Goal: Feedback & Contribution: Submit feedback/report problem

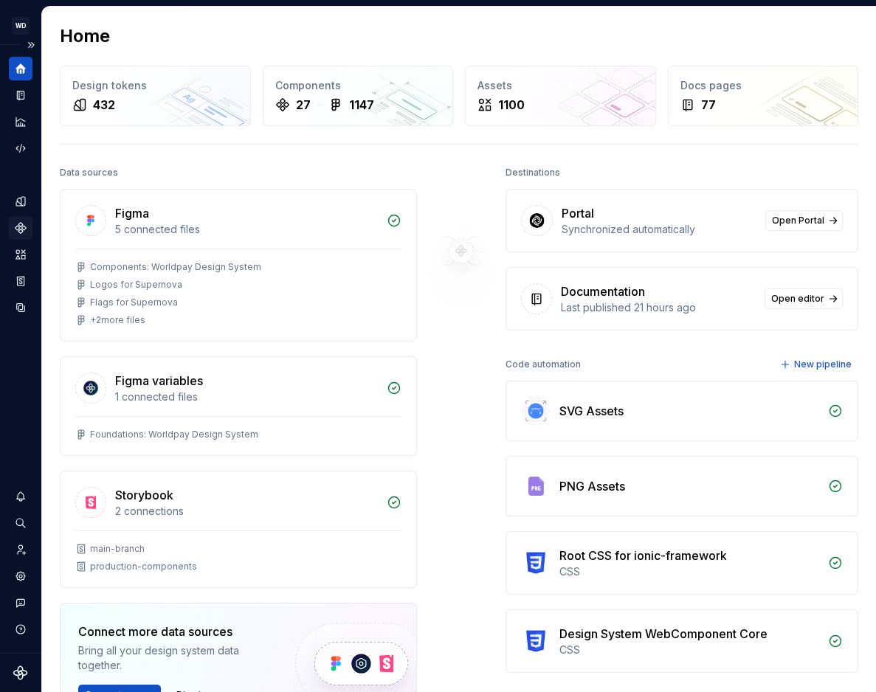
click at [28, 227] on div "Components" at bounding box center [21, 228] width 24 height 24
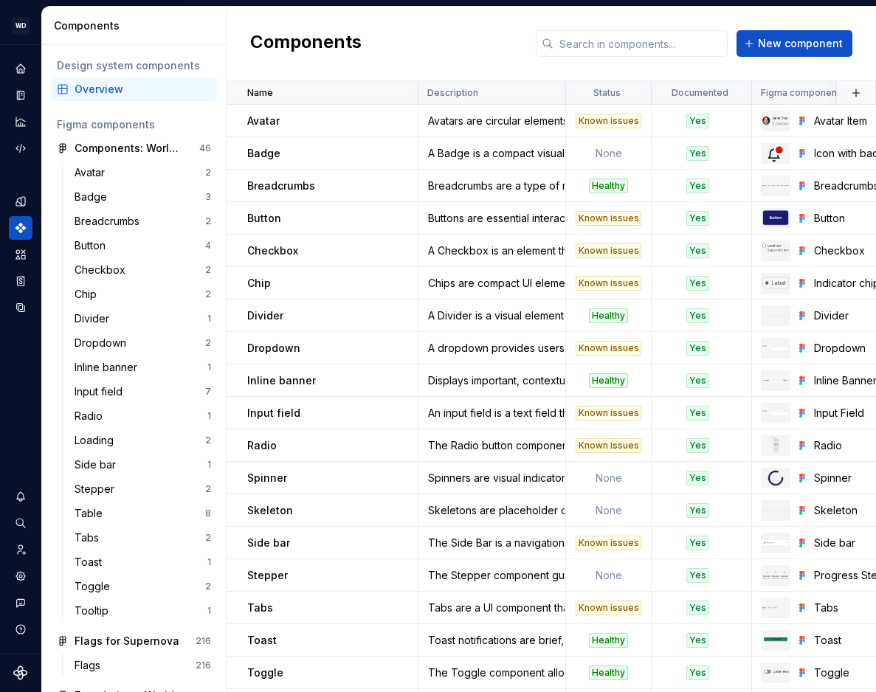
click at [182, 27] on div "Components" at bounding box center [137, 25] width 166 height 15
click at [30, 98] on div "Documentation" at bounding box center [21, 95] width 24 height 24
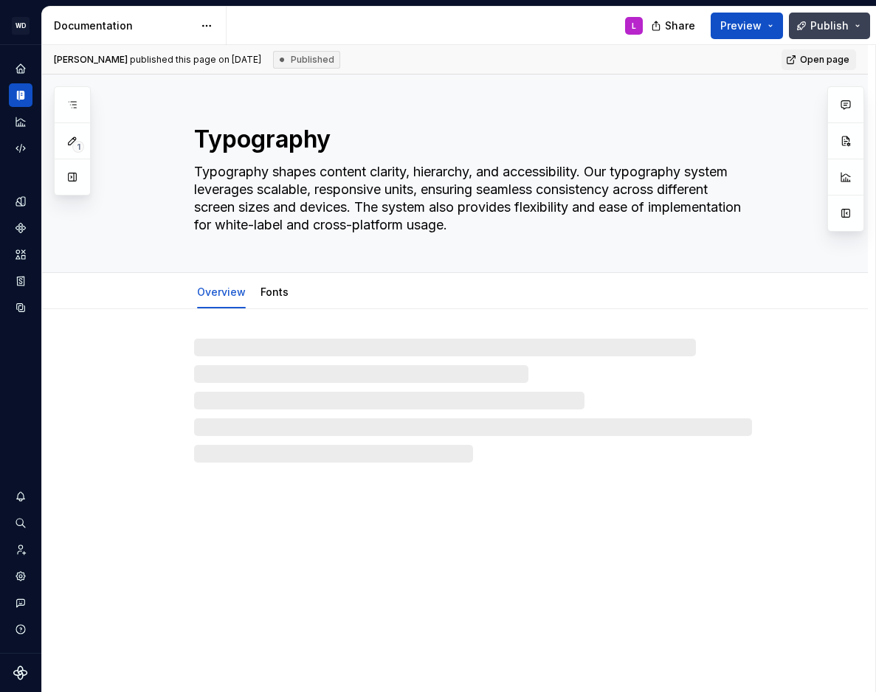
click at [861, 18] on button "Publish" at bounding box center [829, 26] width 81 height 27
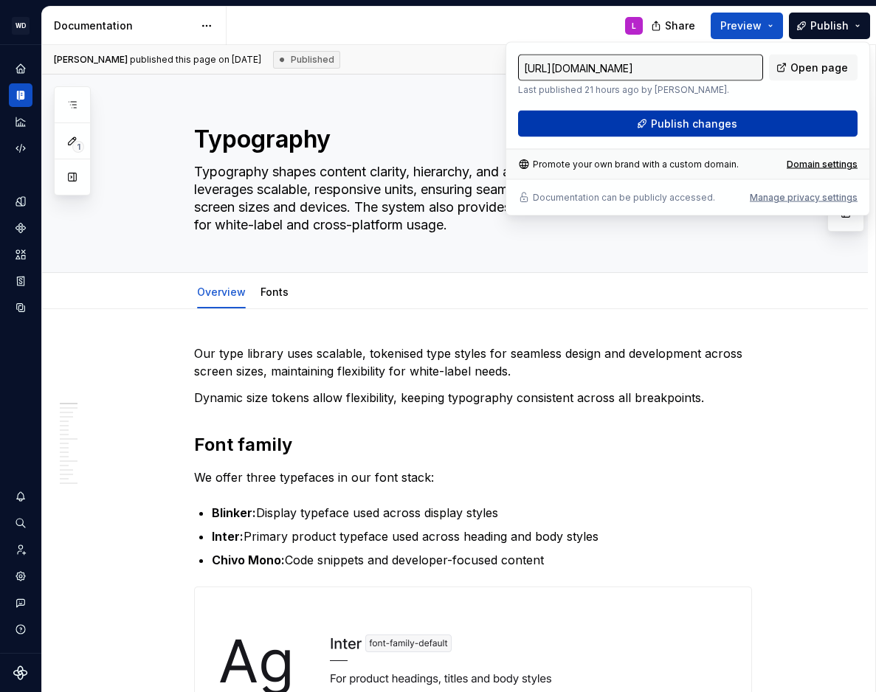
click at [722, 123] on span "Publish changes" at bounding box center [694, 124] width 86 height 15
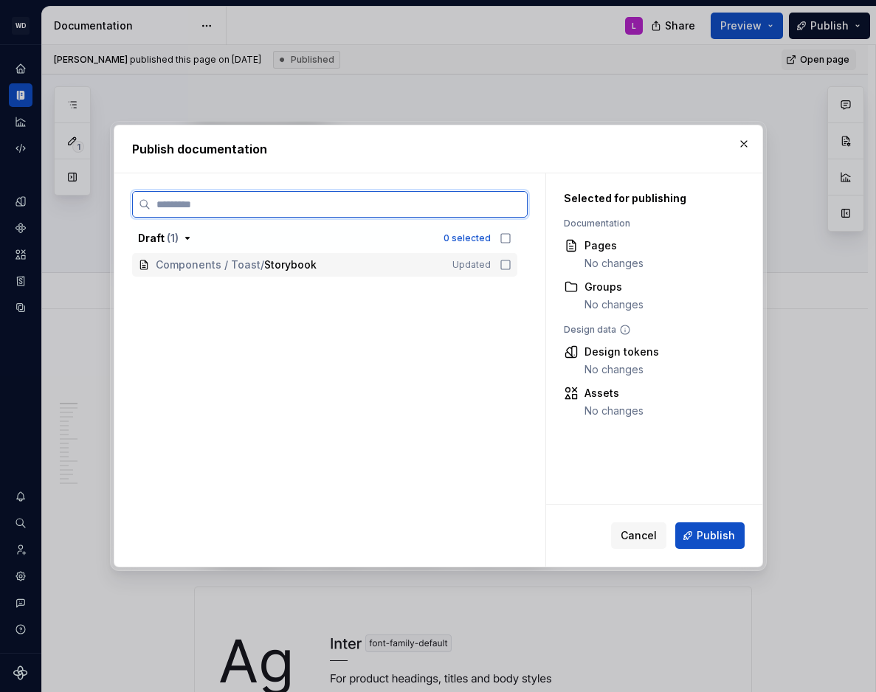
click at [261, 266] on span "/" at bounding box center [263, 265] width 4 height 15
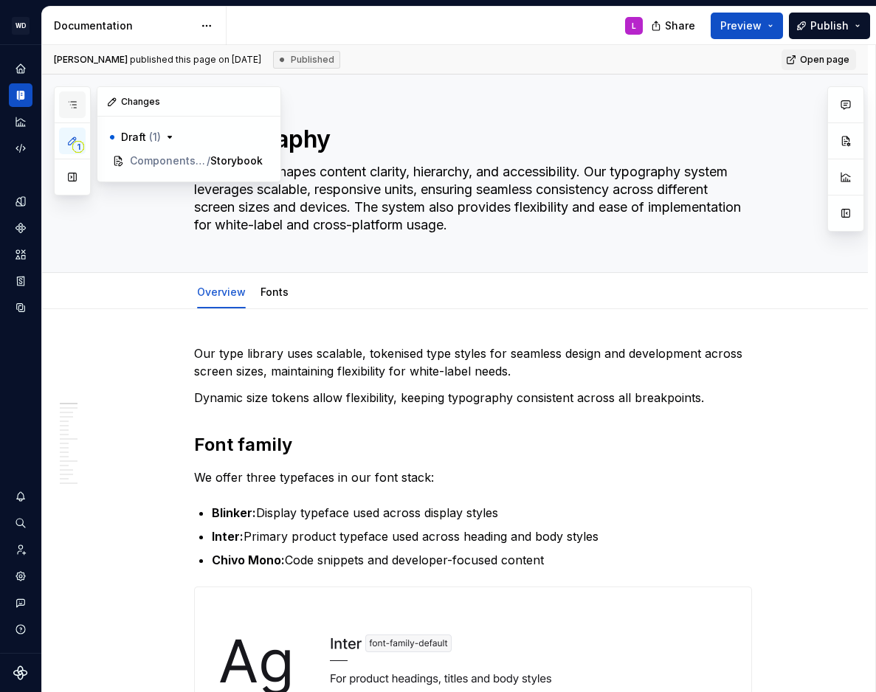
click at [76, 99] on icon "button" at bounding box center [72, 105] width 12 height 12
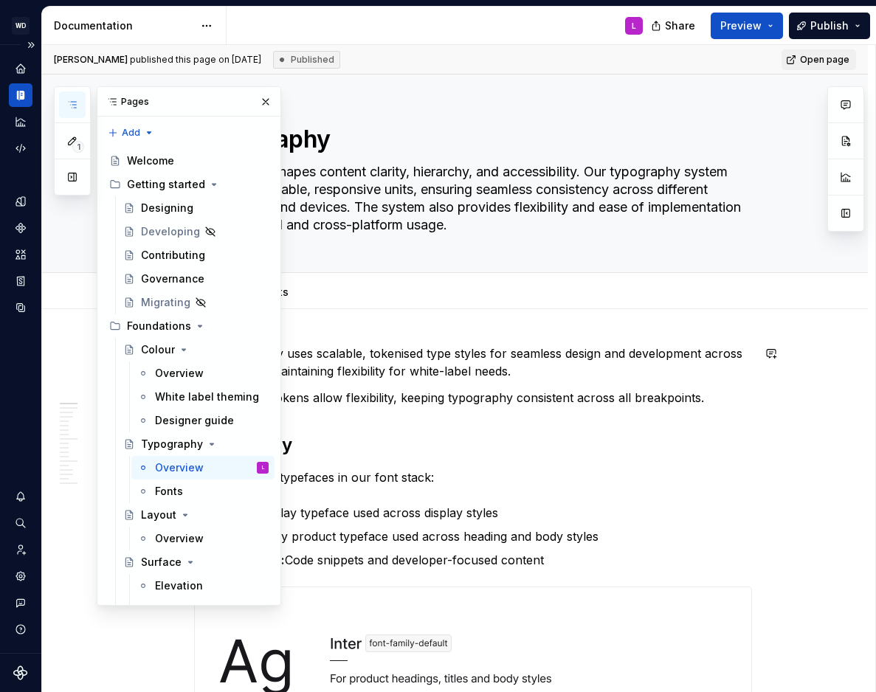
type textarea "*"
click at [24, 76] on div "Home" at bounding box center [21, 69] width 24 height 24
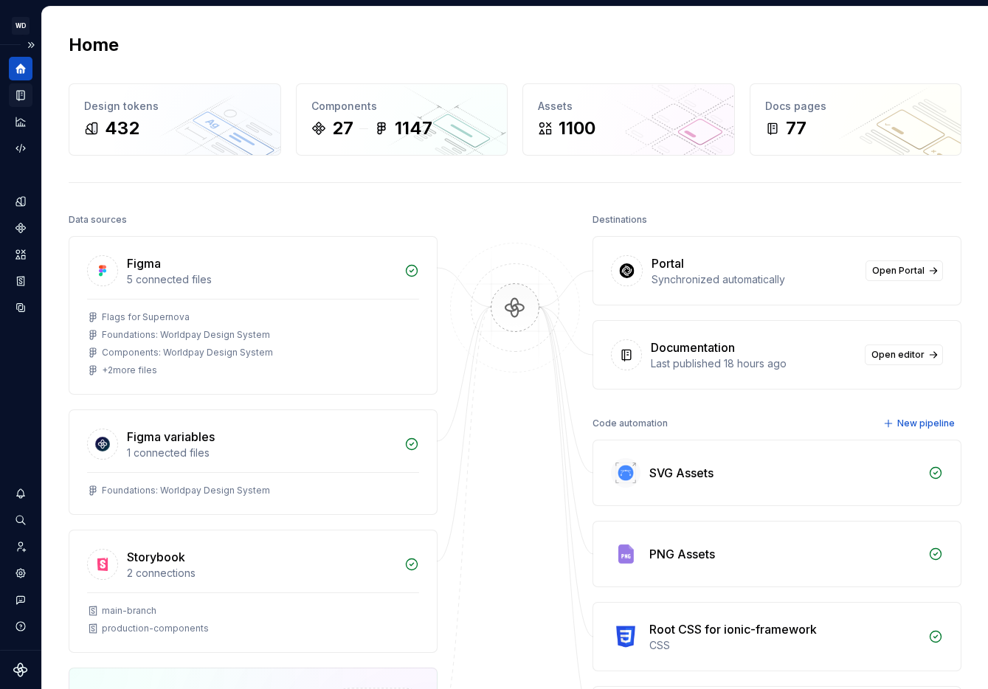
click at [18, 93] on icon "Documentation" at bounding box center [20, 96] width 7 height 10
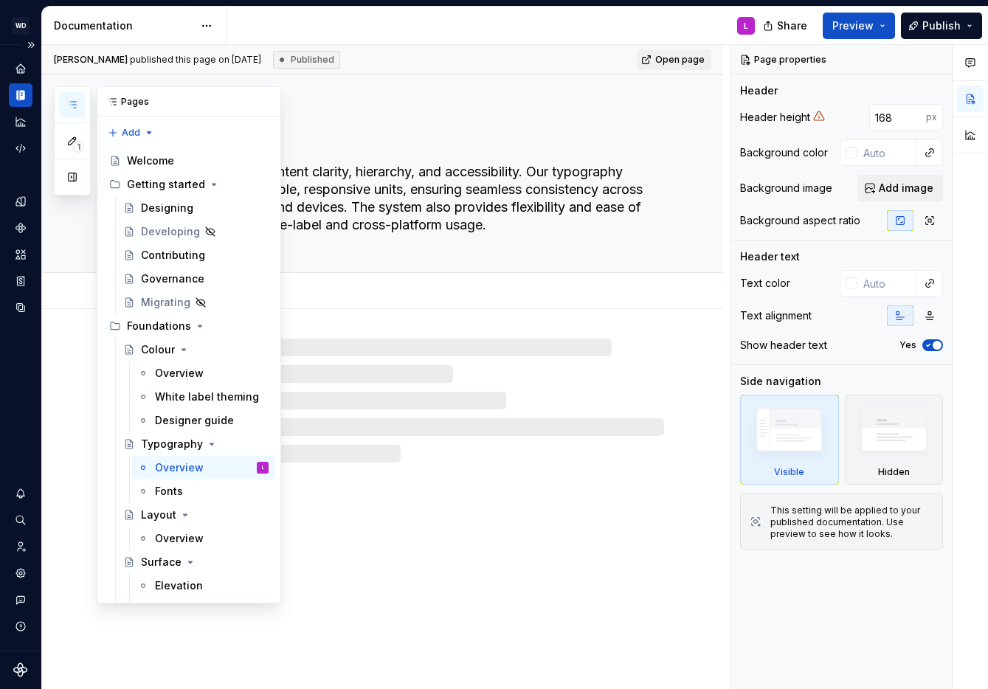
click at [73, 102] on icon "button" at bounding box center [72, 105] width 12 height 12
type textarea "*"
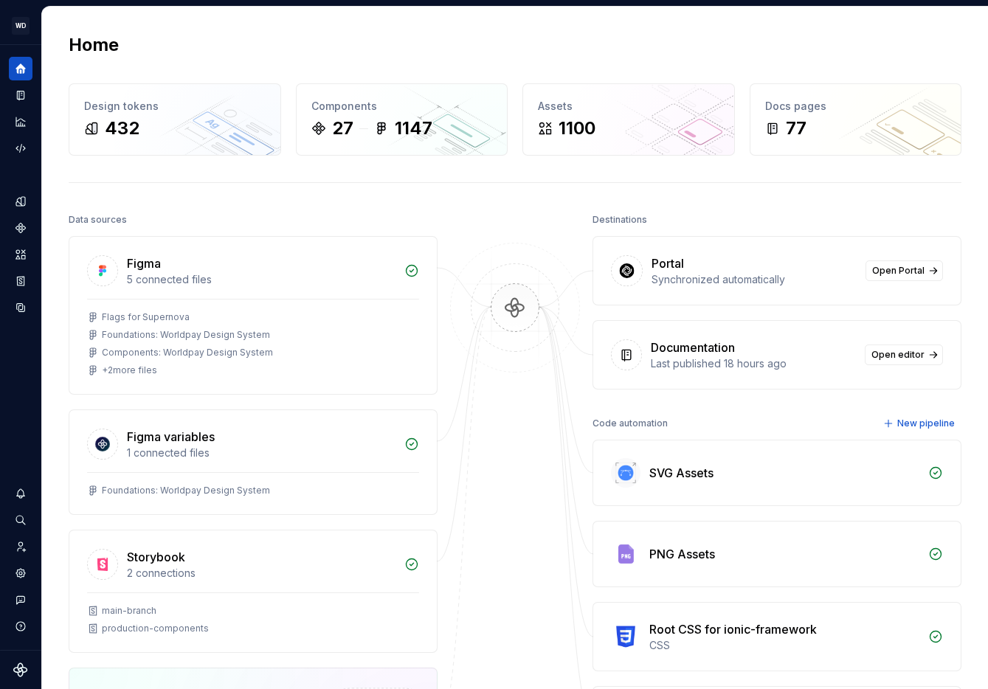
click at [739, 410] on div "Destinations Portal Synchronized automatically Open Portal Documentation Last p…" at bounding box center [777, 537] width 369 height 654
click at [915, 359] on span "Open editor" at bounding box center [898, 355] width 53 height 12
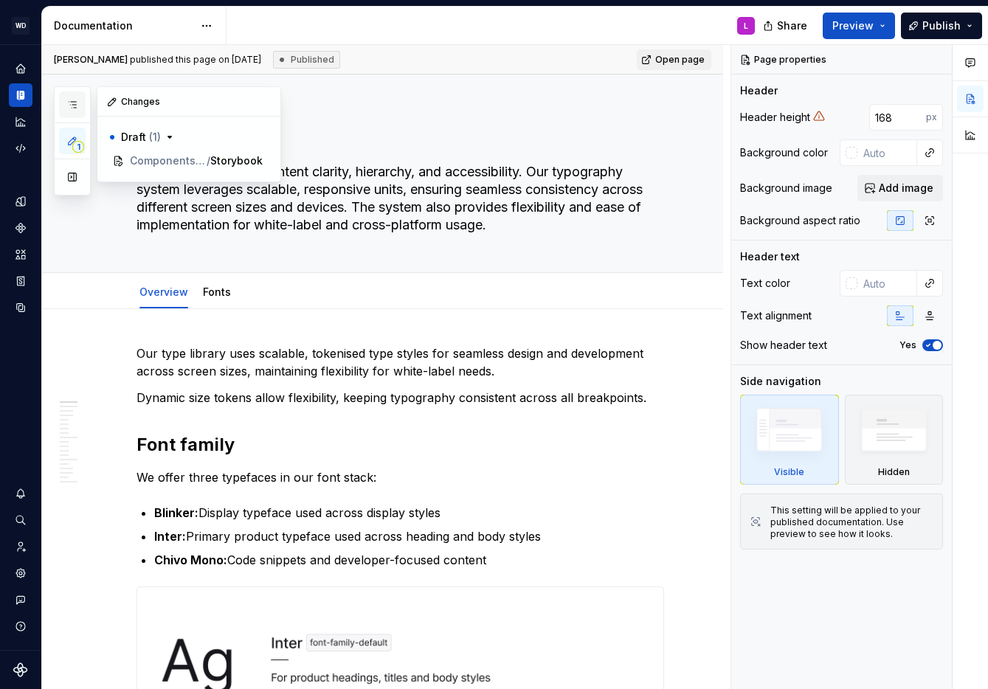
click at [73, 106] on icon "button" at bounding box center [72, 105] width 12 height 12
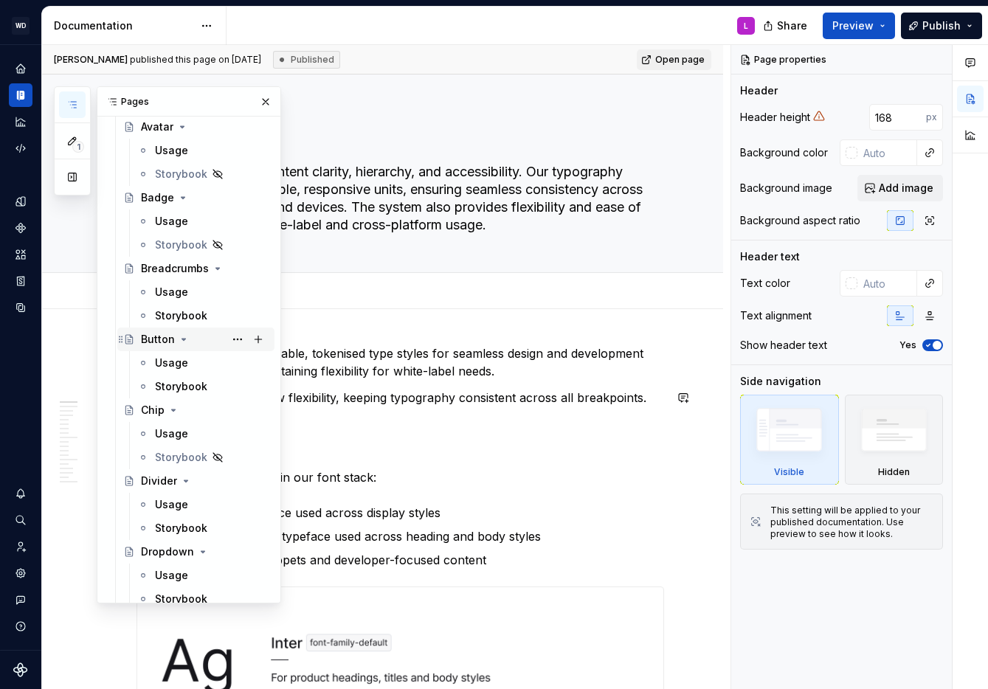
scroll to position [649, 0]
click at [170, 319] on div "Storybook" at bounding box center [181, 315] width 52 height 15
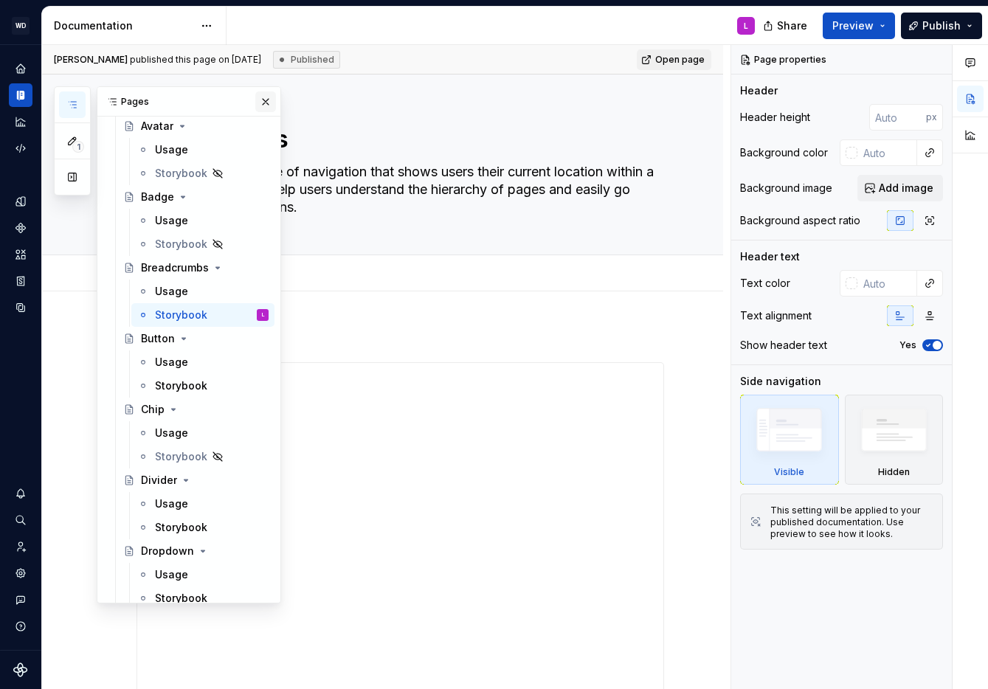
click at [268, 100] on button "button" at bounding box center [265, 102] width 21 height 21
click at [66, 99] on icon "button" at bounding box center [72, 105] width 12 height 12
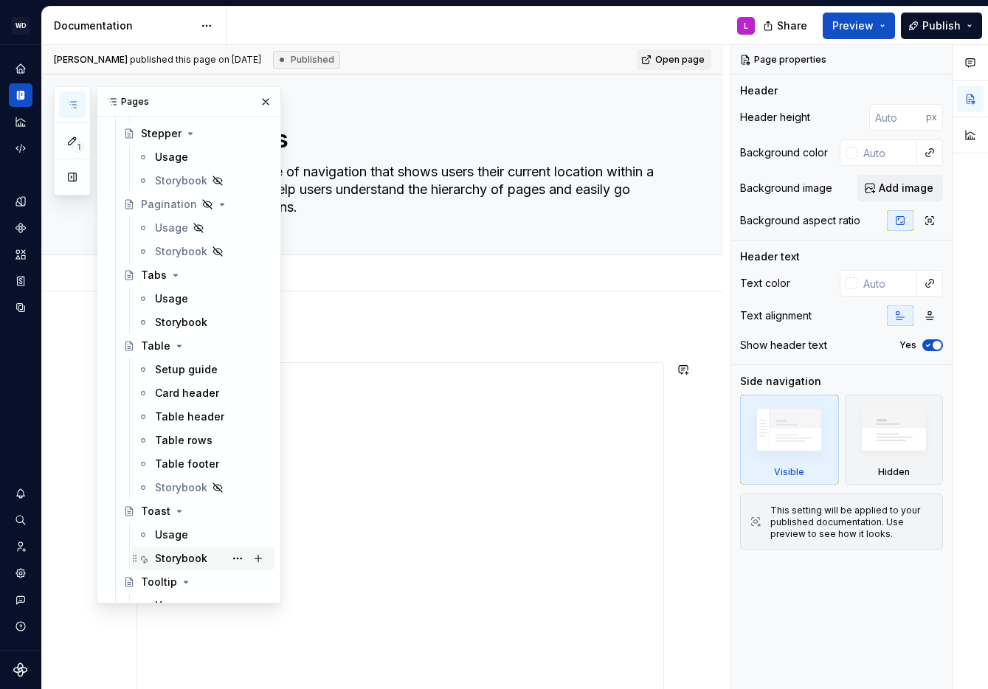
scroll to position [2005, 0]
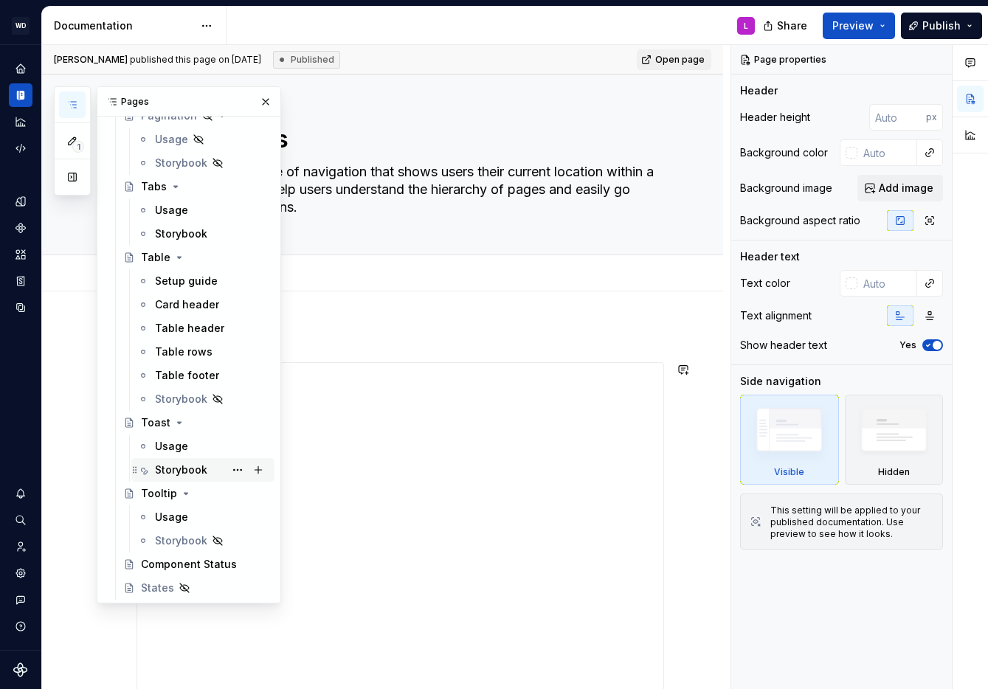
click at [194, 466] on div "Storybook" at bounding box center [181, 470] width 52 height 15
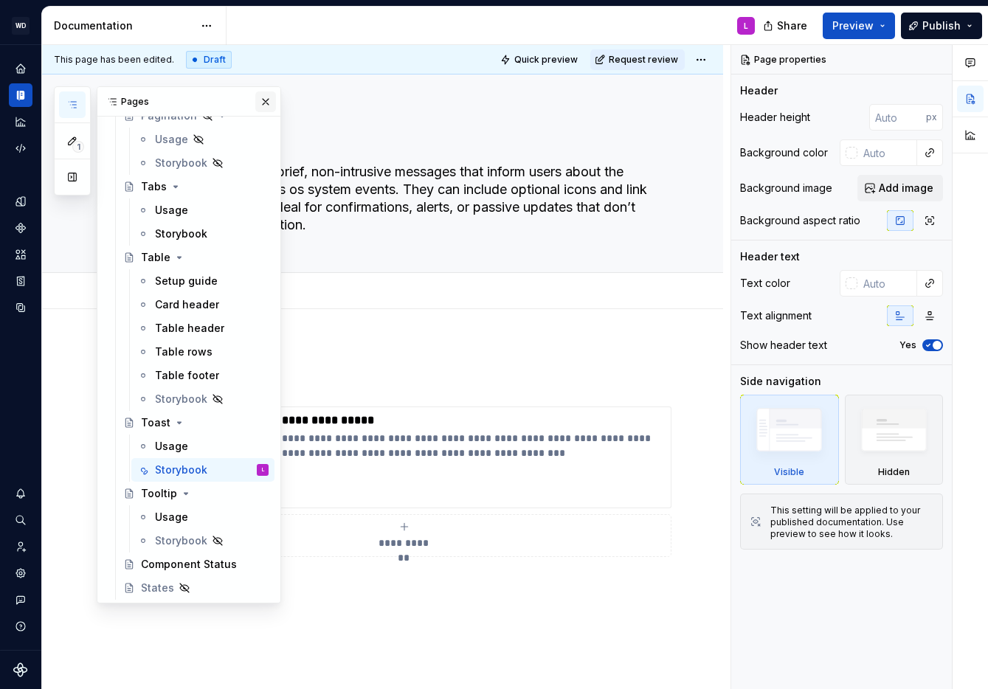
click at [269, 97] on button "button" at bounding box center [265, 102] width 21 height 21
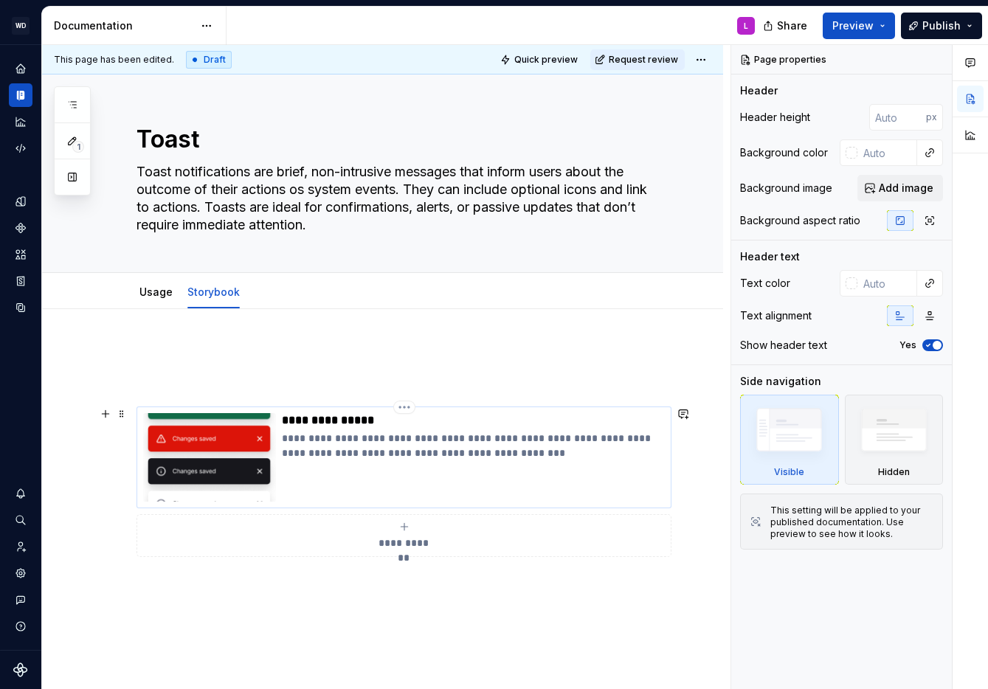
click at [335, 443] on p "**********" at bounding box center [473, 446] width 383 height 30
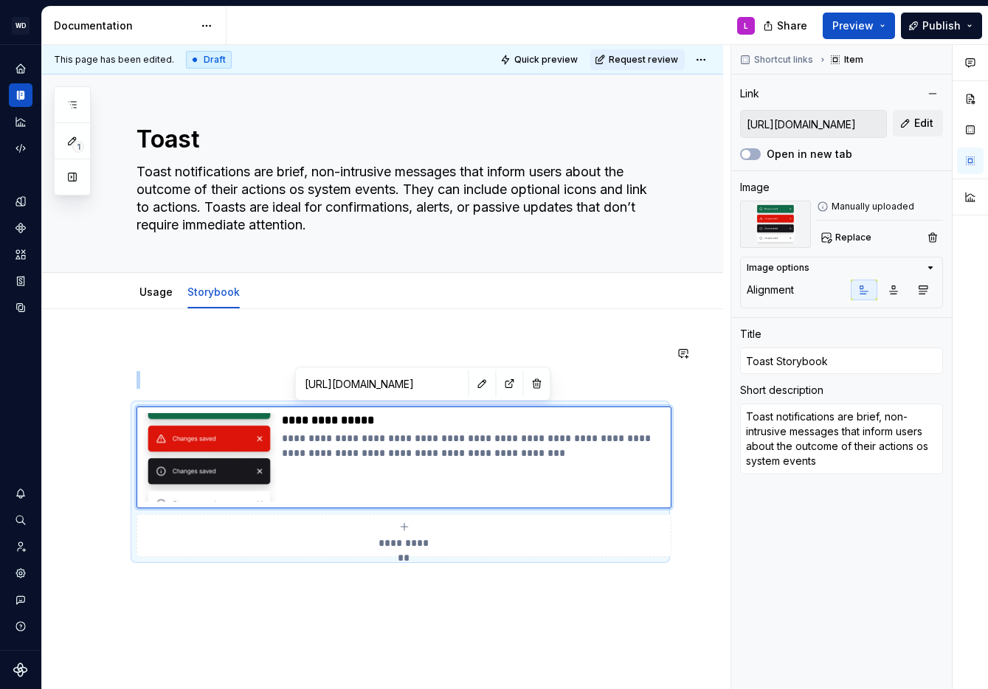
click at [187, 377] on p at bounding box center [401, 380] width 528 height 18
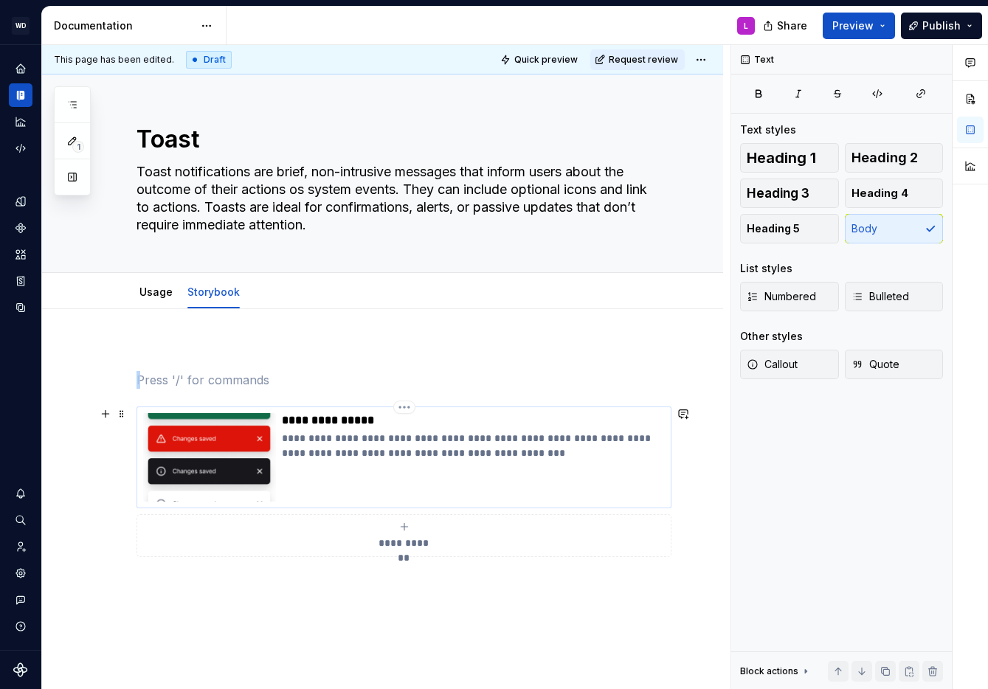
click at [168, 410] on div "**********" at bounding box center [404, 458] width 535 height 102
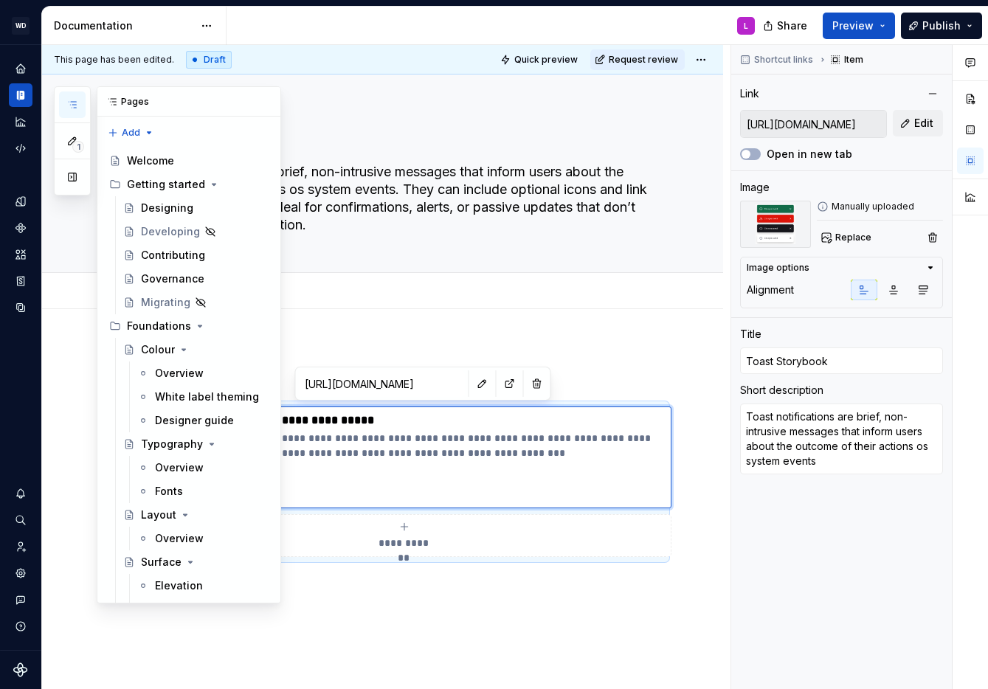
click at [74, 101] on icon "button" at bounding box center [72, 105] width 12 height 12
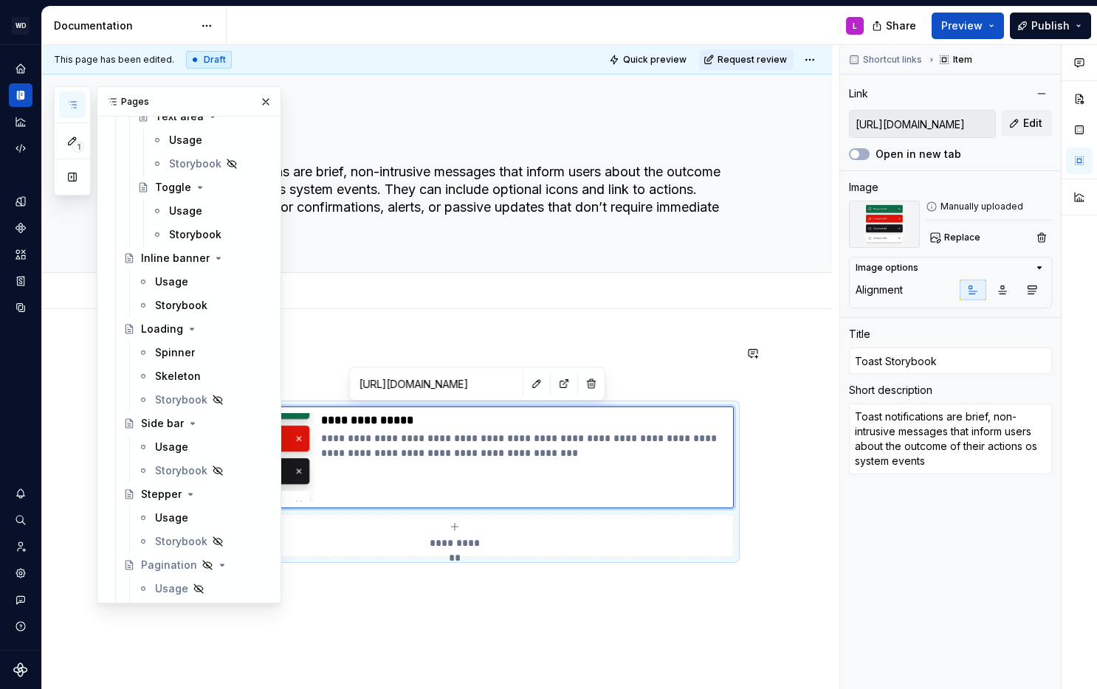
scroll to position [1557, 0]
click at [186, 294] on div "Storybook" at bounding box center [212, 304] width 114 height 21
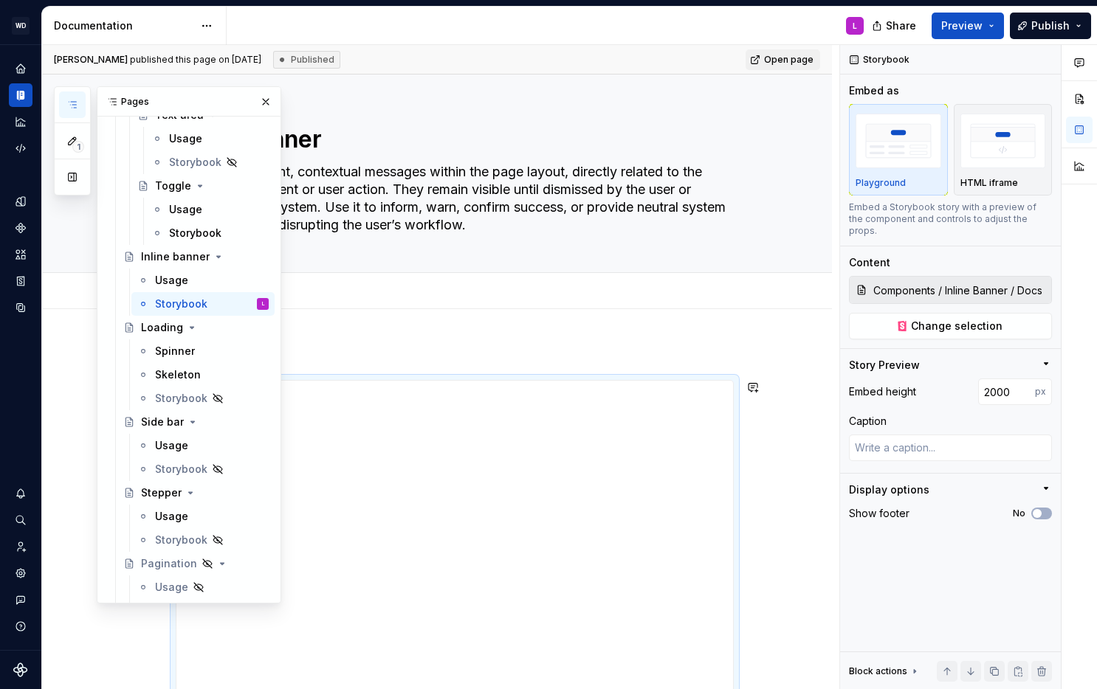
scroll to position [335, 0]
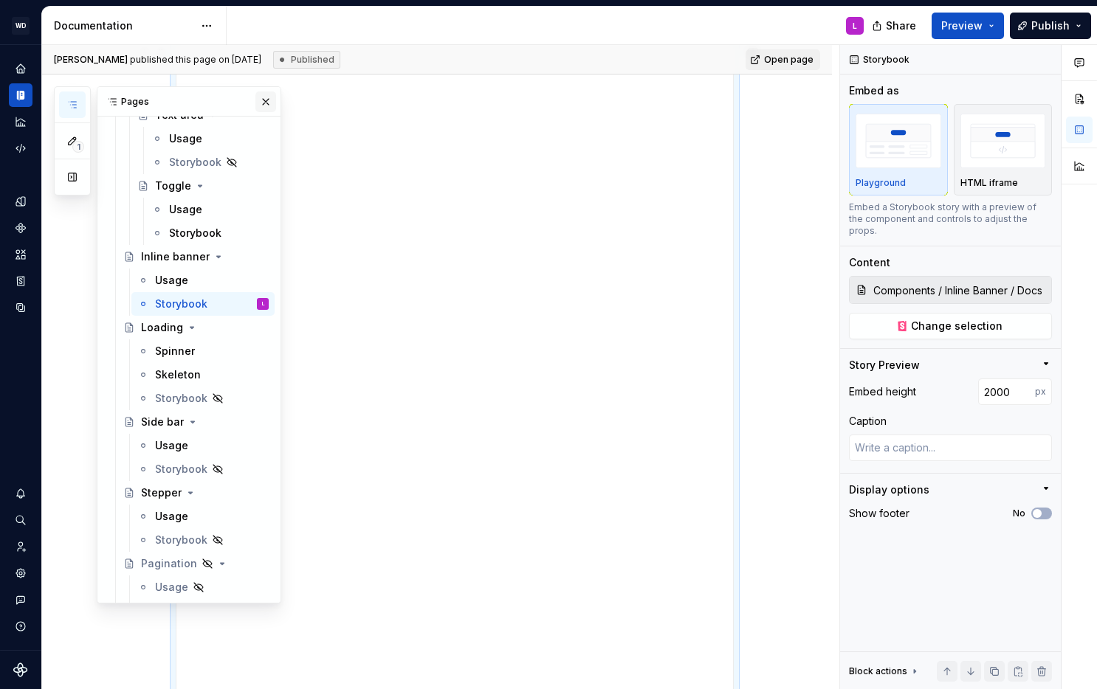
click at [262, 105] on button "button" at bounding box center [265, 102] width 21 height 21
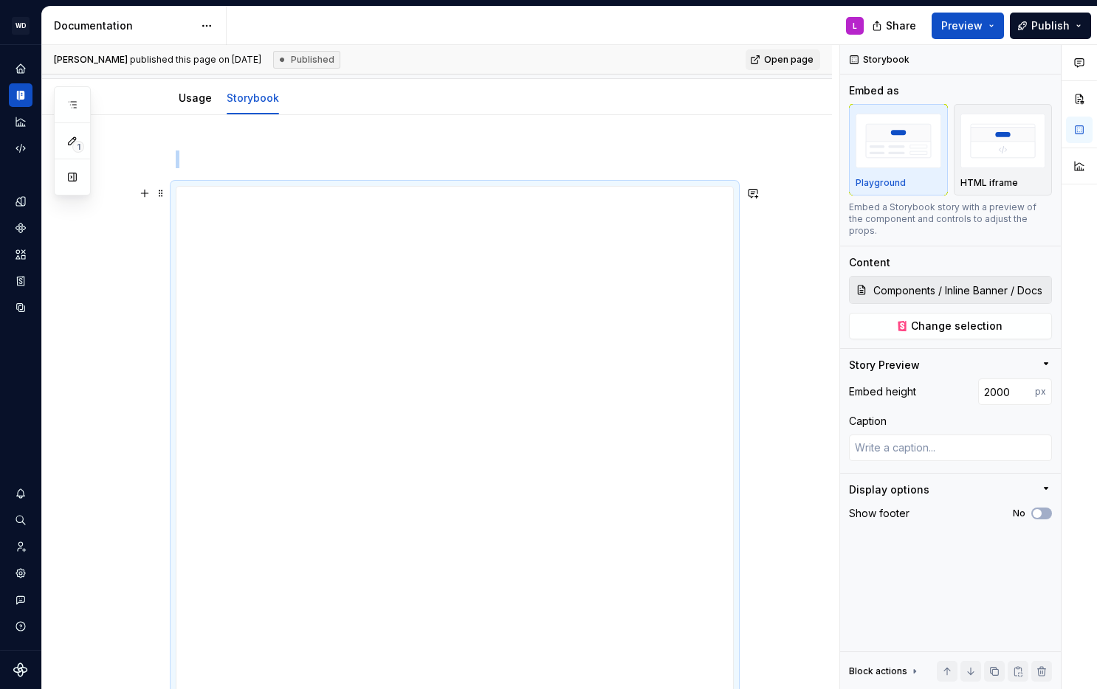
scroll to position [0, 0]
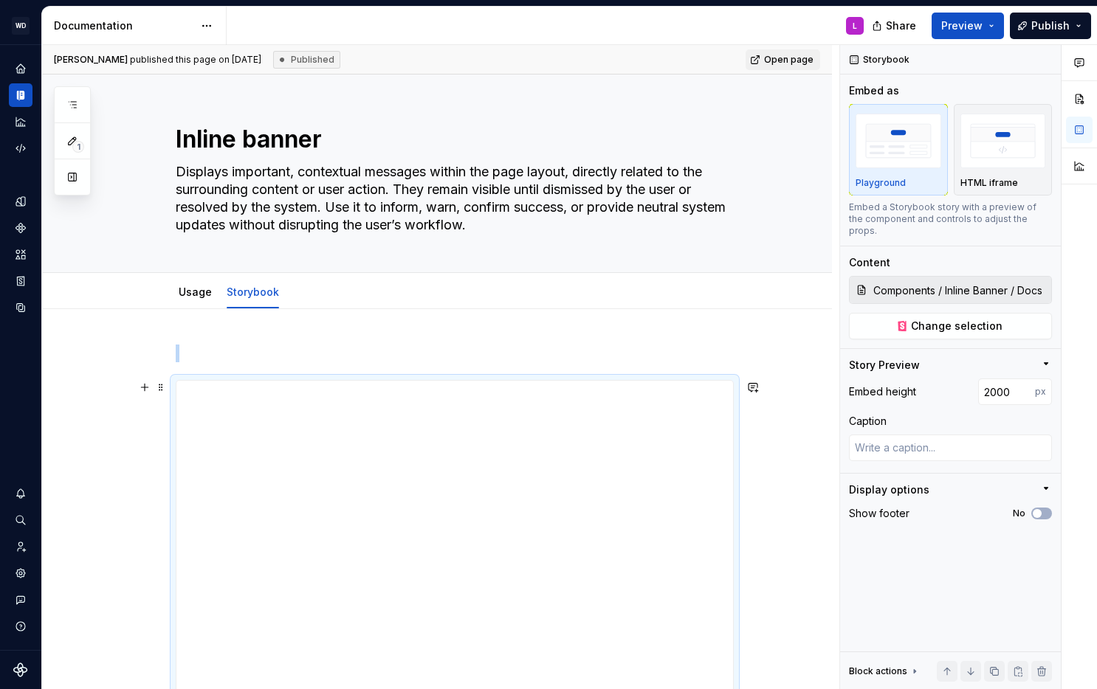
type textarea "*"
click at [196, 353] on p at bounding box center [455, 354] width 558 height 18
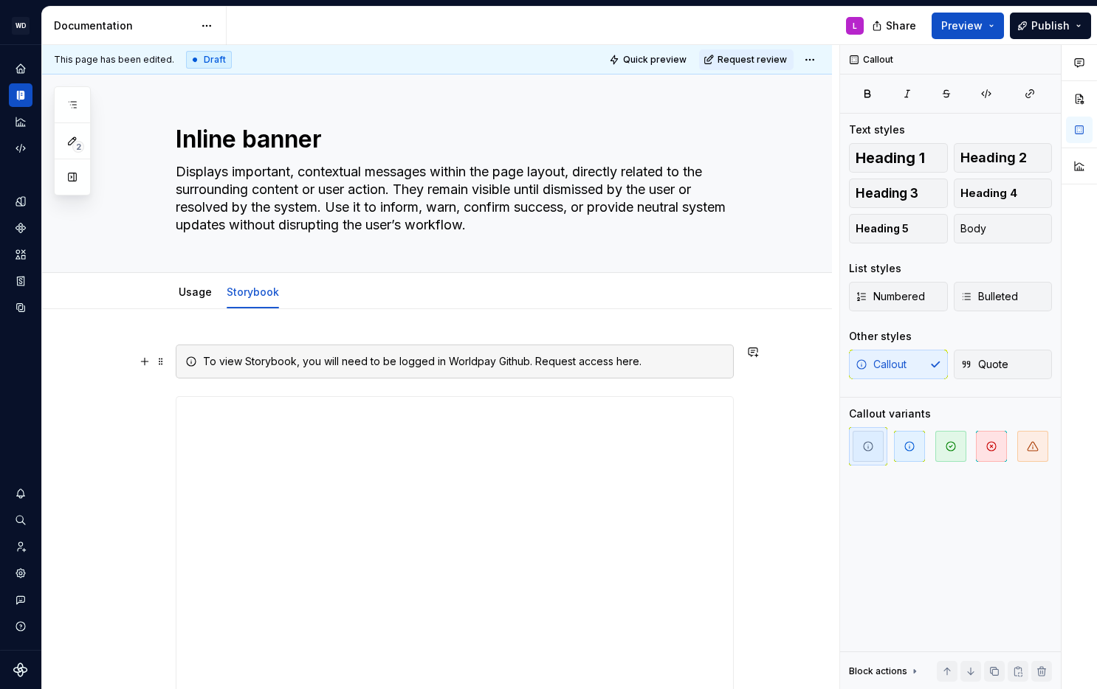
click at [626, 364] on div "To view Storybook, you will need to be logged in Worldpay Github. Request acces…" at bounding box center [463, 361] width 521 height 15
click at [988, 447] on icon "button" at bounding box center [1033, 447] width 12 height 12
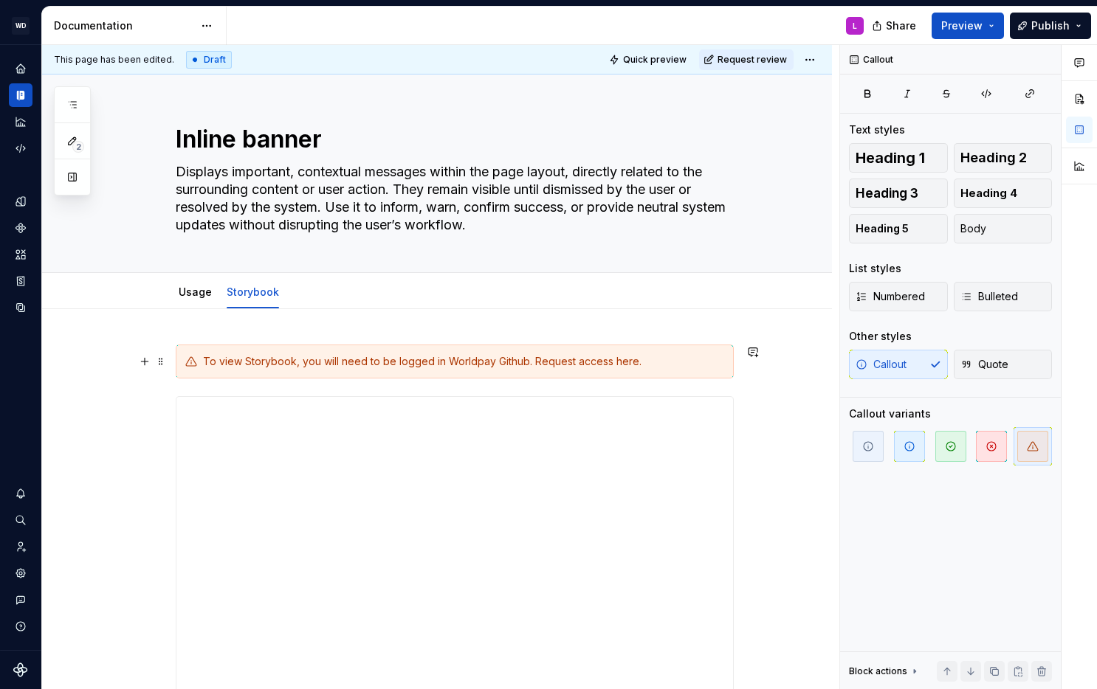
click at [704, 378] on div "To view Storybook, you will need to be logged in Worldpay Github. Request acces…" at bounding box center [455, 362] width 558 height 34
click at [162, 403] on span at bounding box center [161, 403] width 12 height 21
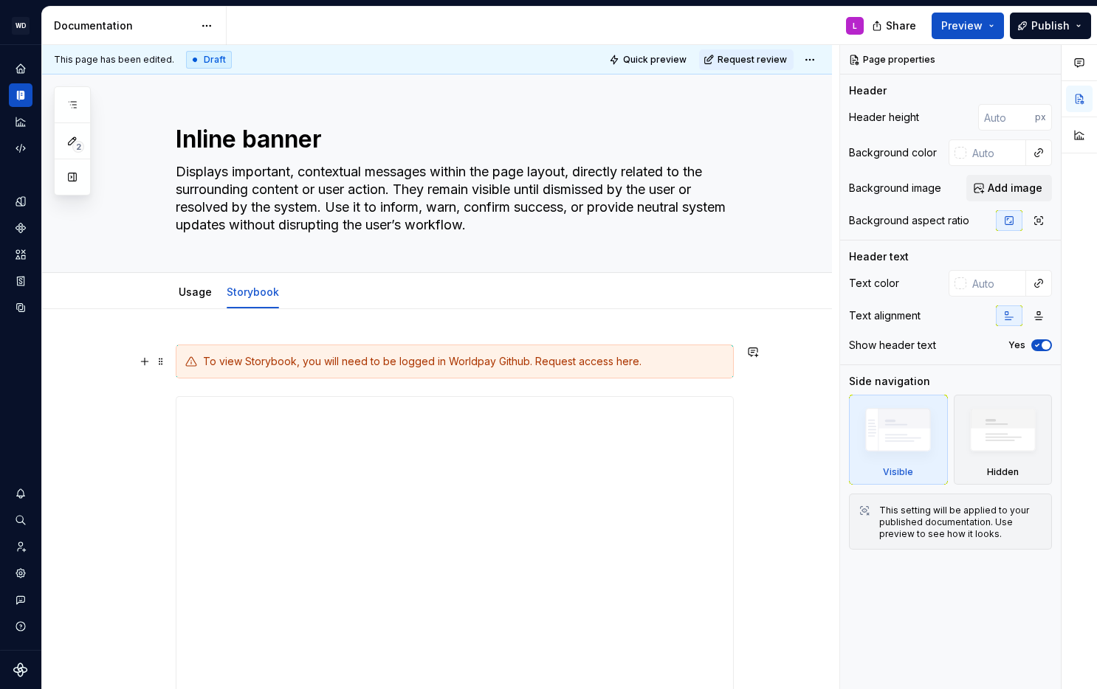
click at [709, 358] on div "To view Storybook, you will need to be logged in Worldpay Github. Request acces…" at bounding box center [463, 361] width 521 height 15
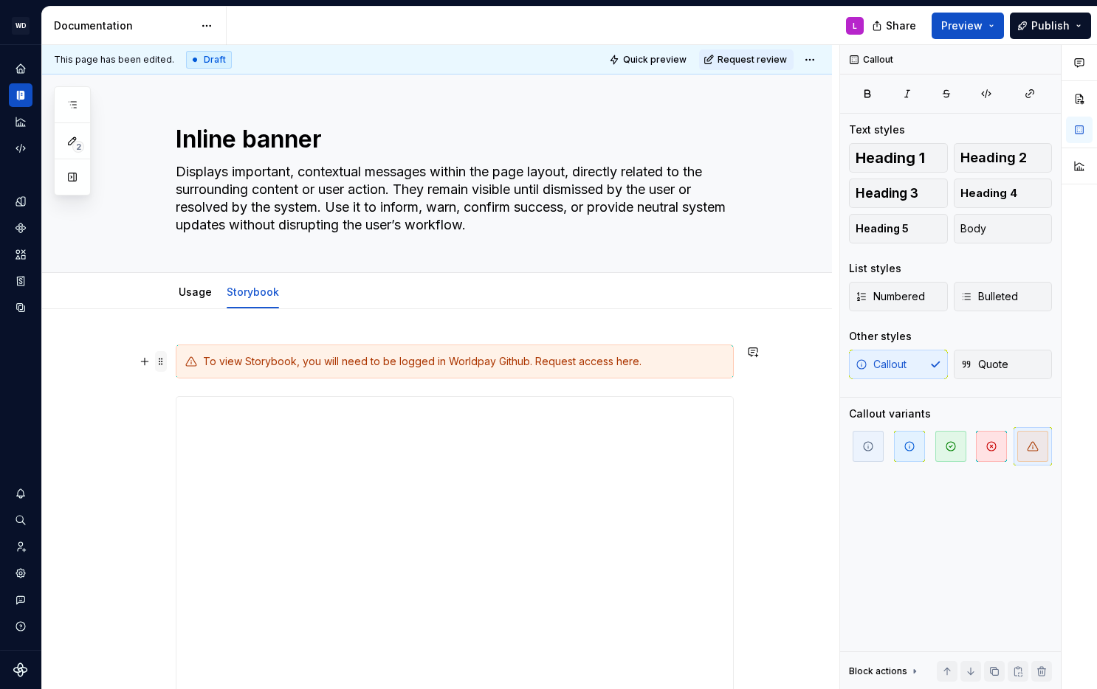
click at [167, 358] on span at bounding box center [161, 361] width 12 height 21
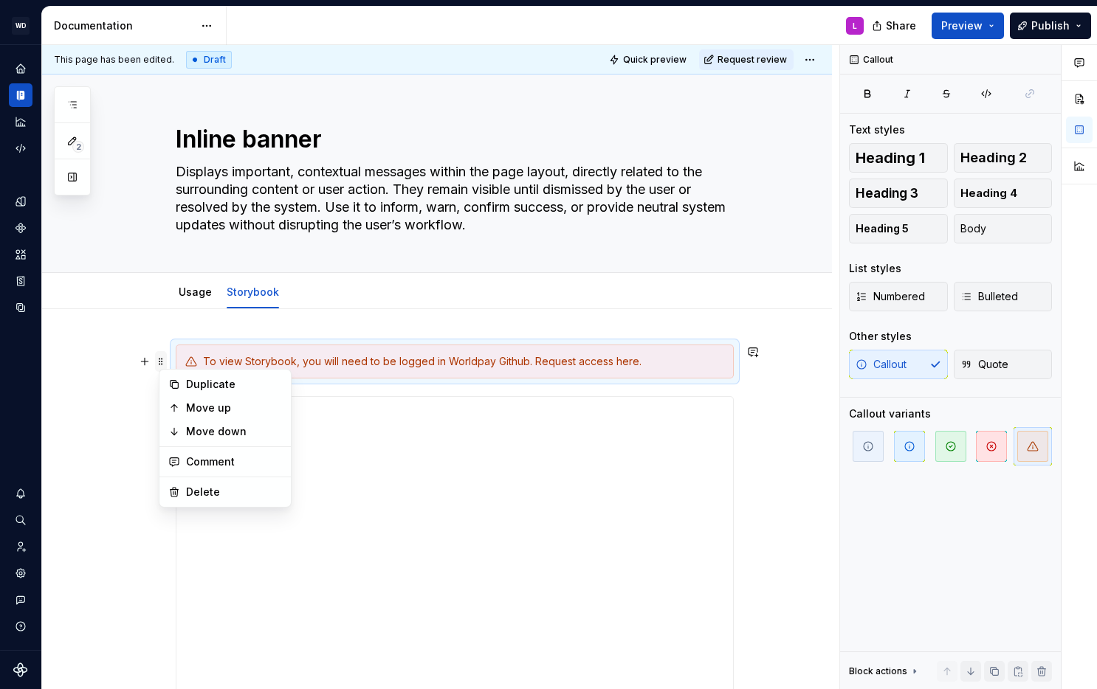
click at [167, 358] on span at bounding box center [161, 361] width 12 height 21
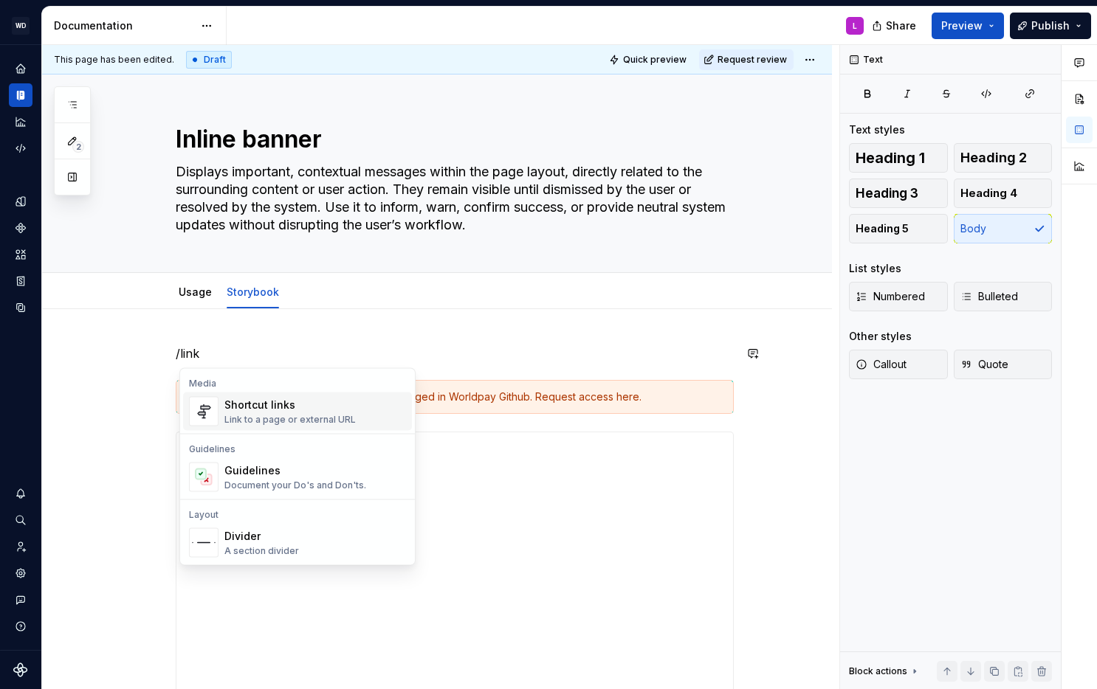
click at [282, 410] on div "Shortcut links" at bounding box center [289, 405] width 131 height 15
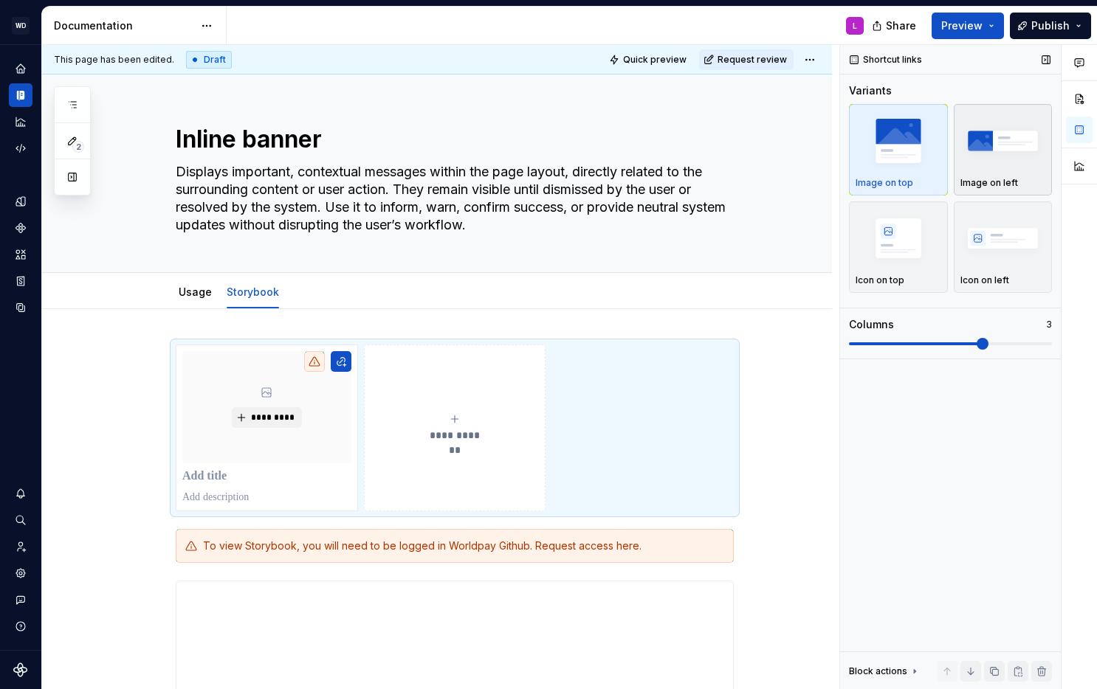
click at [988, 137] on img "button" at bounding box center [1003, 141] width 86 height 54
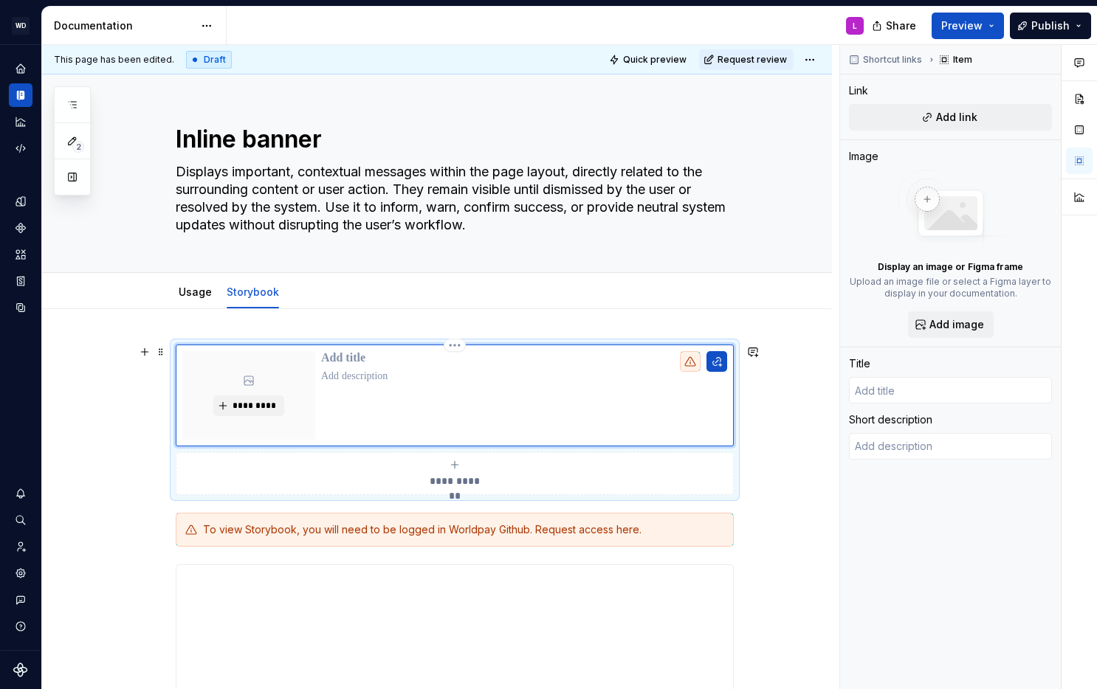
click at [732, 362] on div "*********" at bounding box center [455, 396] width 558 height 102
click at [724, 363] on button "button" at bounding box center [716, 361] width 21 height 21
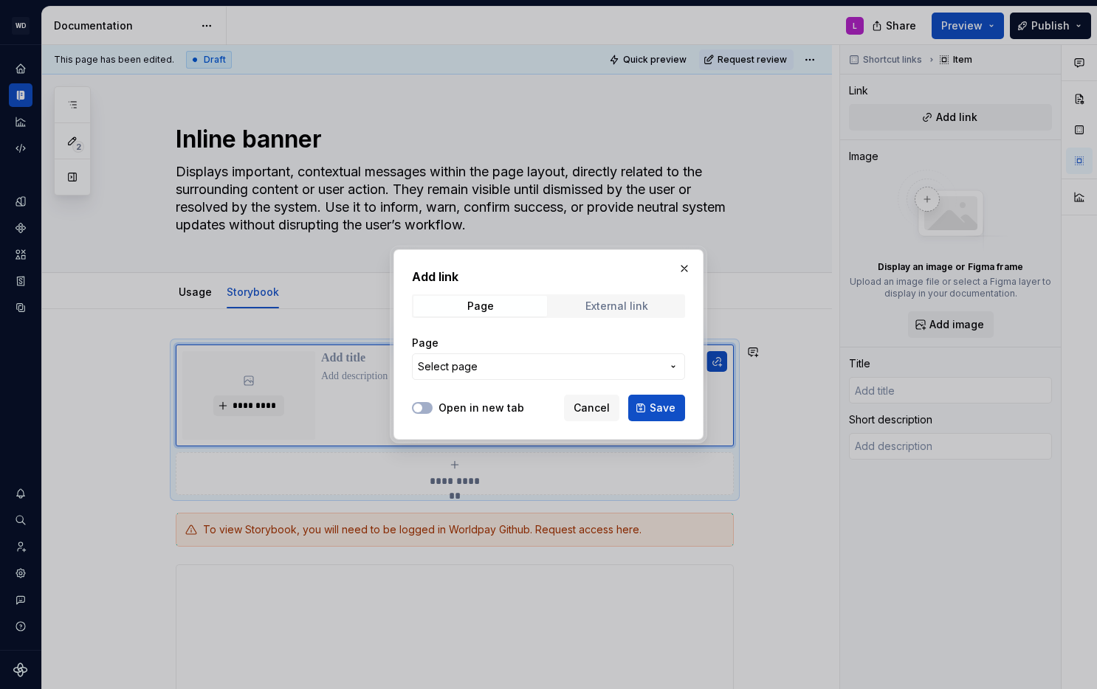
click at [604, 310] on div "External link" at bounding box center [616, 306] width 63 height 12
click at [436, 410] on div "Open in new tab" at bounding box center [468, 408] width 112 height 15
click at [422, 408] on icon "button" at bounding box center [418, 408] width 12 height 9
type textarea "*"
click at [446, 369] on input "URL" at bounding box center [548, 367] width 273 height 27
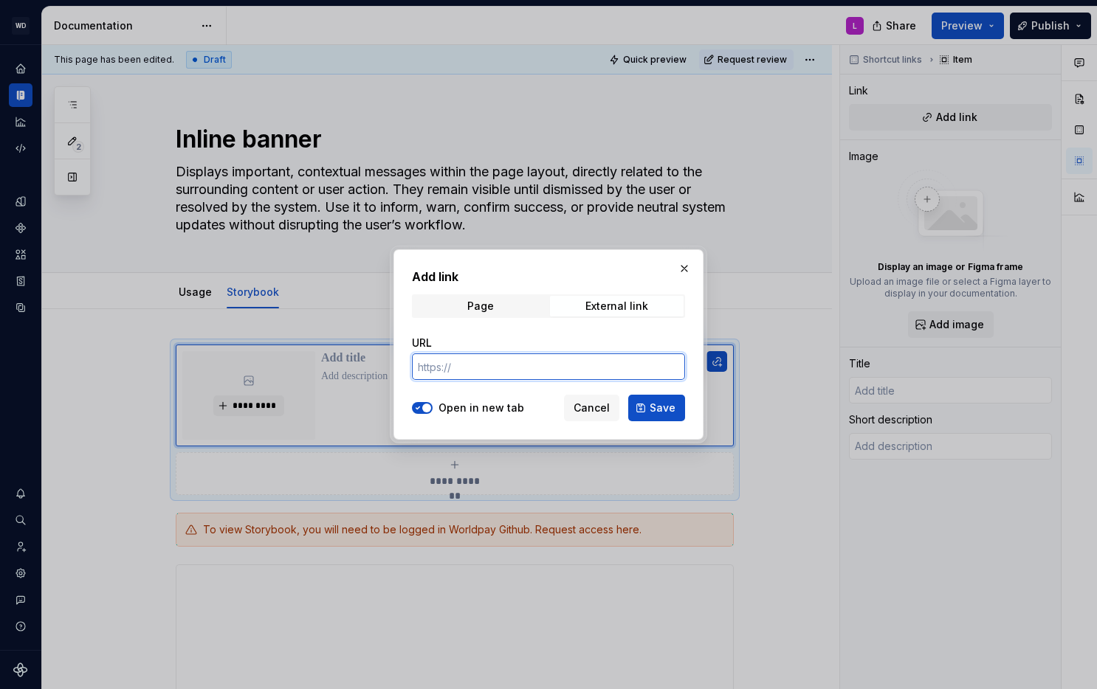
paste input "[URL][DOMAIN_NAME]"
type input "[URL][DOMAIN_NAME]"
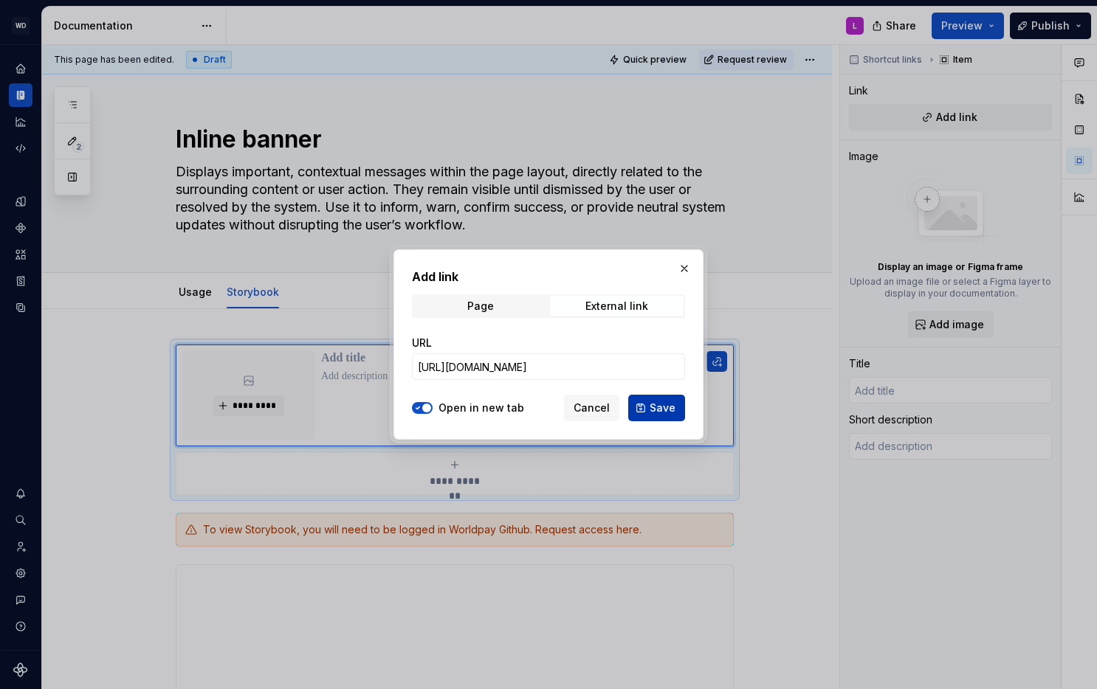
scroll to position [0, 0]
click at [666, 412] on span "Save" at bounding box center [663, 408] width 26 height 15
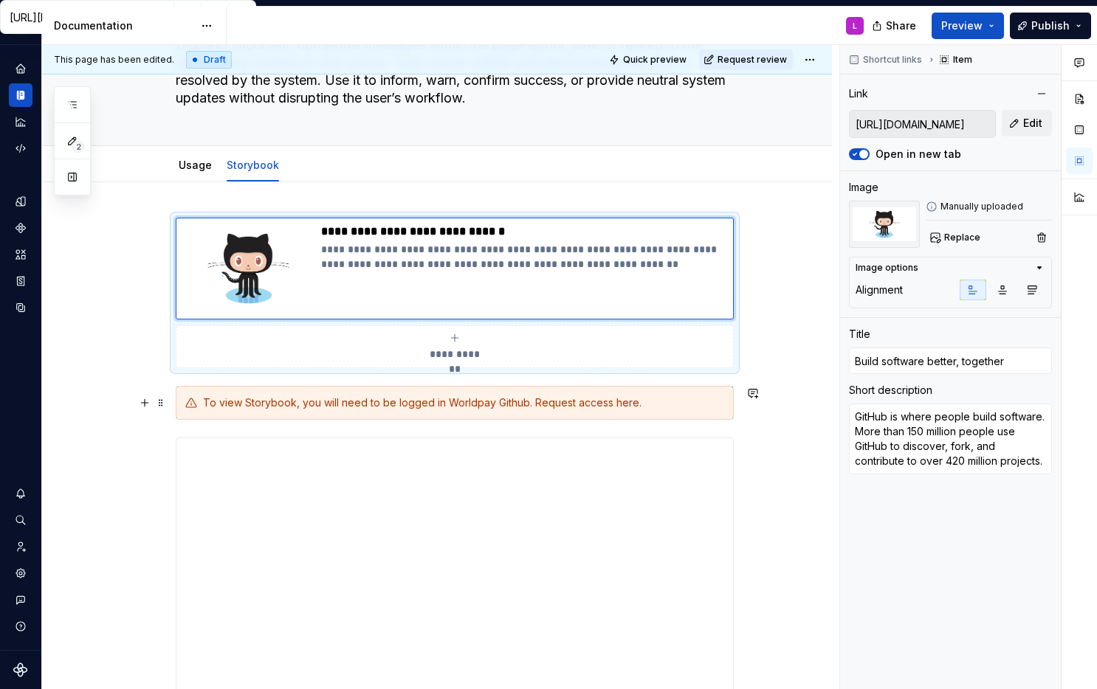
scroll to position [103, 0]
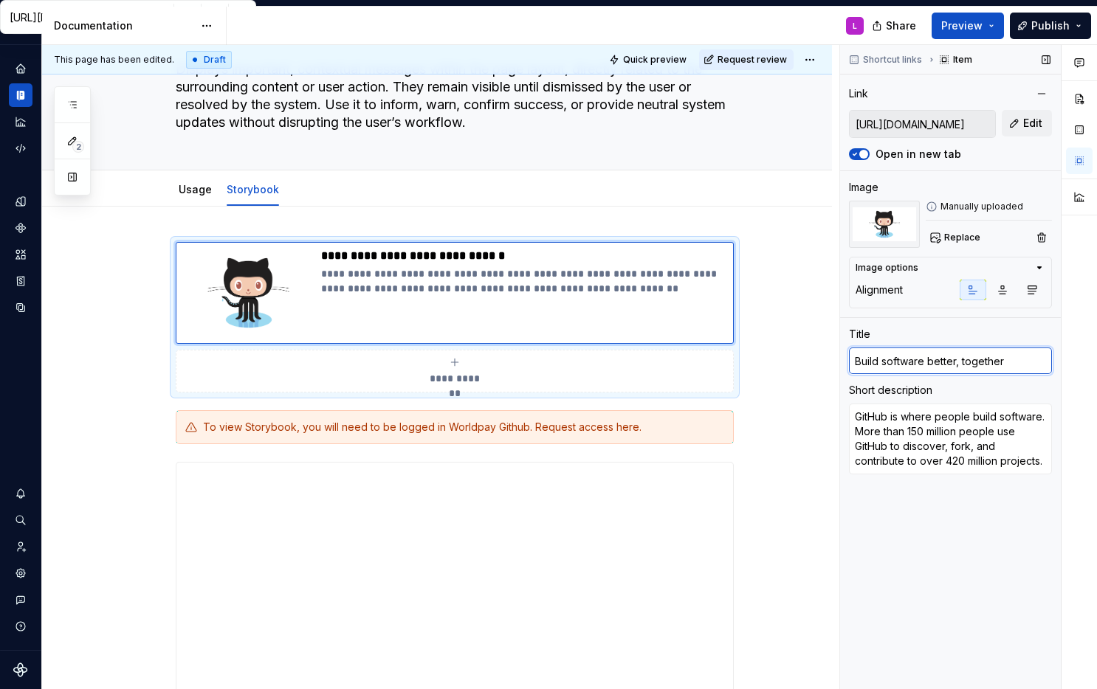
click at [914, 357] on input "Build software better, together" at bounding box center [950, 361] width 203 height 27
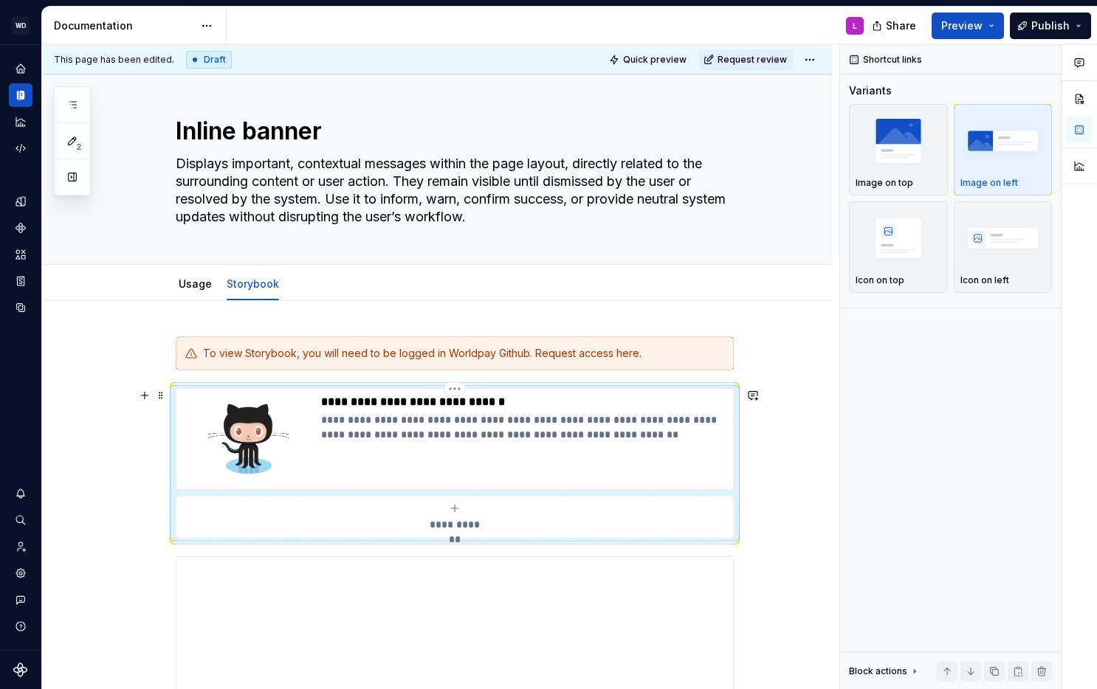
scroll to position [0, 0]
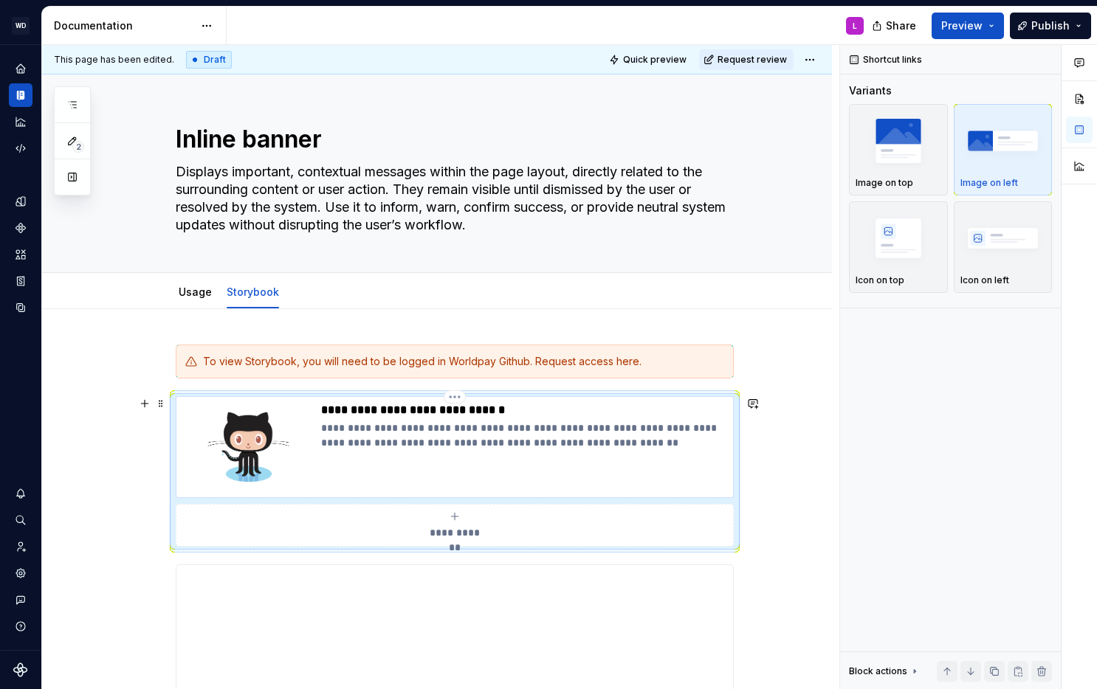
click at [408, 411] on p "**********" at bounding box center [524, 410] width 406 height 15
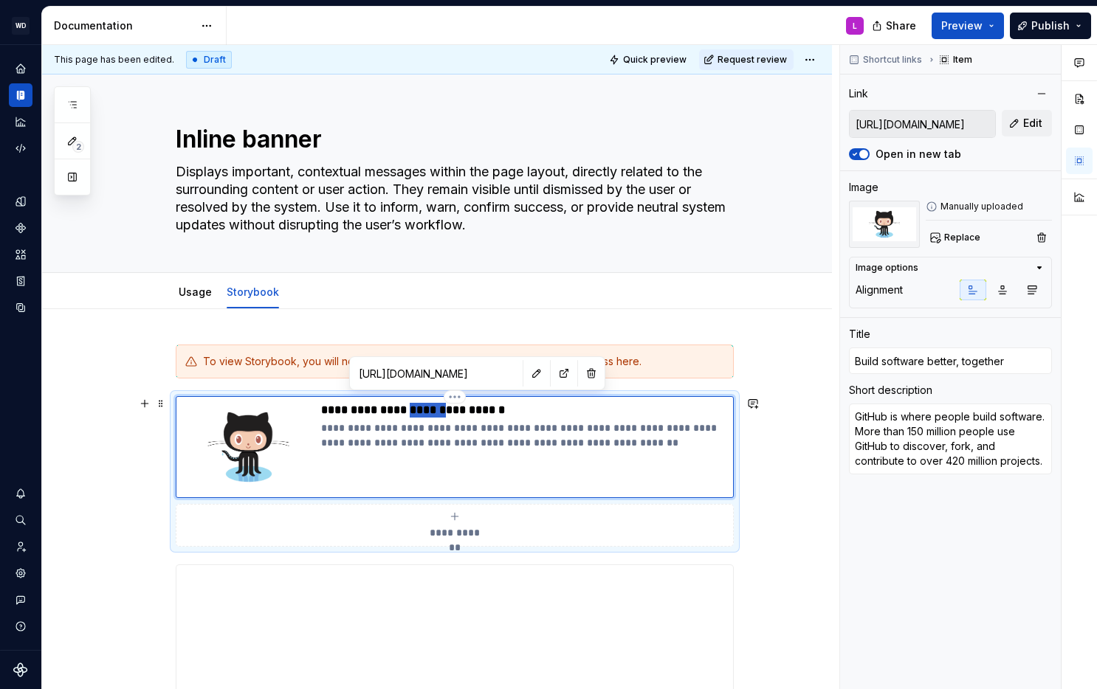
click at [408, 411] on p "**********" at bounding box center [524, 410] width 406 height 15
type textarea "*"
type input "I"
type textarea "*"
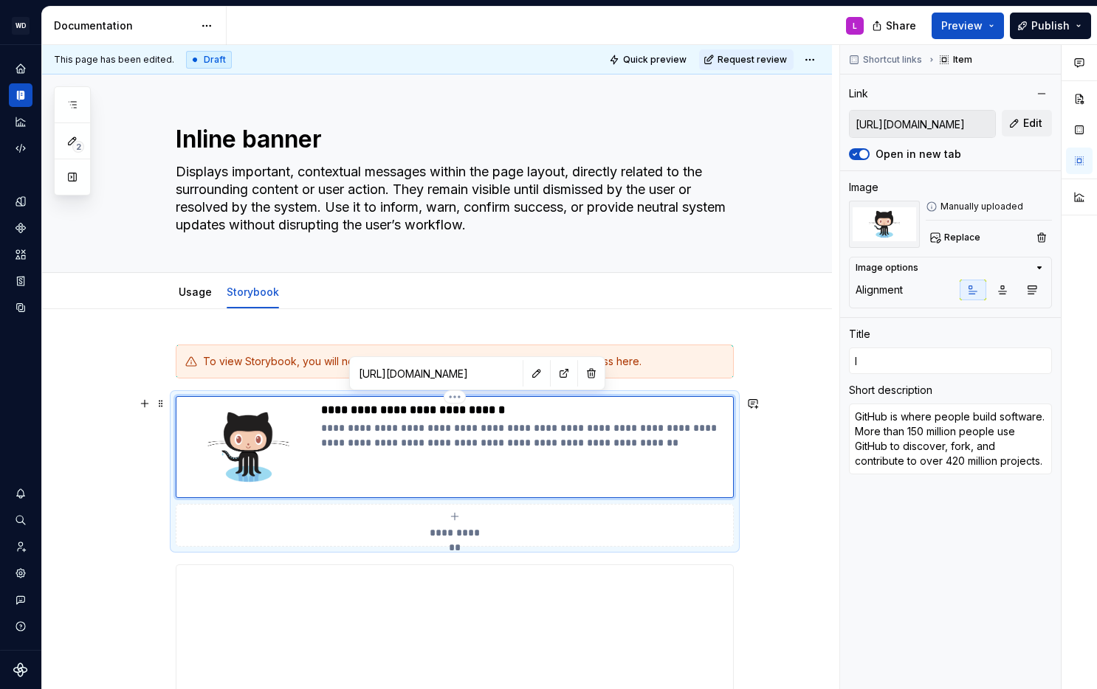
type input "In"
type textarea "*"
type input "Inl"
type textarea "*"
type input "Inli"
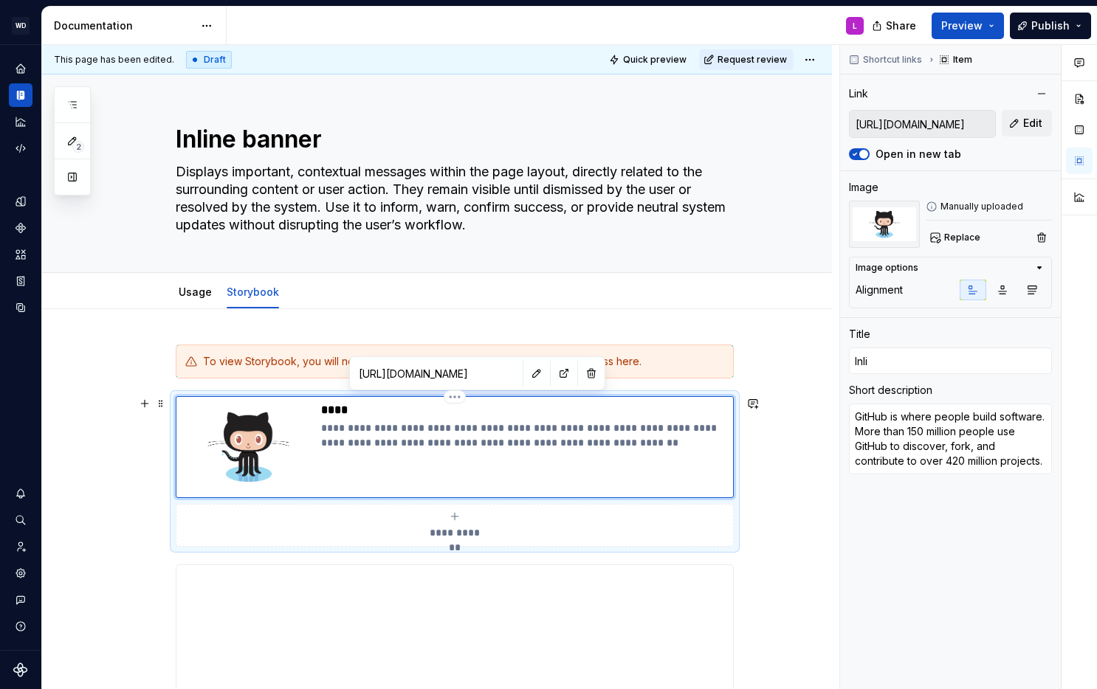
type textarea "*"
type input "Inlin"
type textarea "*"
type input "Inline"
type textarea "*"
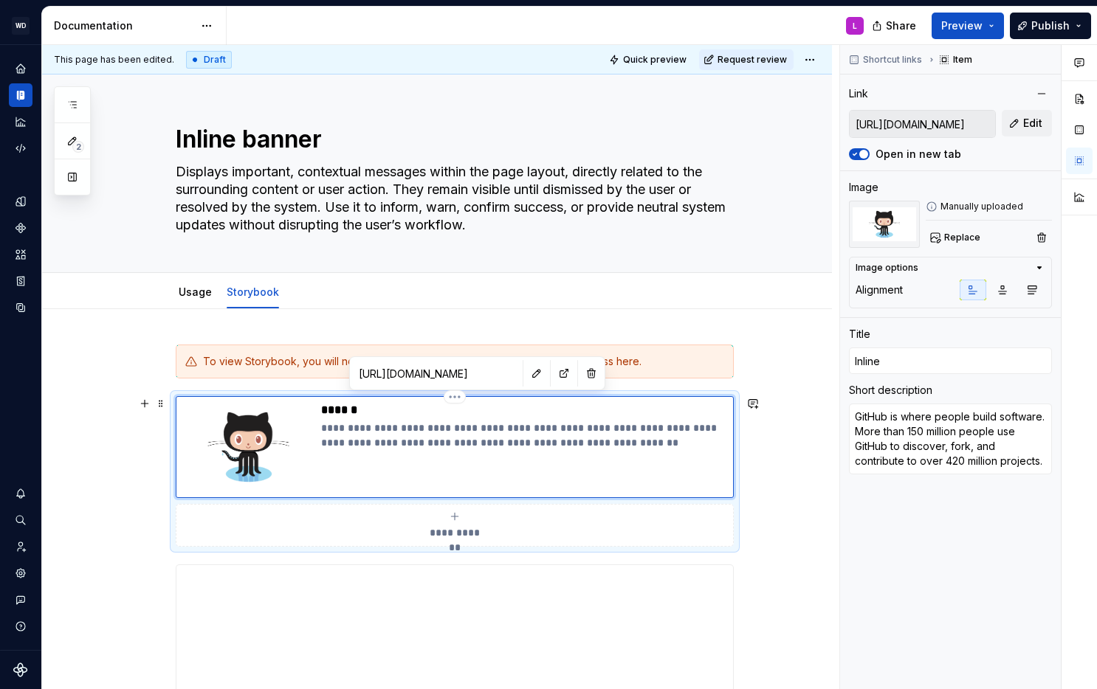
type input "Inline"
type textarea "*"
type input "Inline b"
type textarea "*"
type input "Inline ba"
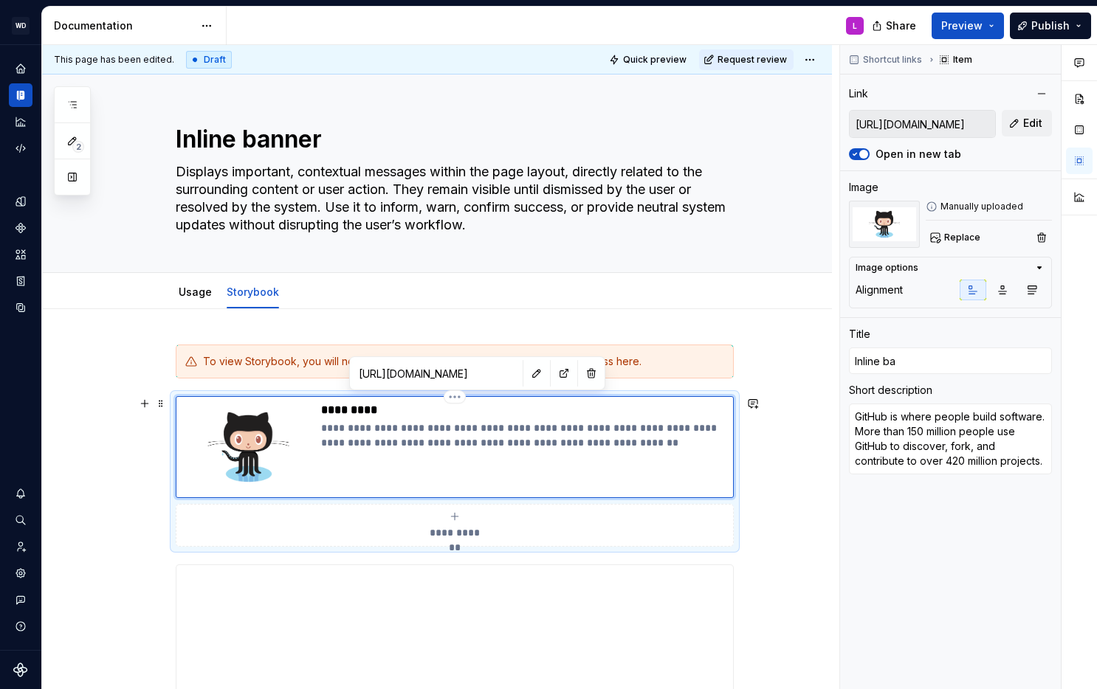
type textarea "*"
type input "Inline ban"
type textarea "*"
type input "Inline bann"
type textarea "*"
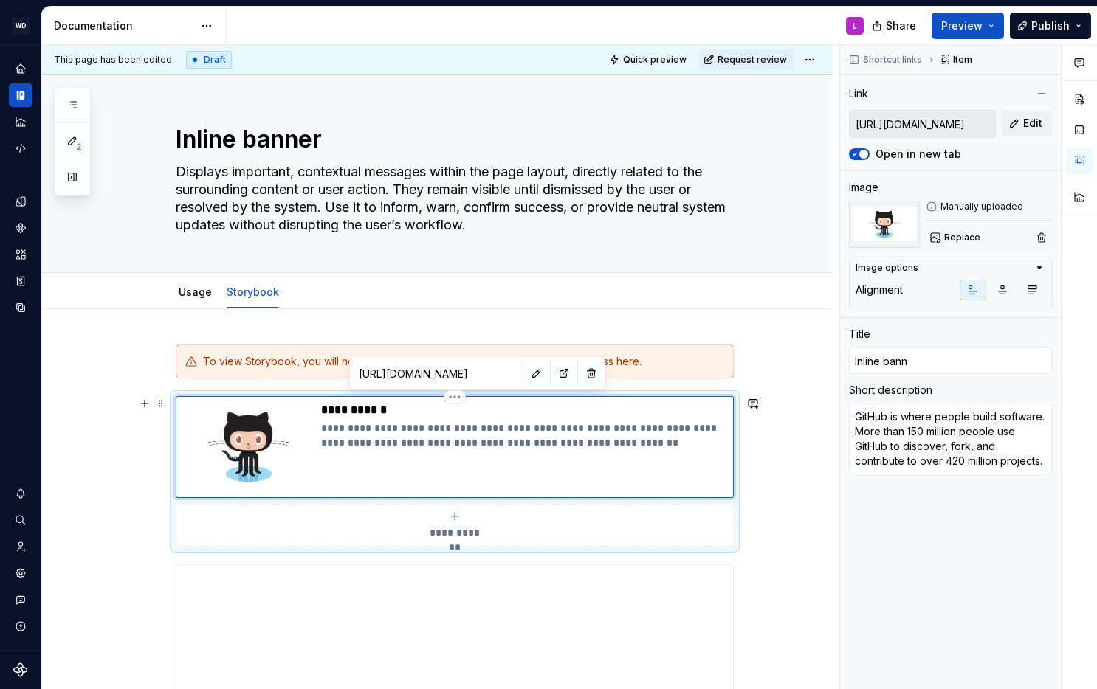
type input "Inline banne"
type textarea "*"
type input "Inline banner"
click at [318, 209] on textarea "Displays important, contextual messages within the page layout, directly relate…" at bounding box center [452, 198] width 558 height 77
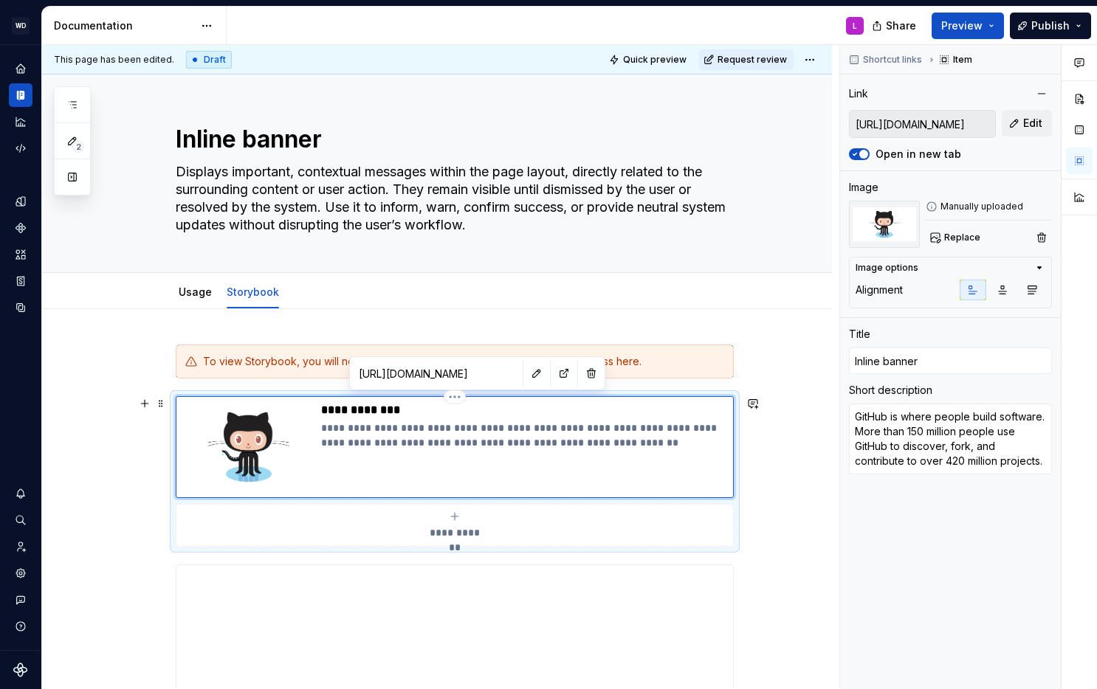
click at [438, 438] on p "**********" at bounding box center [524, 436] width 406 height 30
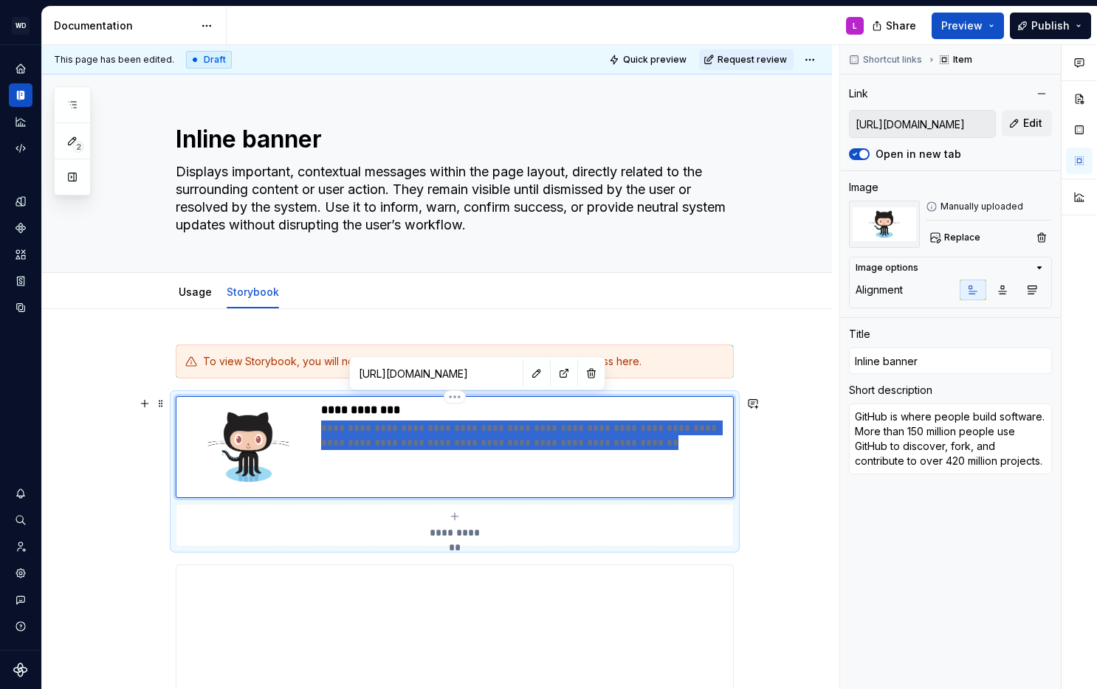
click at [438, 438] on p "**********" at bounding box center [524, 436] width 406 height 30
type textarea "*"
type textarea "Displays important, contextual messages within the page layout, directly relate…"
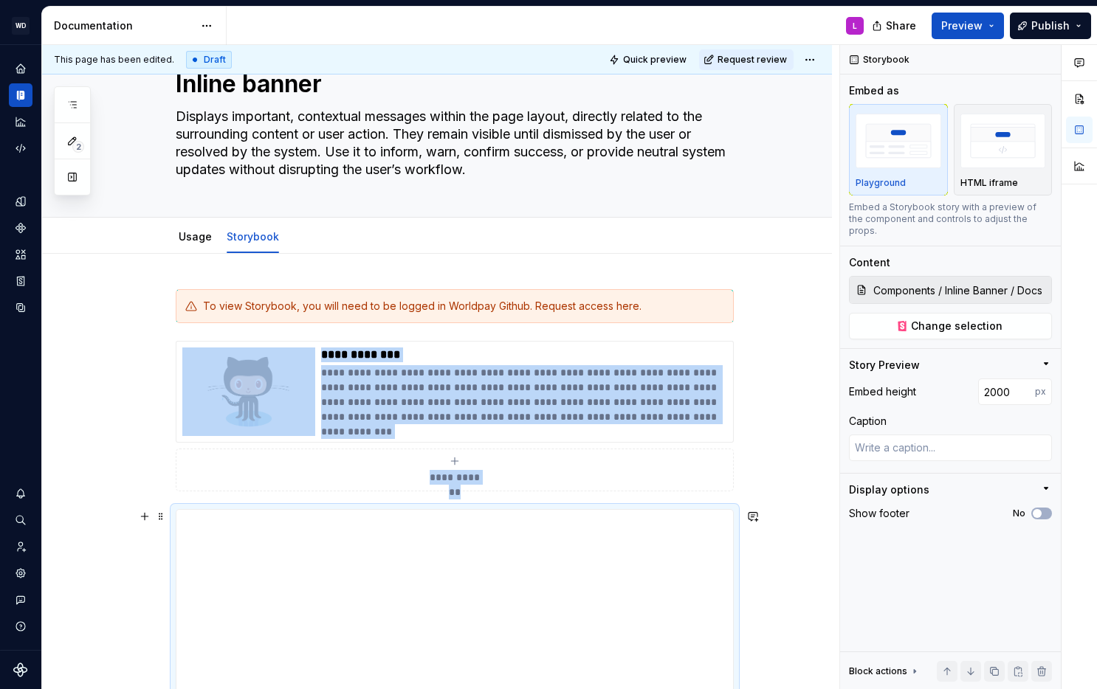
scroll to position [6, 0]
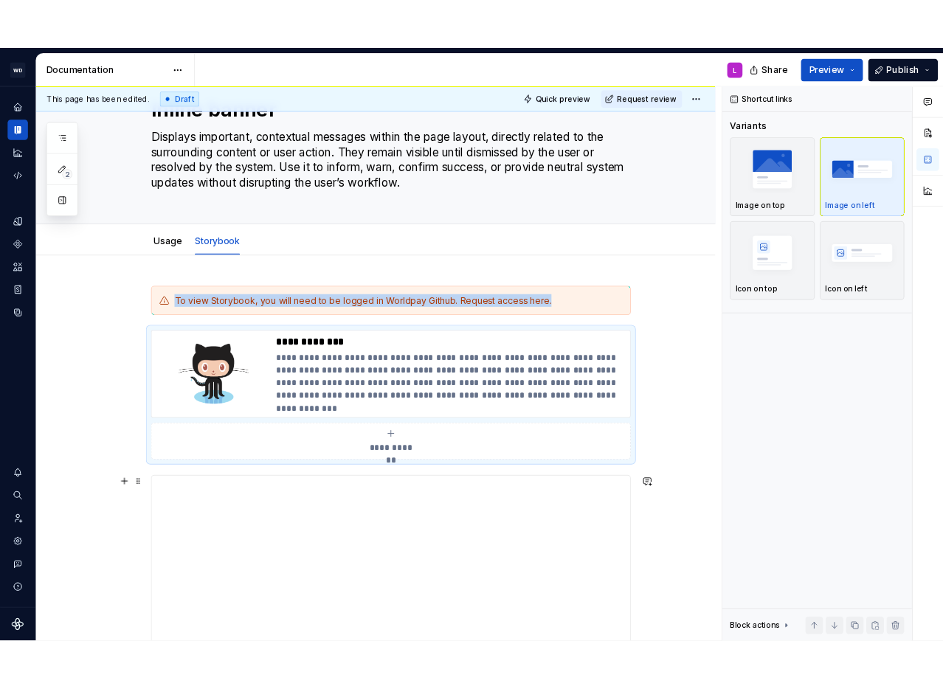
scroll to position [0, 0]
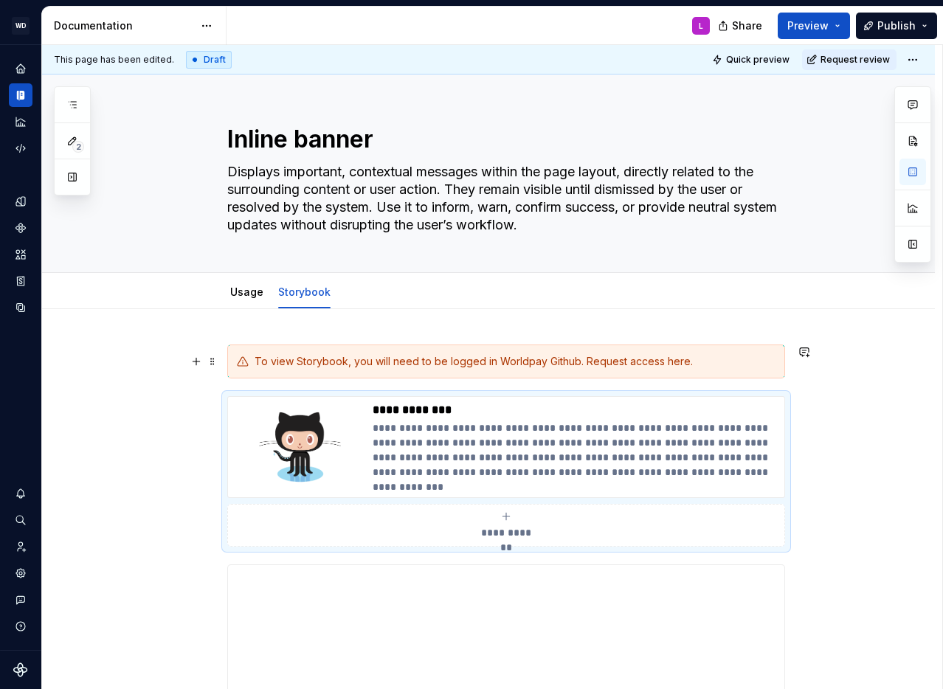
click at [500, 361] on div "To view Storybook, you will need to be logged in Worldpay Github. Request acces…" at bounding box center [515, 361] width 521 height 15
click at [578, 362] on div "To view Storybook, you will need to be logged in Worldpay Github. Request acces…" at bounding box center [515, 361] width 521 height 15
click at [681, 364] on div "To view Storybook, you will need to be logged in Worldpay Github. Request acces…" at bounding box center [515, 361] width 521 height 15
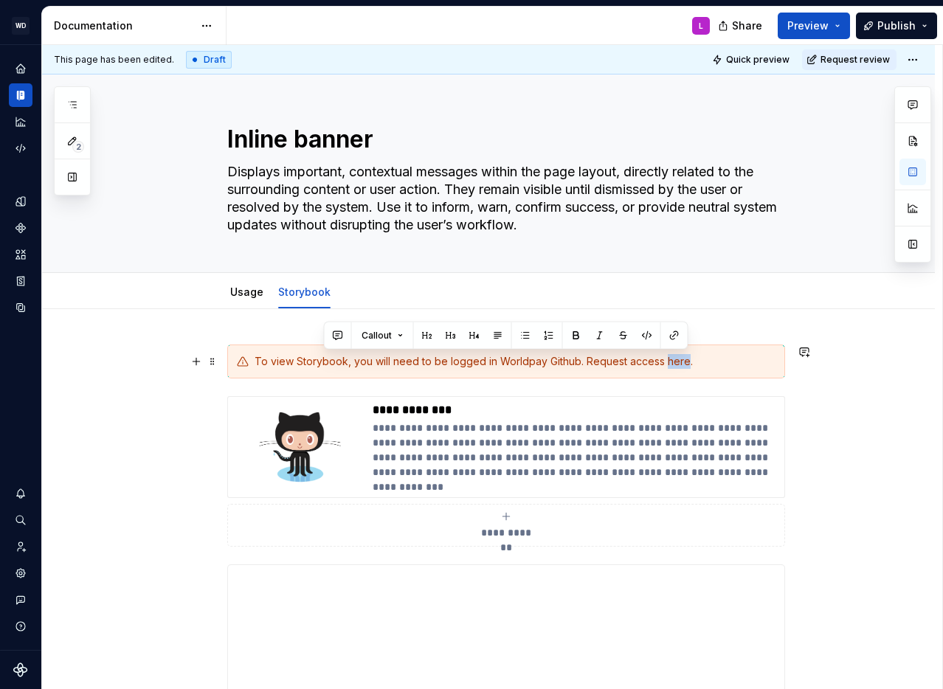
click at [681, 364] on div "To view Storybook, you will need to be logged in Worldpay Github. Request acces…" at bounding box center [515, 361] width 521 height 15
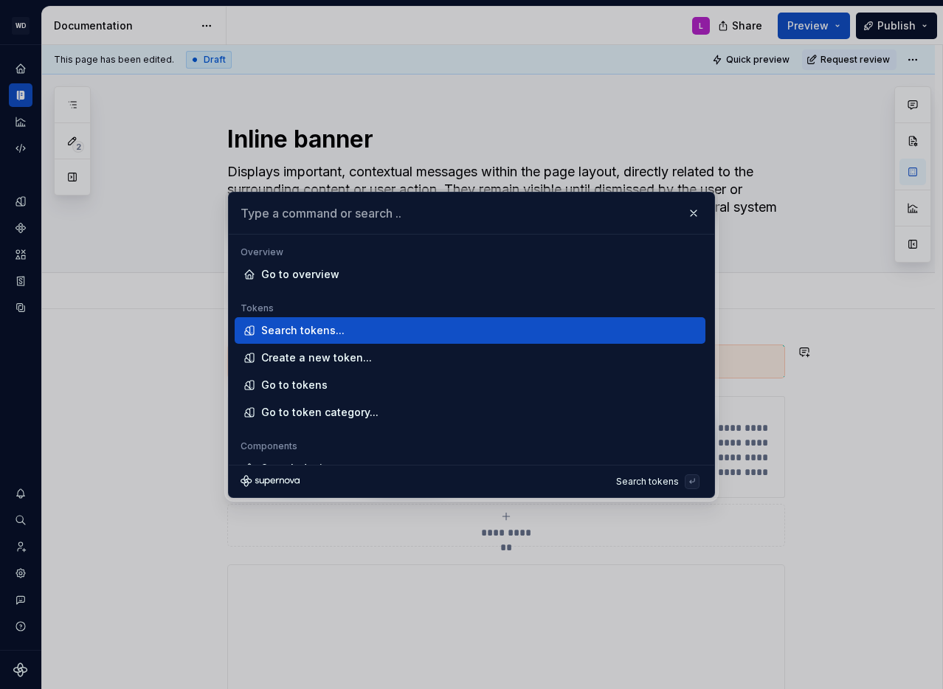
type textarea "*"
type input "[URL][DOMAIN_NAME]"
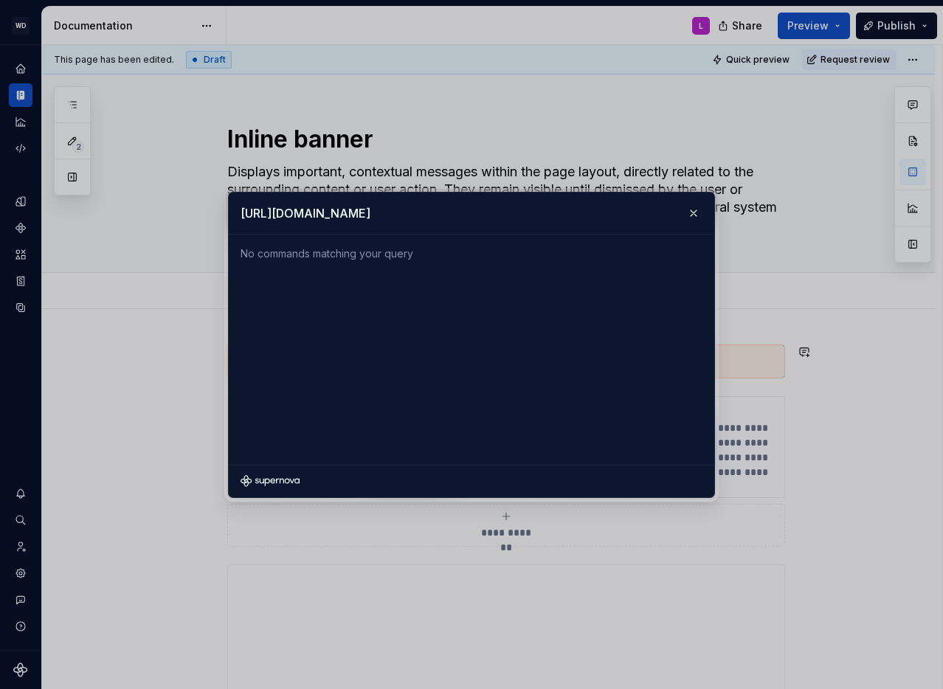
type textarea "*"
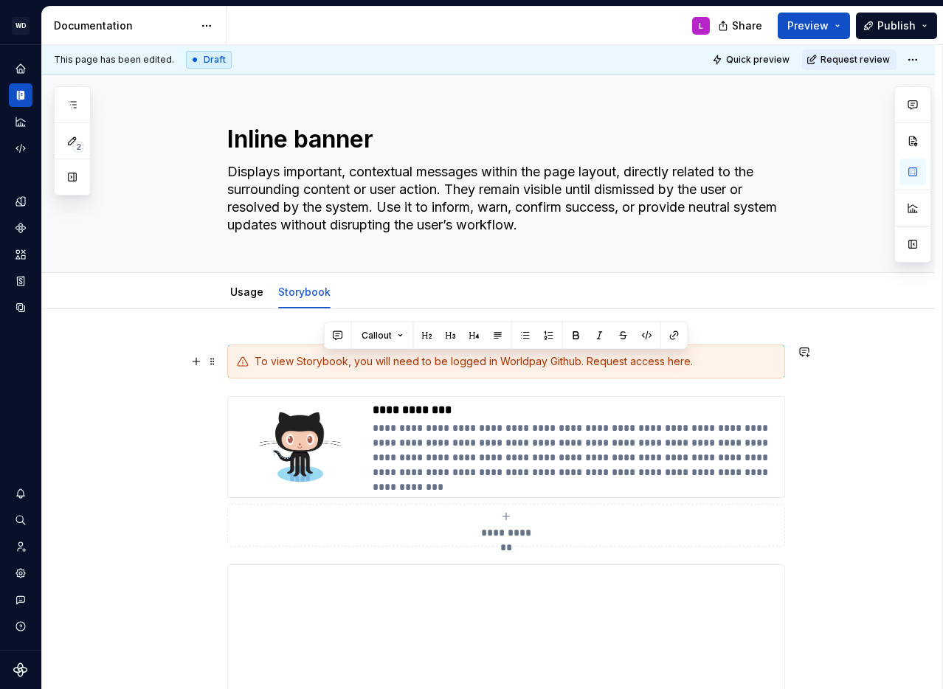
click at [672, 362] on div "To view Storybook, you will need to be logged in Worldpay Github. Request acces…" at bounding box center [515, 361] width 521 height 15
click at [671, 334] on button "button" at bounding box center [674, 336] width 21 height 21
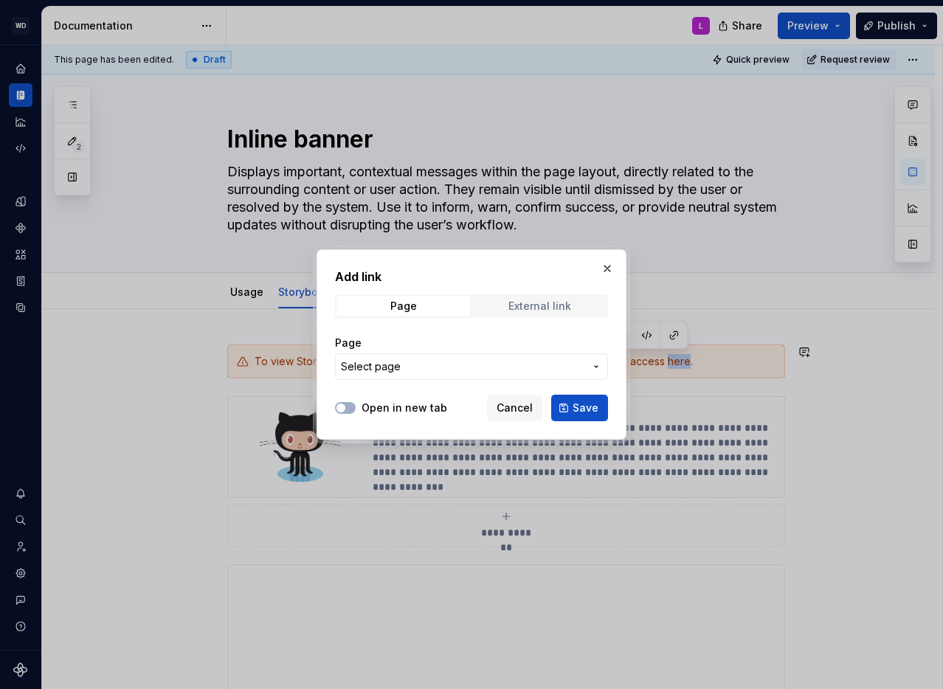
drag, startPoint x: 530, startPoint y: 308, endPoint x: 511, endPoint y: 316, distance: 20.8
click at [529, 309] on div "External link" at bounding box center [540, 306] width 63 height 12
click at [343, 407] on span "button" at bounding box center [341, 408] width 9 height 9
click at [368, 368] on input "URL" at bounding box center [471, 367] width 273 height 27
paste input "[URL][DOMAIN_NAME]"
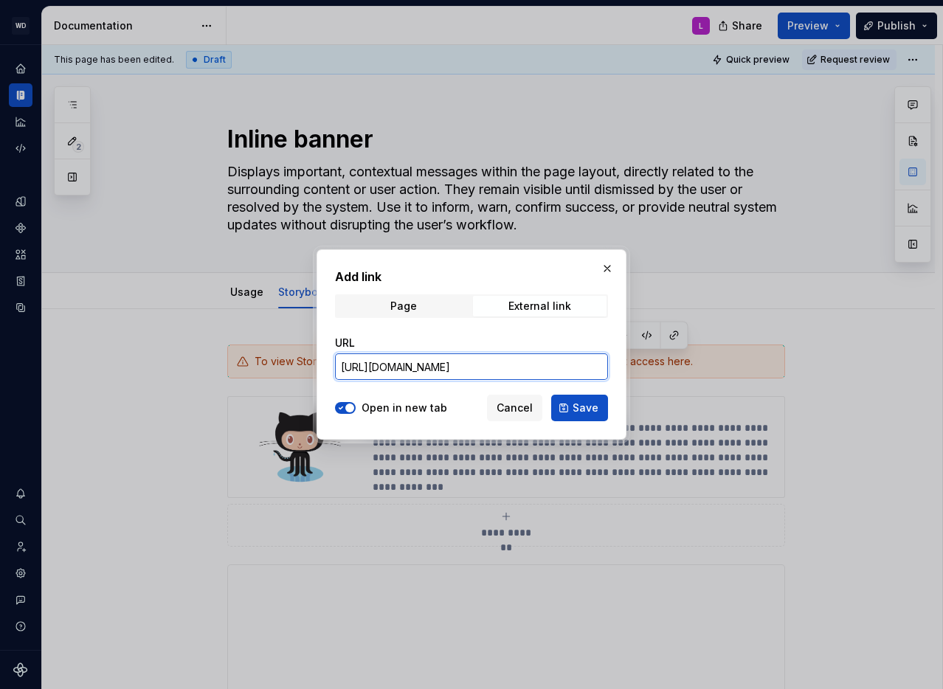
scroll to position [0, 424]
type input "[URL][DOMAIN_NAME]"
click at [583, 407] on span "Save" at bounding box center [586, 408] width 26 height 15
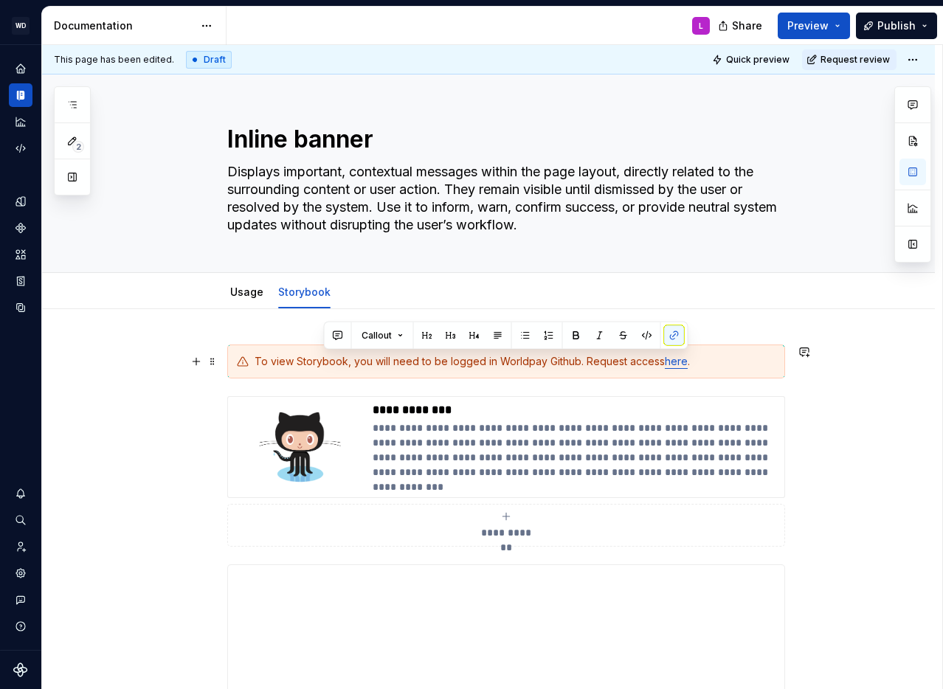
click at [703, 368] on div "To view Storybook, you will need to be logged in Worldpay Github. Request acces…" at bounding box center [515, 361] width 521 height 15
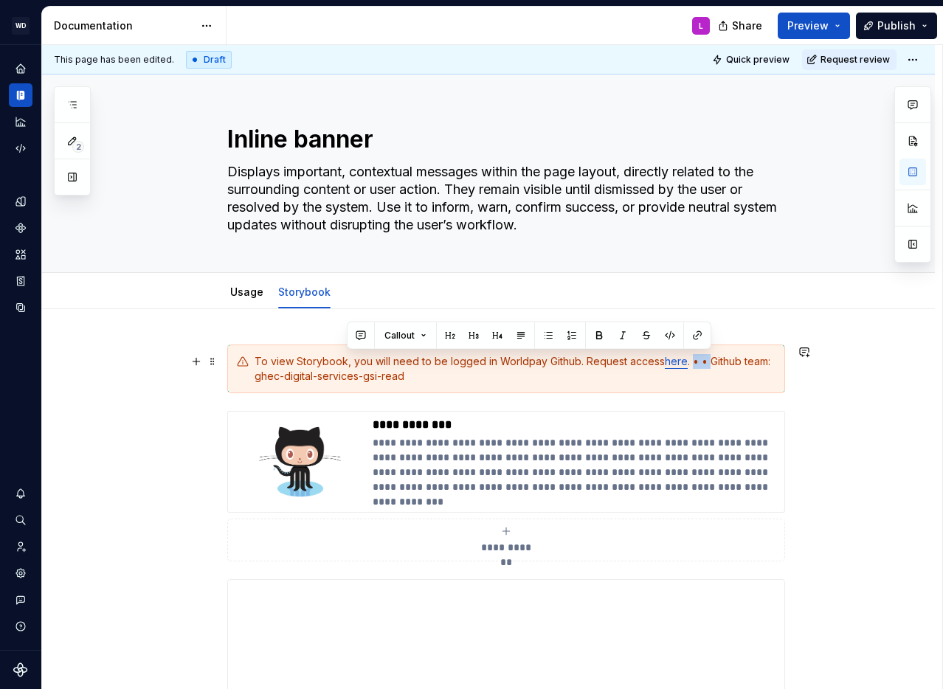
drag, startPoint x: 711, startPoint y: 359, endPoint x: 695, endPoint y: 361, distance: 16.3
click at [695, 361] on div "To view Storybook, you will need to be logged in Worldpay Github. Request acces…" at bounding box center [515, 369] width 521 height 30
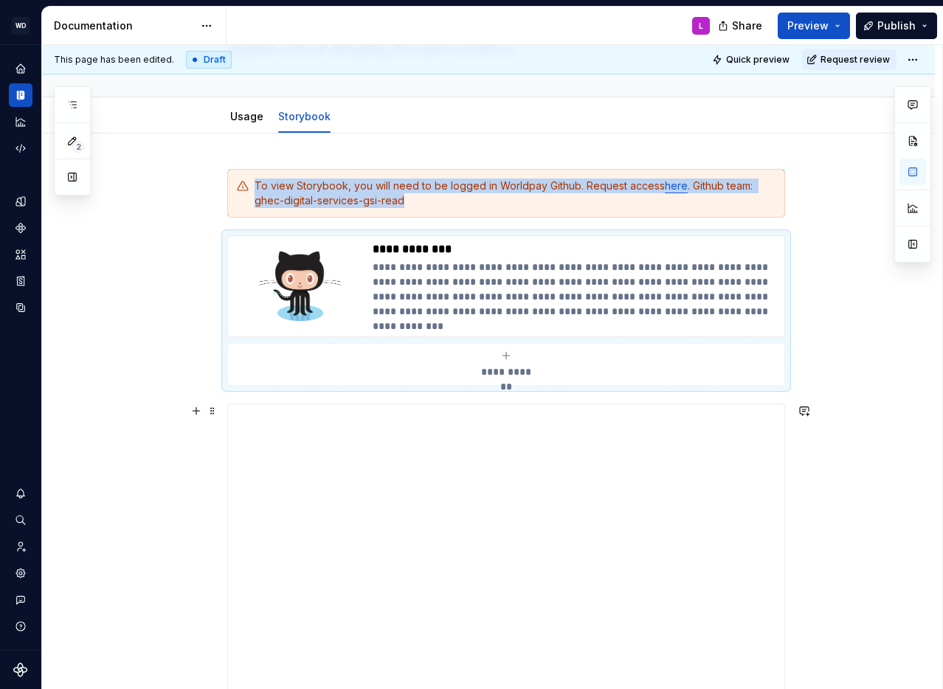
scroll to position [182, 0]
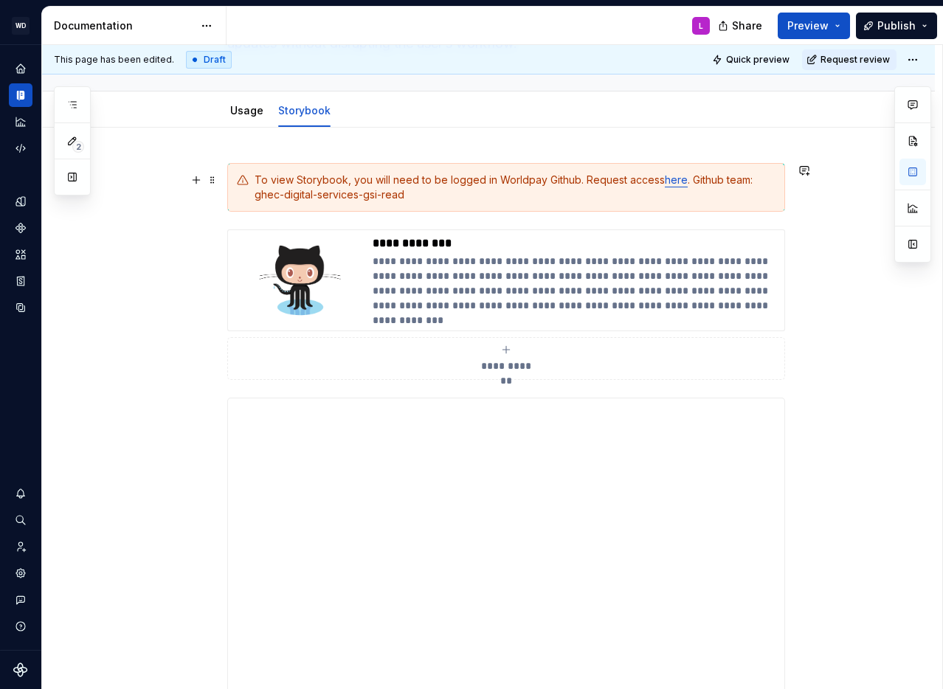
click at [696, 178] on div "To view Storybook, you will need to be logged in Worldpay Github. Request acces…" at bounding box center [515, 188] width 521 height 30
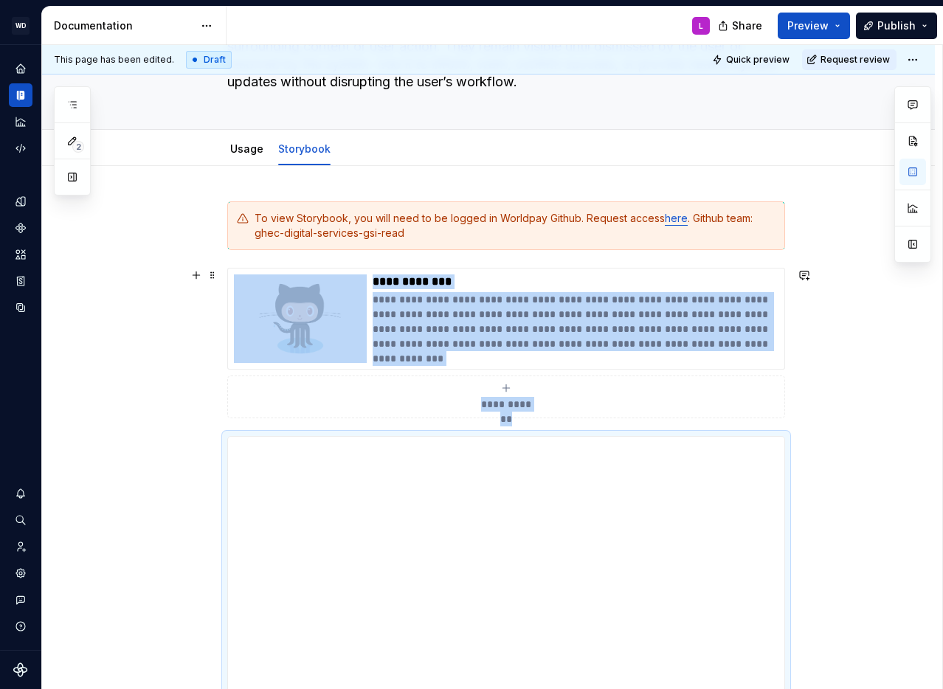
scroll to position [0, 0]
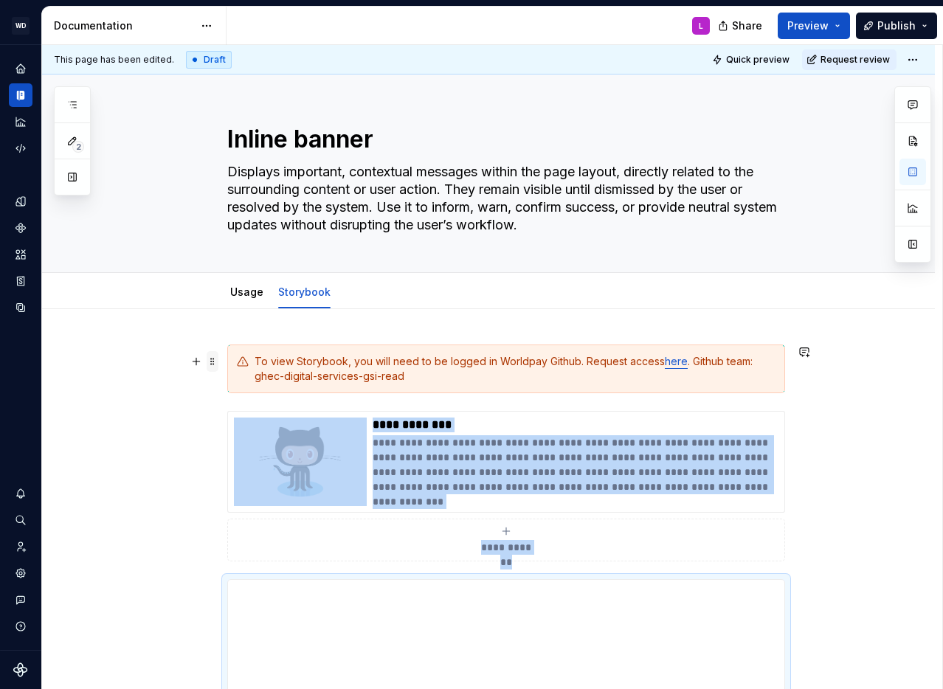
click at [218, 359] on span at bounding box center [213, 361] width 12 height 21
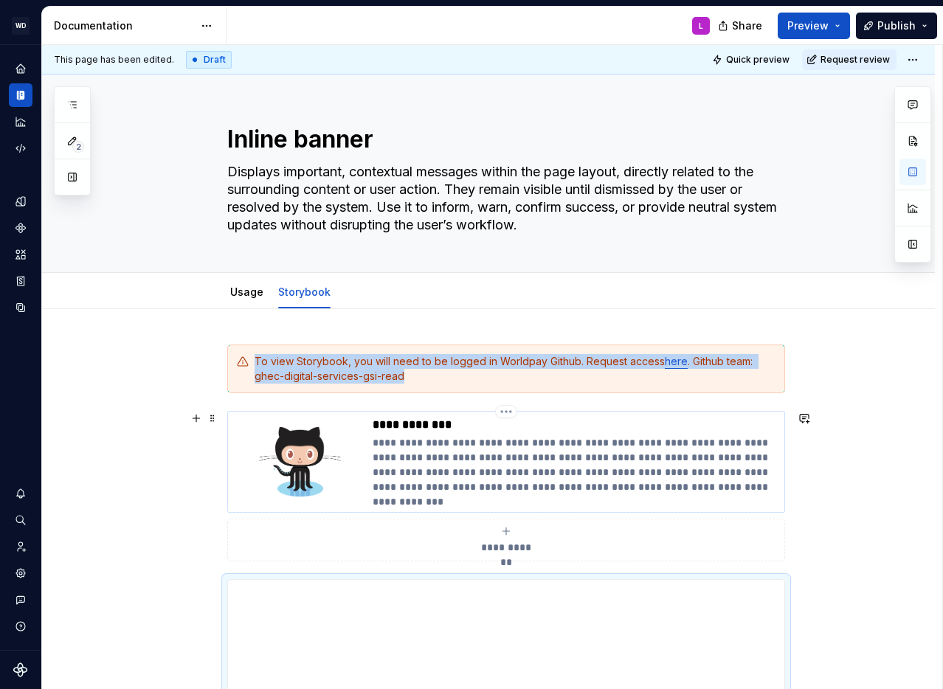
click at [233, 428] on div "**********" at bounding box center [506, 462] width 558 height 102
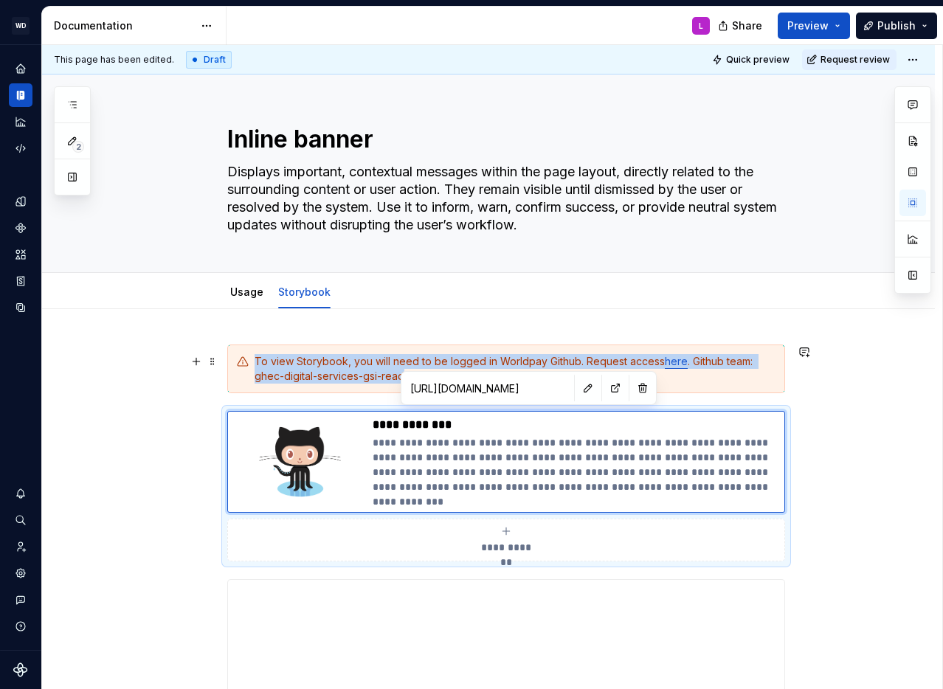
click at [237, 356] on div "To view Storybook, you will need to be logged in Worldpay Github. Request acces…" at bounding box center [506, 369] width 558 height 49
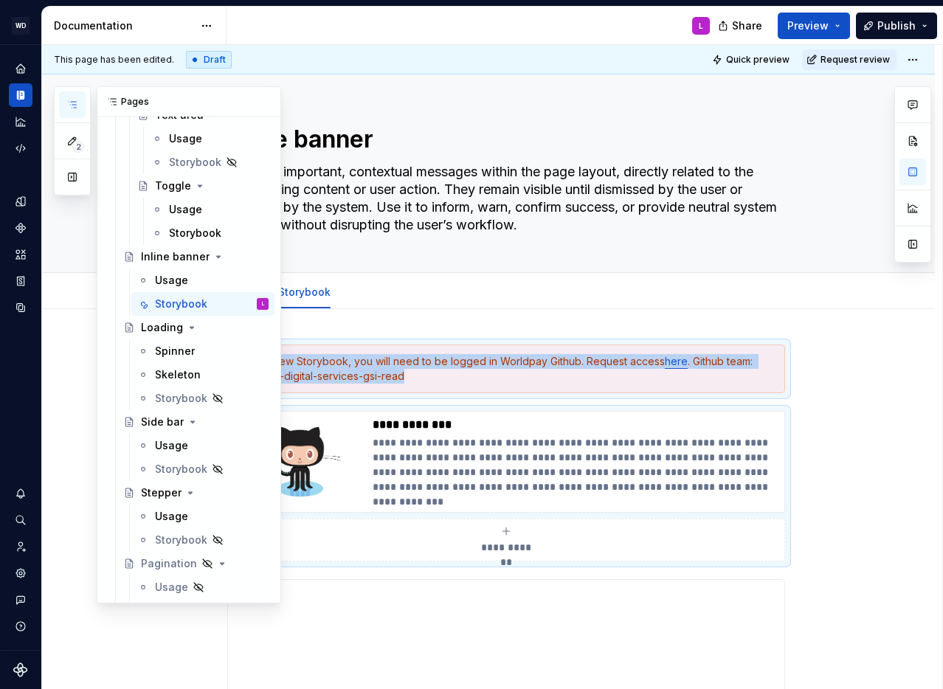
click at [72, 103] on icon "button" at bounding box center [72, 105] width 12 height 12
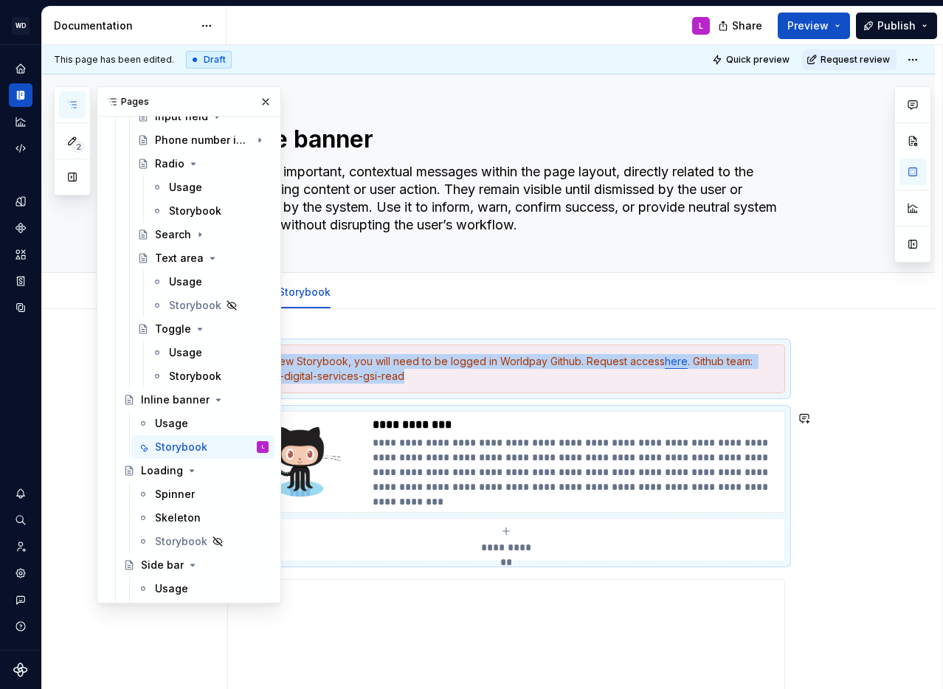
scroll to position [1405, 0]
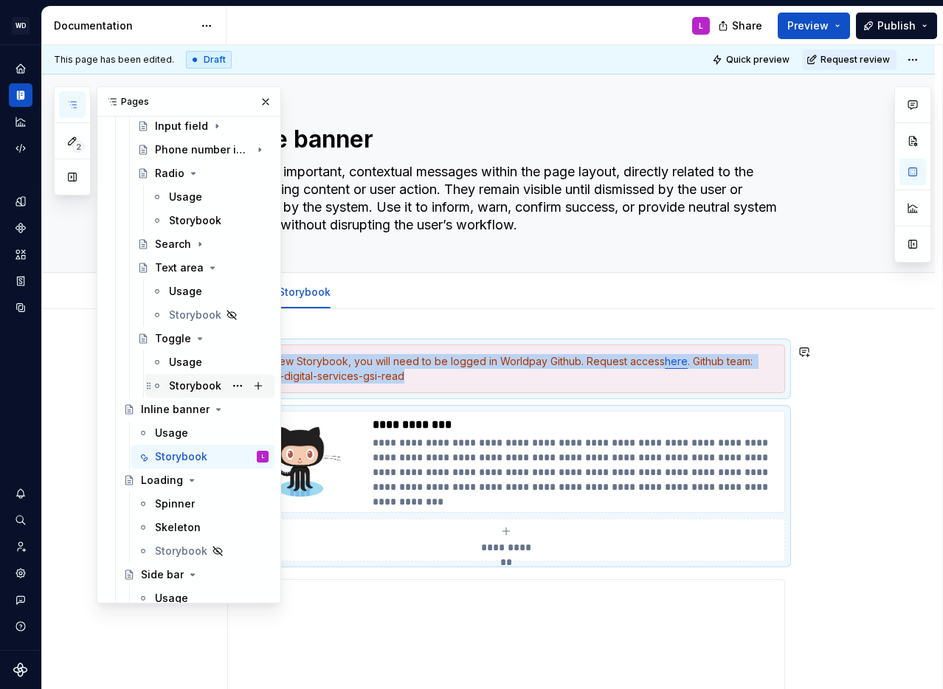
click at [204, 383] on div "Storybook" at bounding box center [195, 386] width 52 height 15
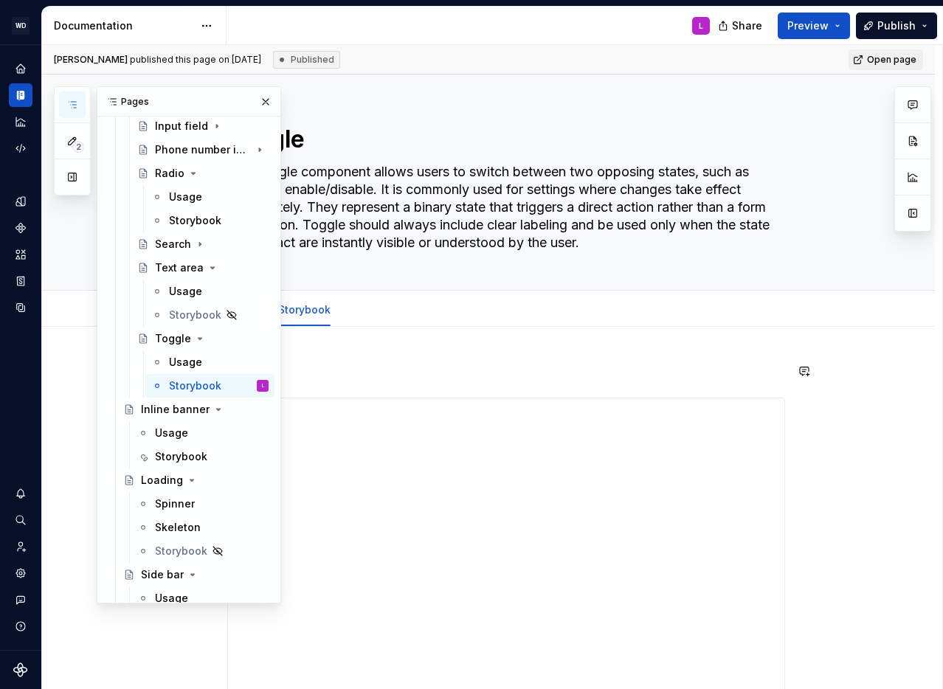
click at [270, 100] on button "button" at bounding box center [265, 102] width 21 height 21
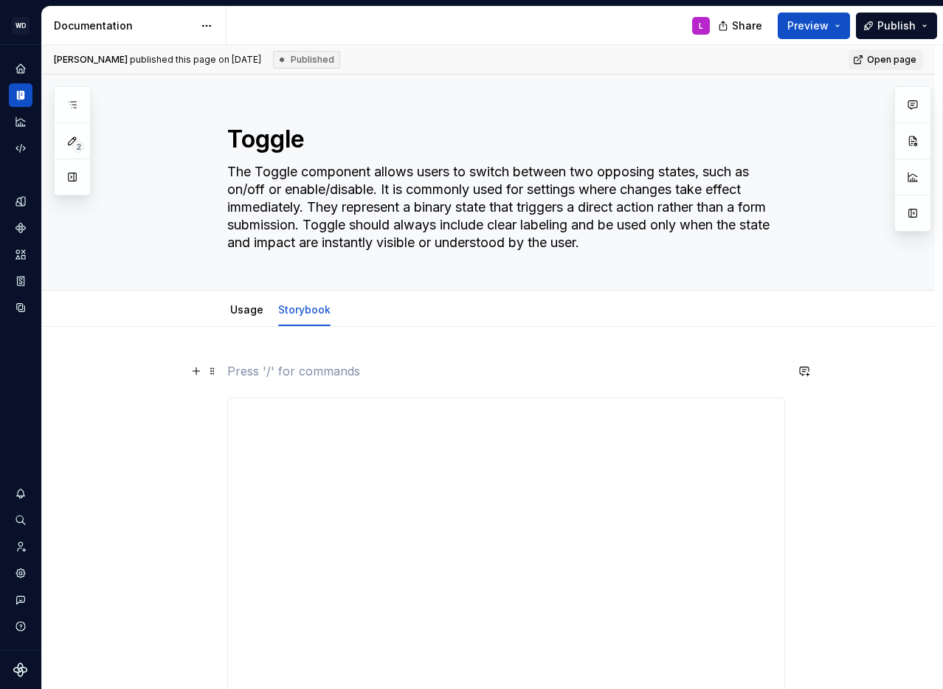
click at [272, 363] on p at bounding box center [506, 371] width 558 height 18
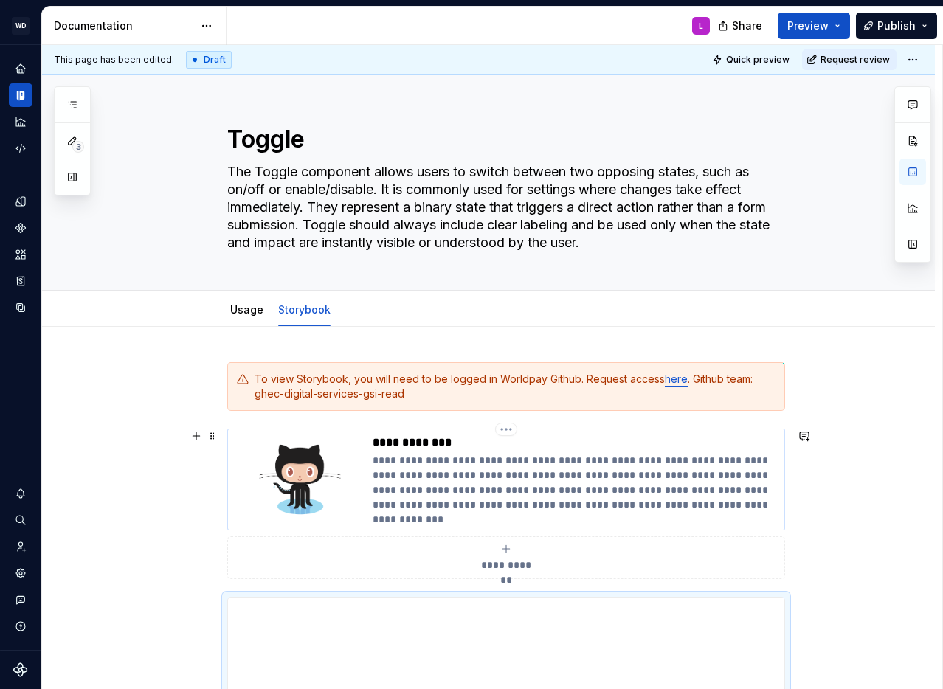
click at [393, 440] on p "**********" at bounding box center [576, 442] width 406 height 15
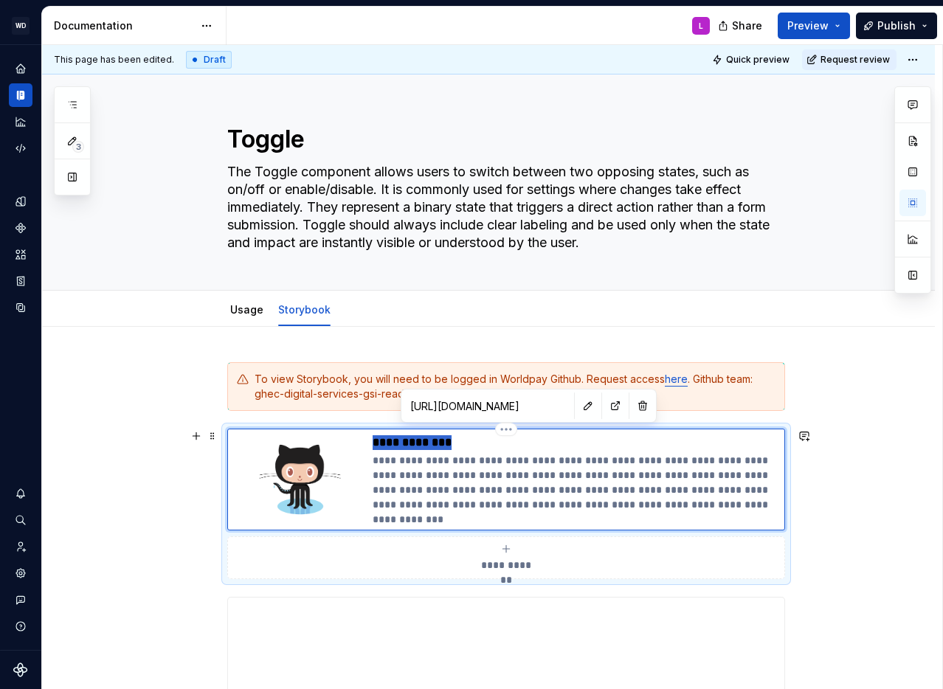
click at [393, 440] on p "**********" at bounding box center [576, 442] width 406 height 15
type textarea "*"
click at [421, 227] on textarea "The Toggle component allows users to switch between two opposing states, such a…" at bounding box center [503, 207] width 558 height 94
drag, startPoint x: 394, startPoint y: 217, endPoint x: 382, endPoint y: 196, distance: 24.4
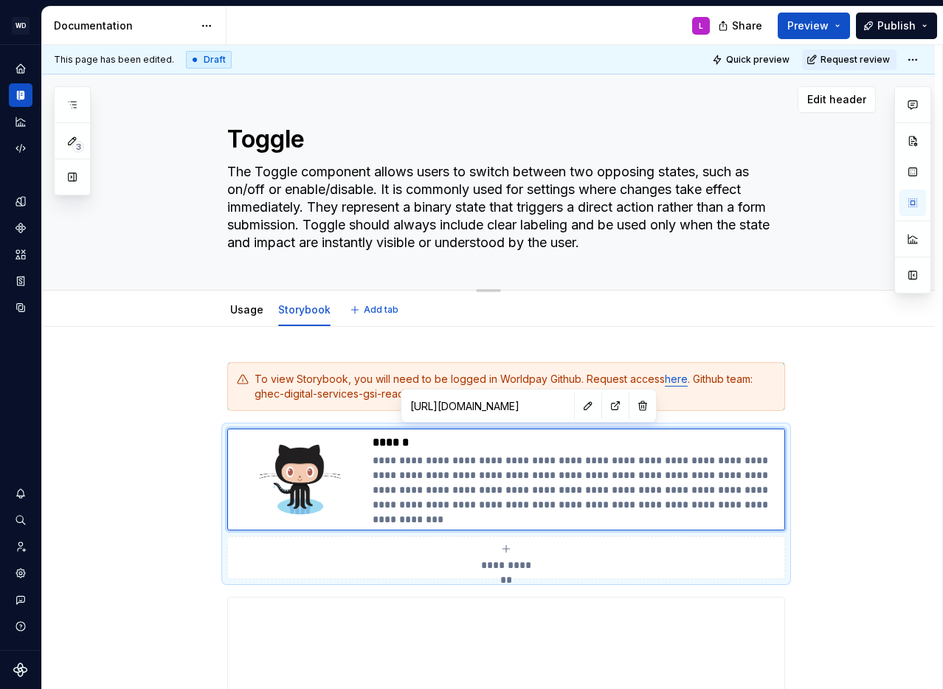
click at [394, 217] on textarea "The Toggle component allows users to switch between two opposing states, such a…" at bounding box center [503, 207] width 558 height 94
drag, startPoint x: 385, startPoint y: 191, endPoint x: 230, endPoint y: 171, distance: 156.3
click at [230, 171] on textarea "The Toggle component allows users to switch between two opposing states, such a…" at bounding box center [503, 207] width 558 height 94
click at [446, 493] on p "**********" at bounding box center [576, 482] width 406 height 59
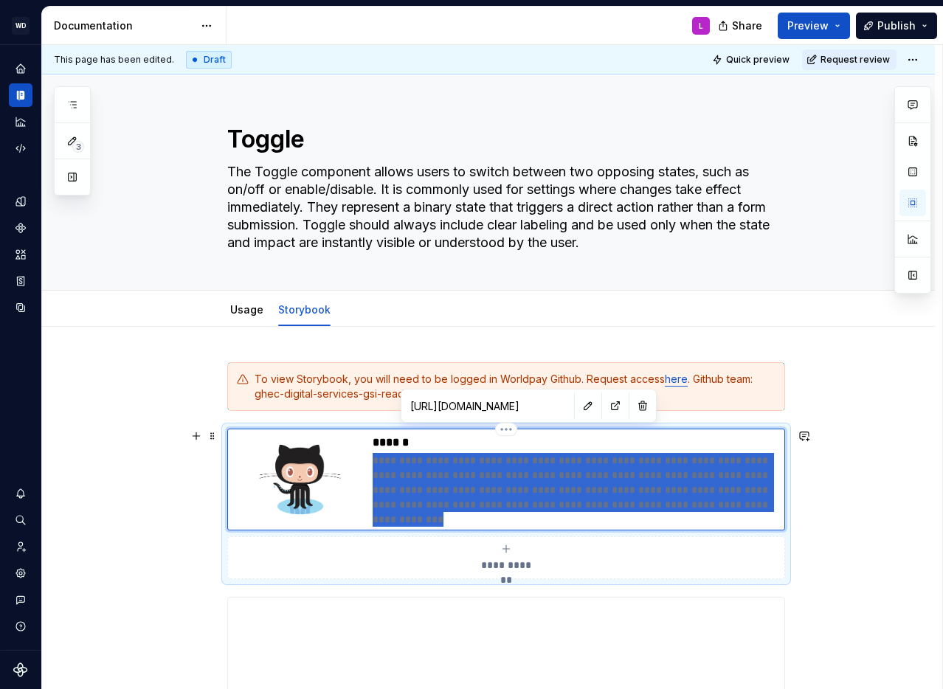
click at [446, 493] on p "**********" at bounding box center [576, 482] width 406 height 59
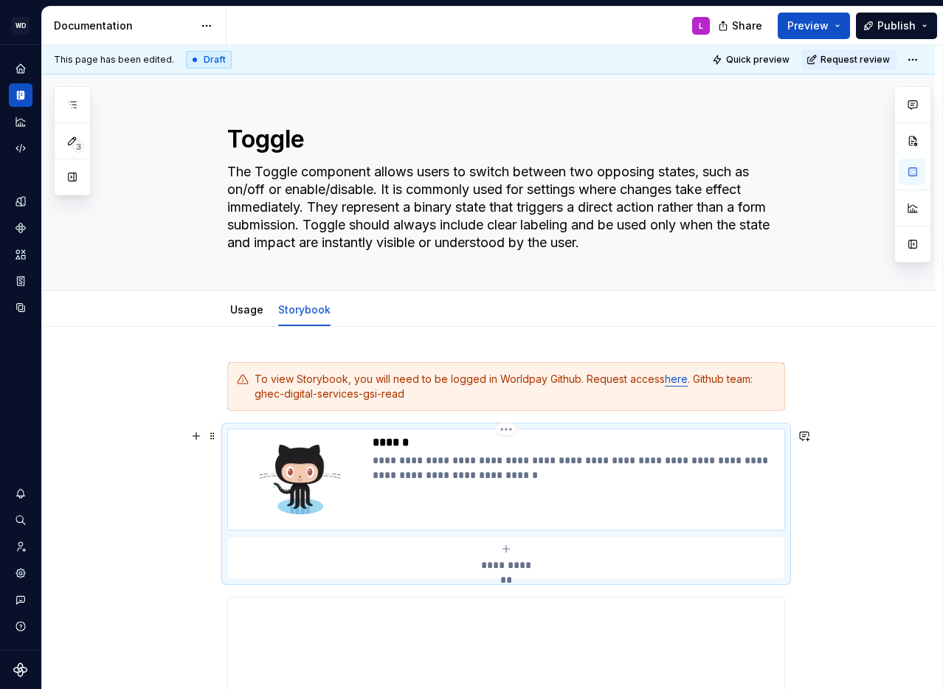
click at [490, 472] on p "**********" at bounding box center [576, 468] width 406 height 30
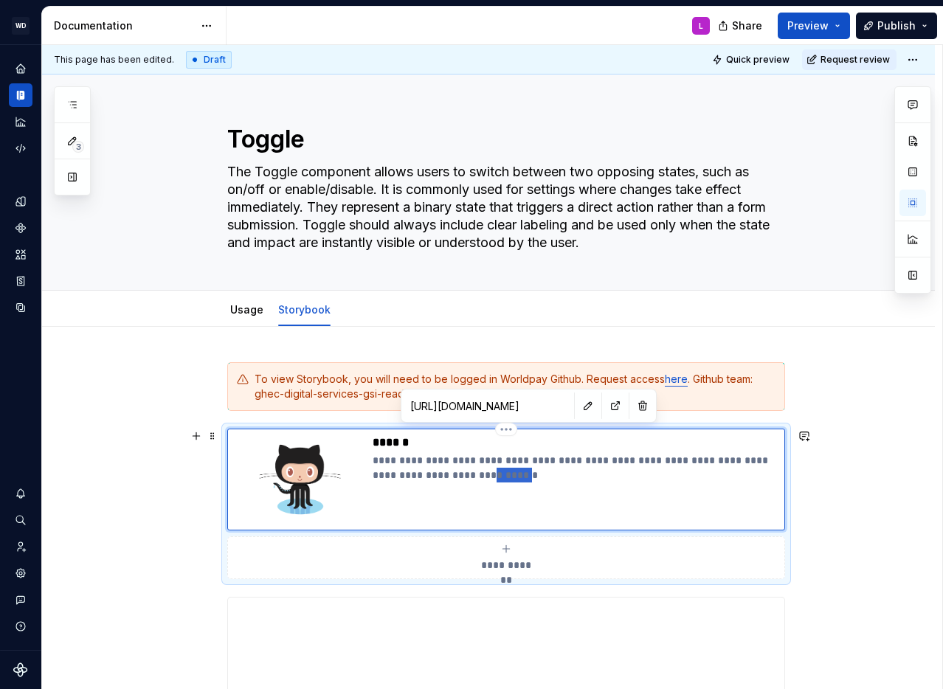
click at [490, 472] on p "**********" at bounding box center [576, 468] width 406 height 30
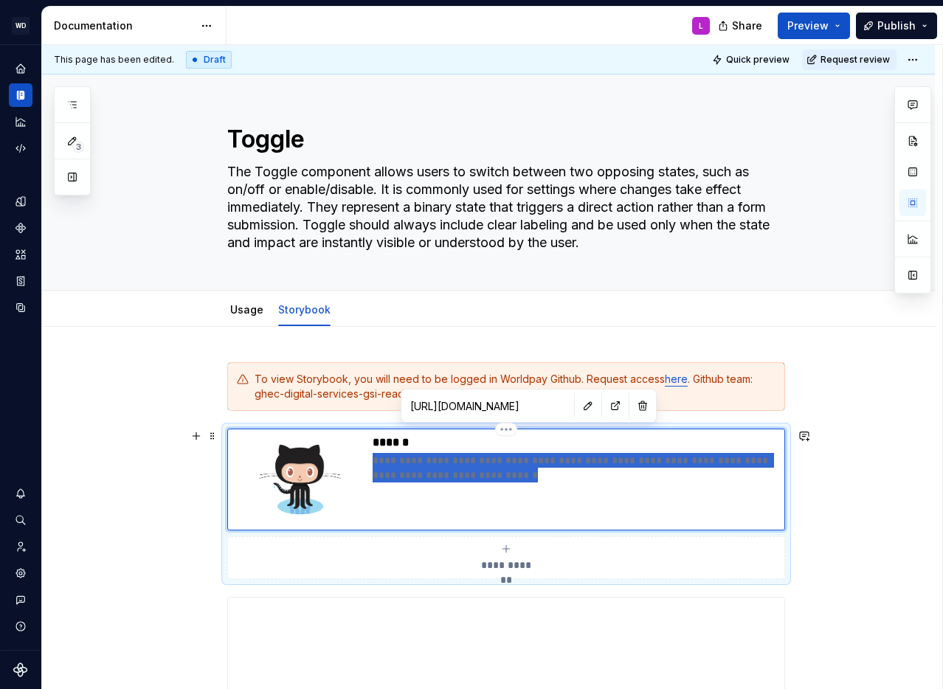
click at [490, 472] on p "**********" at bounding box center [576, 468] width 406 height 30
type textarea "*"
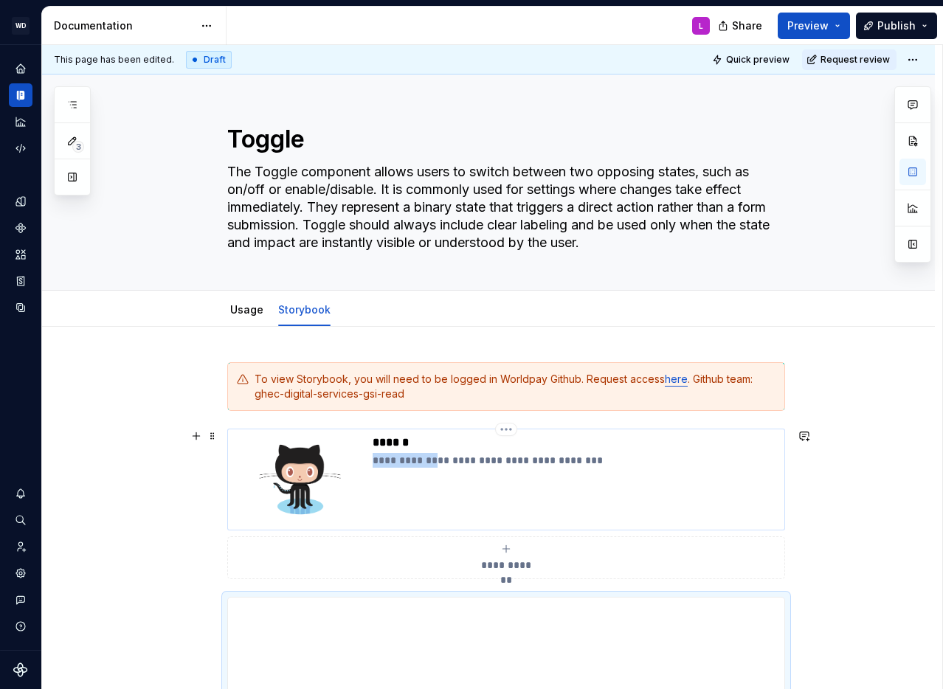
drag, startPoint x: 433, startPoint y: 461, endPoint x: 376, endPoint y: 463, distance: 56.1
click at [373, 464] on div "**********" at bounding box center [506, 479] width 545 height 89
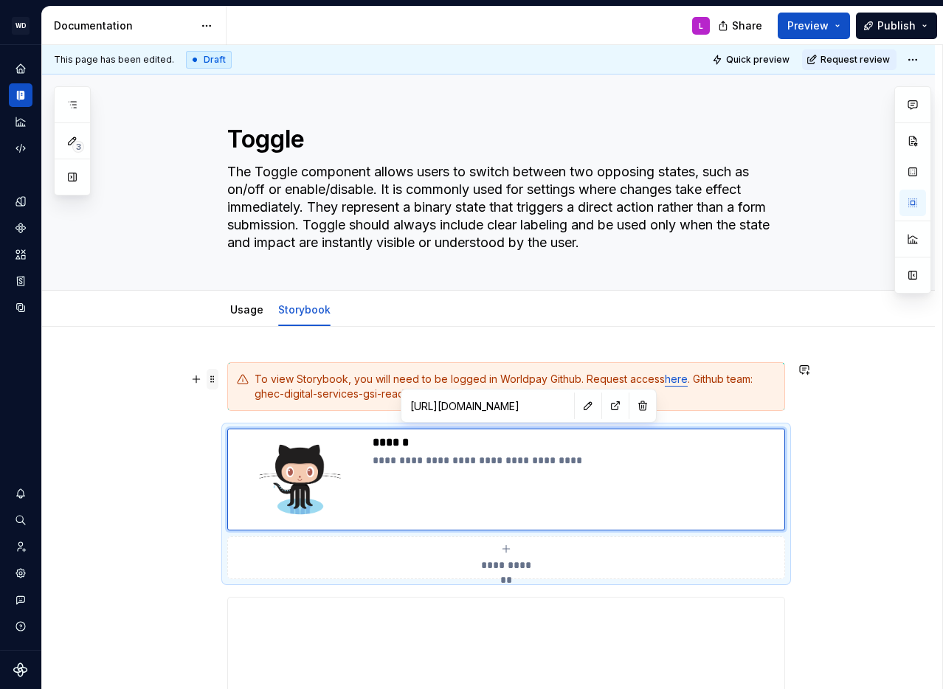
click at [217, 382] on span at bounding box center [213, 379] width 12 height 21
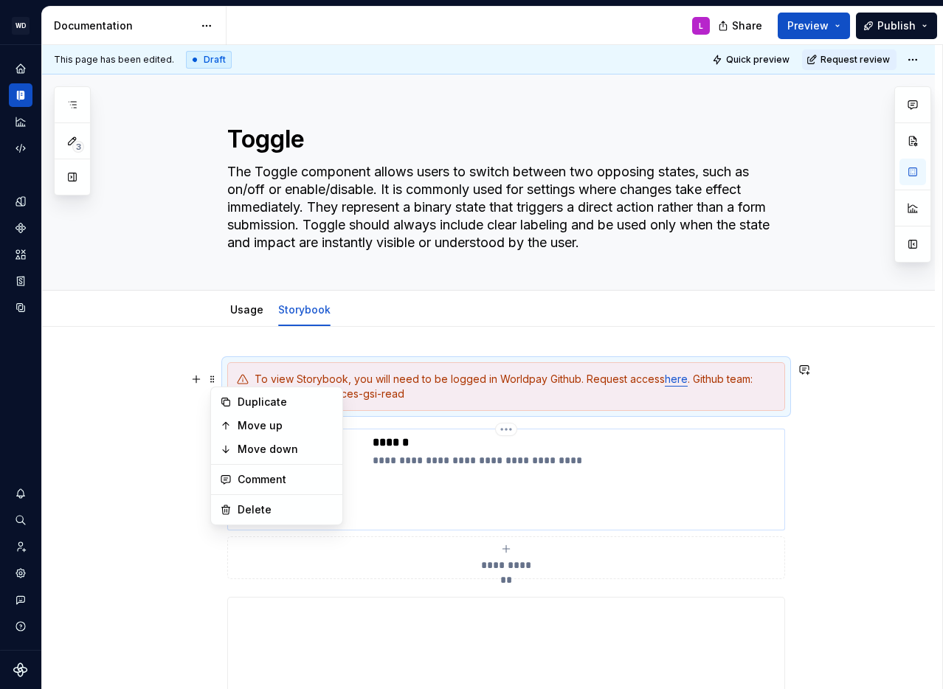
click at [441, 489] on div "**********" at bounding box center [576, 479] width 406 height 89
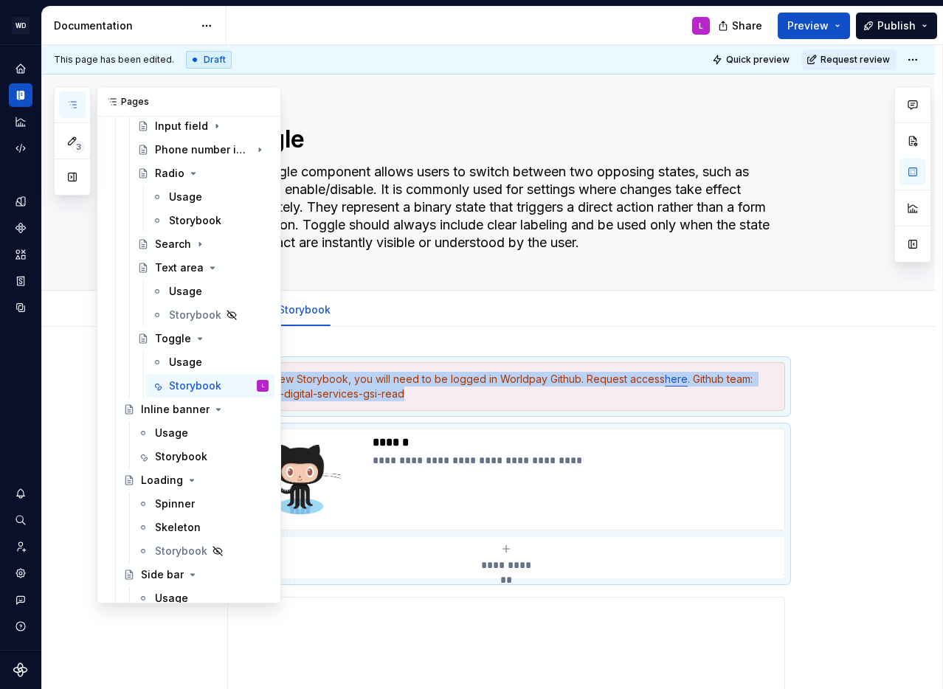
click at [81, 102] on button "button" at bounding box center [72, 105] width 27 height 27
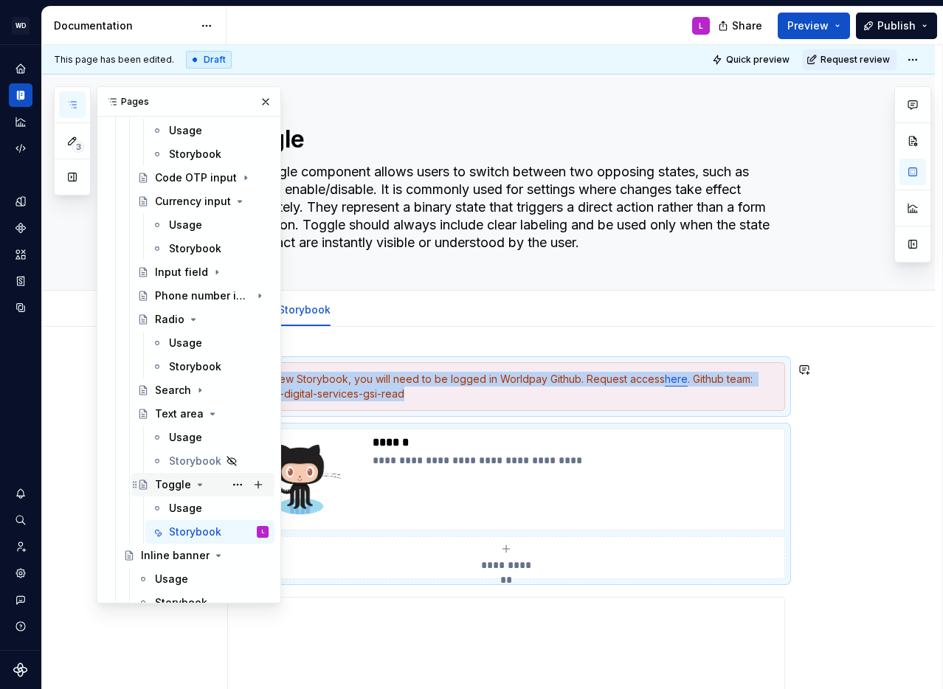
scroll to position [1258, 0]
click at [202, 365] on div "Storybook" at bounding box center [195, 366] width 52 height 15
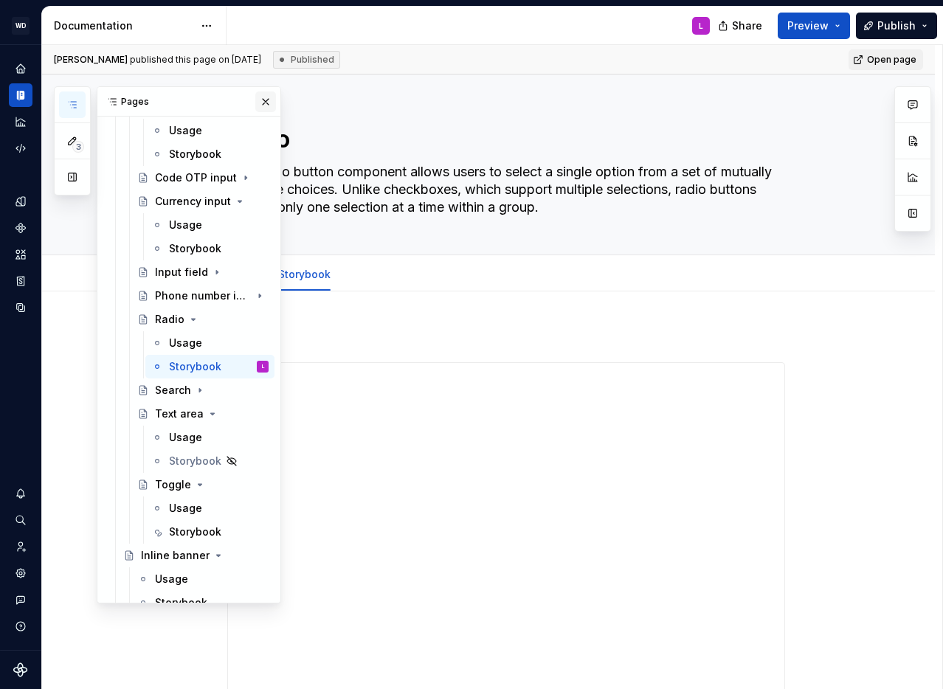
click at [262, 103] on button "button" at bounding box center [265, 102] width 21 height 21
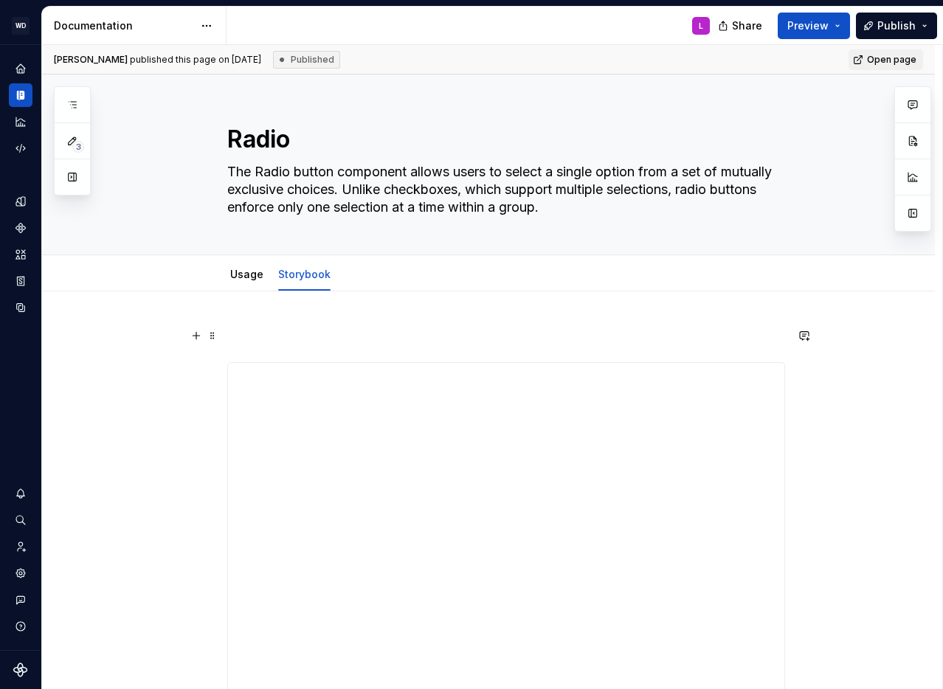
click at [261, 340] on p at bounding box center [506, 336] width 558 height 18
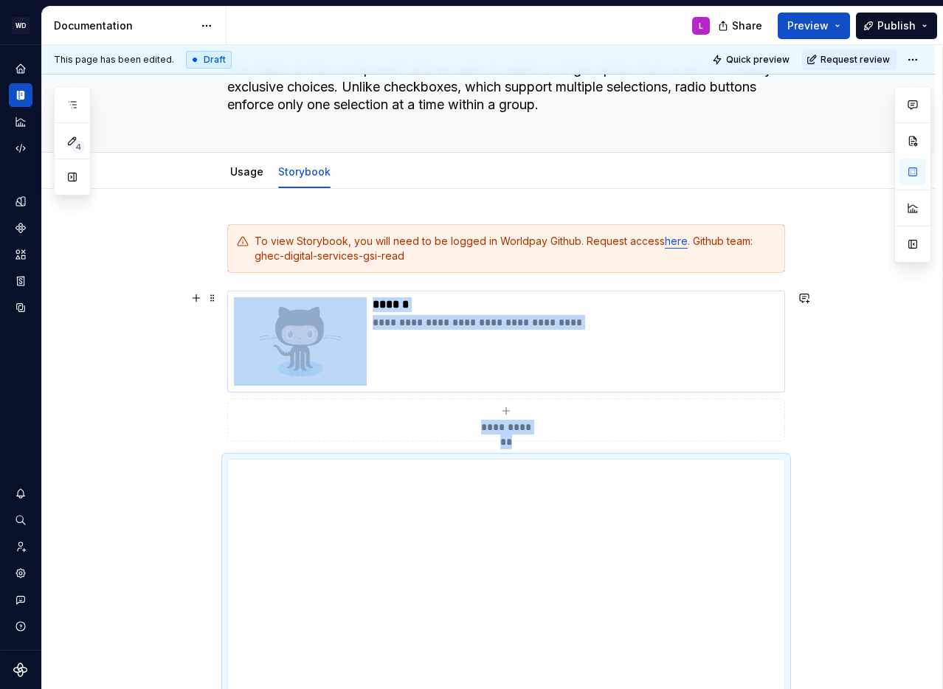
scroll to position [117, 0]
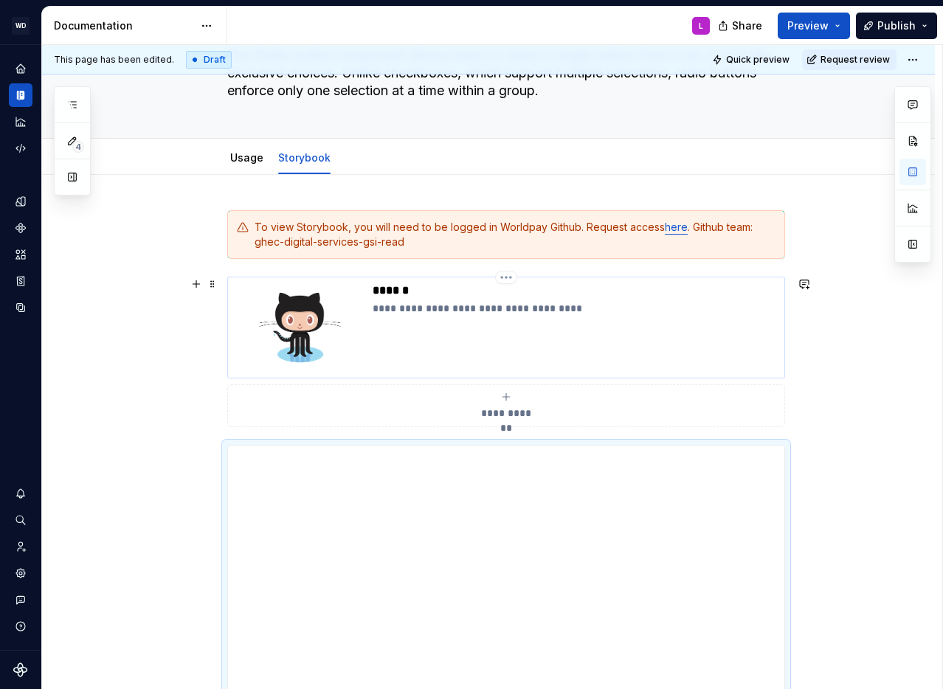
click at [402, 292] on p "******" at bounding box center [576, 290] width 406 height 15
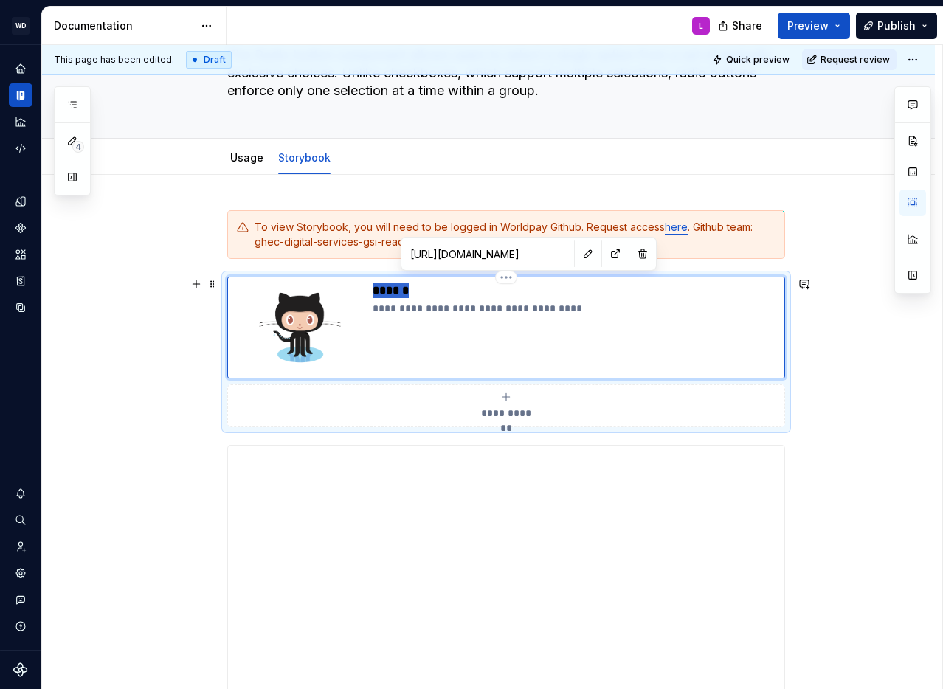
type textarea "*"
click at [444, 311] on p "**********" at bounding box center [576, 308] width 406 height 15
type textarea "*"
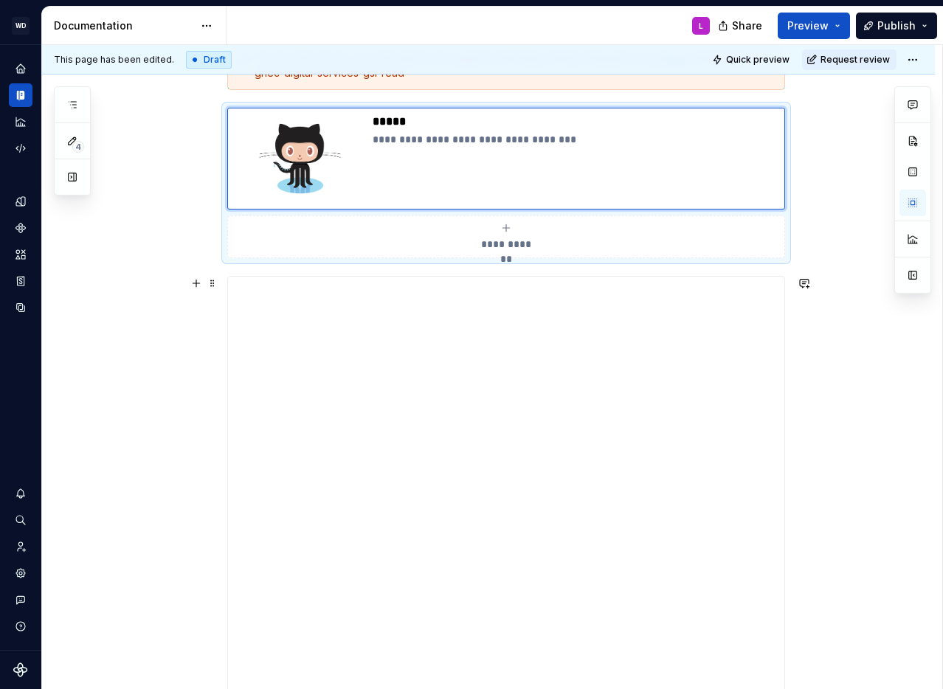
scroll to position [0, 0]
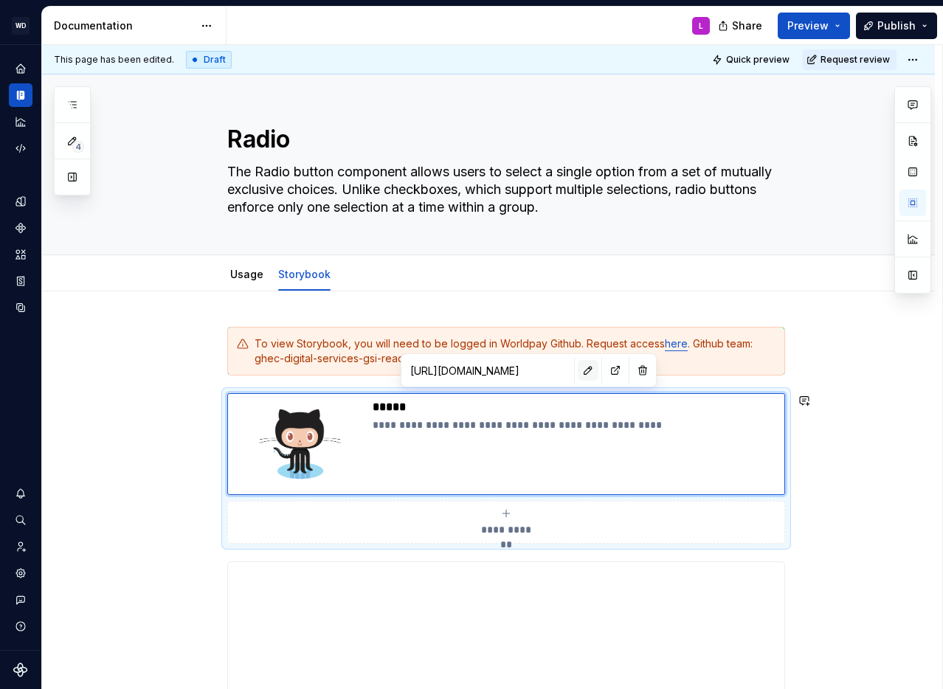
click at [578, 373] on button "button" at bounding box center [588, 370] width 21 height 21
type textarea "*"
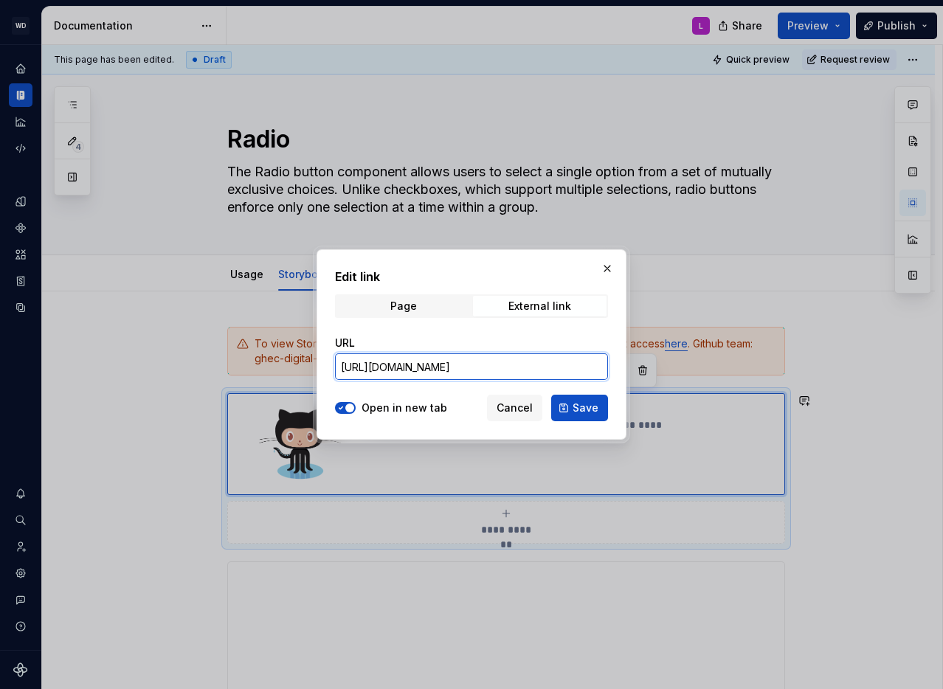
click at [447, 362] on input "[URL][DOMAIN_NAME]" at bounding box center [471, 367] width 273 height 27
paste input "radio"
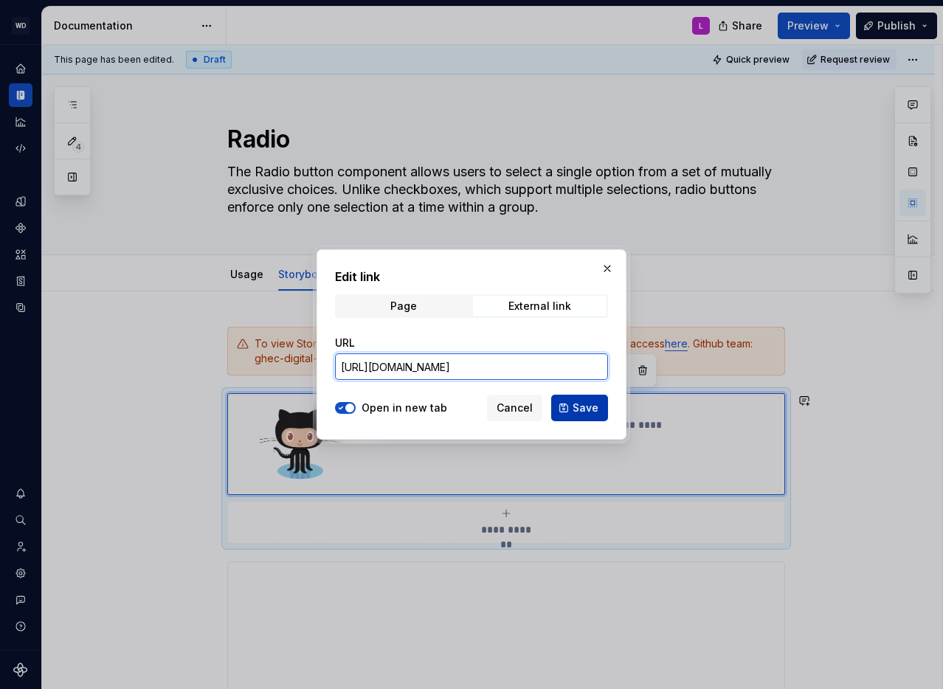
type input "[URL][DOMAIN_NAME]"
click at [594, 414] on span "Save" at bounding box center [586, 408] width 26 height 15
type textarea "*"
type input "[URL][DOMAIN_NAME]"
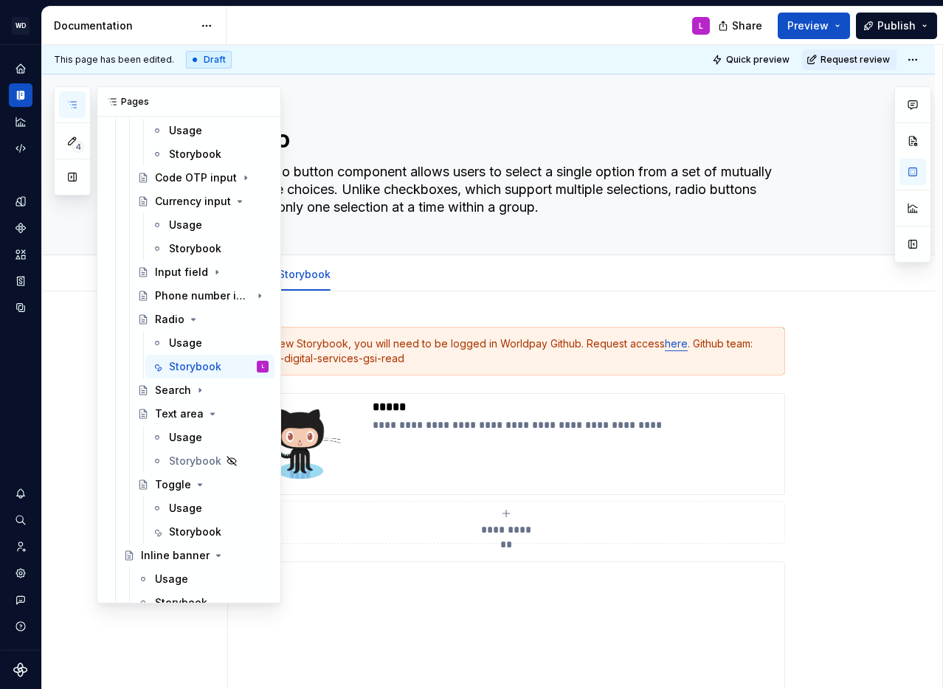
click at [74, 97] on button "button" at bounding box center [72, 105] width 27 height 27
click at [186, 528] on div "Storybook" at bounding box center [195, 532] width 52 height 15
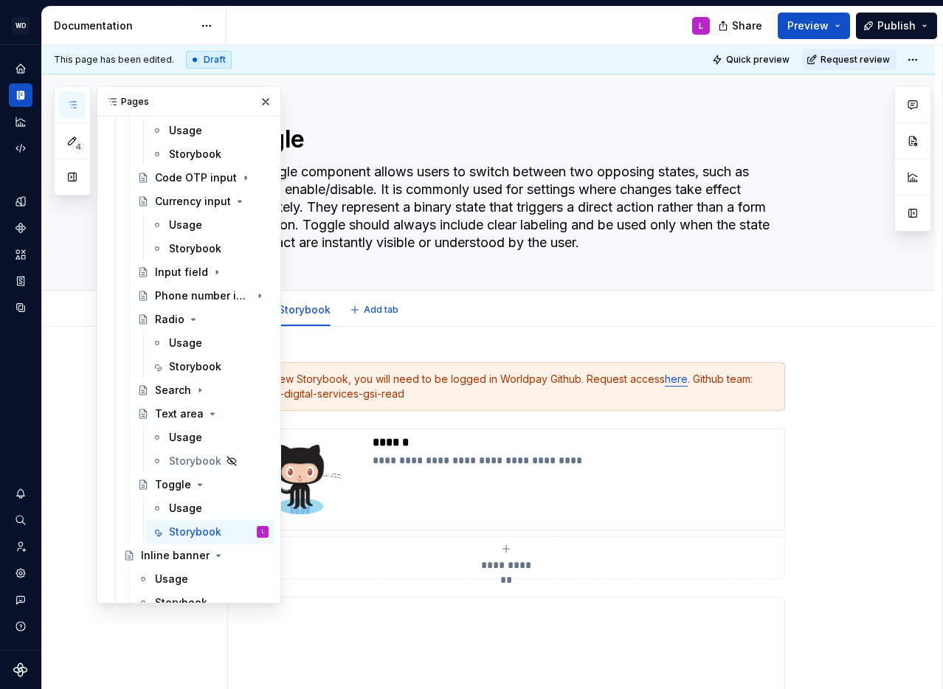
click at [500, 326] on div "Usage Storybook Add tab" at bounding box center [506, 310] width 576 height 32
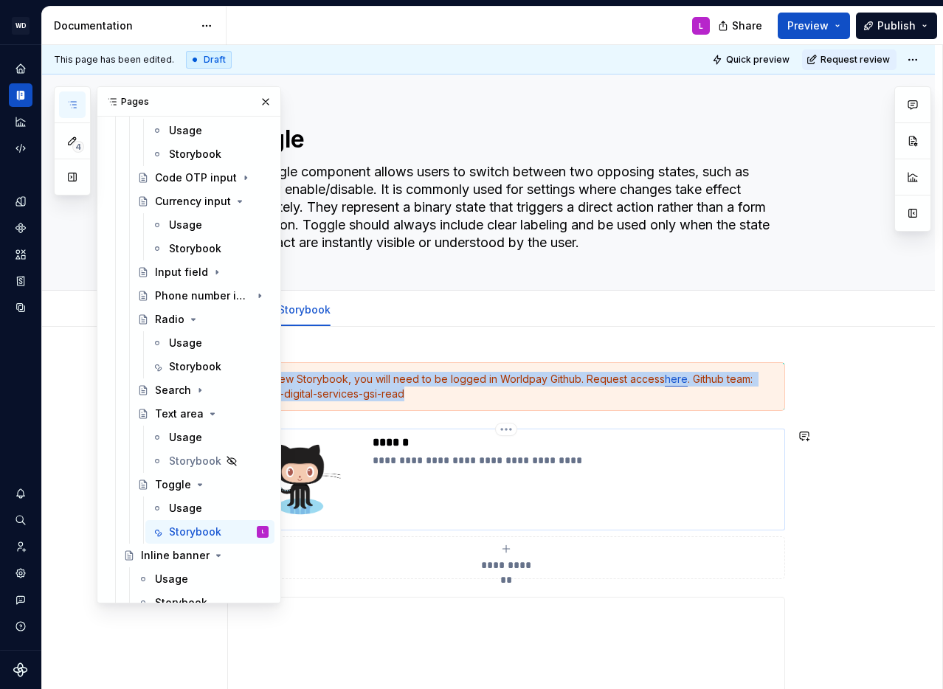
click at [446, 481] on div "**********" at bounding box center [576, 479] width 406 height 89
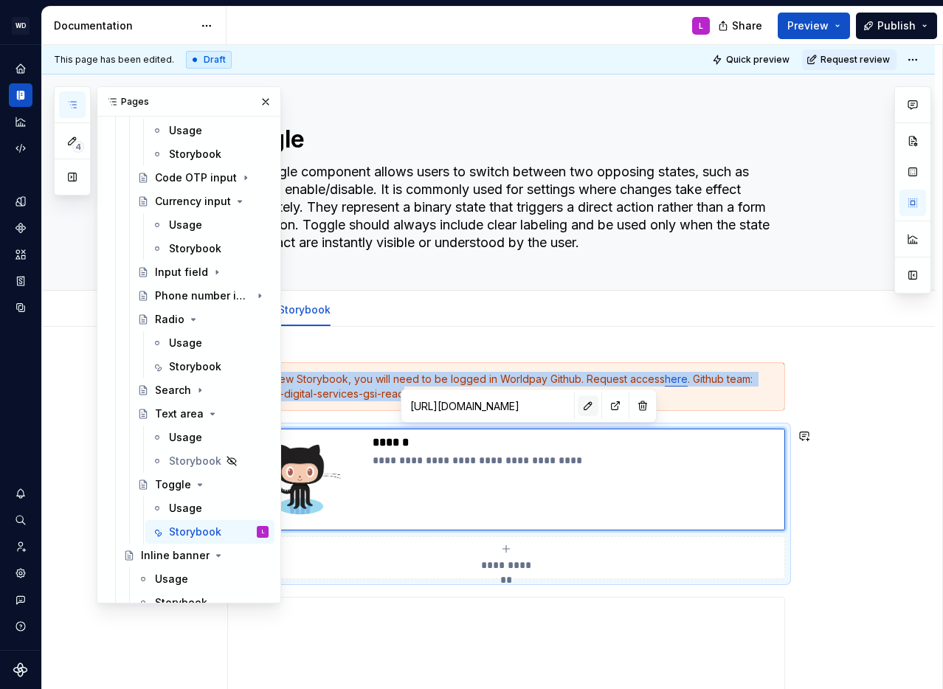
click at [578, 410] on button "button" at bounding box center [588, 406] width 21 height 21
type textarea "*"
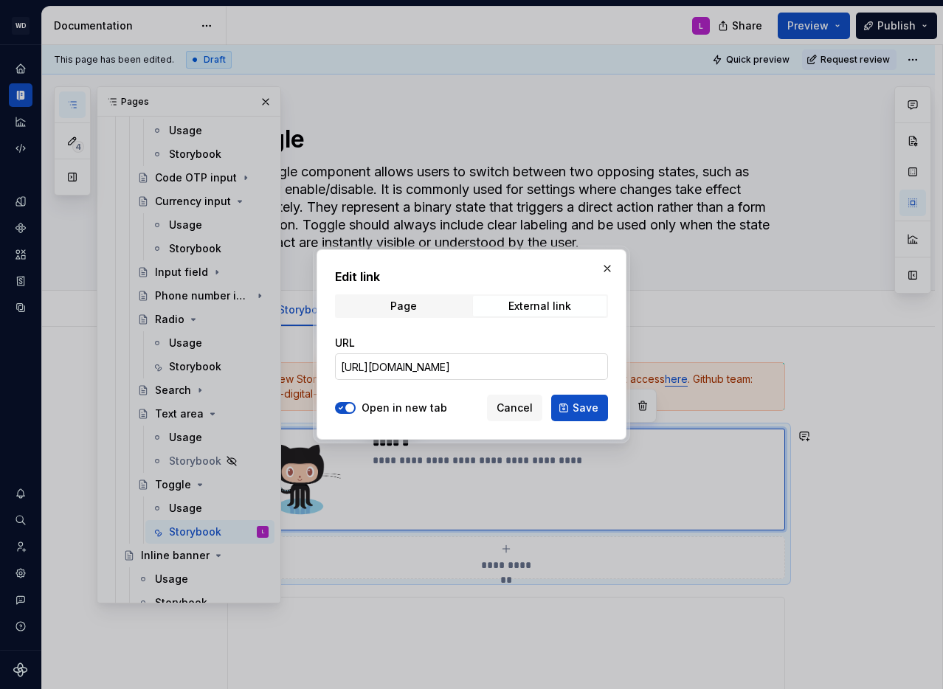
click at [396, 358] on input "[URL][DOMAIN_NAME]" at bounding box center [471, 367] width 273 height 27
paste input "toggle"
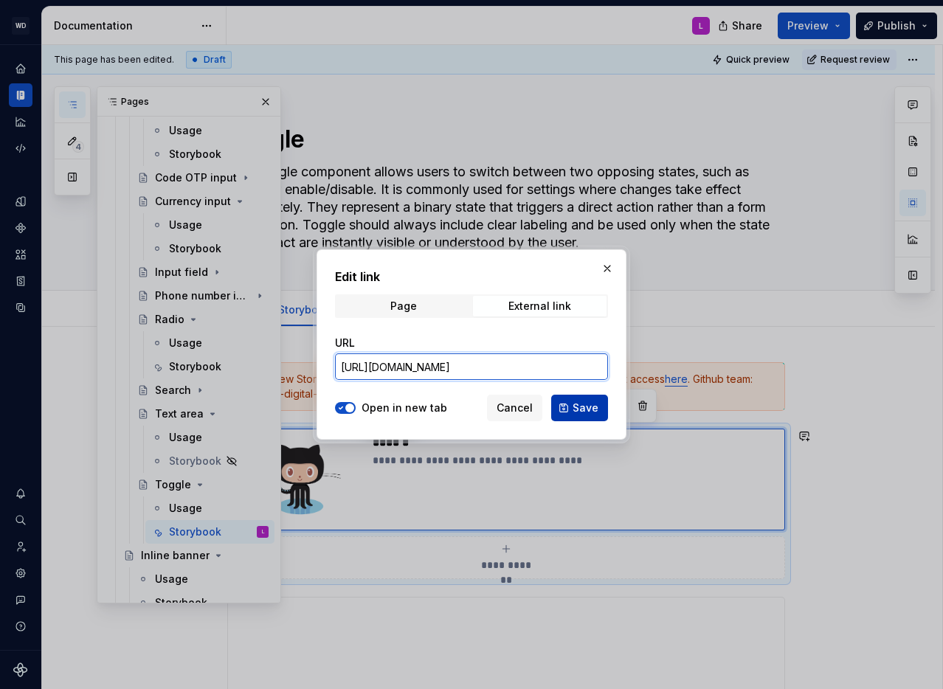
type input "[URL][DOMAIN_NAME]"
click at [585, 405] on span "Save" at bounding box center [586, 408] width 26 height 15
type textarea "*"
type input "[URL][DOMAIN_NAME]"
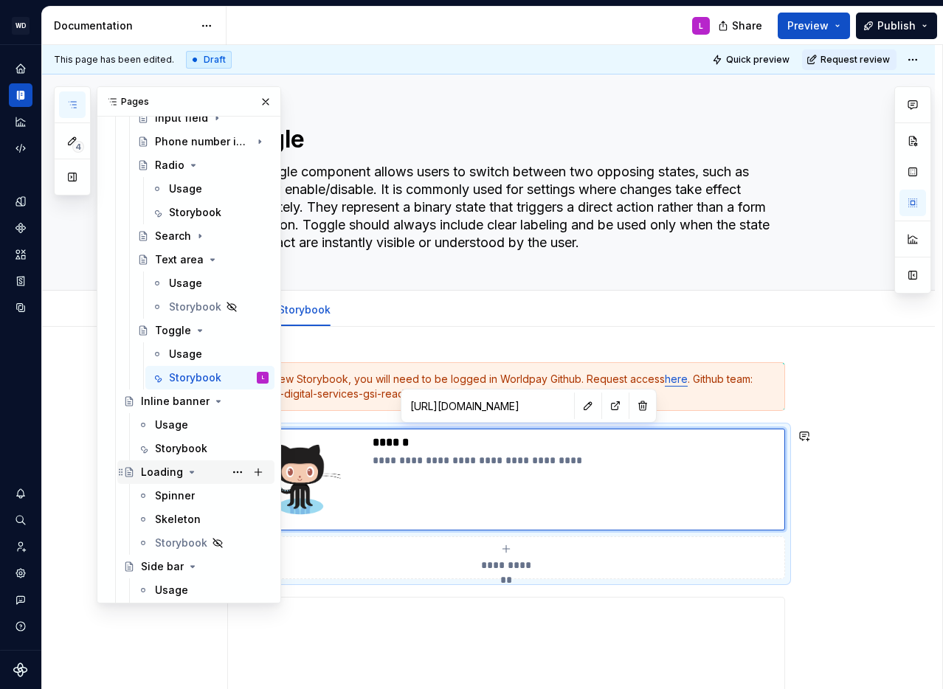
scroll to position [1423, 0]
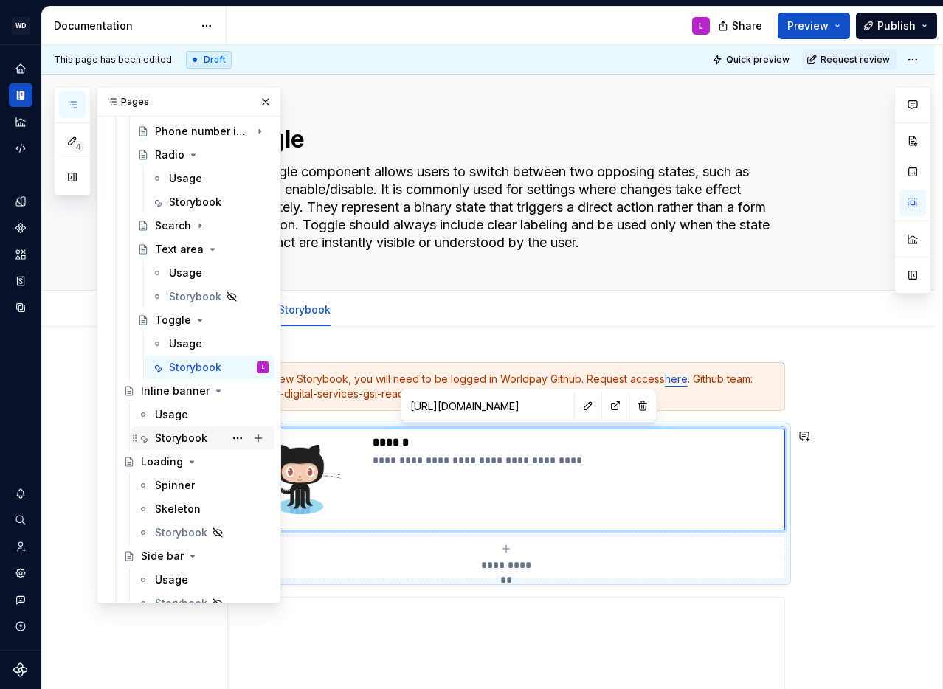
click at [180, 437] on div "Storybook" at bounding box center [181, 438] width 52 height 15
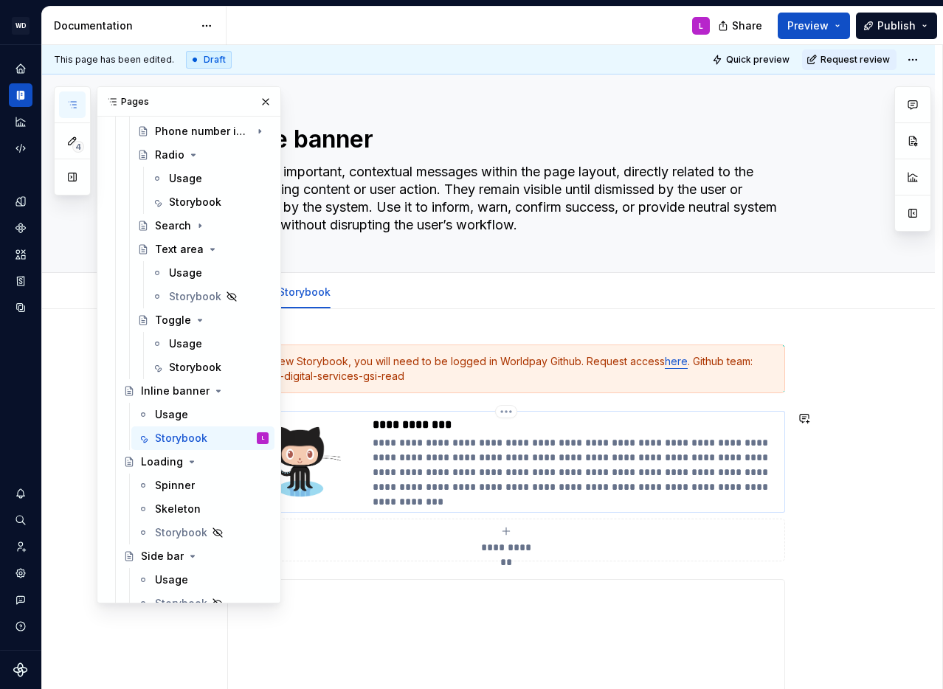
click at [483, 475] on p "**********" at bounding box center [576, 464] width 406 height 59
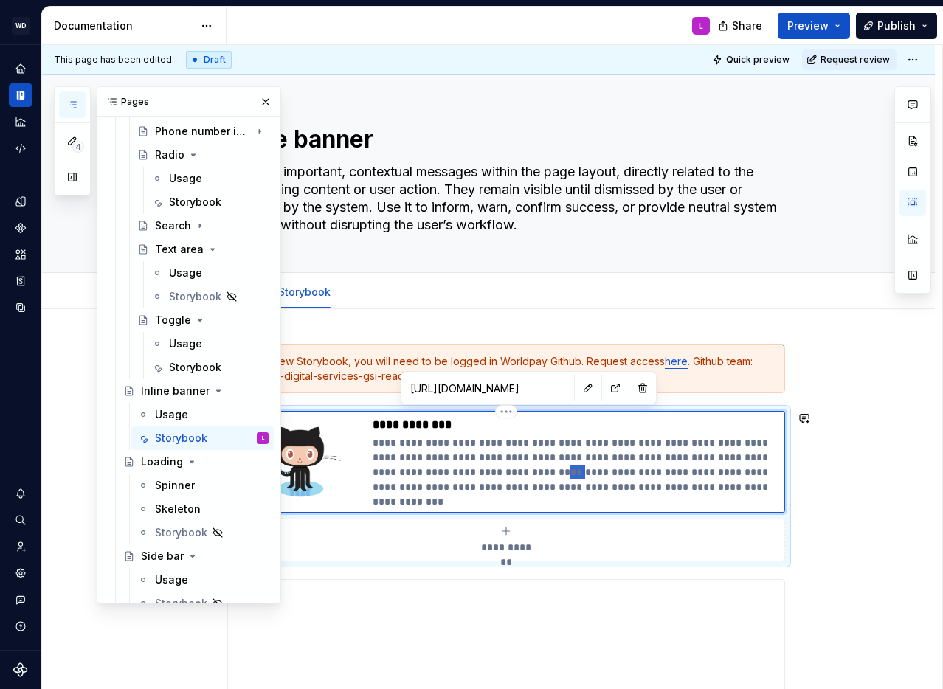
click at [483, 475] on p "**********" at bounding box center [576, 464] width 406 height 59
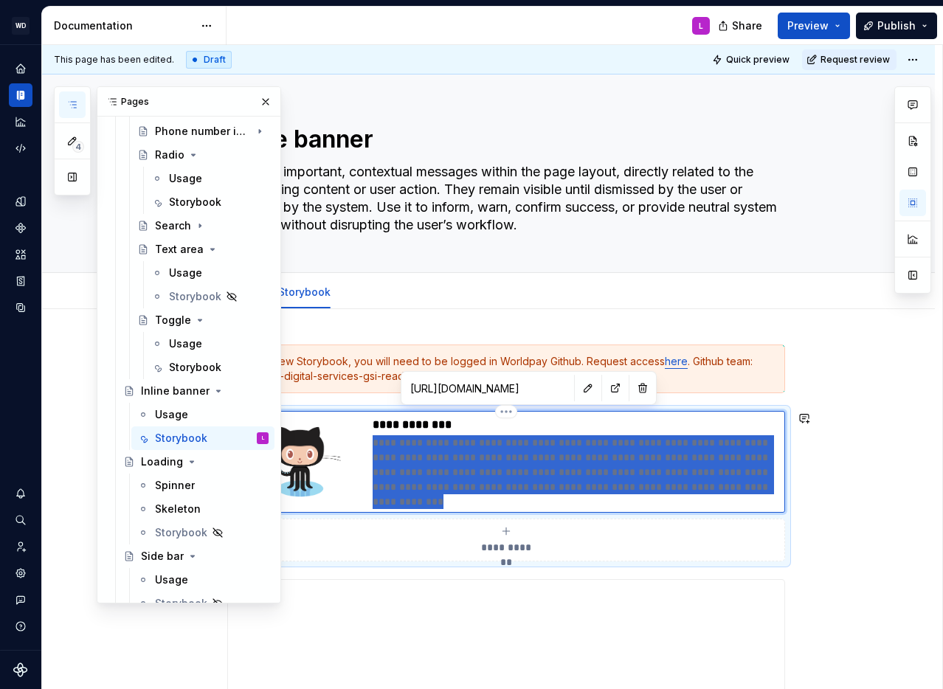
click at [483, 475] on p "**********" at bounding box center [576, 464] width 406 height 59
type textarea "*"
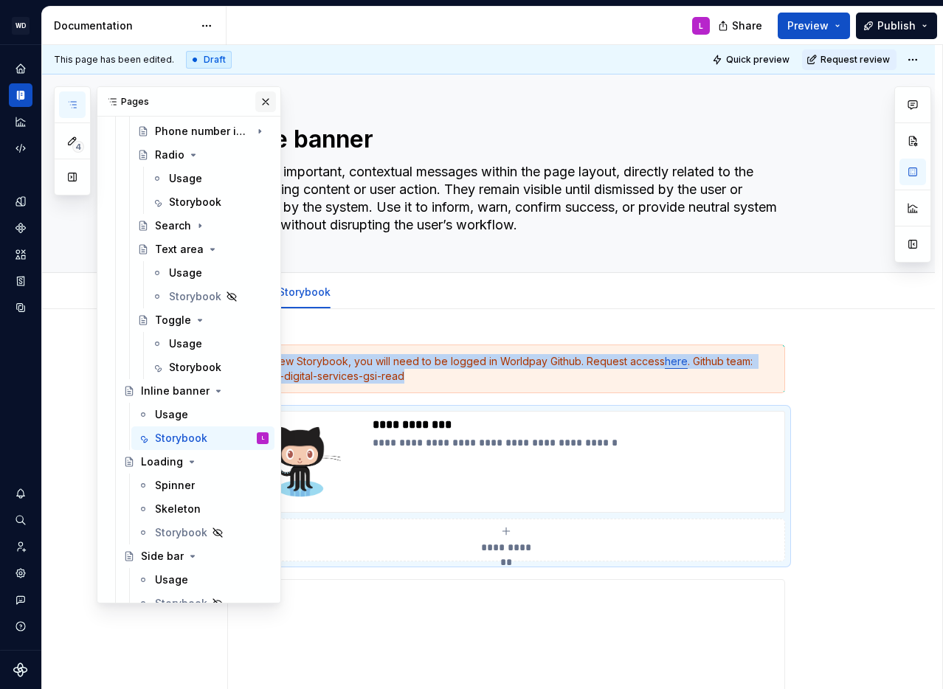
click at [264, 108] on button "button" at bounding box center [265, 102] width 21 height 21
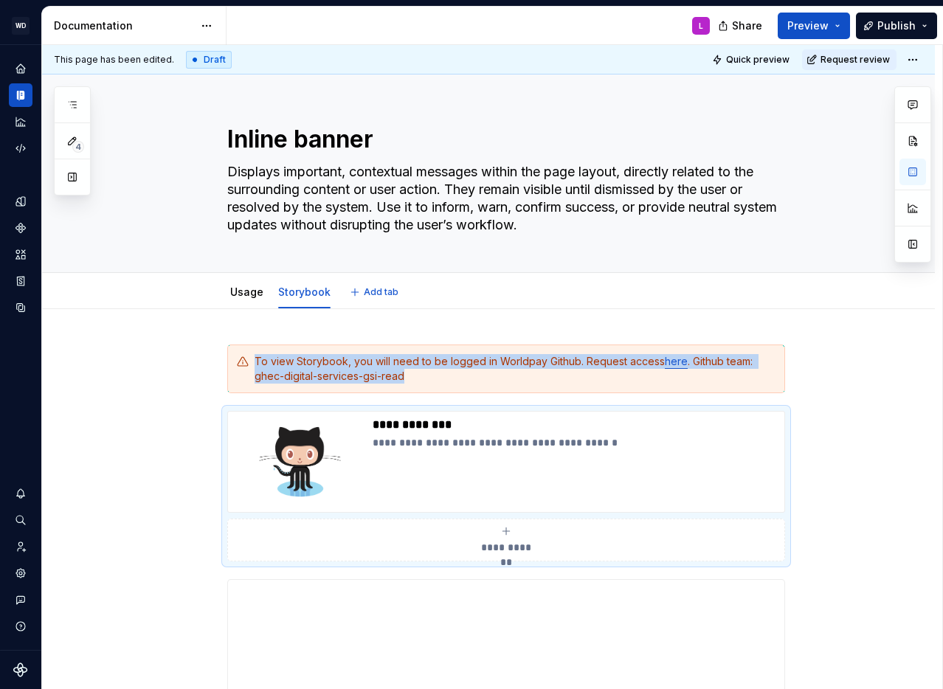
type textarea "*"
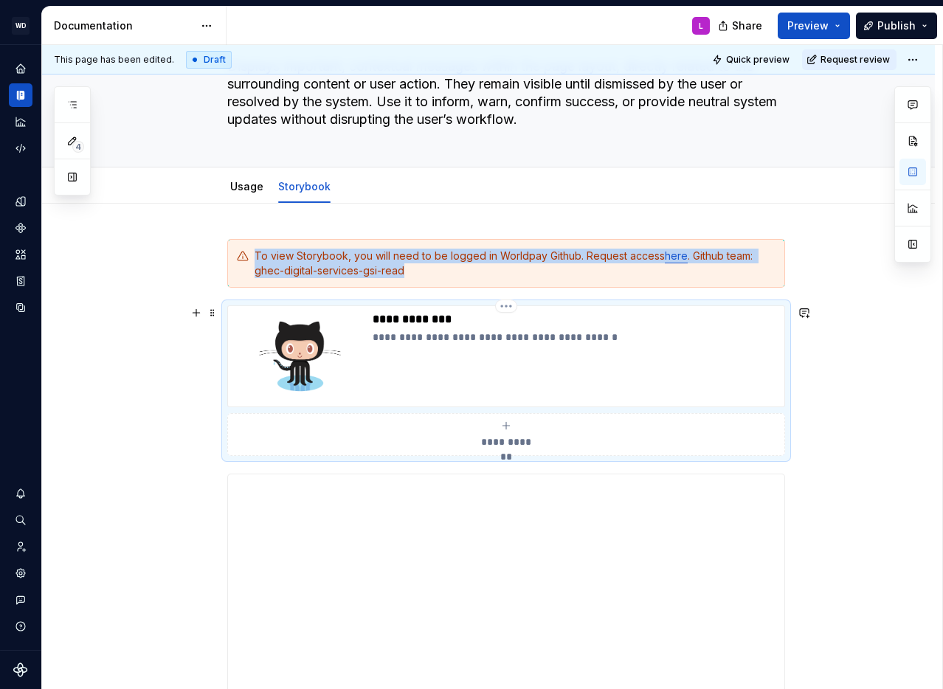
scroll to position [120, 0]
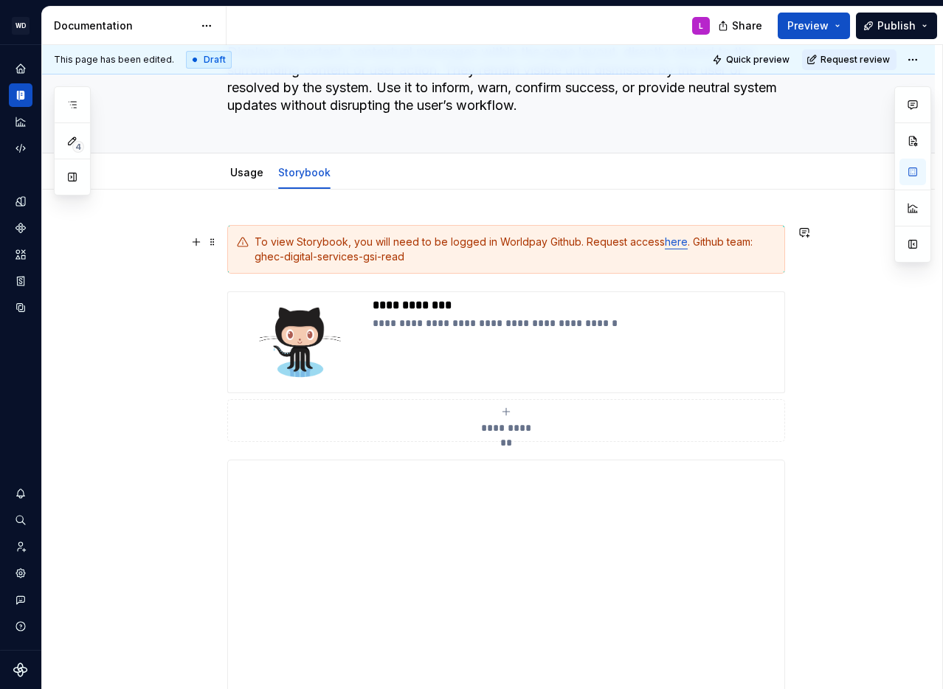
click at [500, 241] on div "To view Storybook, you will need to be logged in Worldpay Github. Request acces…" at bounding box center [515, 250] width 521 height 30
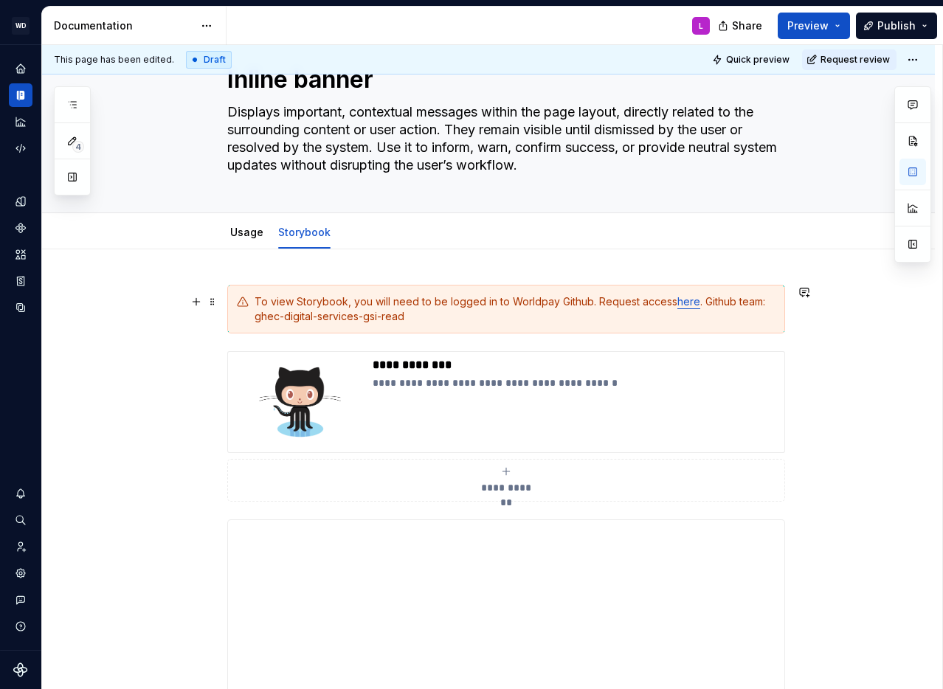
scroll to position [0, 0]
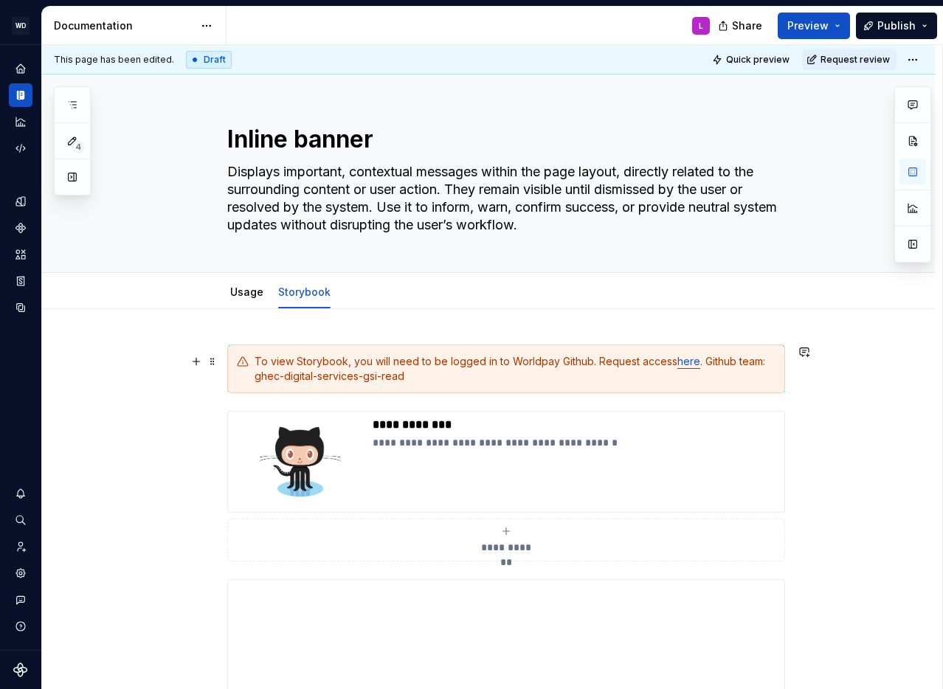
click at [591, 362] on div "To view Storybook, you will need to be logged in to Worldpay Github. Request ac…" at bounding box center [515, 369] width 521 height 30
drag, startPoint x: 144, startPoint y: 447, endPoint x: 123, endPoint y: 390, distance: 60.5
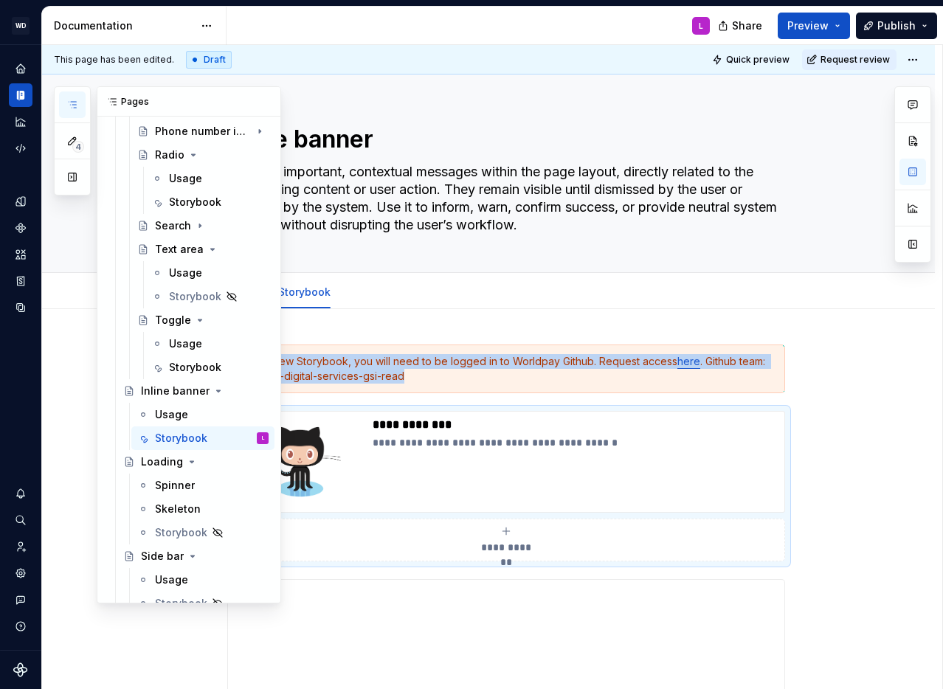
click at [63, 101] on button "button" at bounding box center [72, 105] width 27 height 27
click at [199, 362] on div "Storybook" at bounding box center [195, 367] width 52 height 15
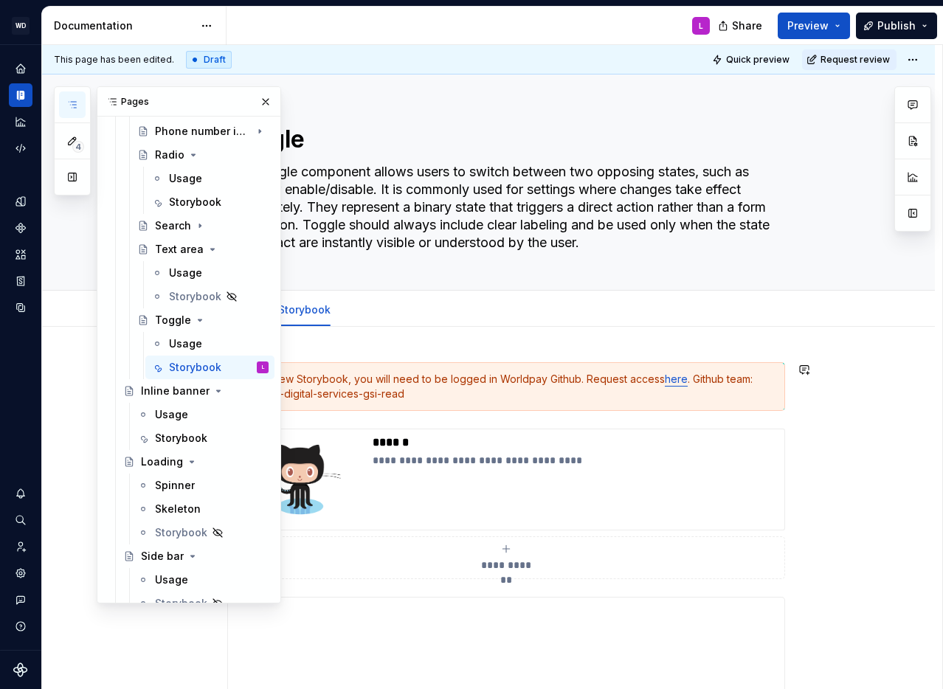
type textarea "*"
click at [498, 377] on div "To view Storybook, you will need to be logged in Worldpay Github. Request acces…" at bounding box center [515, 387] width 521 height 30
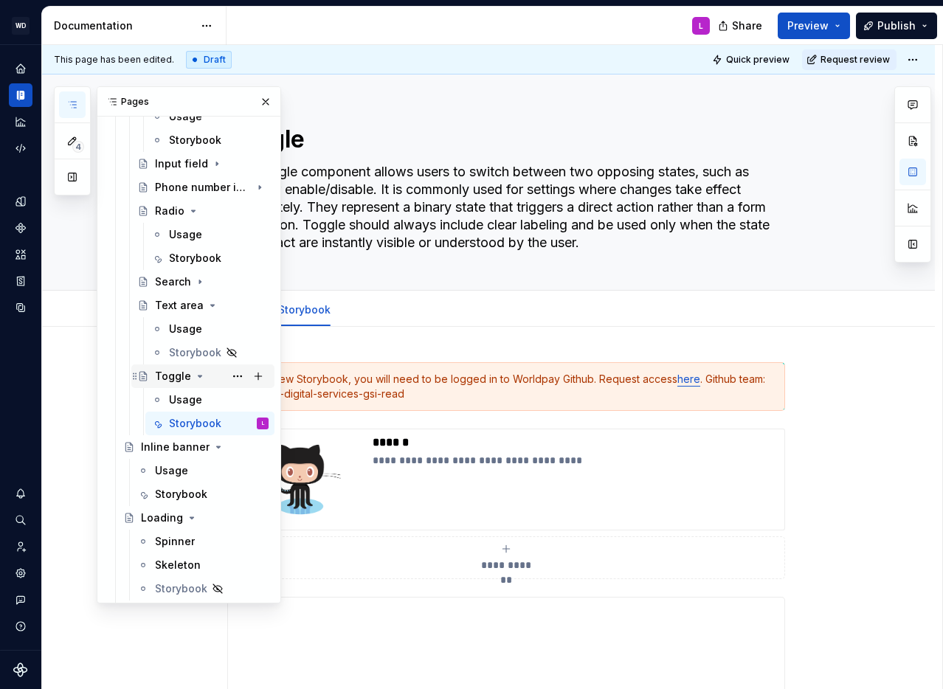
scroll to position [1356, 0]
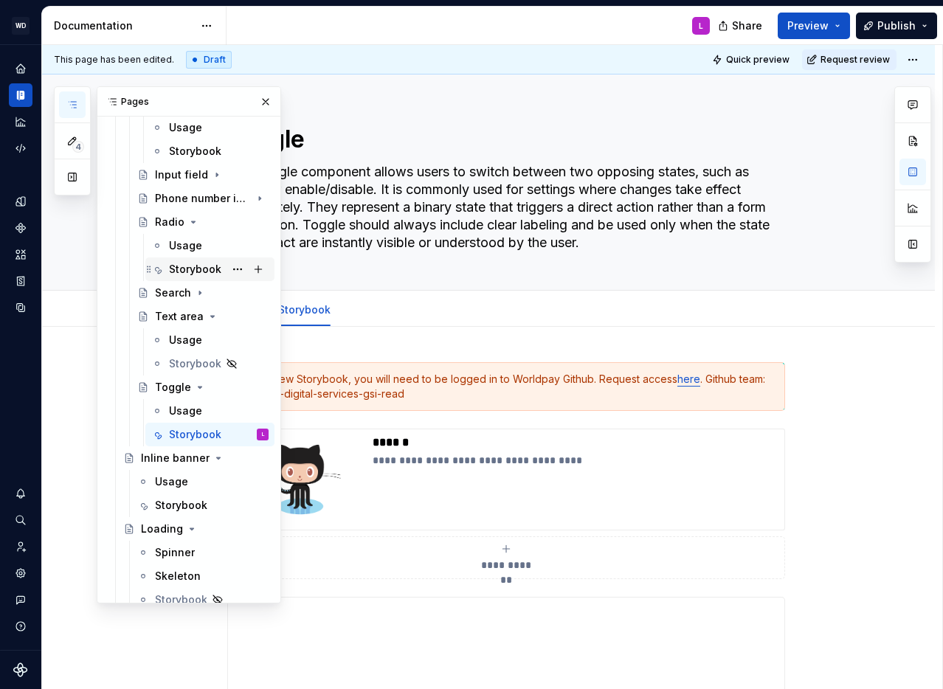
click at [207, 273] on div "Storybook" at bounding box center [195, 269] width 52 height 15
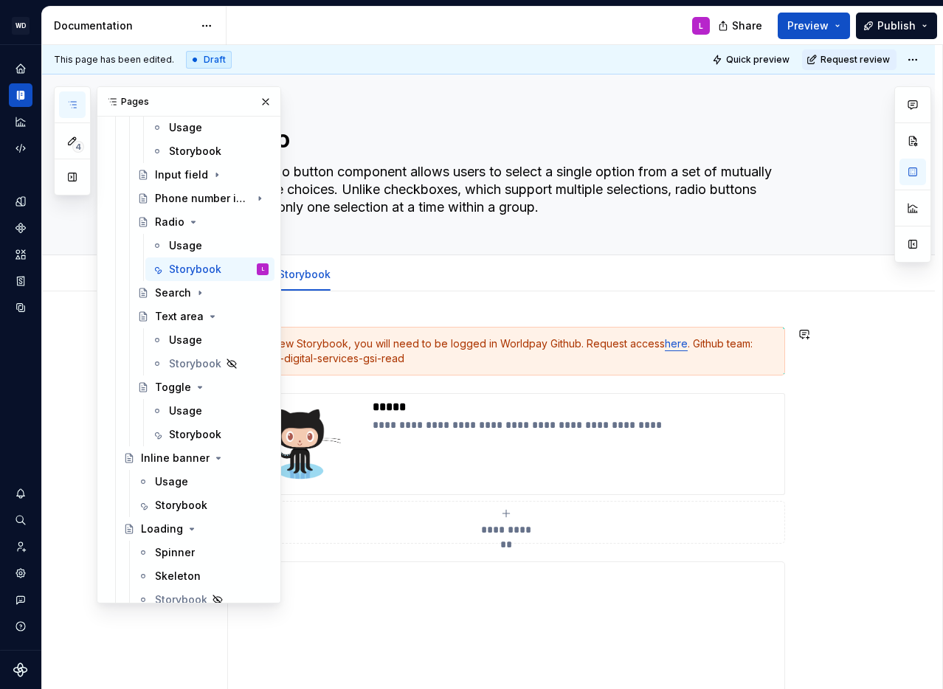
type textarea "*"
click at [494, 340] on div "To view Storybook, you will need to be logged in Worldpay Github. Request acces…" at bounding box center [515, 352] width 521 height 30
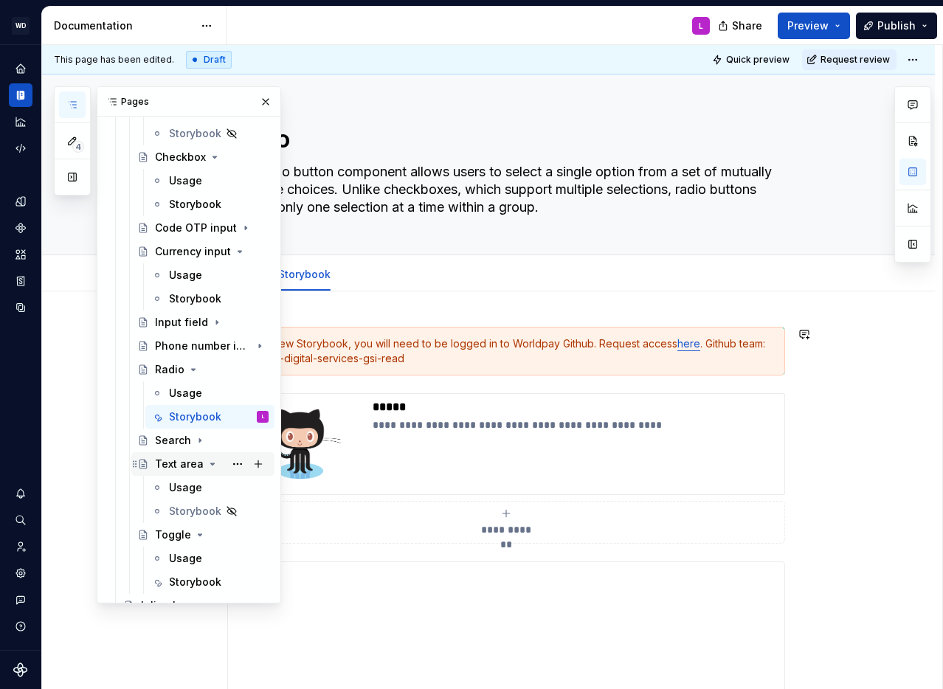
scroll to position [1202, 0]
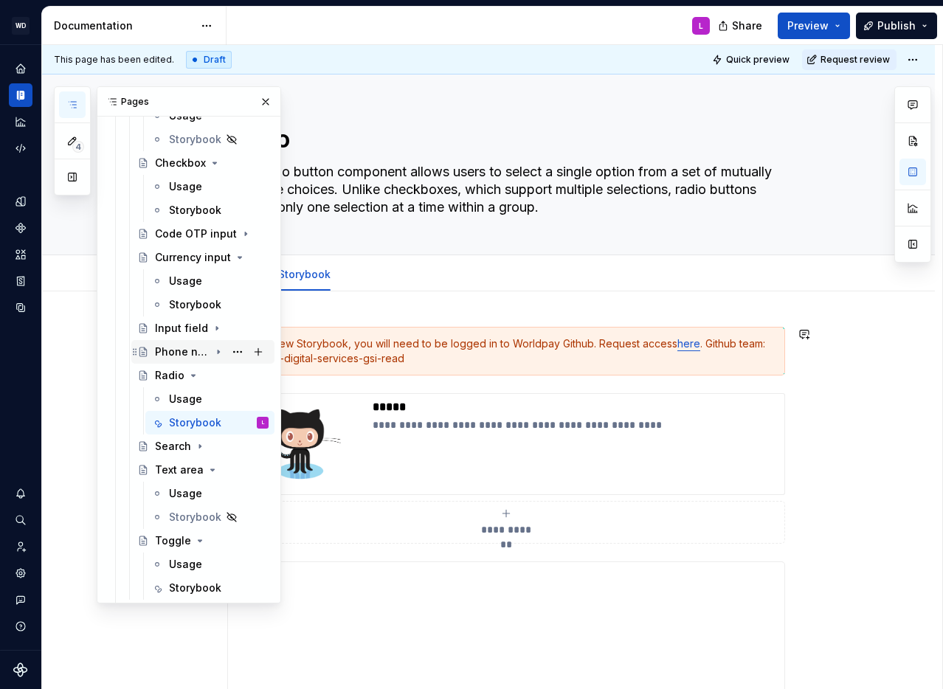
click at [220, 351] on icon "Page tree" at bounding box center [219, 352] width 12 height 12
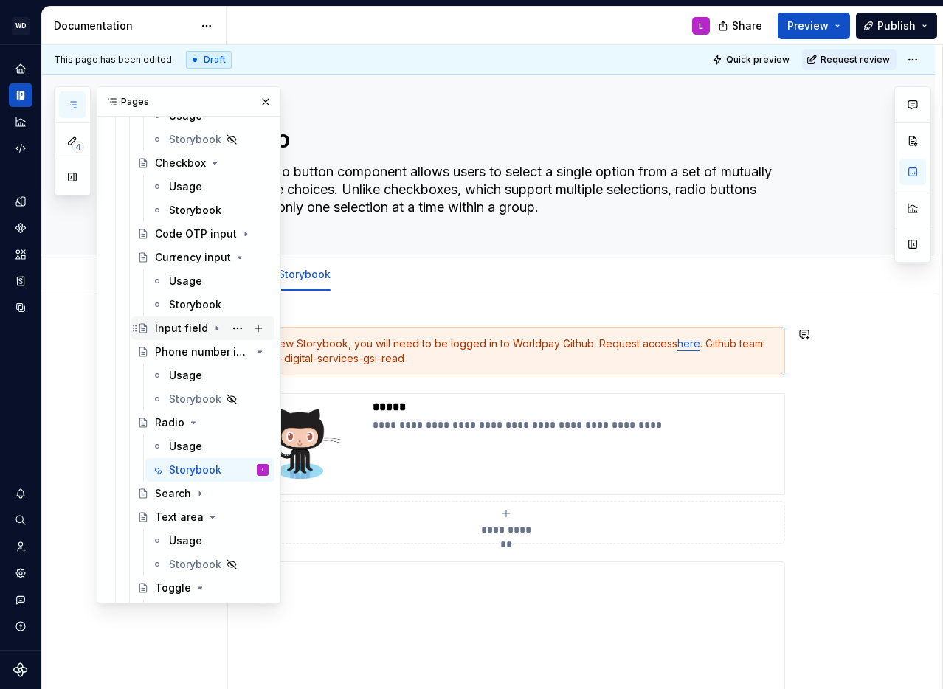
click at [216, 325] on icon "Page tree" at bounding box center [217, 329] width 12 height 12
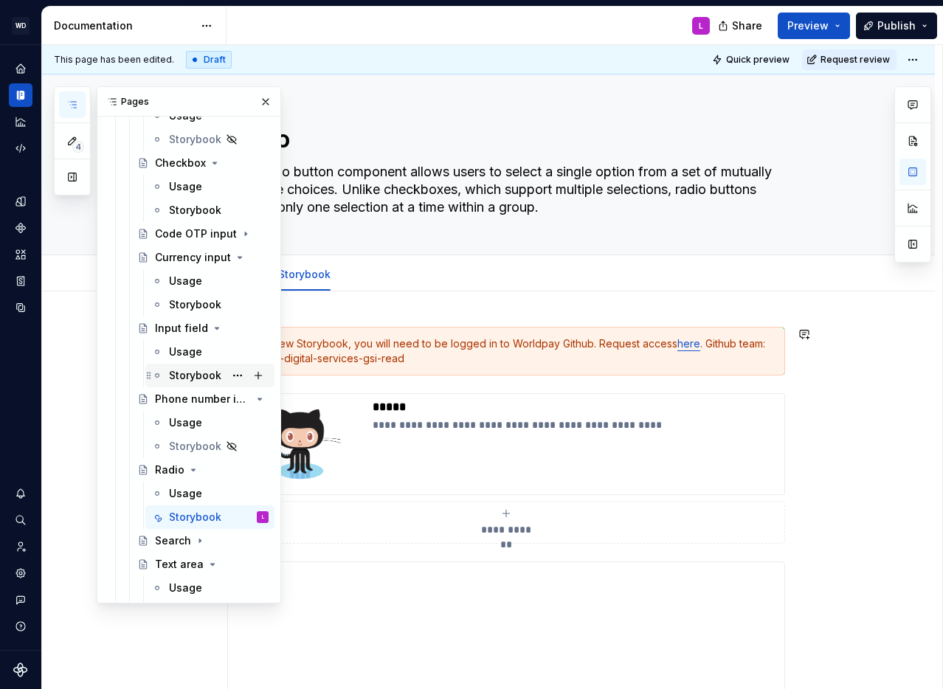
click at [190, 370] on div "Storybook" at bounding box center [195, 375] width 52 height 15
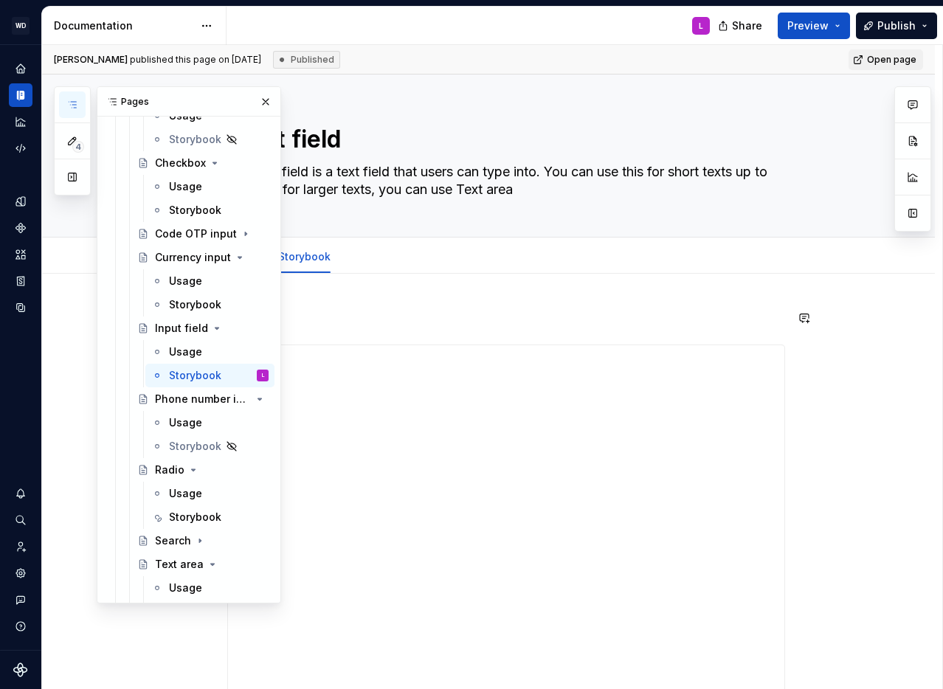
click at [342, 319] on p at bounding box center [506, 318] width 558 height 18
click at [196, 512] on div "Storybook" at bounding box center [195, 517] width 52 height 15
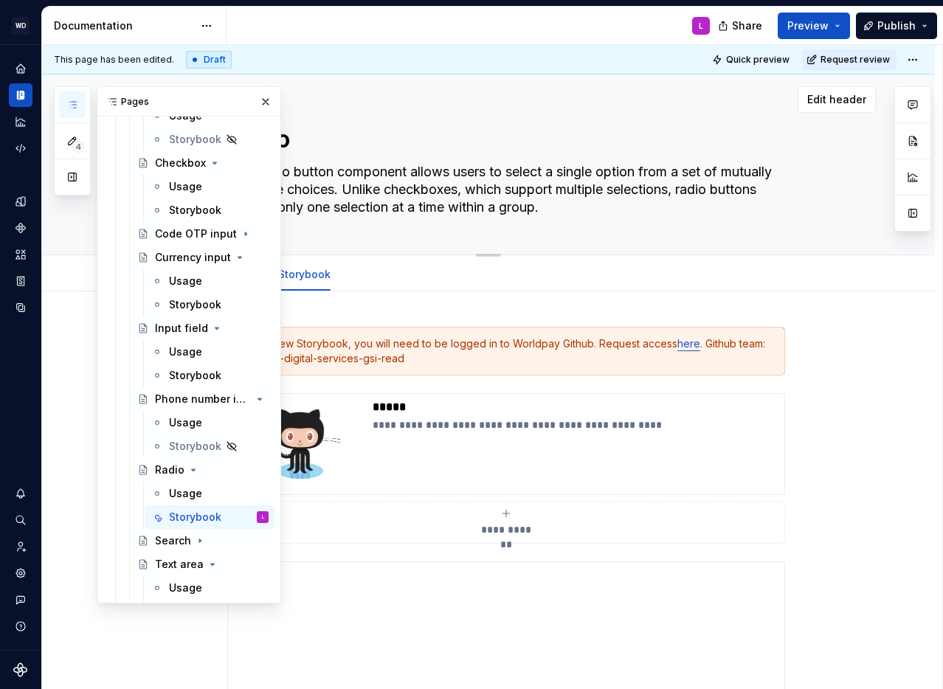
drag, startPoint x: 259, startPoint y: 104, endPoint x: 258, endPoint y: 118, distance: 14.1
click at [259, 104] on button "button" at bounding box center [265, 102] width 21 height 21
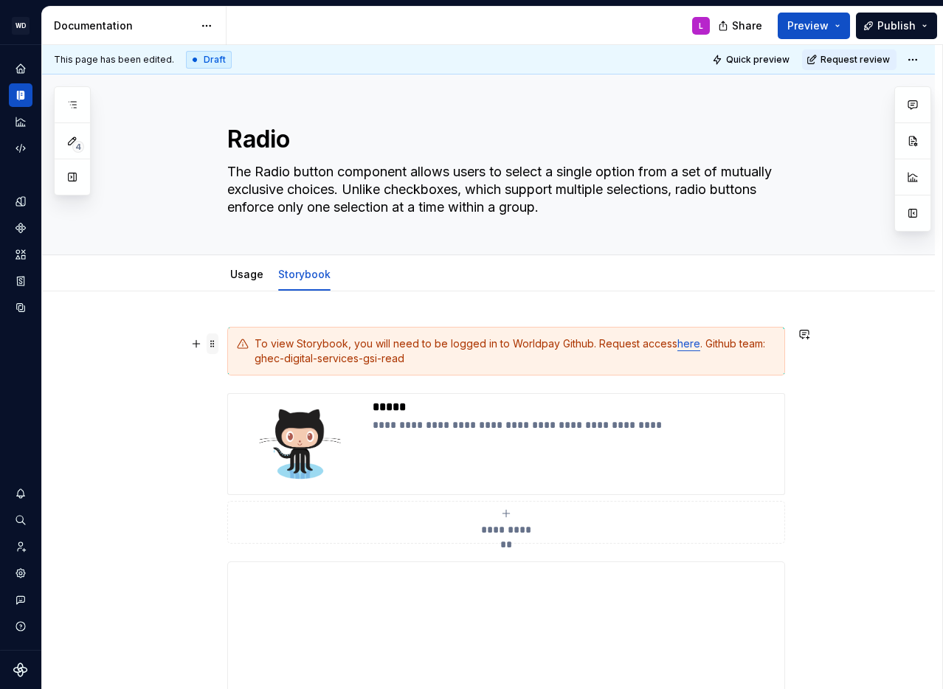
click at [217, 345] on span at bounding box center [213, 344] width 12 height 21
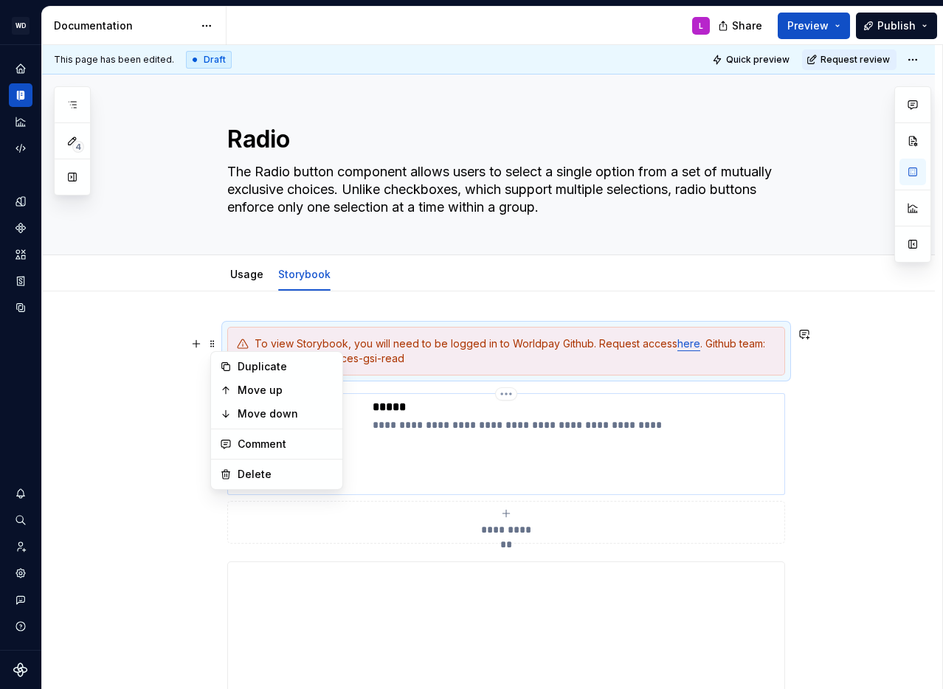
click at [420, 420] on p "**********" at bounding box center [576, 425] width 406 height 15
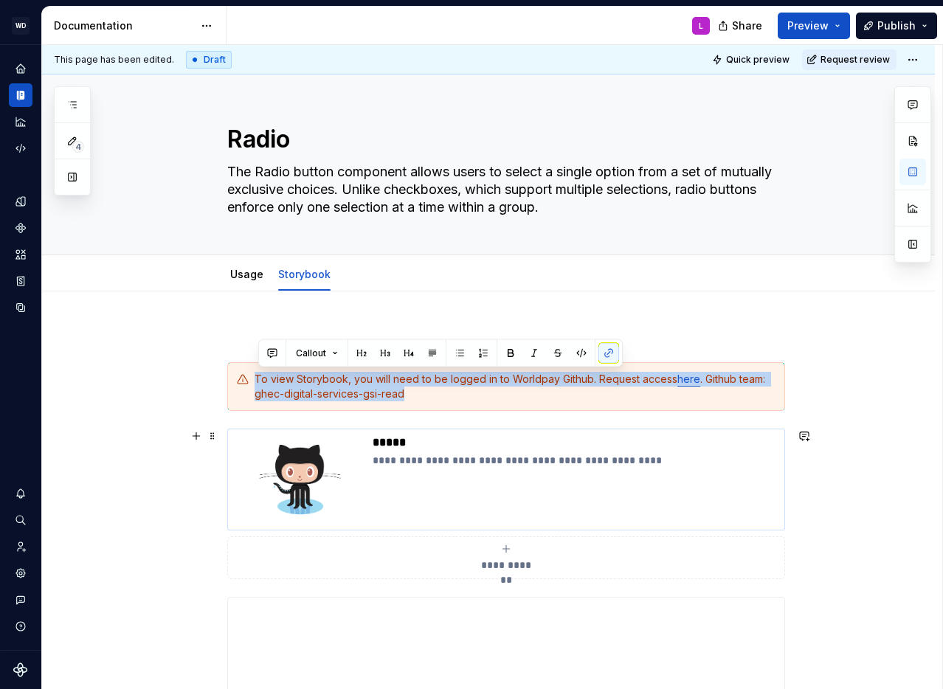
drag, startPoint x: 242, startPoint y: 351, endPoint x: 254, endPoint y: 465, distance: 115.0
click at [218, 382] on span at bounding box center [213, 379] width 12 height 21
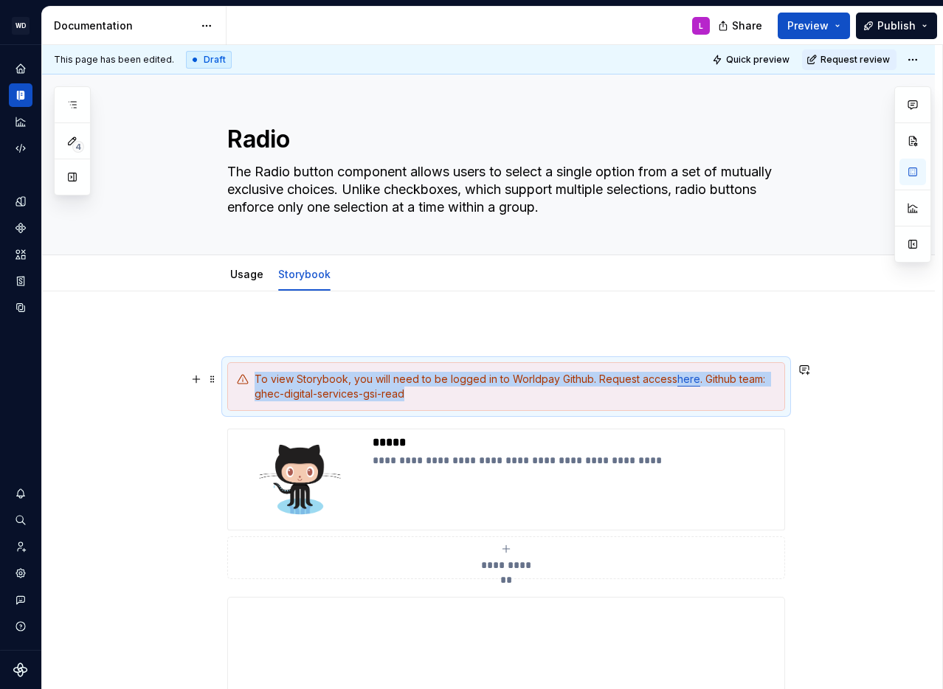
click at [400, 429] on div "**********" at bounding box center [506, 504] width 558 height 151
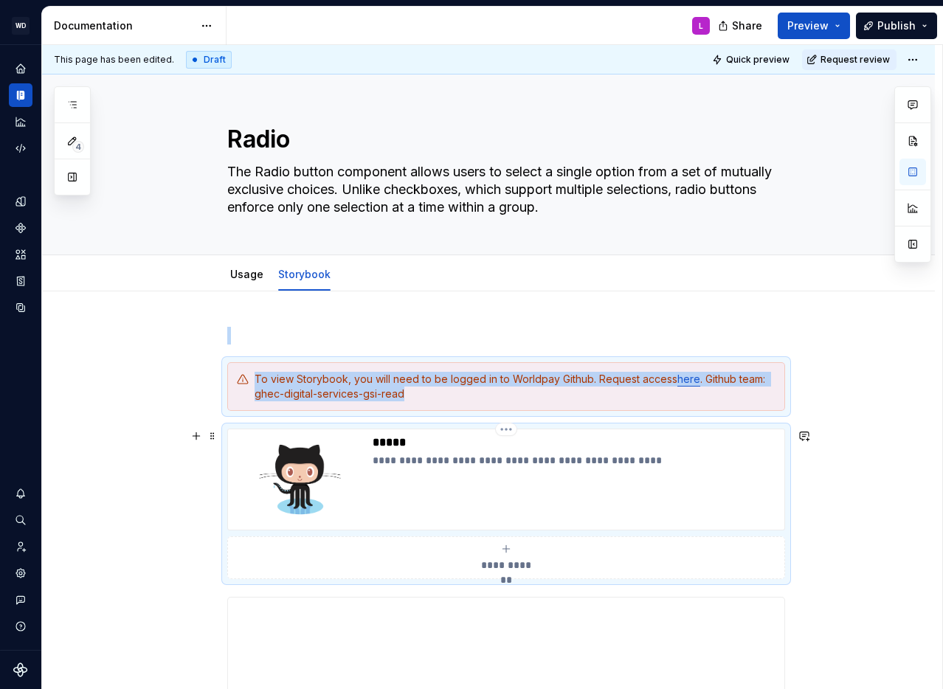
copy div "To view Storybook, you will need to be logged in to Worldpay Github. Request ac…"
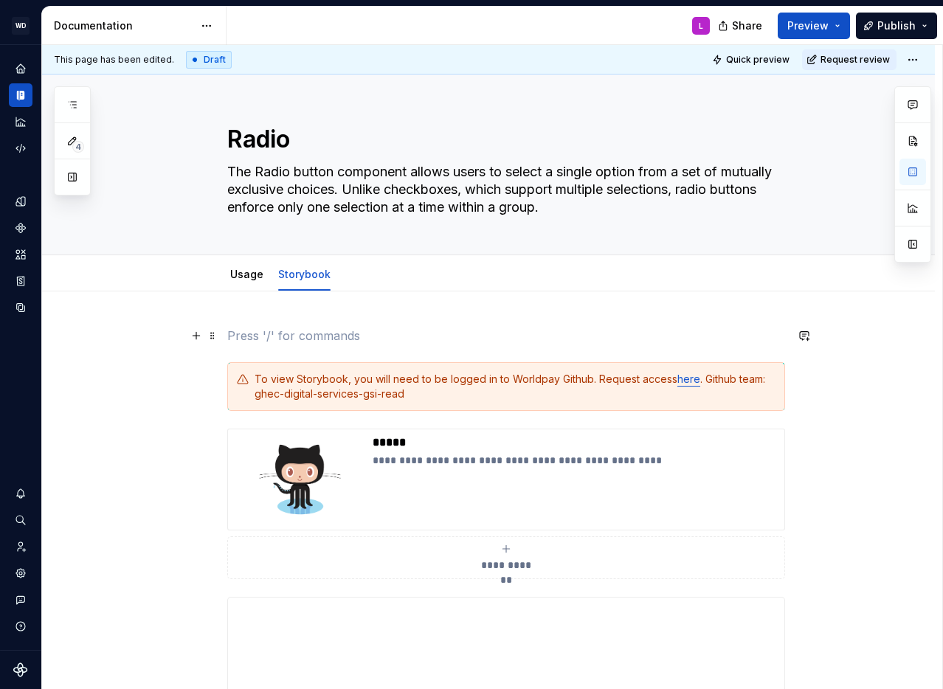
click at [264, 332] on p at bounding box center [506, 336] width 558 height 18
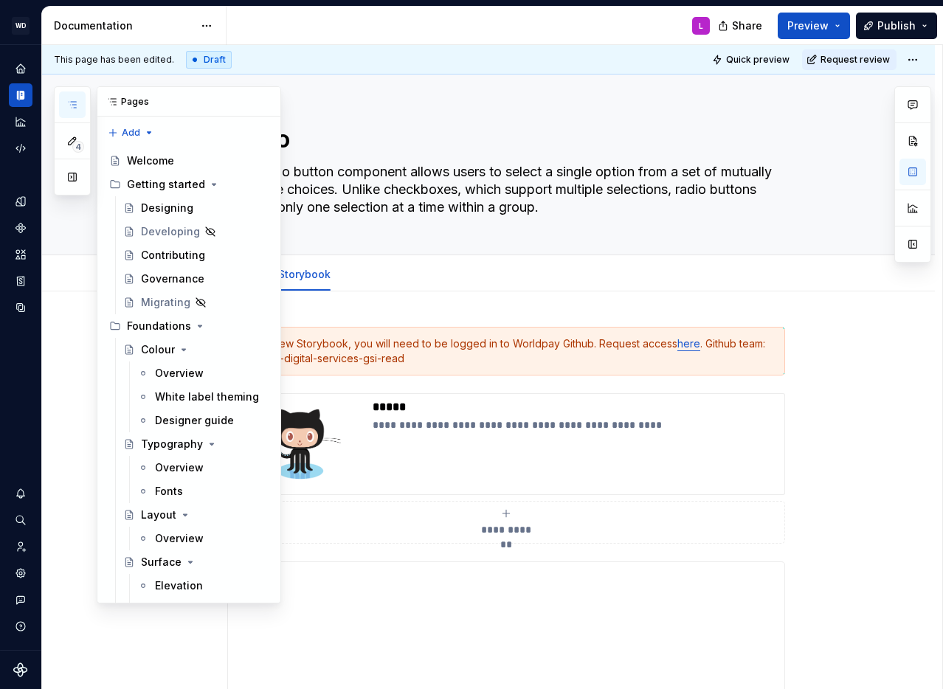
click at [75, 107] on icon "button" at bounding box center [72, 105] width 12 height 12
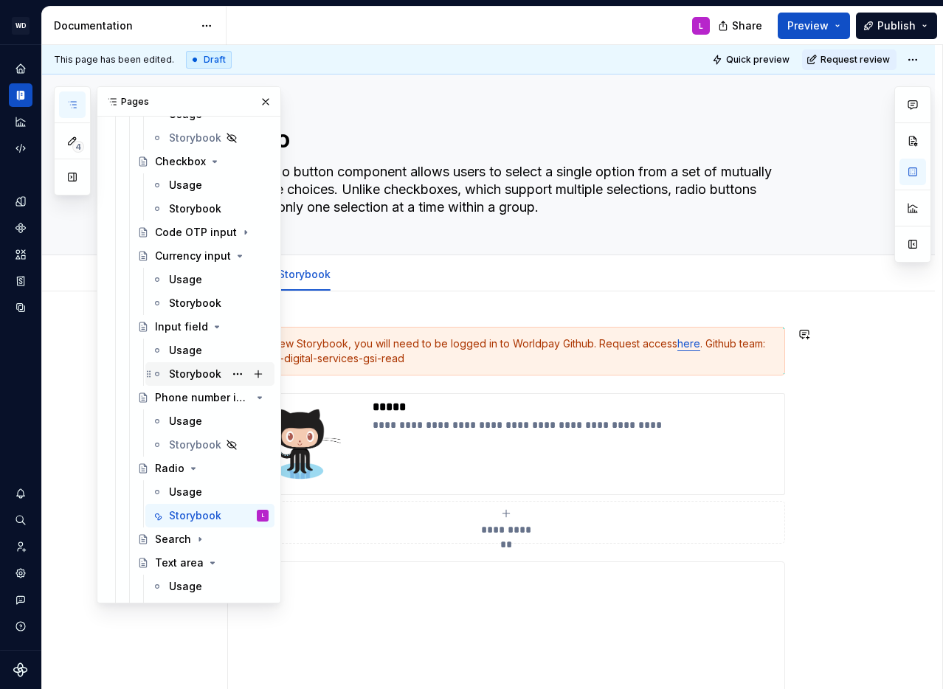
scroll to position [1201, 0]
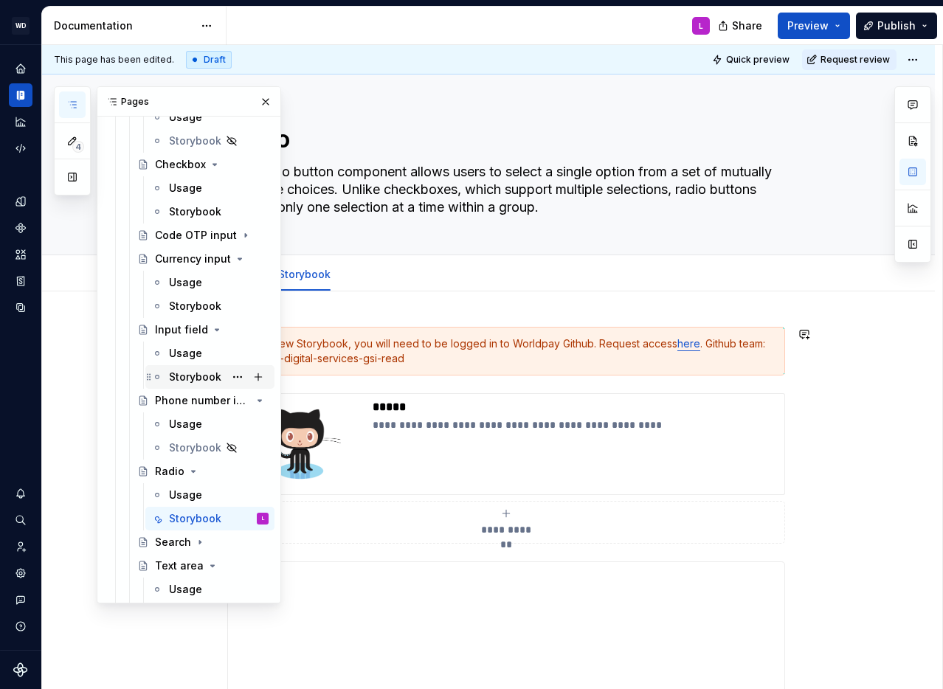
click at [180, 372] on div "Storybook" at bounding box center [195, 377] width 52 height 15
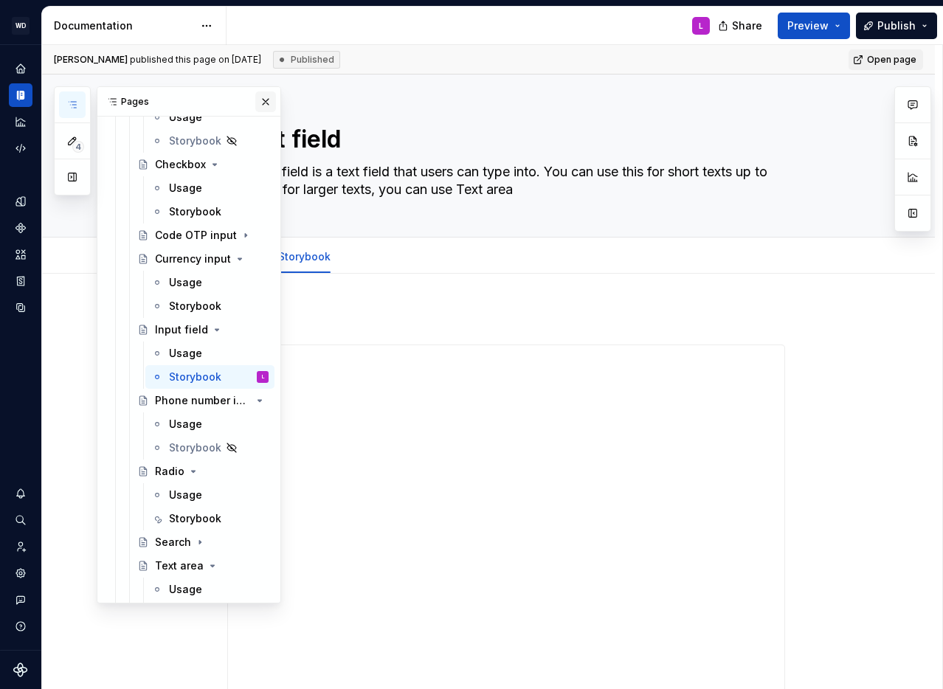
click at [269, 104] on button "button" at bounding box center [265, 102] width 21 height 21
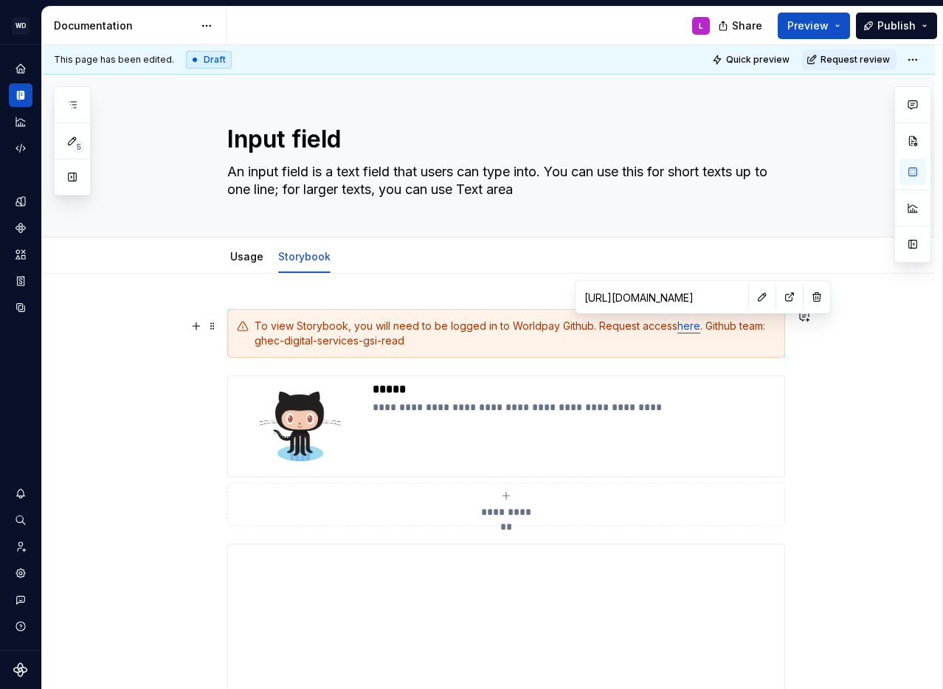
click at [686, 329] on link "here" at bounding box center [689, 326] width 23 height 13
click at [355, 343] on div "To view Storybook, you will need to be logged in to Worldpay Github. Request ac…" at bounding box center [515, 334] width 521 height 30
click at [418, 343] on div "To view Storybook, you will need to be logged in to Worldpay Github. Request ac…" at bounding box center [515, 334] width 521 height 30
click at [388, 390] on p "*****" at bounding box center [576, 389] width 406 height 15
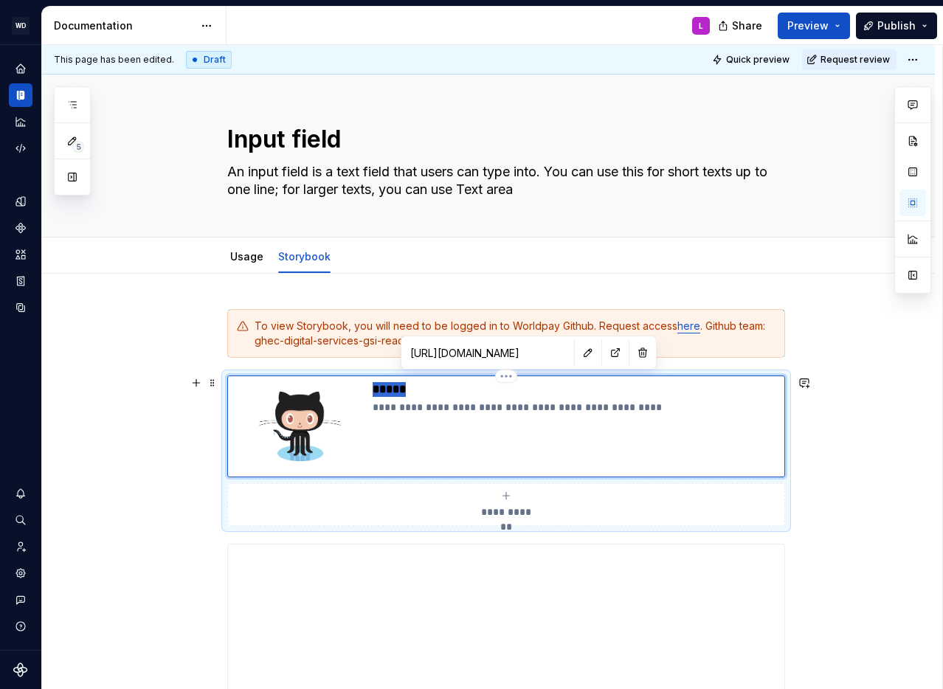
click at [388, 390] on p "*****" at bounding box center [576, 389] width 406 height 15
type textarea "*"
drag, startPoint x: 421, startPoint y: 410, endPoint x: 497, endPoint y: 410, distance: 76.0
click at [497, 410] on p "**********" at bounding box center [576, 407] width 406 height 15
type textarea "*"
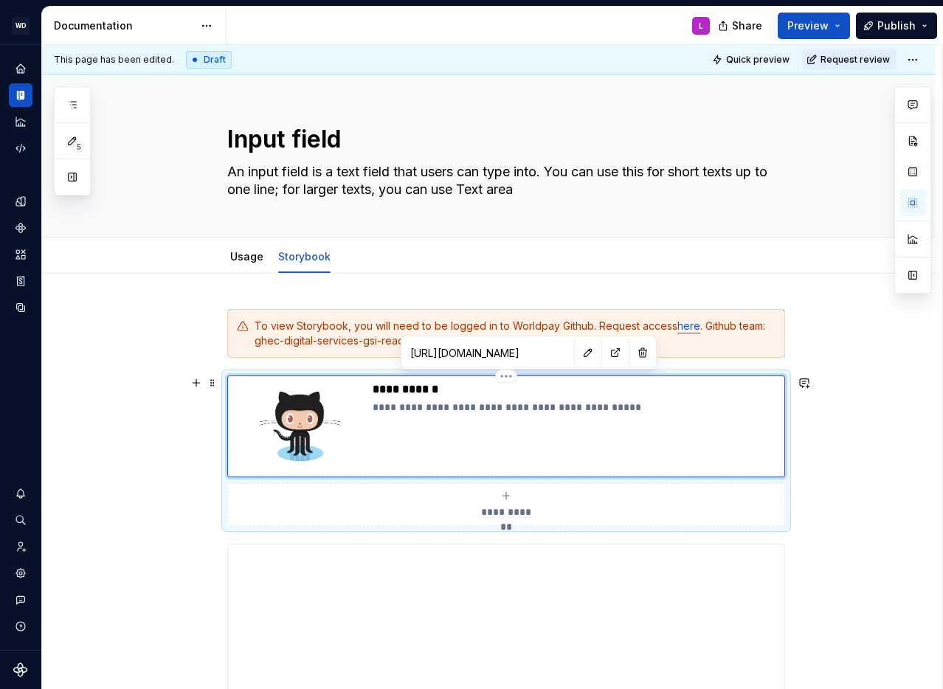
click at [415, 392] on p "**********" at bounding box center [576, 389] width 406 height 15
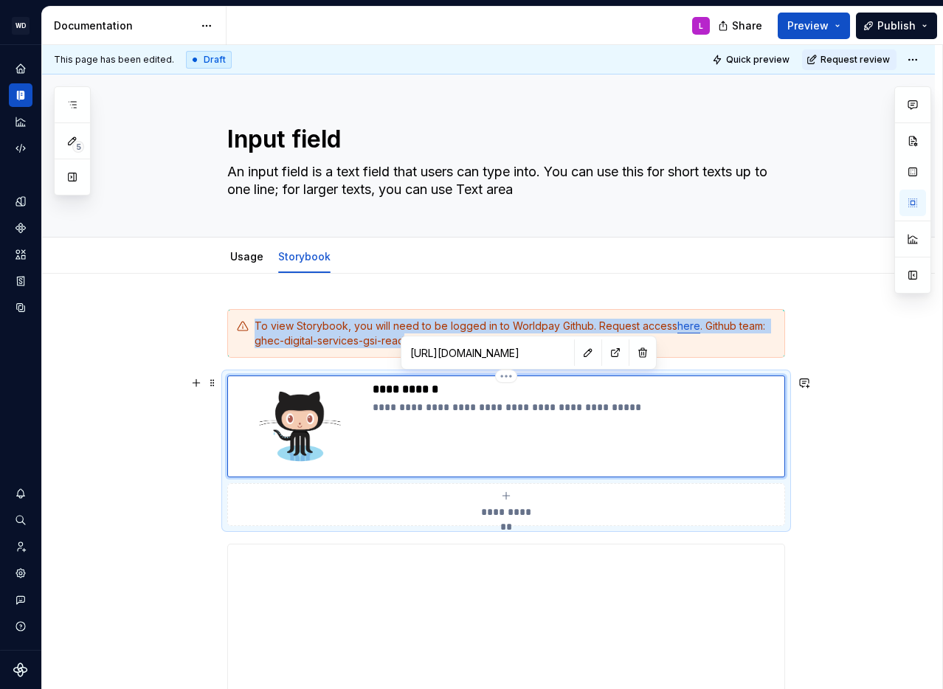
click at [257, 404] on img at bounding box center [300, 426] width 133 height 89
click at [578, 352] on button "button" at bounding box center [588, 352] width 21 height 21
type textarea "*"
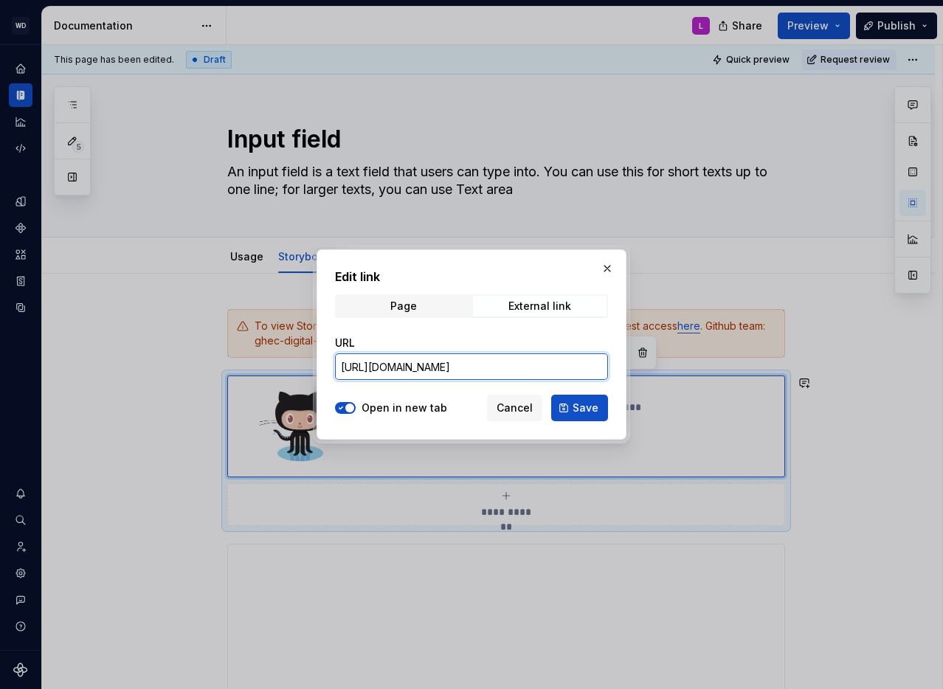
click at [502, 373] on input "[URL][DOMAIN_NAME]" at bounding box center [471, 367] width 273 height 27
paste input "input"
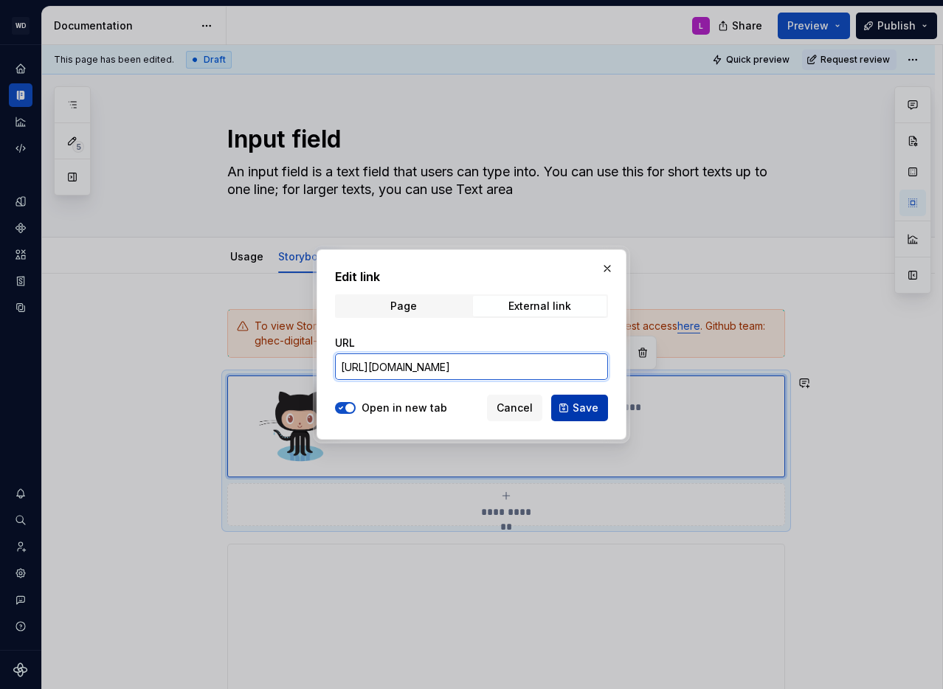
type input "[URL][DOMAIN_NAME]"
click at [594, 412] on span "Save" at bounding box center [586, 408] width 26 height 15
type textarea "*"
type input "[URL][DOMAIN_NAME]"
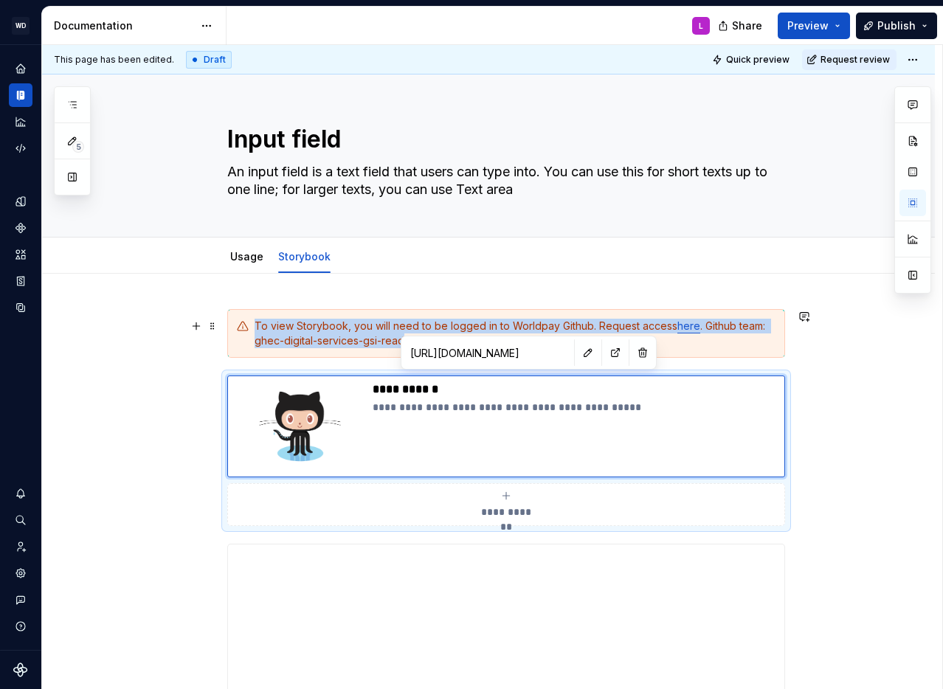
click at [257, 313] on div "To view Storybook, you will need to be logged in to Worldpay Github. Request ac…" at bounding box center [506, 333] width 558 height 49
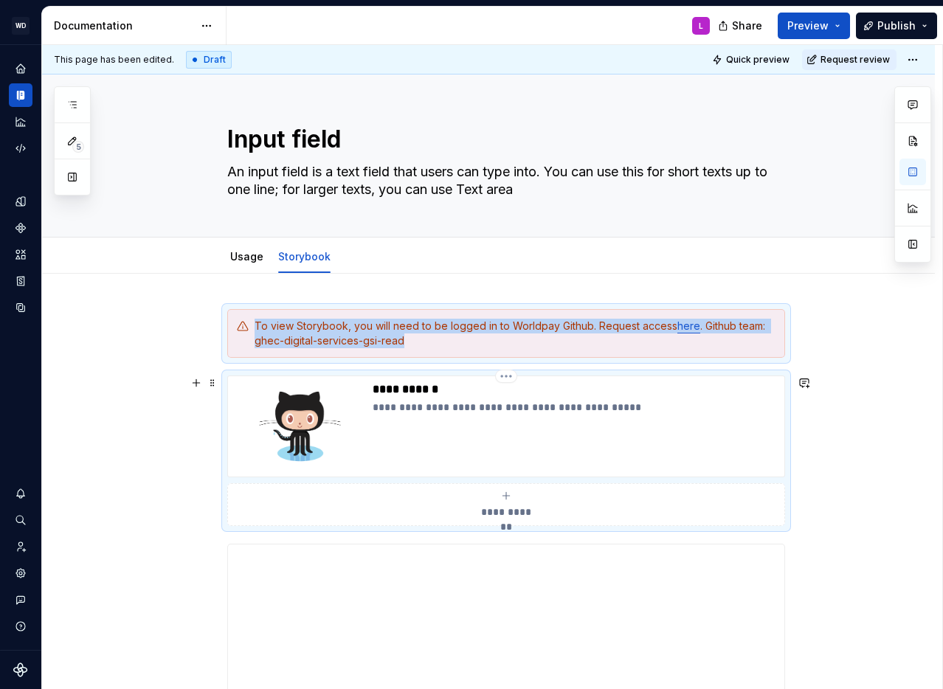
copy div "To view Storybook, you will need to be logged in to Worldpay Github. Request ac…"
click at [66, 101] on icon "button" at bounding box center [72, 105] width 12 height 12
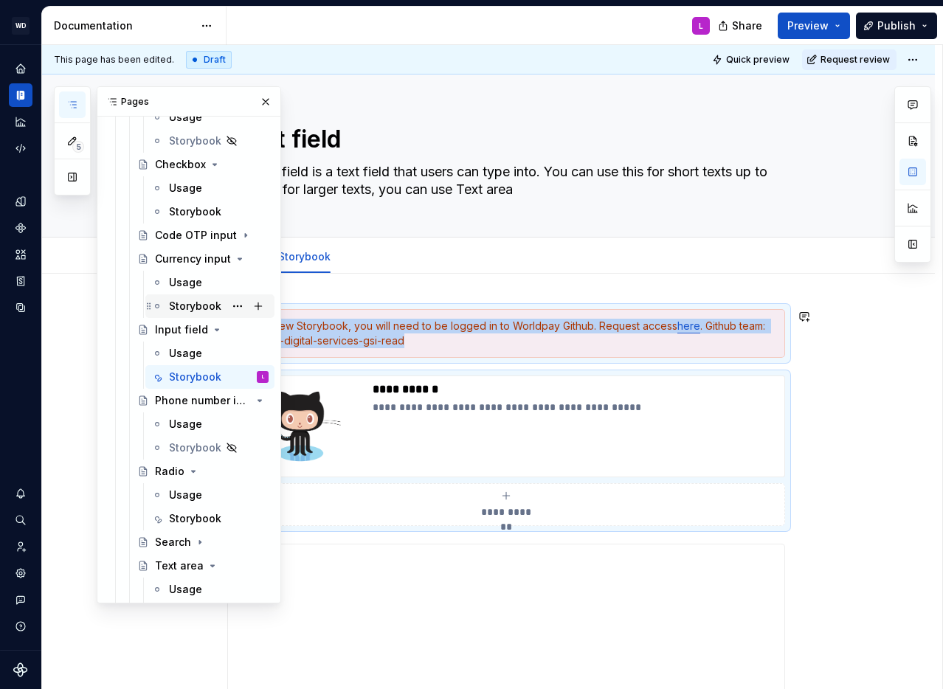
click at [215, 309] on div "Storybook" at bounding box center [195, 306] width 52 height 15
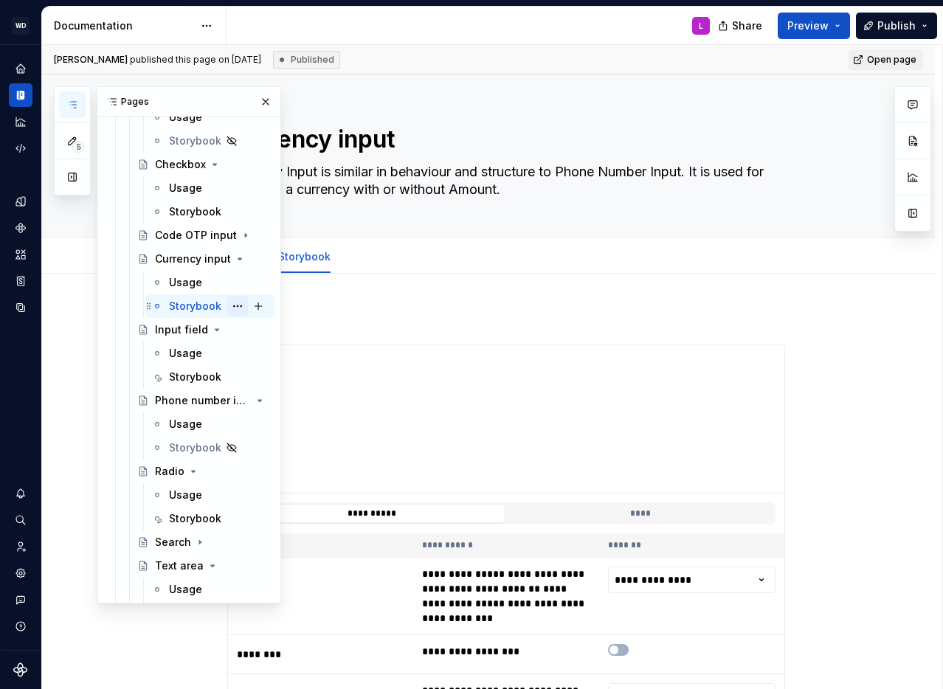
click at [240, 306] on button "Page tree" at bounding box center [237, 306] width 21 height 21
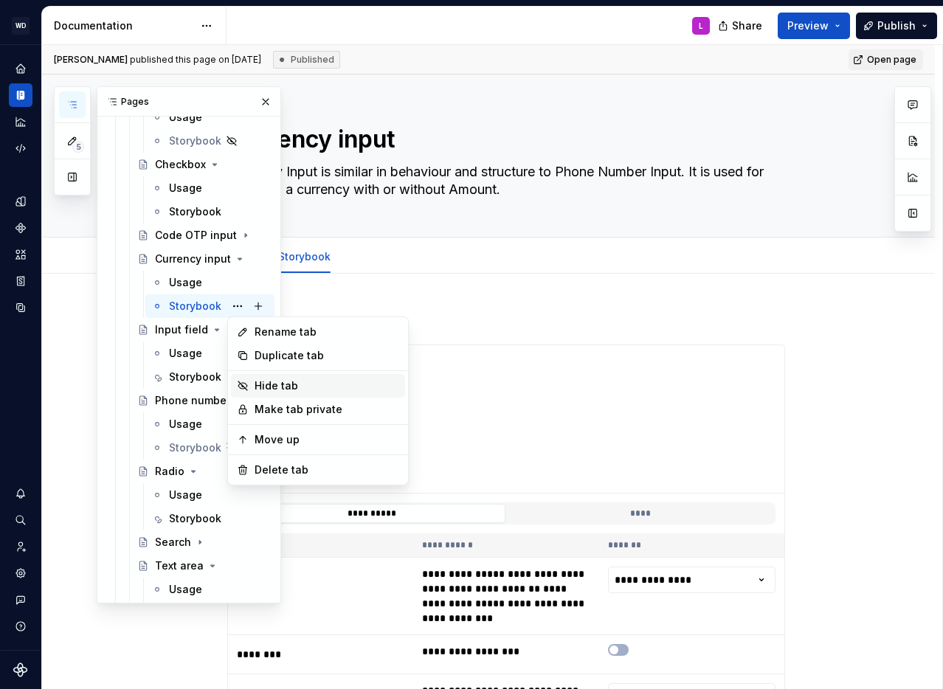
click at [286, 383] on div "Hide tab" at bounding box center [327, 386] width 145 height 15
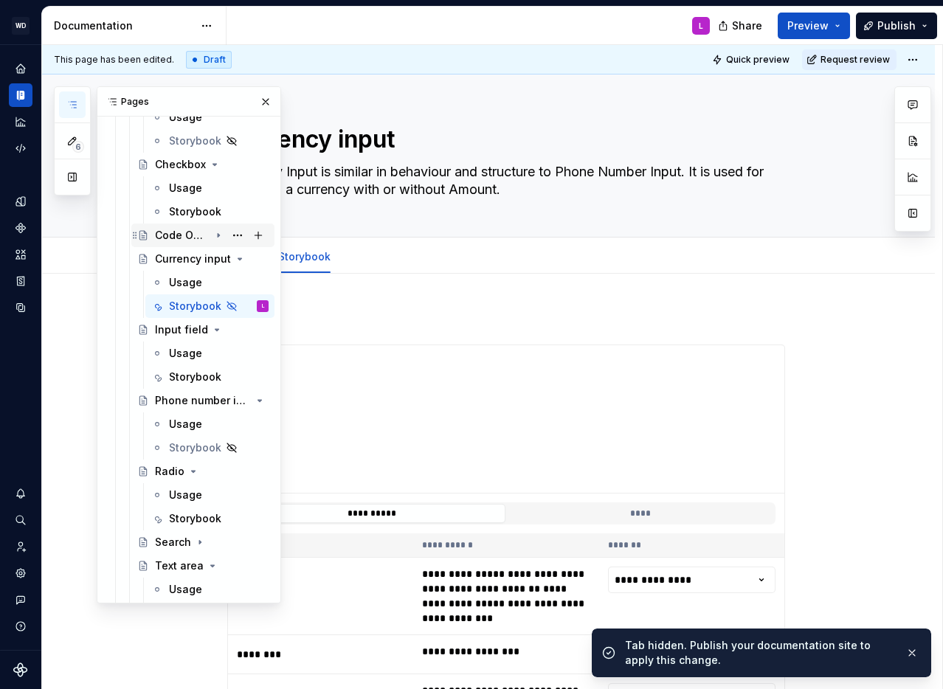
click at [223, 233] on icon "Page tree" at bounding box center [219, 236] width 12 height 12
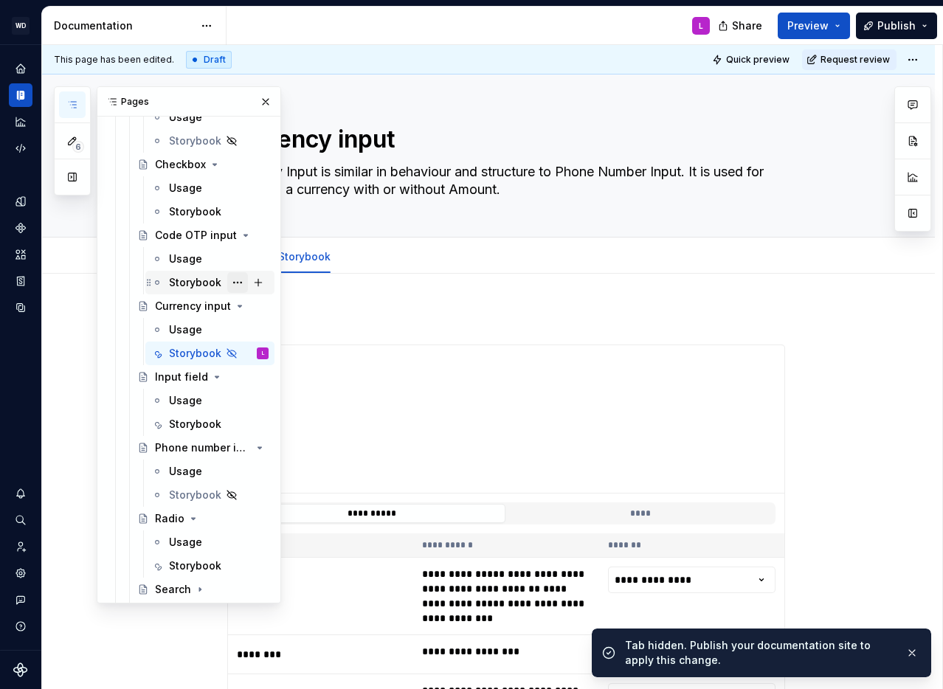
click at [242, 284] on button "Page tree" at bounding box center [237, 282] width 21 height 21
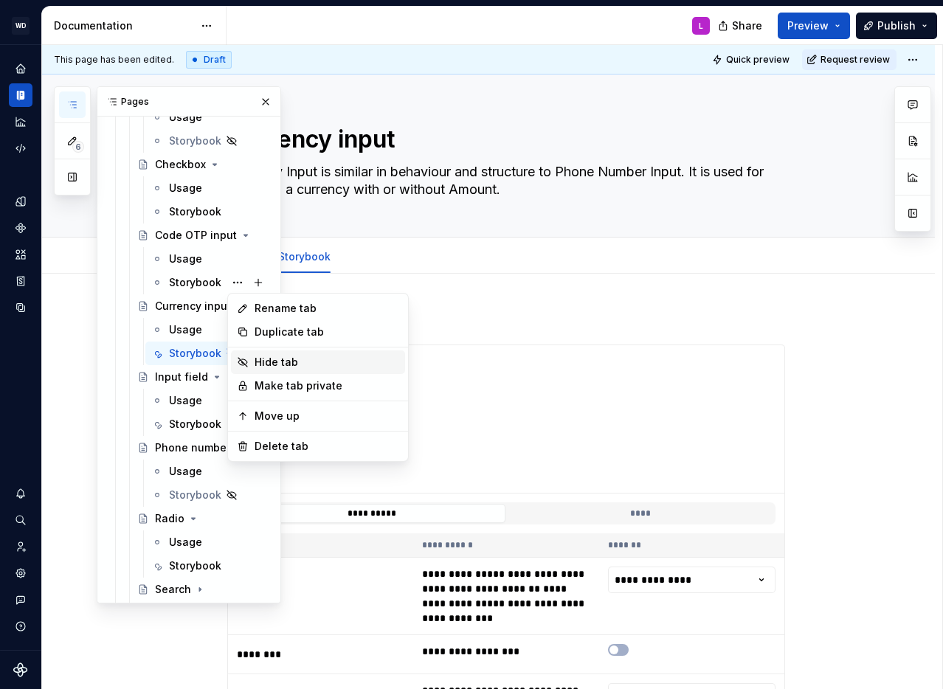
click at [290, 365] on div "Hide tab" at bounding box center [327, 362] width 145 height 15
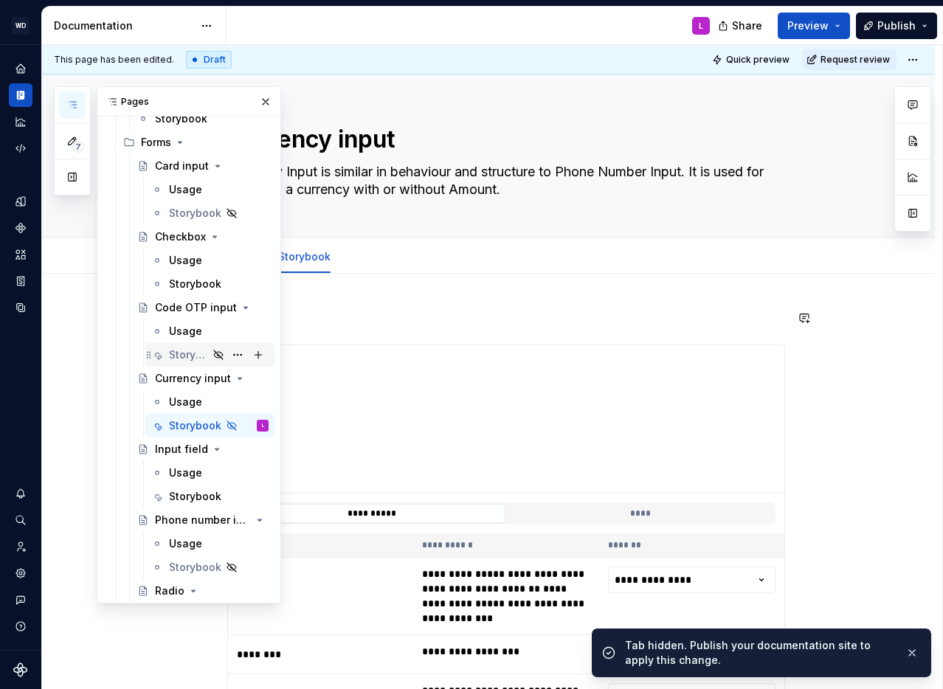
scroll to position [1109, 0]
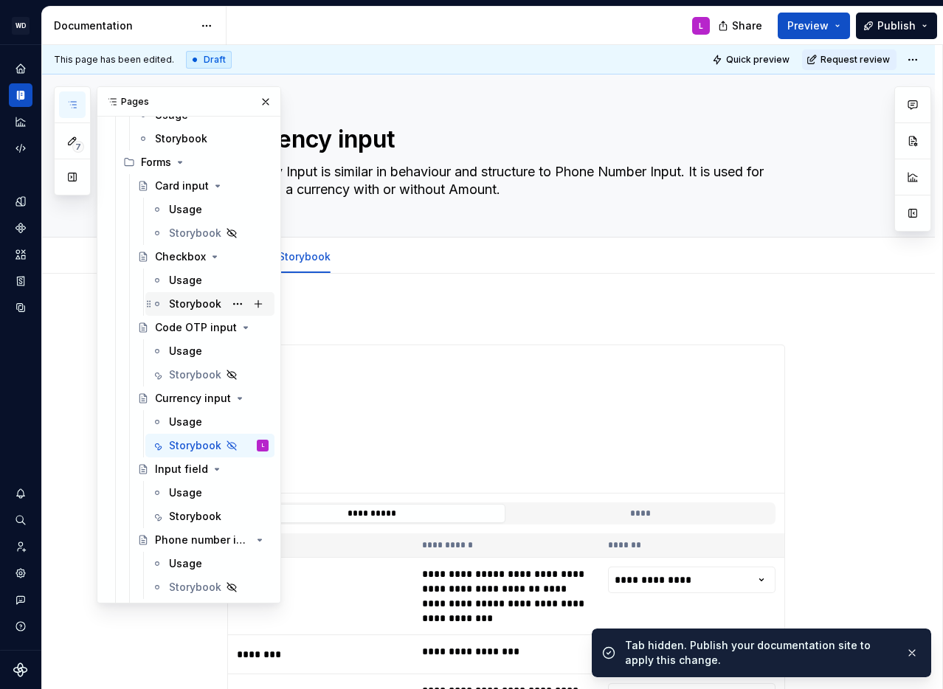
click at [197, 306] on div "Storybook" at bounding box center [195, 304] width 52 height 15
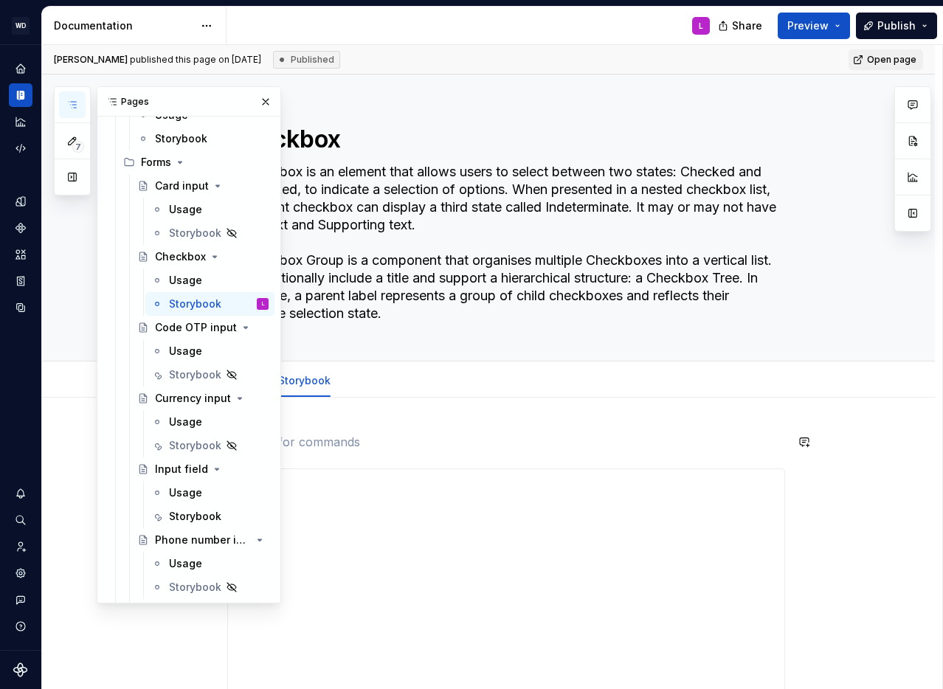
click at [359, 435] on p at bounding box center [506, 442] width 558 height 18
click at [265, 103] on button "button" at bounding box center [265, 102] width 21 height 21
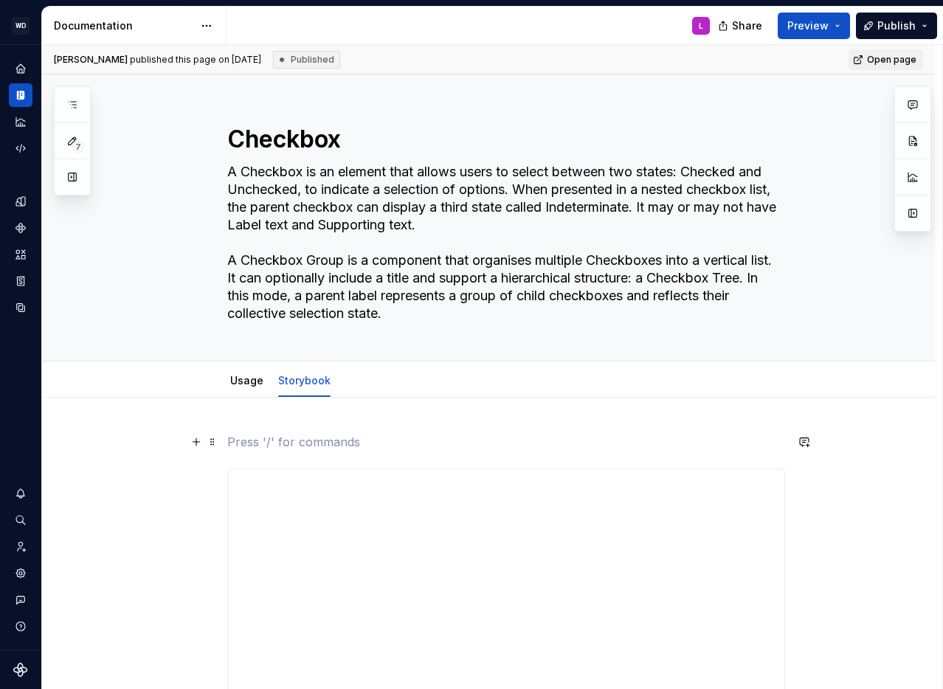
click at [264, 435] on p at bounding box center [506, 442] width 558 height 18
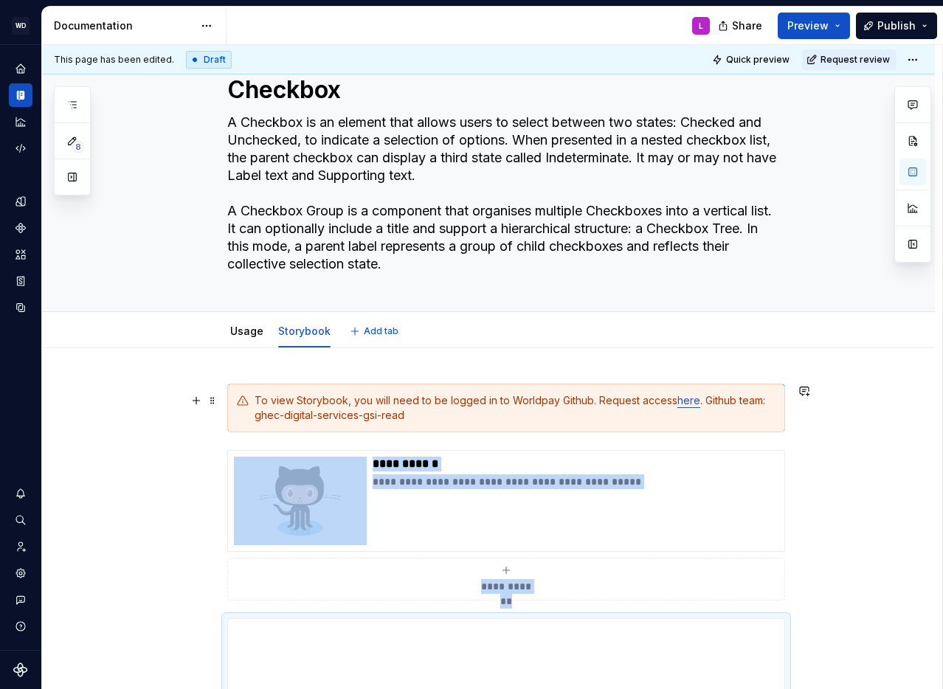
scroll to position [55, 0]
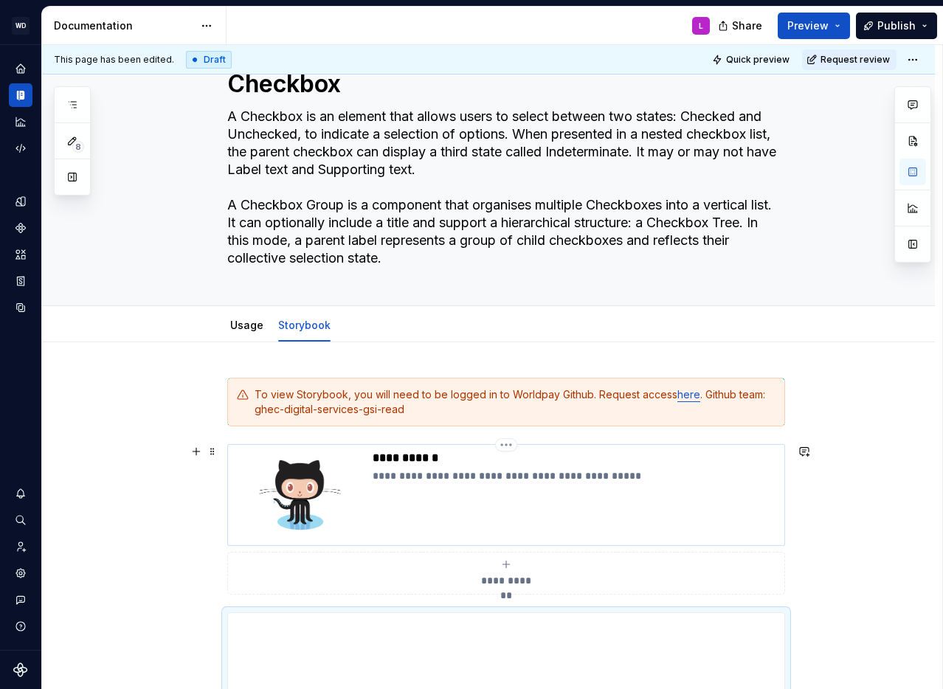
click at [391, 461] on p "**********" at bounding box center [576, 458] width 406 height 15
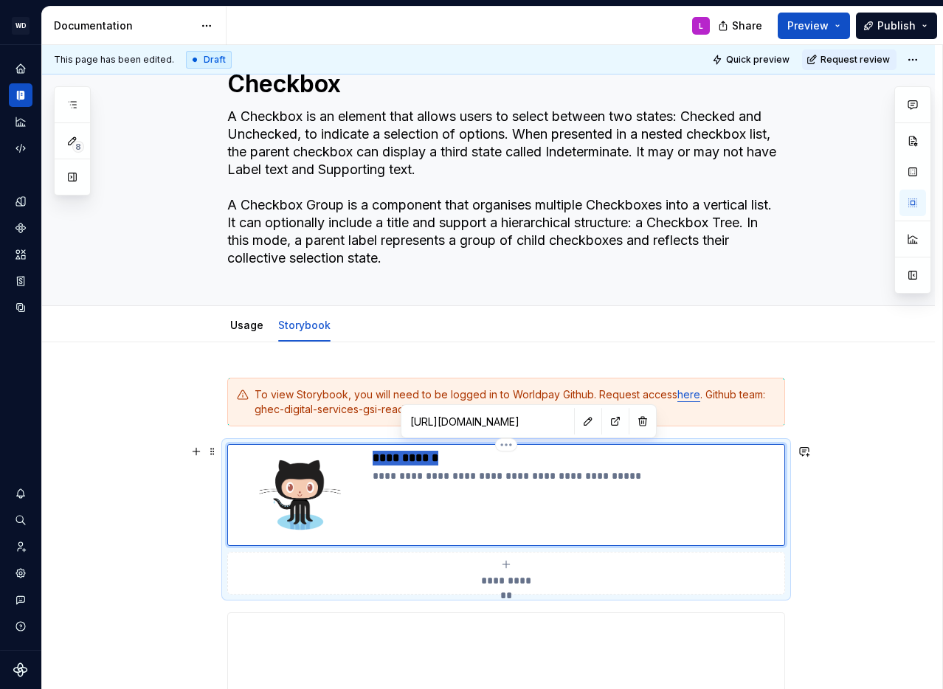
click at [391, 461] on p "**********" at bounding box center [576, 458] width 406 height 15
type textarea "*"
drag, startPoint x: 469, startPoint y: 477, endPoint x: 428, endPoint y: 478, distance: 40.6
click at [438, 475] on p "**********" at bounding box center [576, 476] width 406 height 15
drag, startPoint x: 421, startPoint y: 476, endPoint x: 502, endPoint y: 472, distance: 81.3
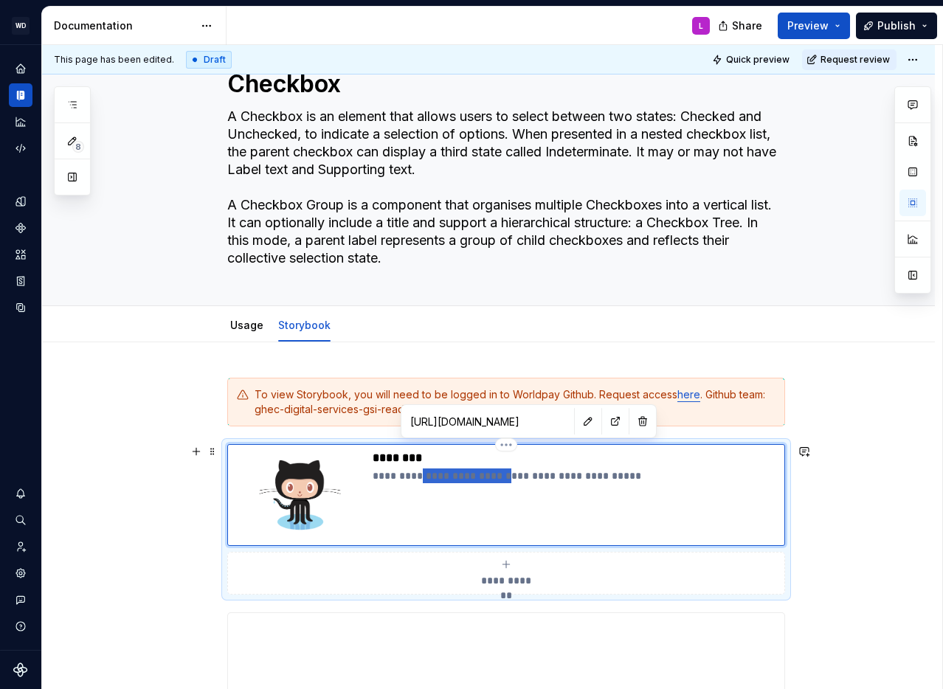
click at [502, 472] on p "**********" at bounding box center [576, 476] width 406 height 15
type textarea "*"
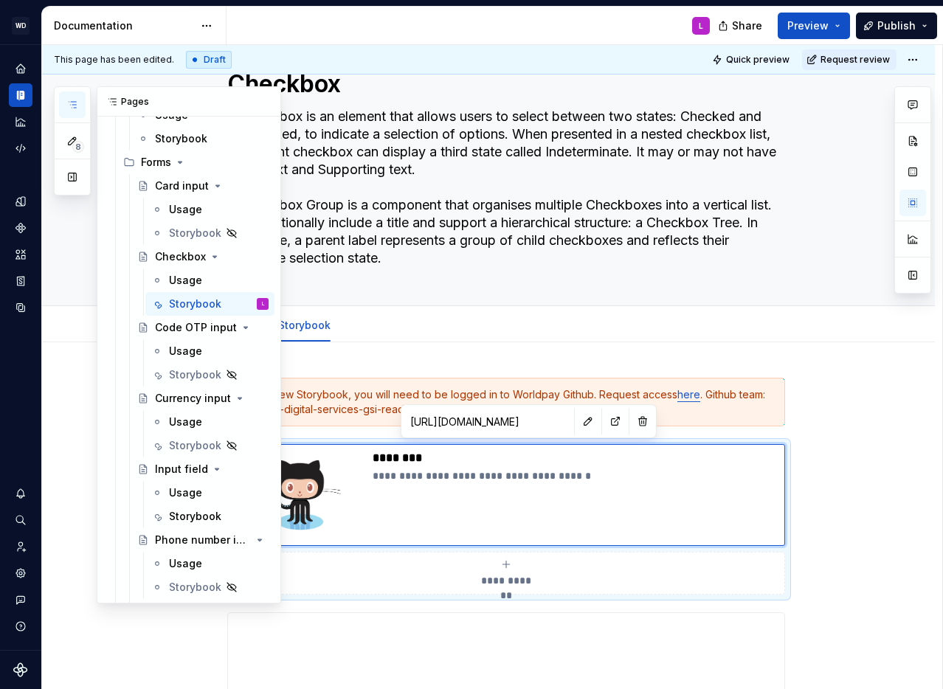
click at [78, 108] on button "button" at bounding box center [72, 105] width 27 height 27
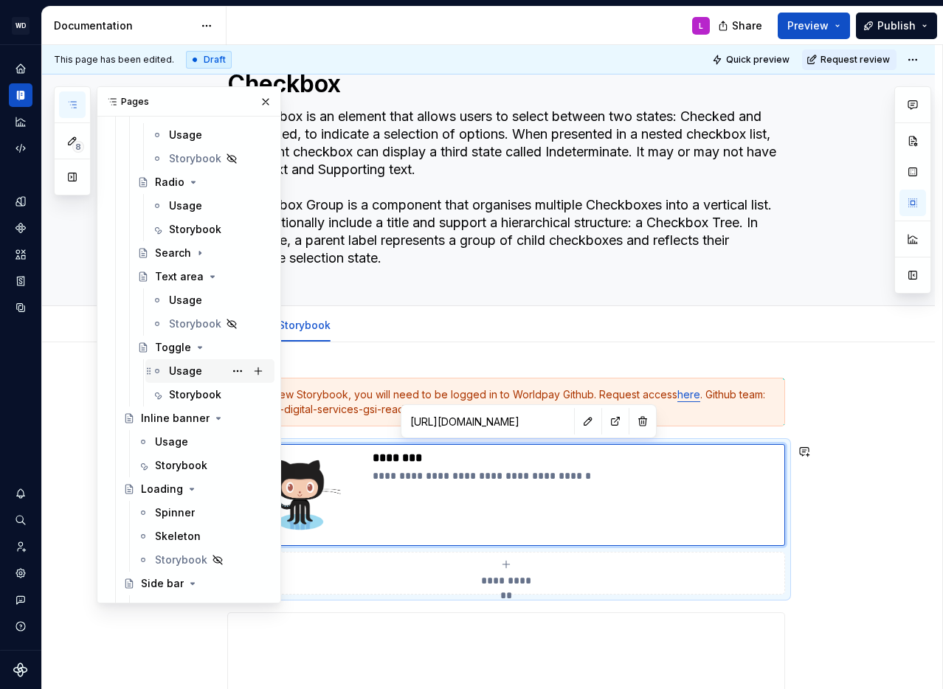
scroll to position [1561, 0]
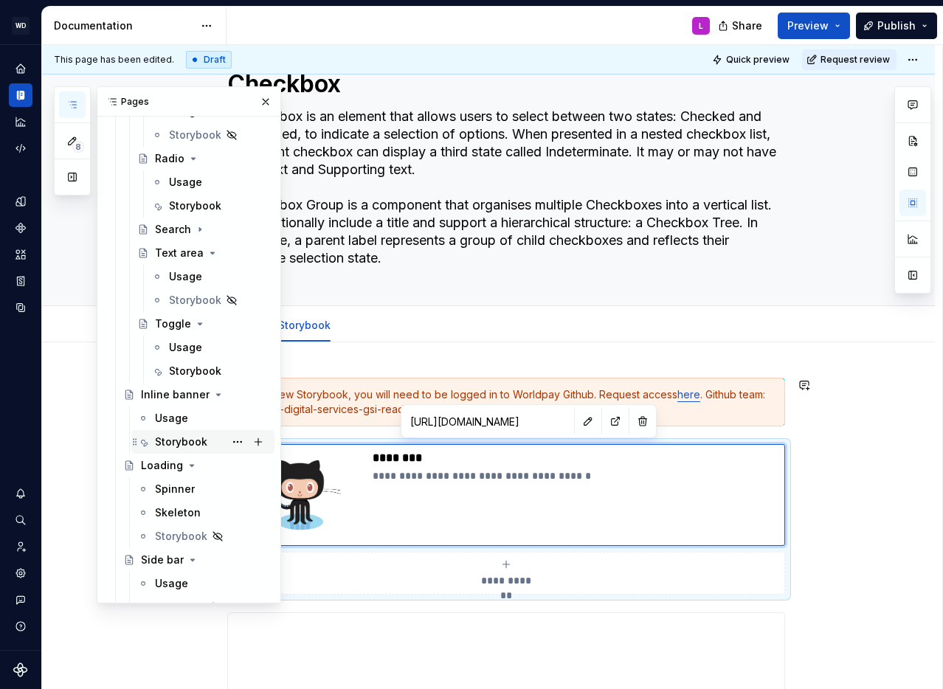
click at [185, 439] on div "Storybook" at bounding box center [181, 442] width 52 height 15
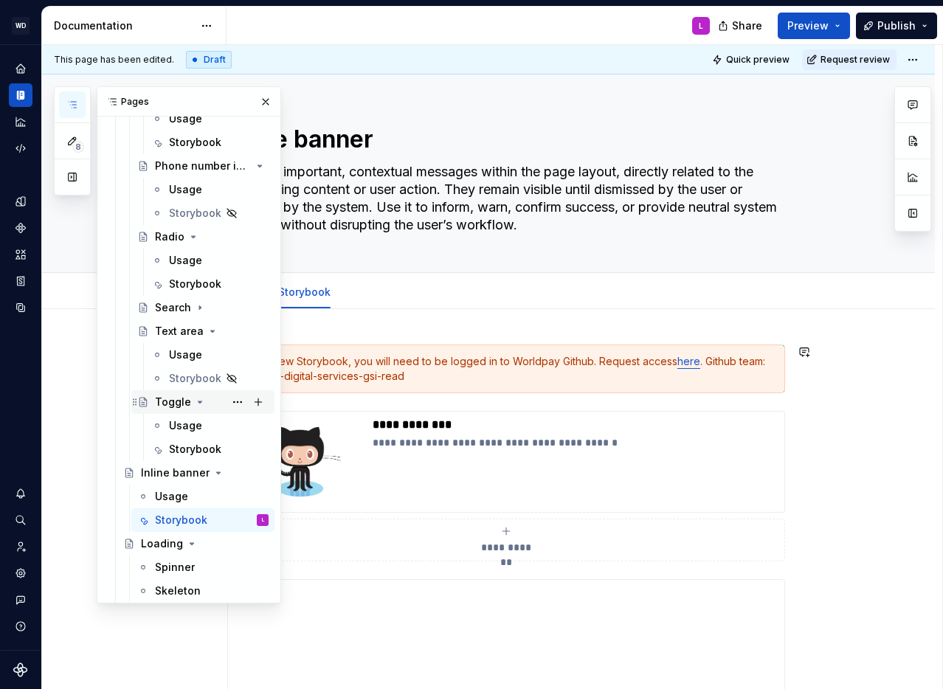
scroll to position [1476, 0]
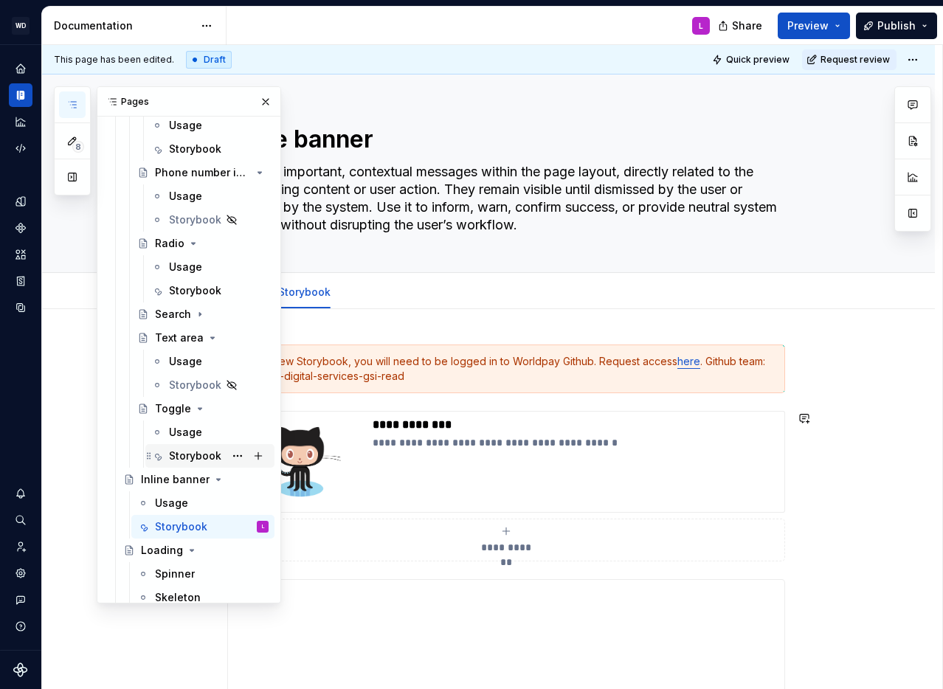
click at [178, 453] on div "Storybook" at bounding box center [195, 456] width 52 height 15
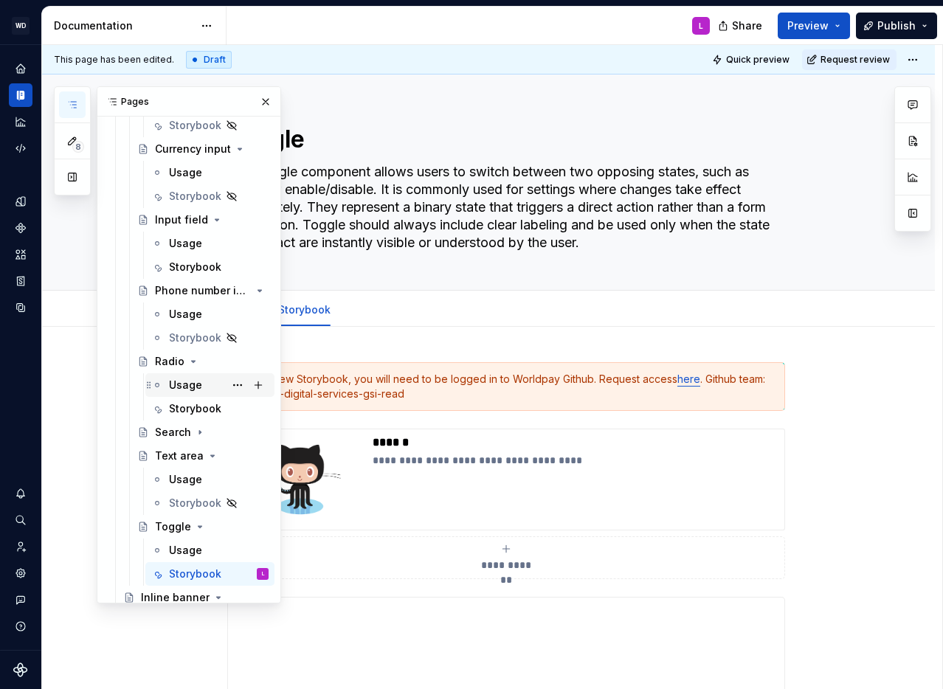
scroll to position [1346, 0]
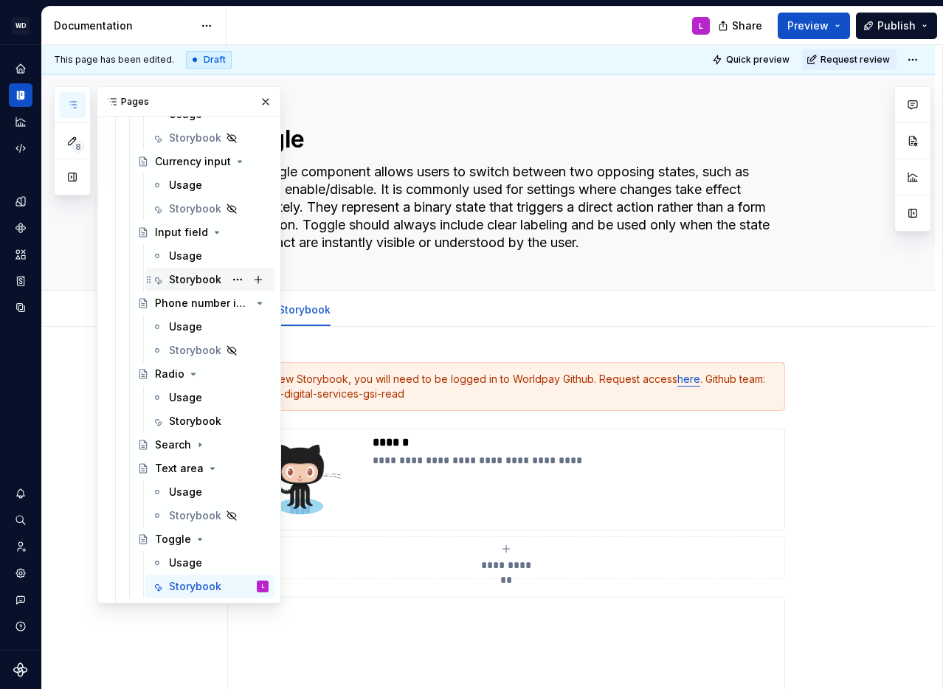
click at [190, 275] on div "Storybook" at bounding box center [195, 279] width 52 height 15
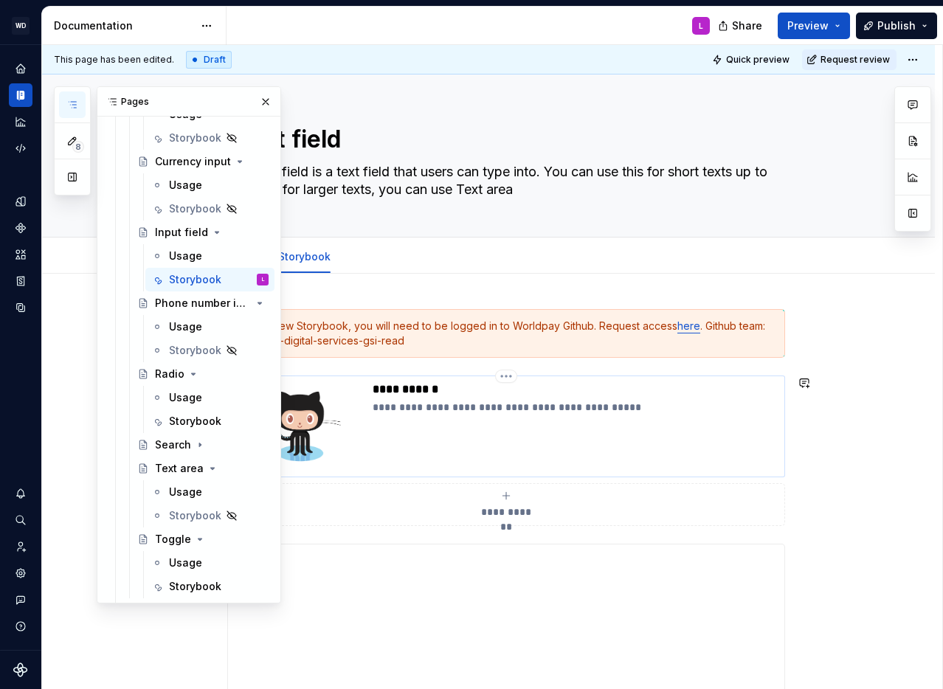
click at [492, 408] on p "**********" at bounding box center [576, 407] width 406 height 15
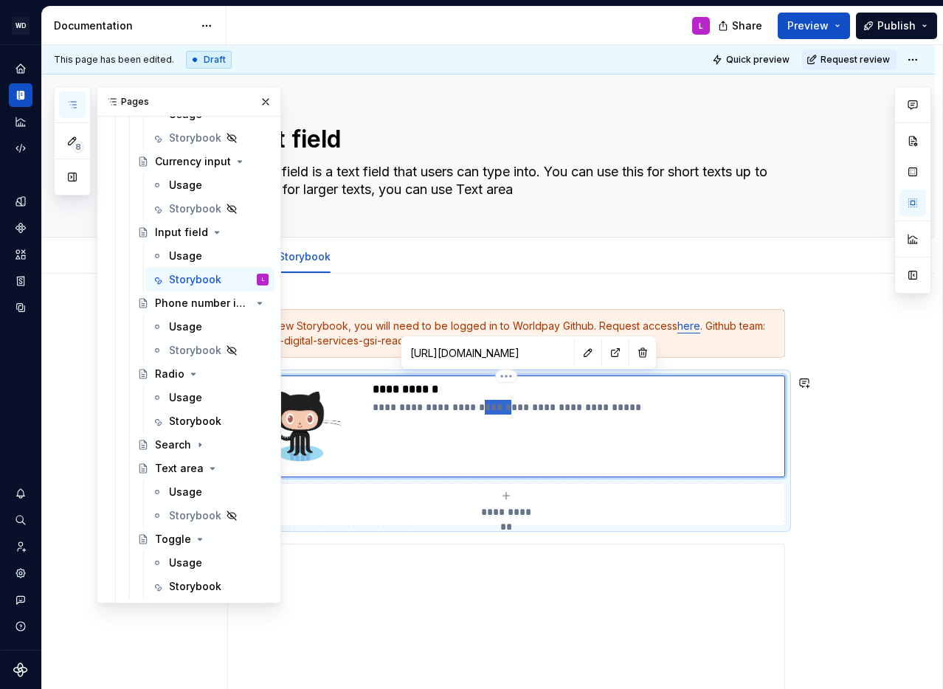
click at [492, 408] on p "**********" at bounding box center [576, 407] width 406 height 15
type textarea "*"
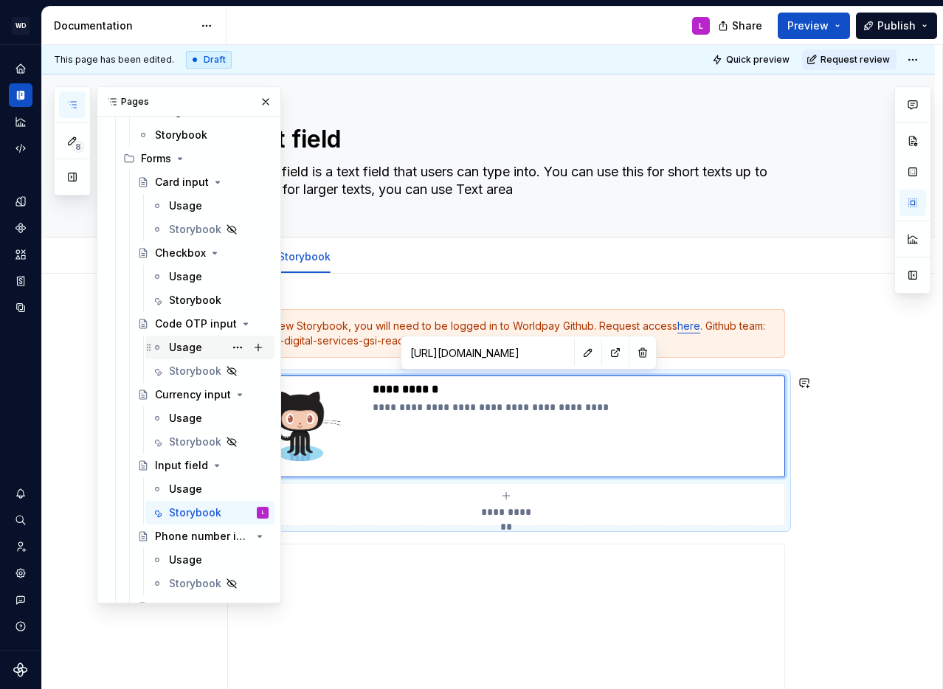
scroll to position [1112, 0]
click at [179, 300] on div "Storybook" at bounding box center [195, 301] width 52 height 15
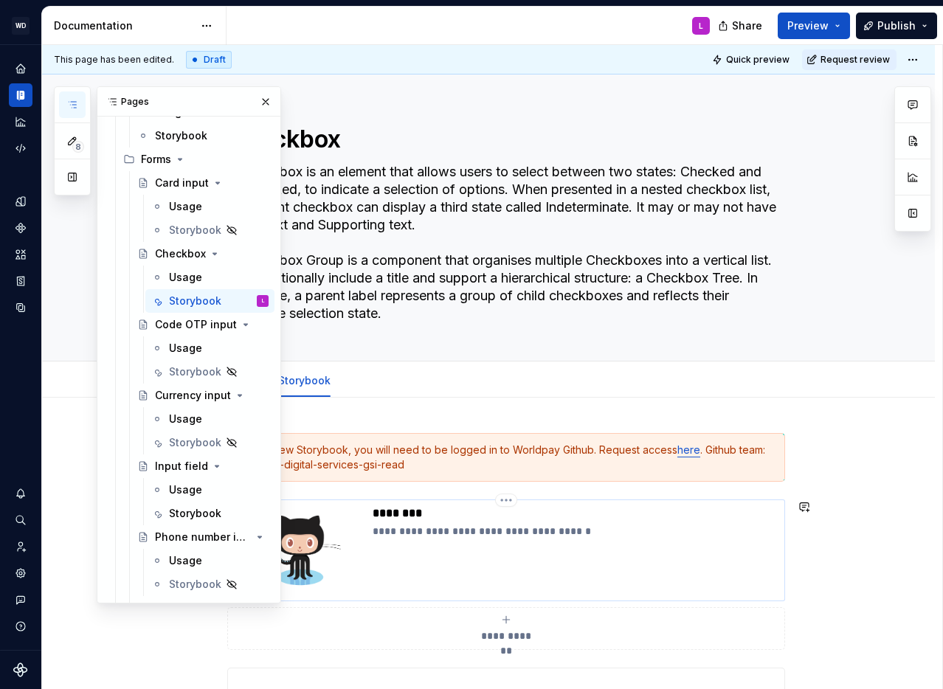
click at [423, 534] on p "**********" at bounding box center [576, 531] width 406 height 15
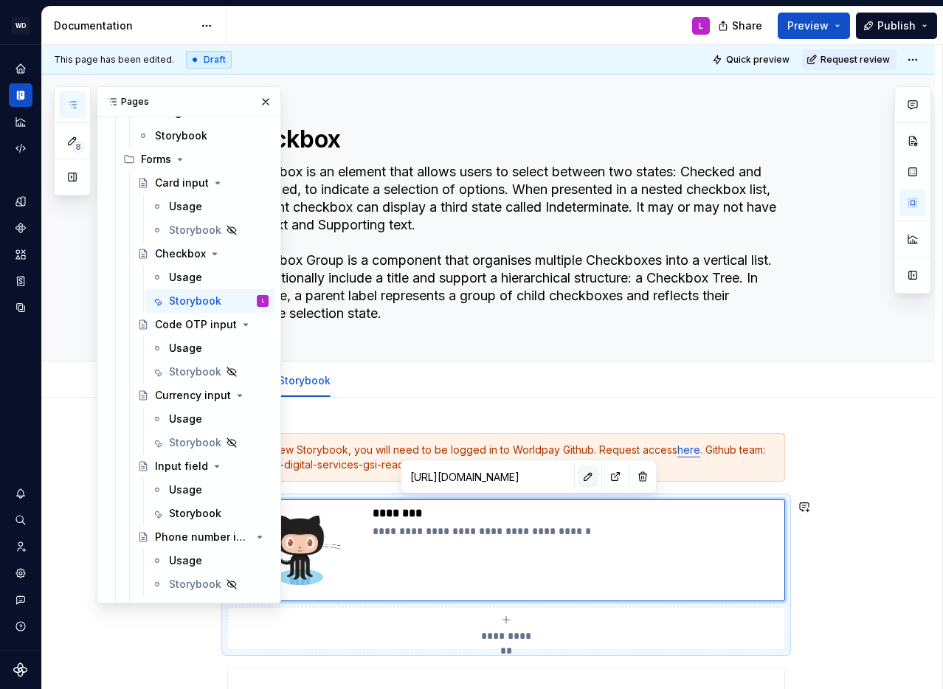
click at [578, 478] on button "button" at bounding box center [588, 476] width 21 height 21
type textarea "*"
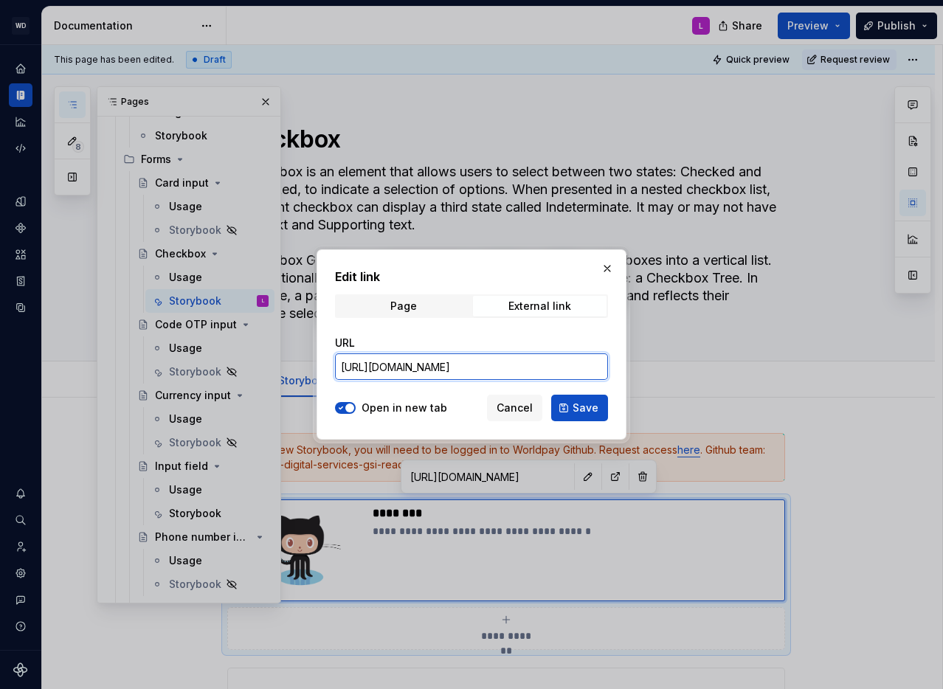
click at [489, 371] on input "[URL][DOMAIN_NAME]" at bounding box center [471, 367] width 273 height 27
paste input "checkbox"
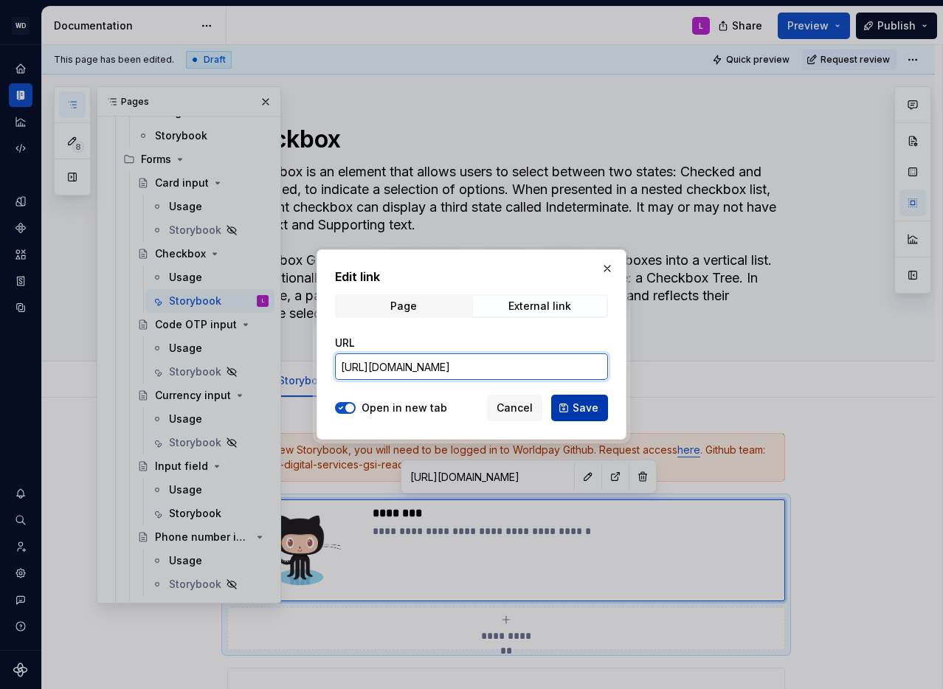
type input "[URL][DOMAIN_NAME]"
click at [582, 402] on span "Save" at bounding box center [586, 408] width 26 height 15
type textarea "*"
type input "[URL][DOMAIN_NAME]"
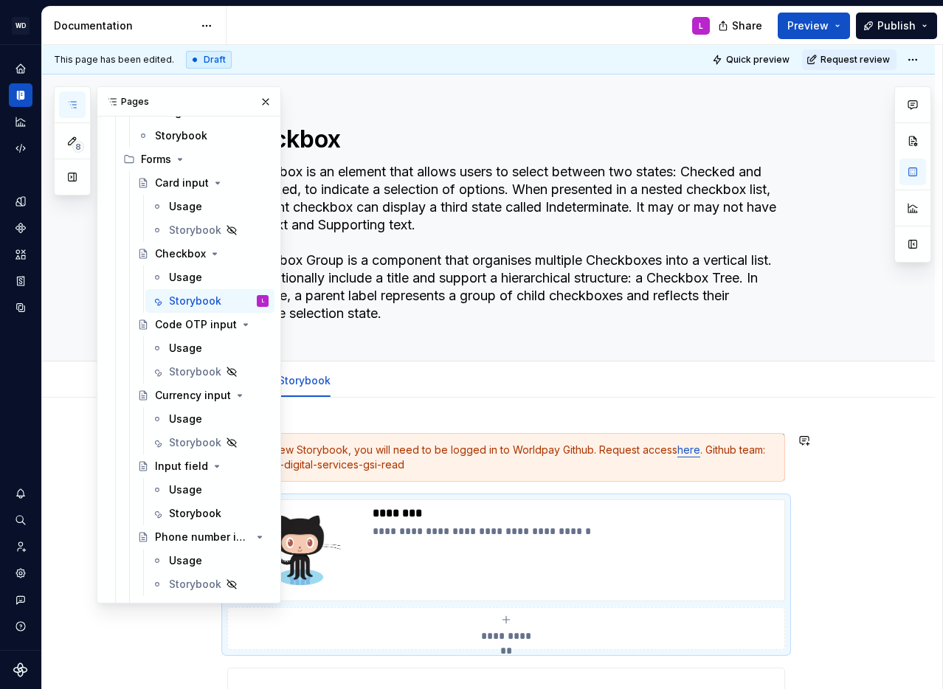
click at [315, 444] on div "To view Storybook, you will need to be logged in to Worldpay Github. Request ac…" at bounding box center [515, 458] width 521 height 30
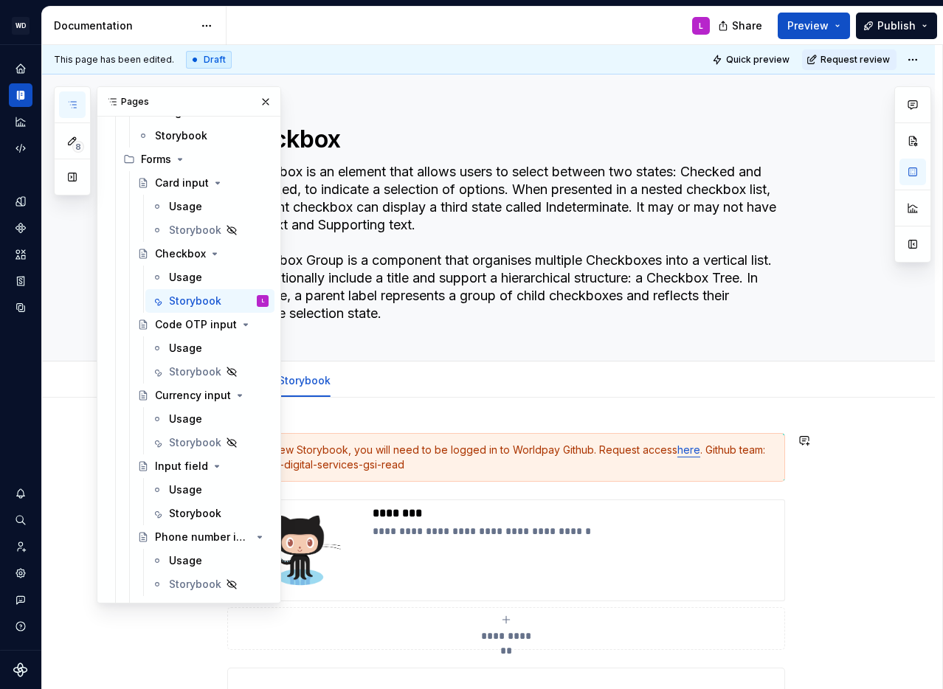
click at [322, 437] on div "To view Storybook, you will need to be logged in to Worldpay Github. Request ac…" at bounding box center [506, 457] width 558 height 49
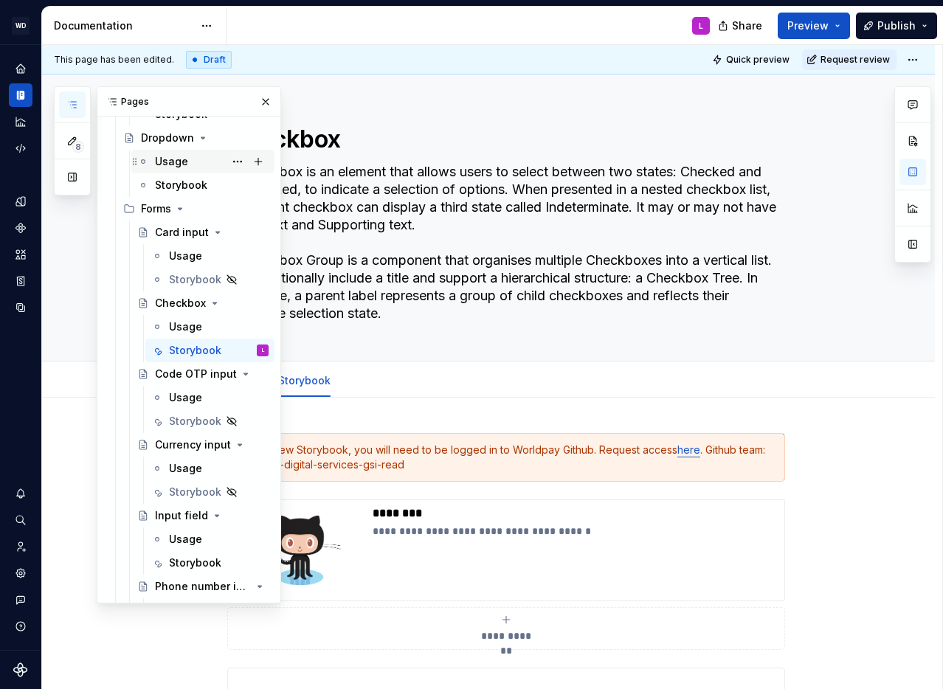
scroll to position [1043, 0]
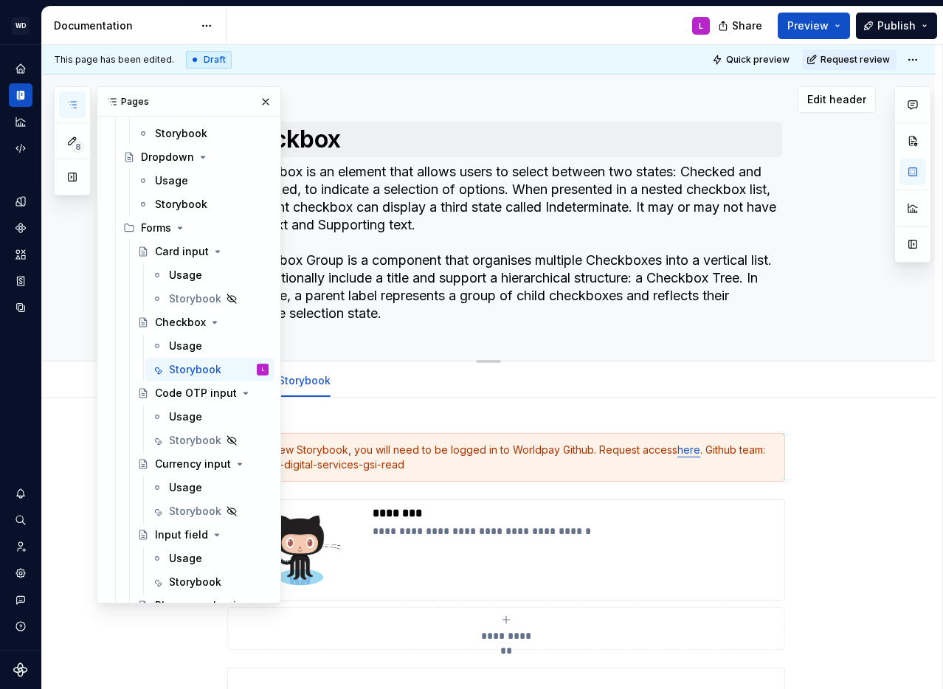
drag, startPoint x: 263, startPoint y: 100, endPoint x: 254, endPoint y: 153, distance: 53.9
click at [263, 100] on button "button" at bounding box center [265, 102] width 21 height 21
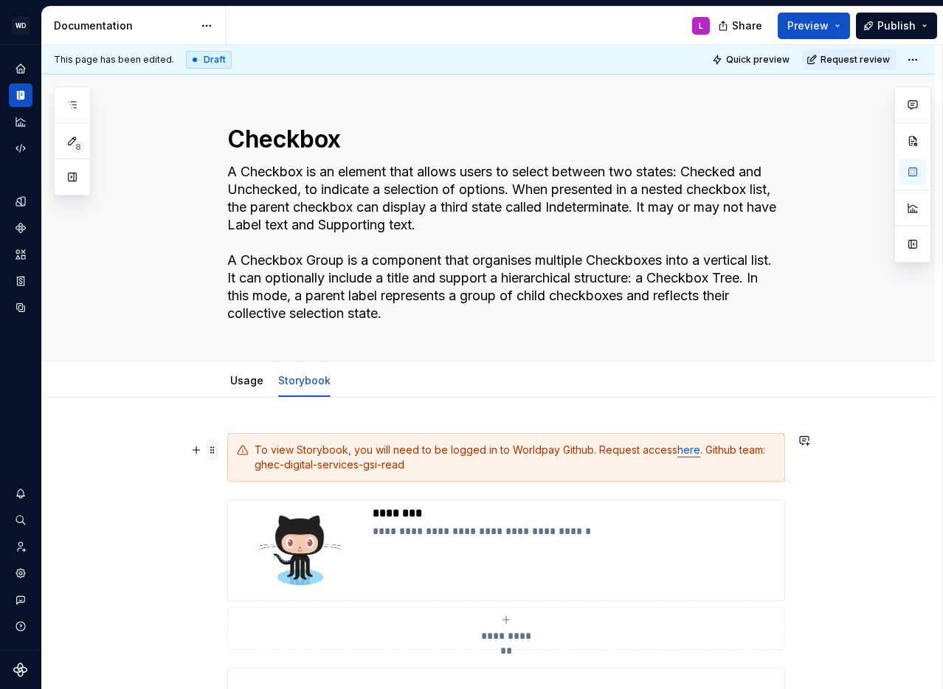
drag, startPoint x: 221, startPoint y: 449, endPoint x: 220, endPoint y: 456, distance: 7.4
click at [218, 449] on span at bounding box center [213, 450] width 12 height 21
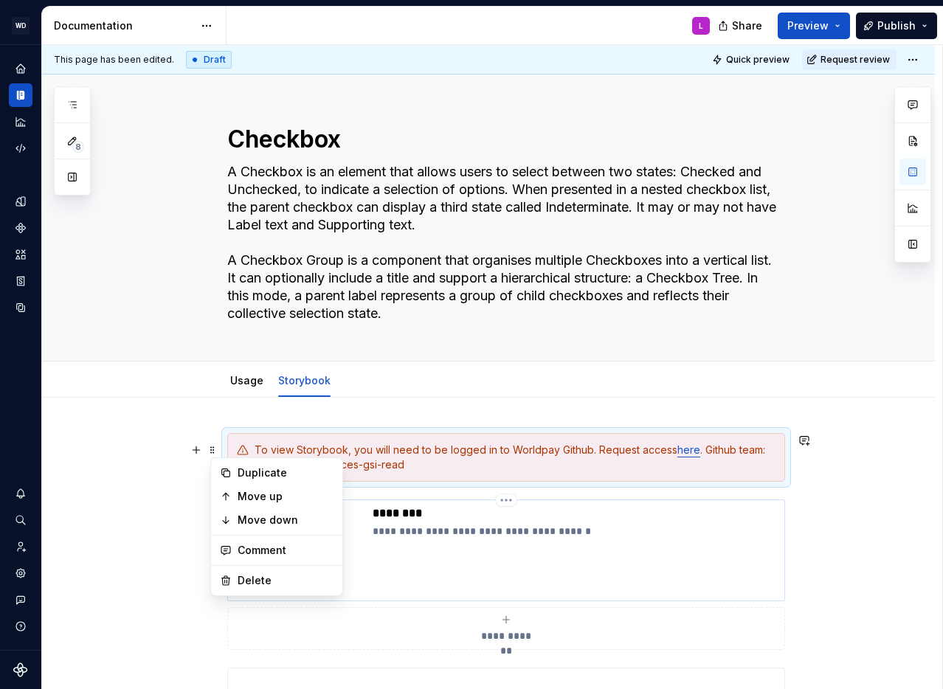
click at [372, 515] on div "**********" at bounding box center [506, 550] width 545 height 89
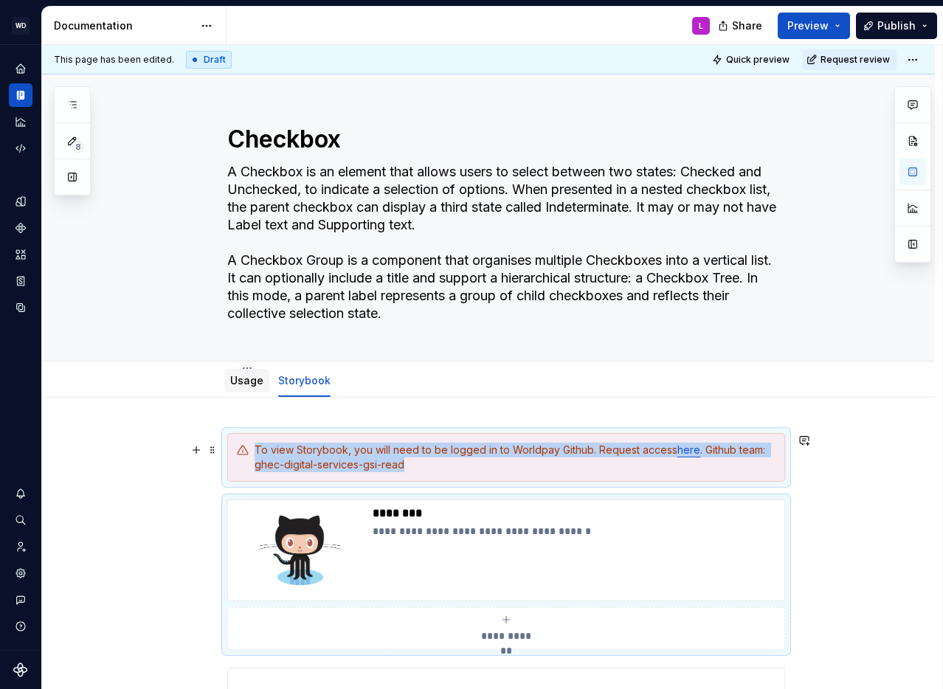
copy div "To view Storybook, you will need to be logged in to Worldpay Github. Request ac…"
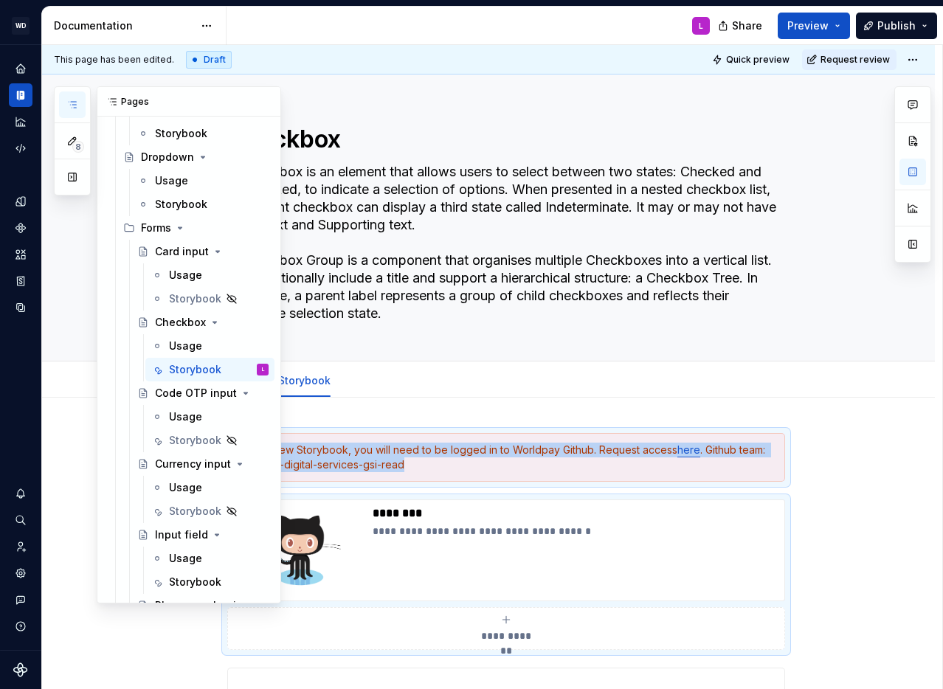
click at [80, 103] on button "button" at bounding box center [72, 105] width 27 height 27
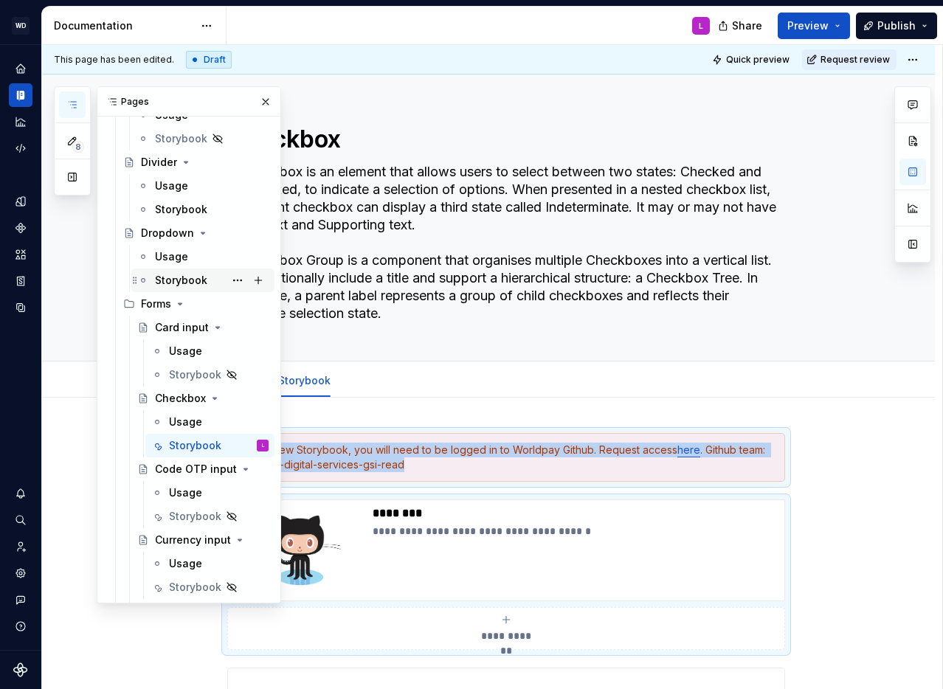
scroll to position [966, 0]
click at [173, 280] on div "Storybook" at bounding box center [181, 281] width 52 height 15
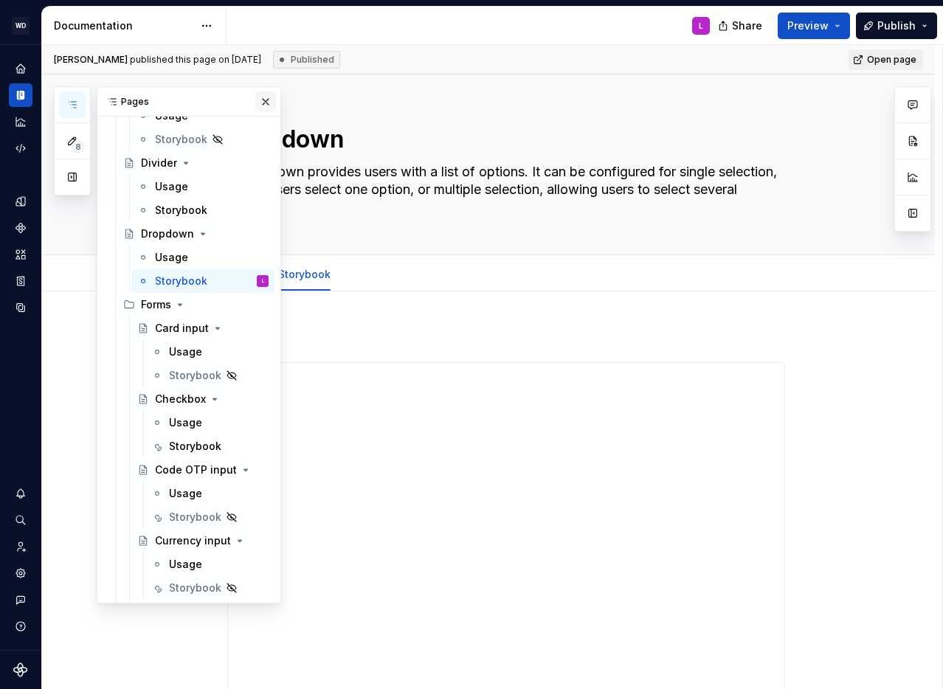
click at [269, 103] on button "button" at bounding box center [265, 102] width 21 height 21
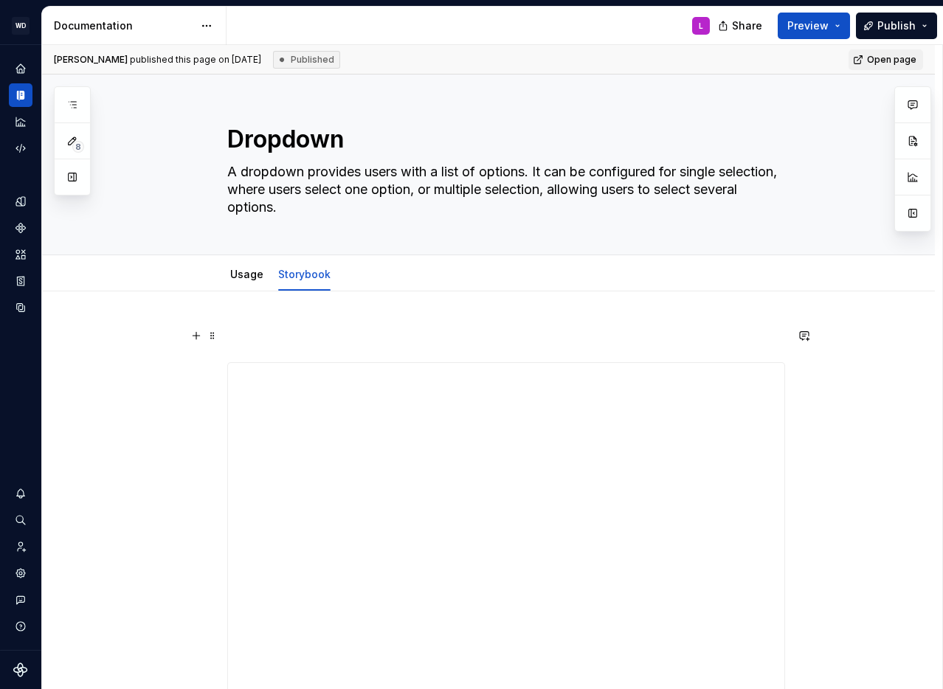
click at [262, 335] on p at bounding box center [506, 336] width 558 height 18
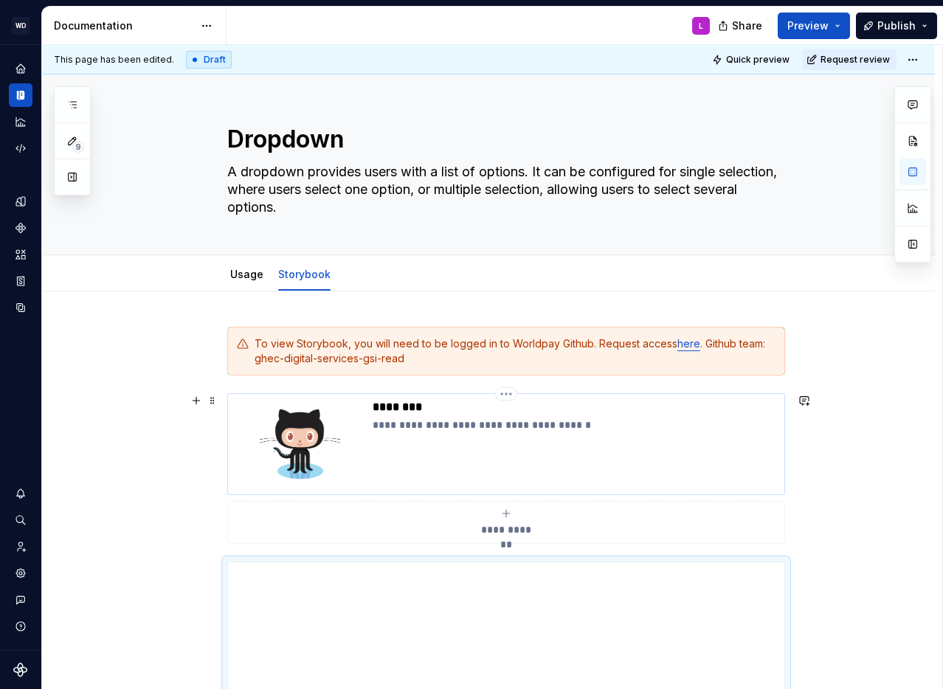
click at [409, 410] on p "********" at bounding box center [576, 407] width 406 height 15
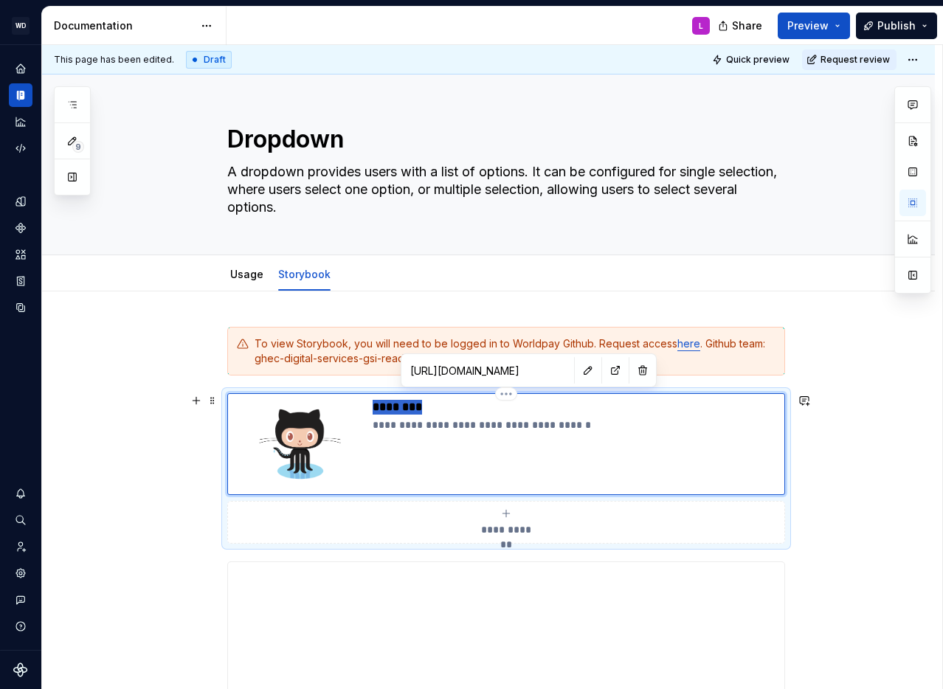
type textarea "*"
click at [445, 424] on p "**********" at bounding box center [576, 425] width 406 height 15
type textarea "*"
click at [429, 424] on p "**********" at bounding box center [576, 425] width 406 height 15
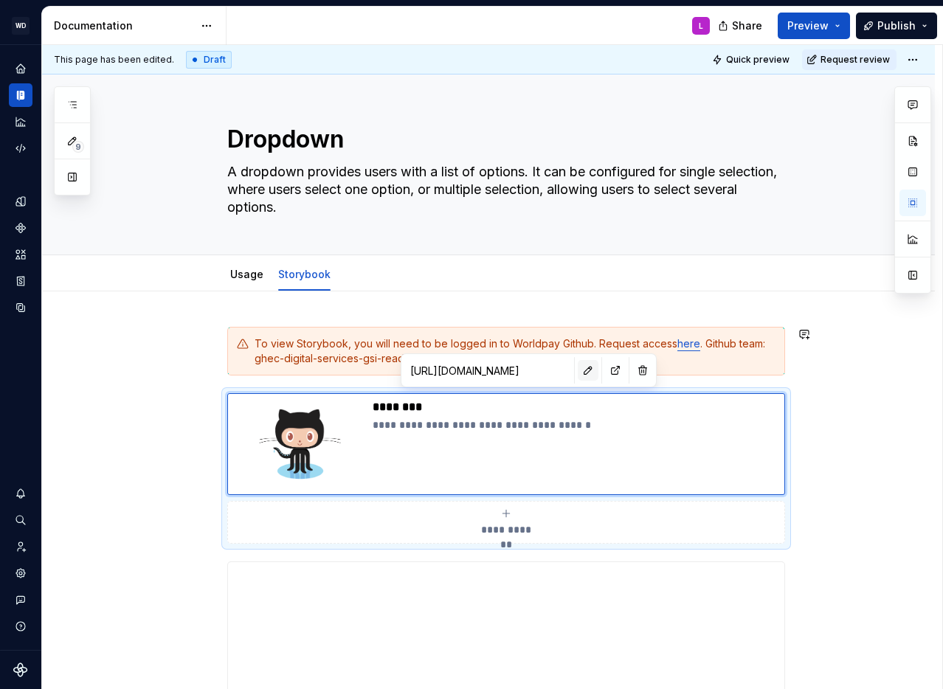
click at [578, 374] on button "button" at bounding box center [588, 370] width 21 height 21
type textarea "*"
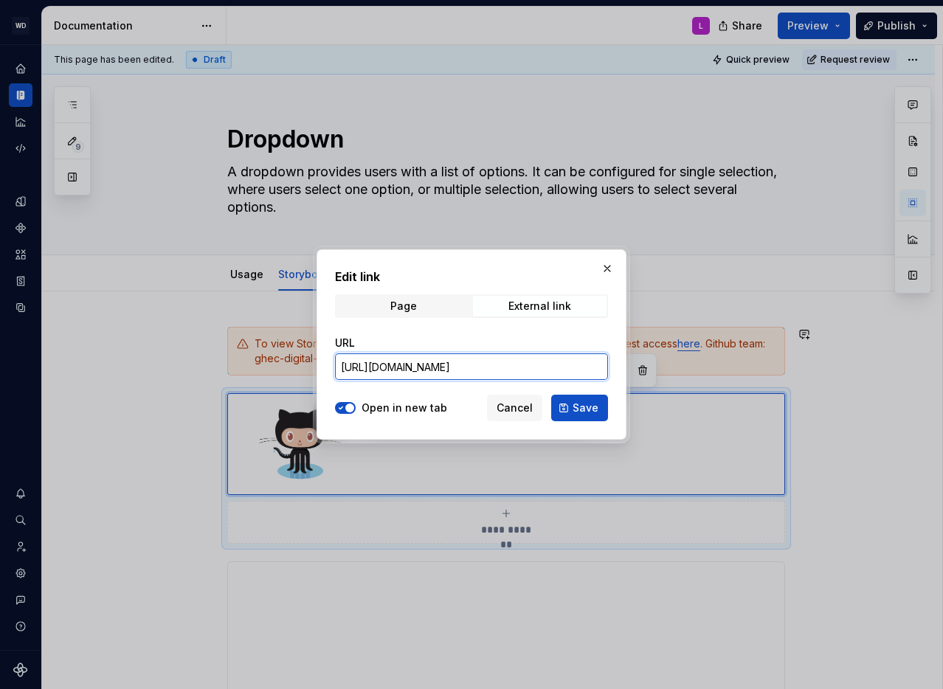
click at [372, 365] on input "[URL][DOMAIN_NAME]" at bounding box center [471, 367] width 273 height 27
paste input "dropdown"
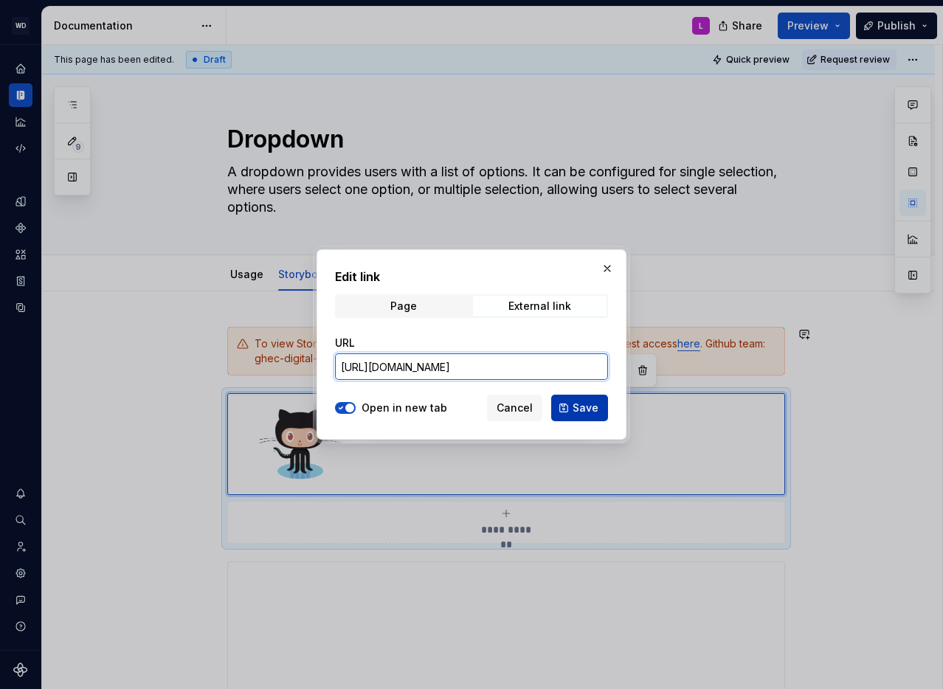
type input "[URL][DOMAIN_NAME]"
click at [575, 401] on span "Save" at bounding box center [586, 408] width 26 height 15
type textarea "*"
type input "[URL][DOMAIN_NAME]"
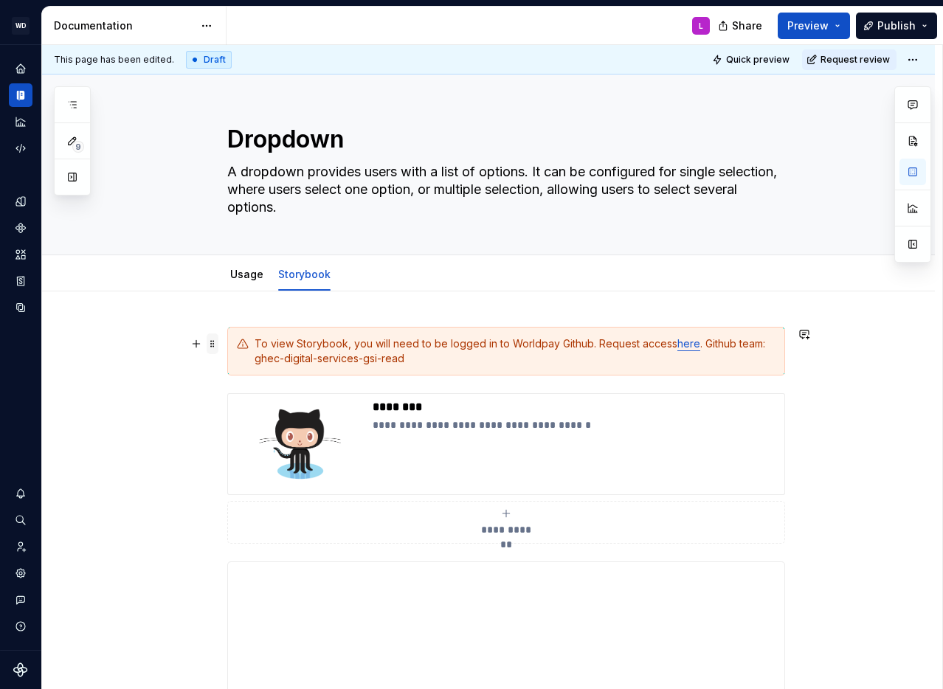
click at [215, 345] on span at bounding box center [213, 344] width 12 height 21
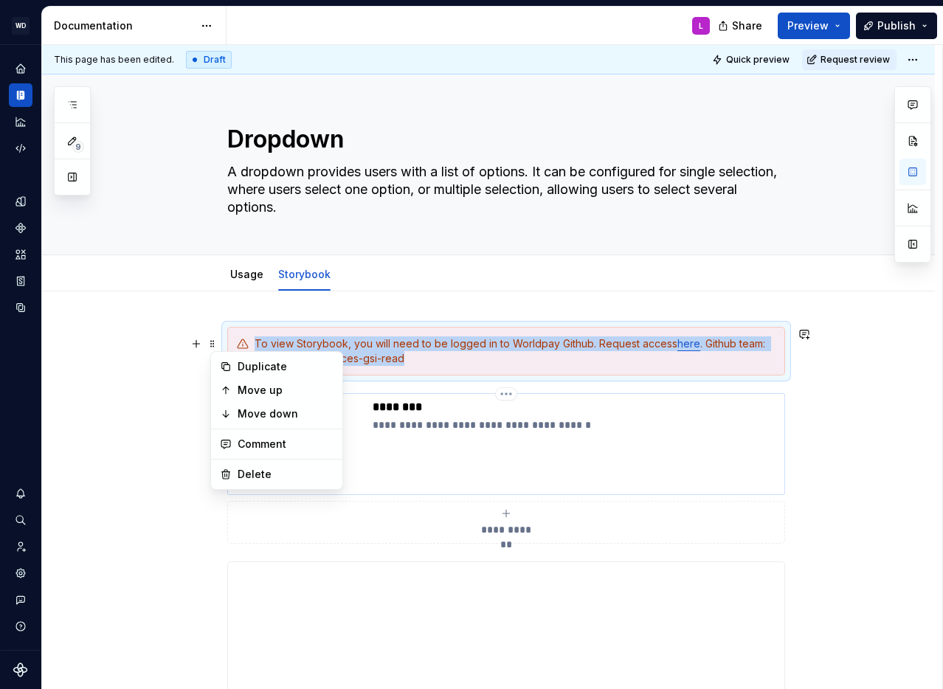
click at [374, 440] on div "**********" at bounding box center [506, 444] width 545 height 89
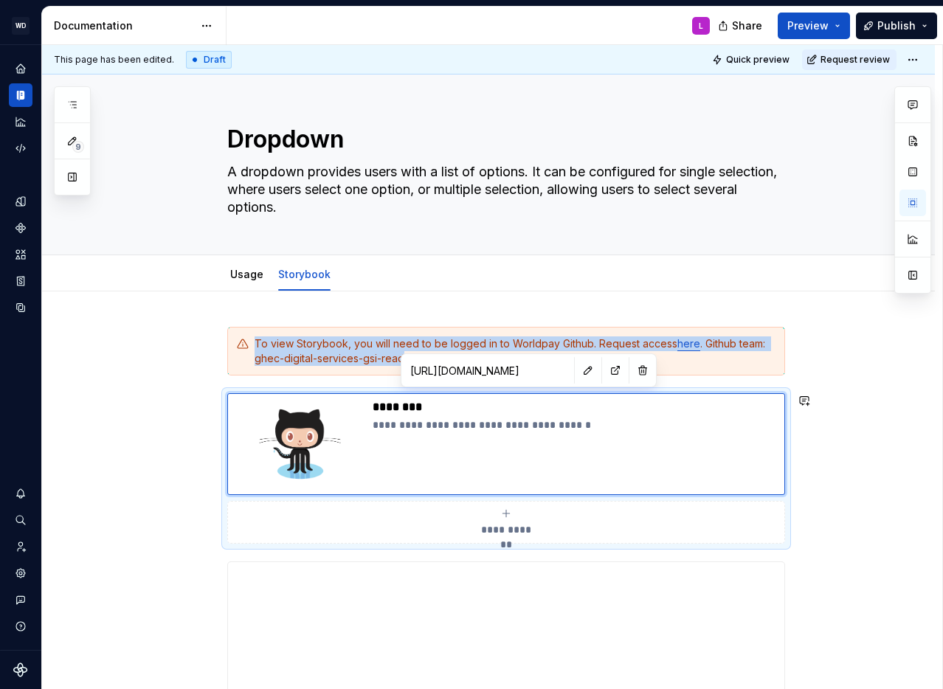
click at [269, 360] on div "To view Storybook, you will need to be logged in to Worldpay Github. Request ac…" at bounding box center [515, 352] width 521 height 30
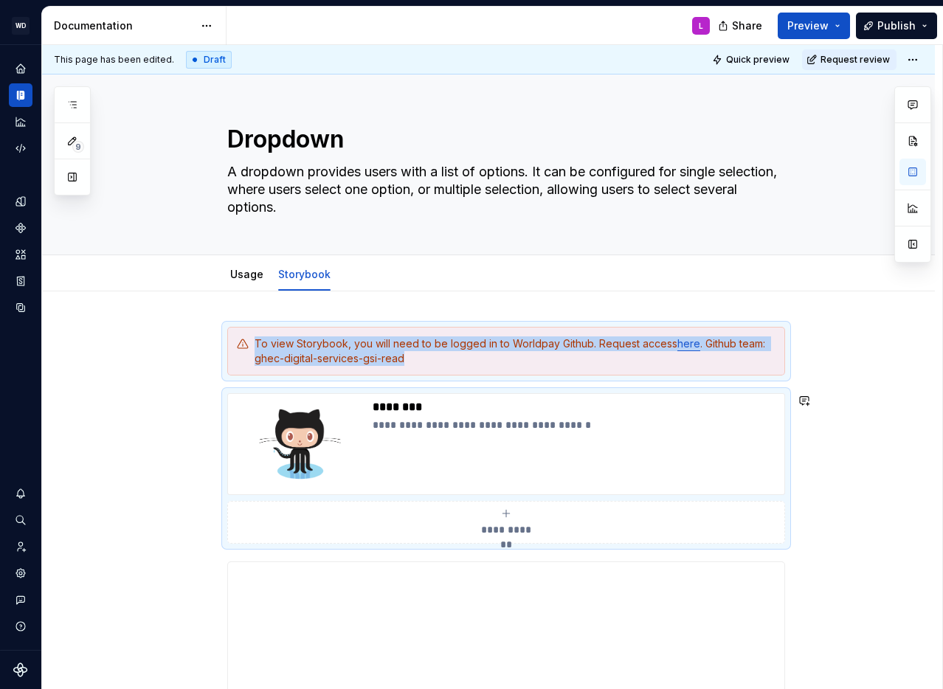
copy div "To view Storybook, you will need to be logged in to Worldpay Github. Request ac…"
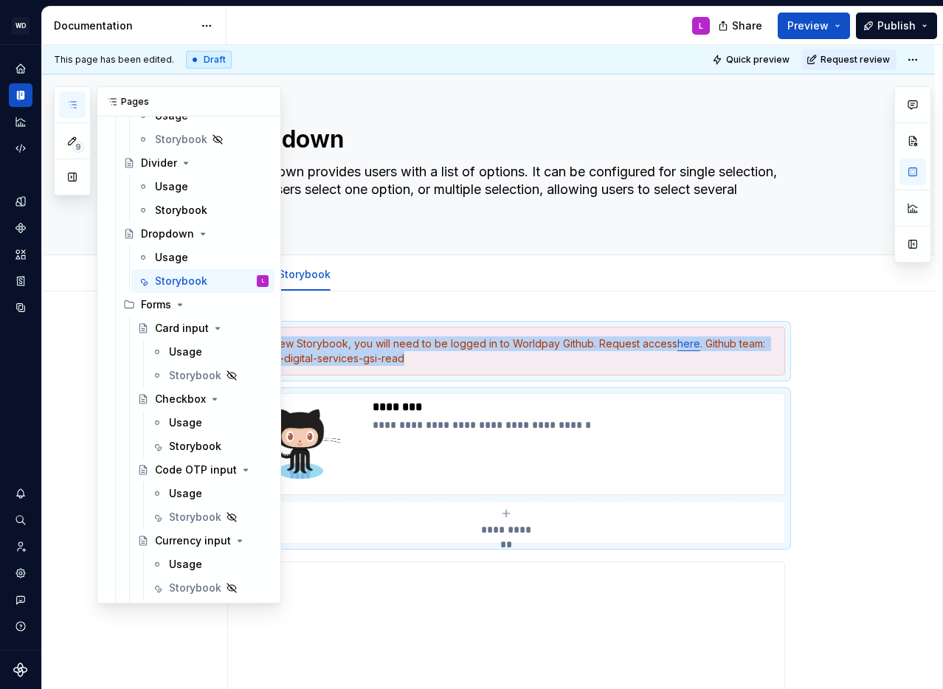
click at [74, 99] on icon "button" at bounding box center [72, 105] width 12 height 12
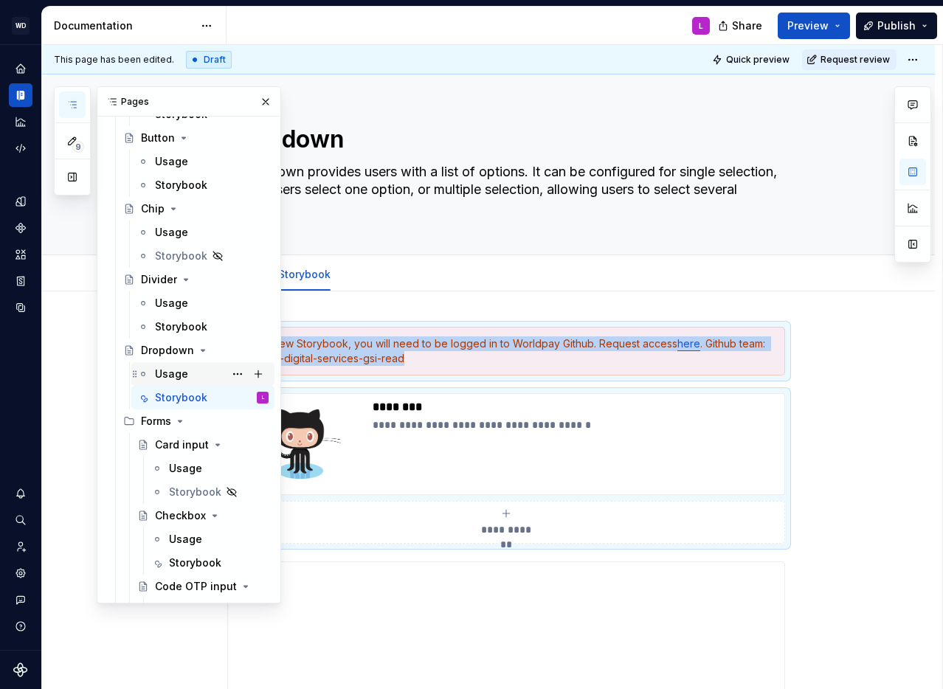
scroll to position [807, 0]
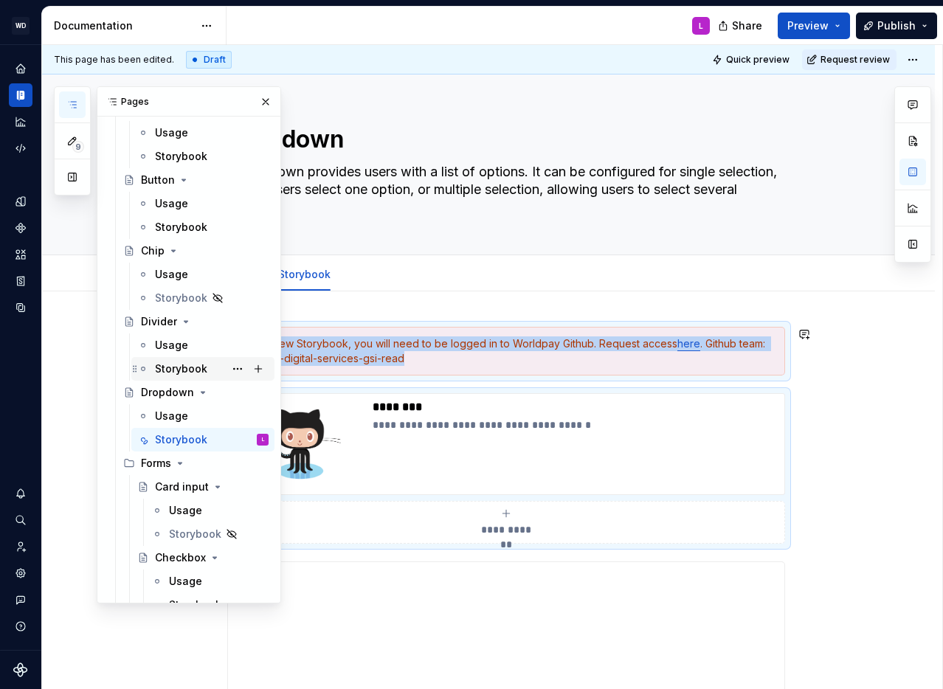
click at [182, 363] on div "Storybook" at bounding box center [181, 369] width 52 height 15
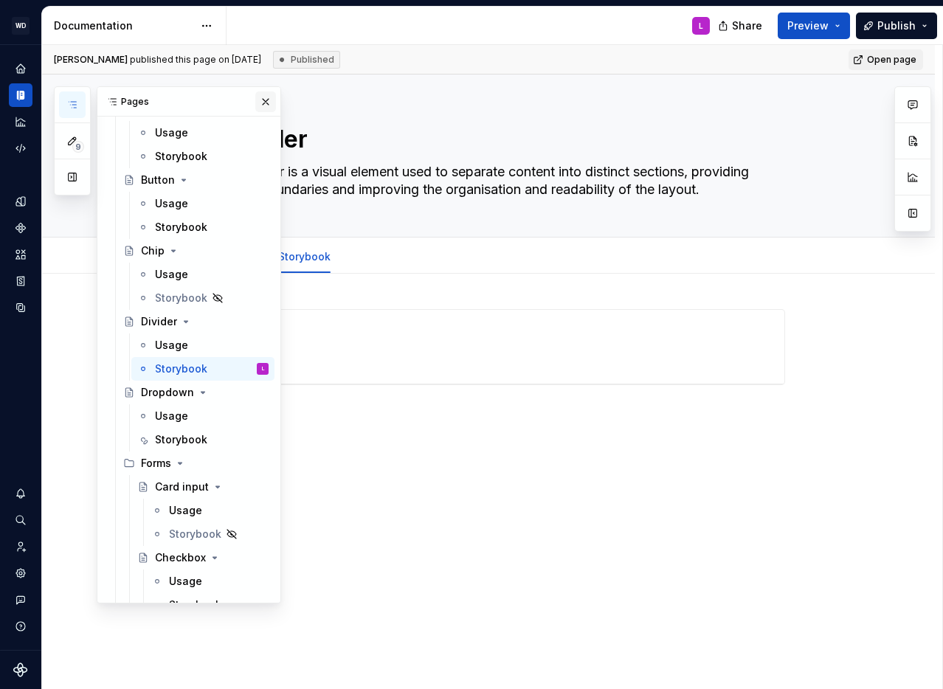
click at [266, 98] on button "button" at bounding box center [265, 102] width 21 height 21
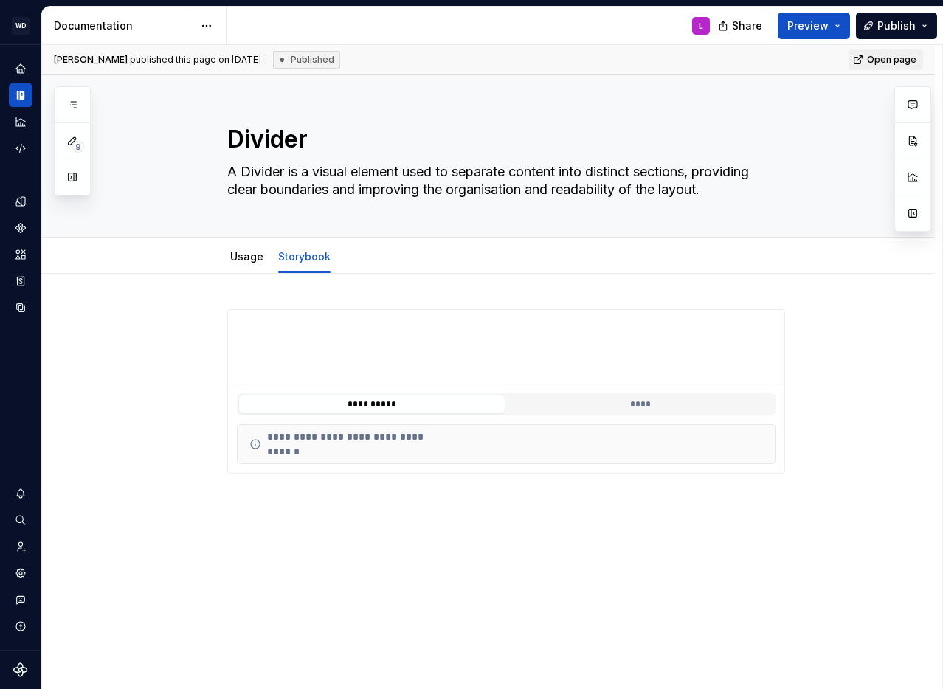
click at [278, 293] on div "**********" at bounding box center [488, 530] width 893 height 513
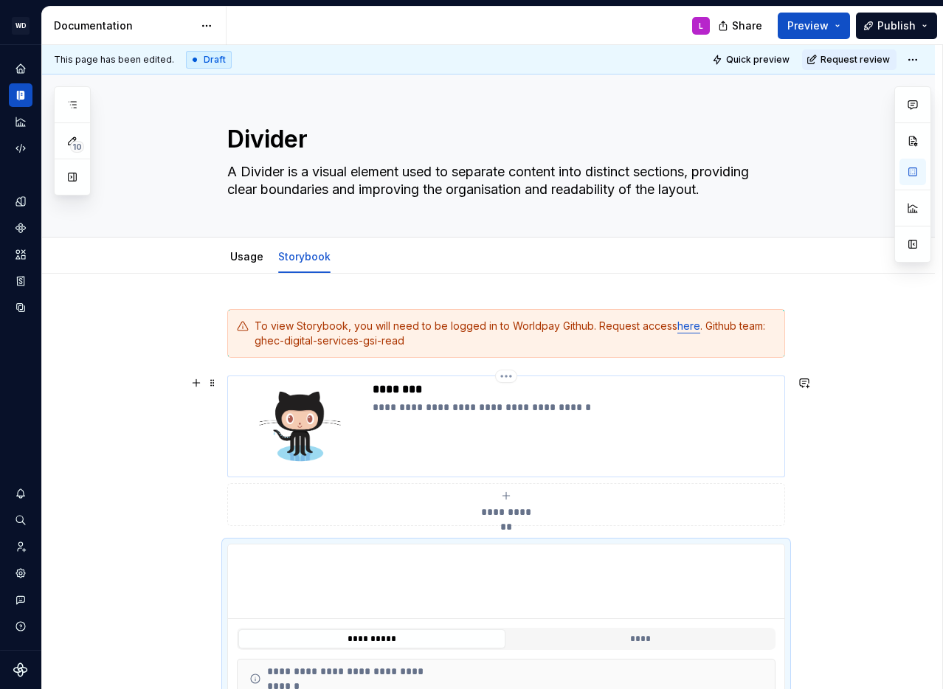
click at [399, 388] on p "********" at bounding box center [576, 389] width 406 height 15
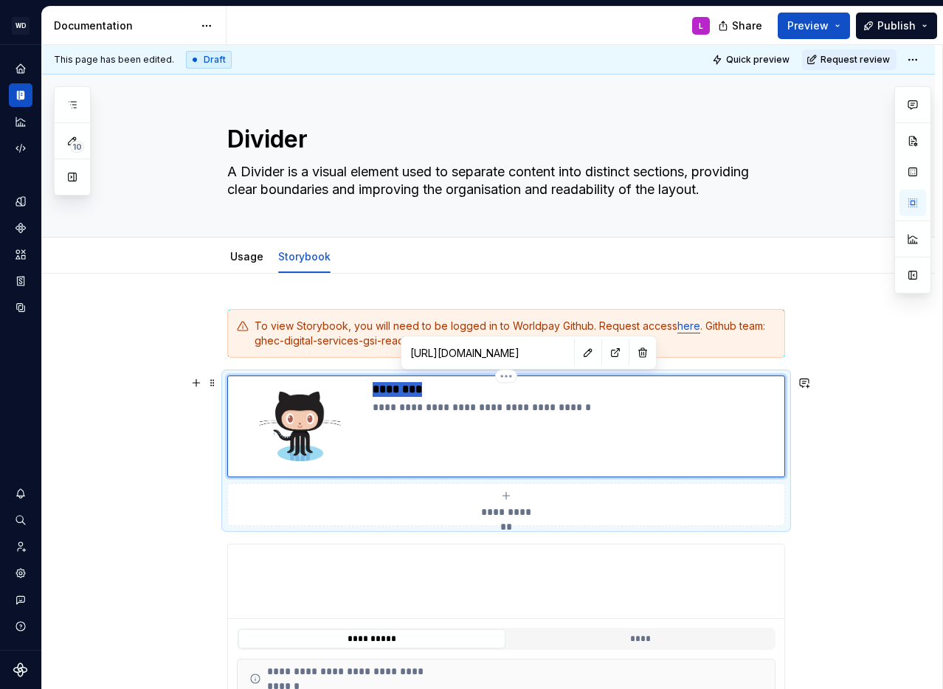
type textarea "*"
click at [453, 408] on p "**********" at bounding box center [576, 407] width 406 height 15
type textarea "*"
click at [578, 351] on button "button" at bounding box center [588, 352] width 21 height 21
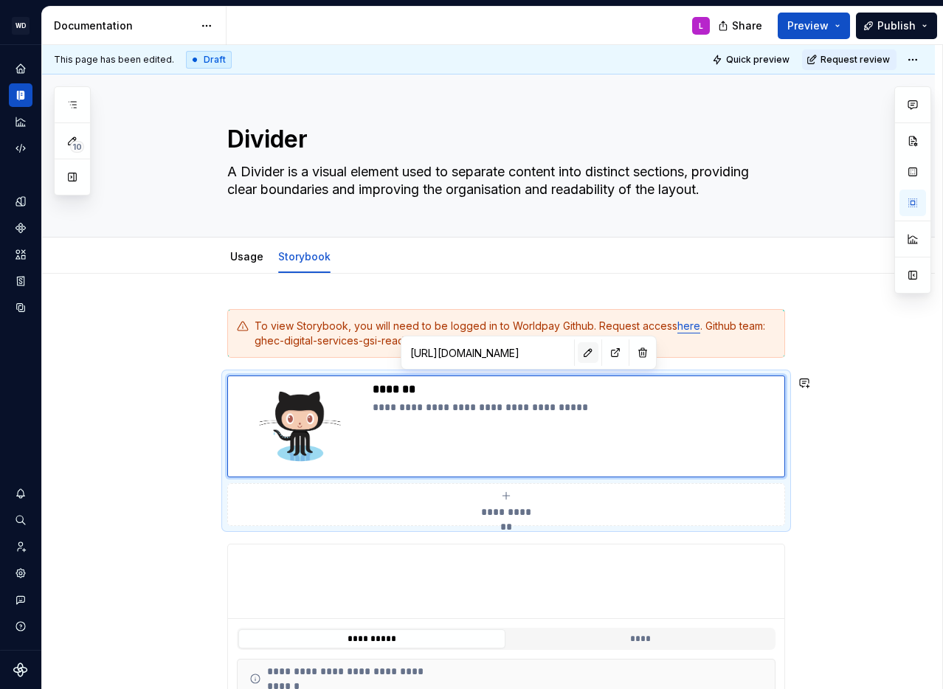
type textarea "*"
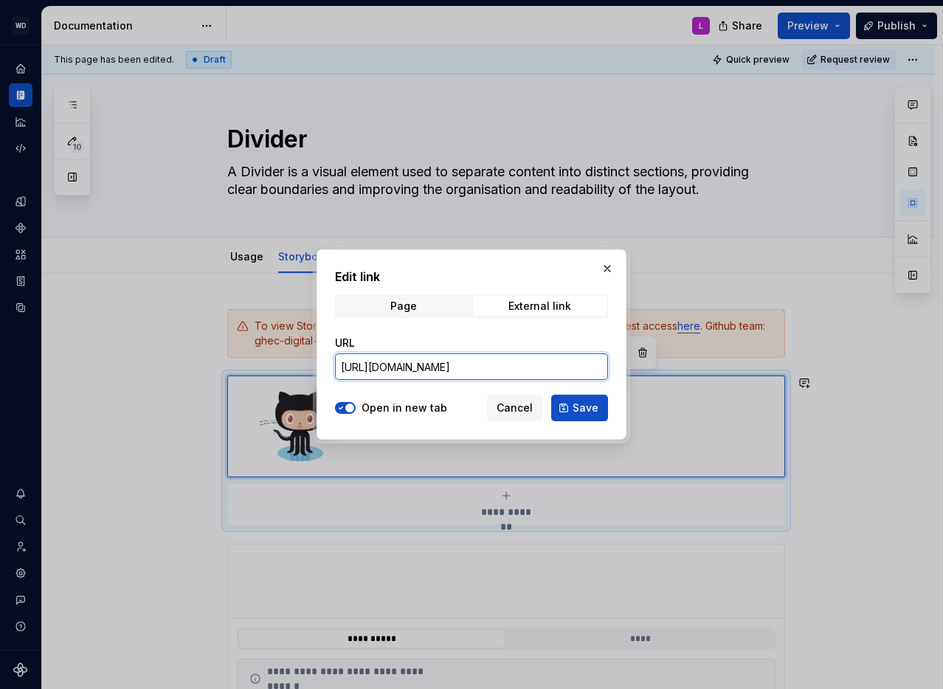
click at [455, 366] on input "[URL][DOMAIN_NAME]" at bounding box center [471, 367] width 273 height 27
paste input "ivider"
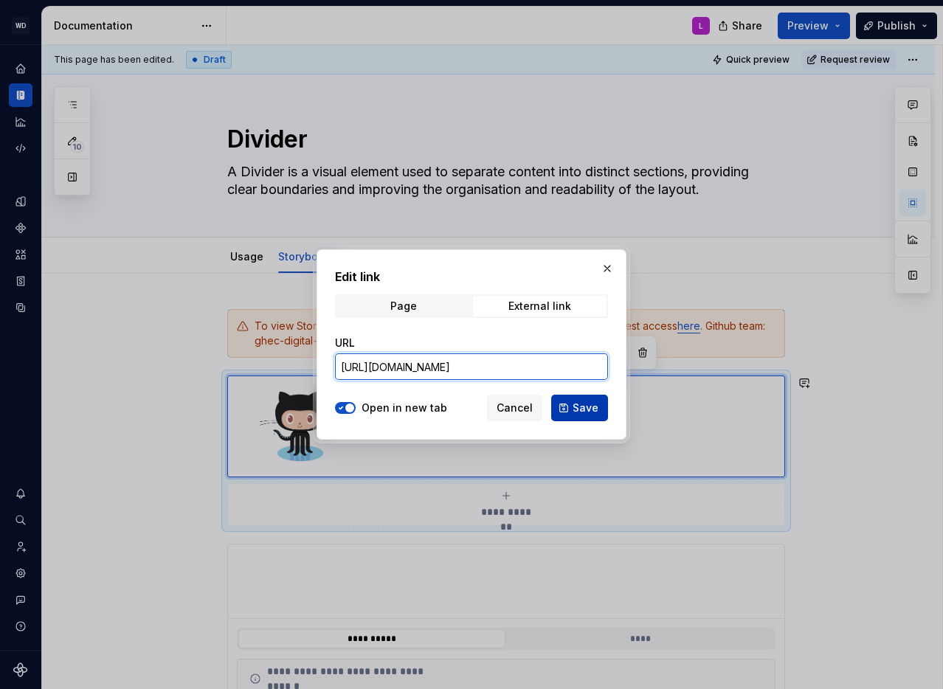
type input "[URL][DOMAIN_NAME]"
click at [585, 407] on span "Save" at bounding box center [586, 408] width 26 height 15
type textarea "*"
type input "[URL][DOMAIN_NAME]"
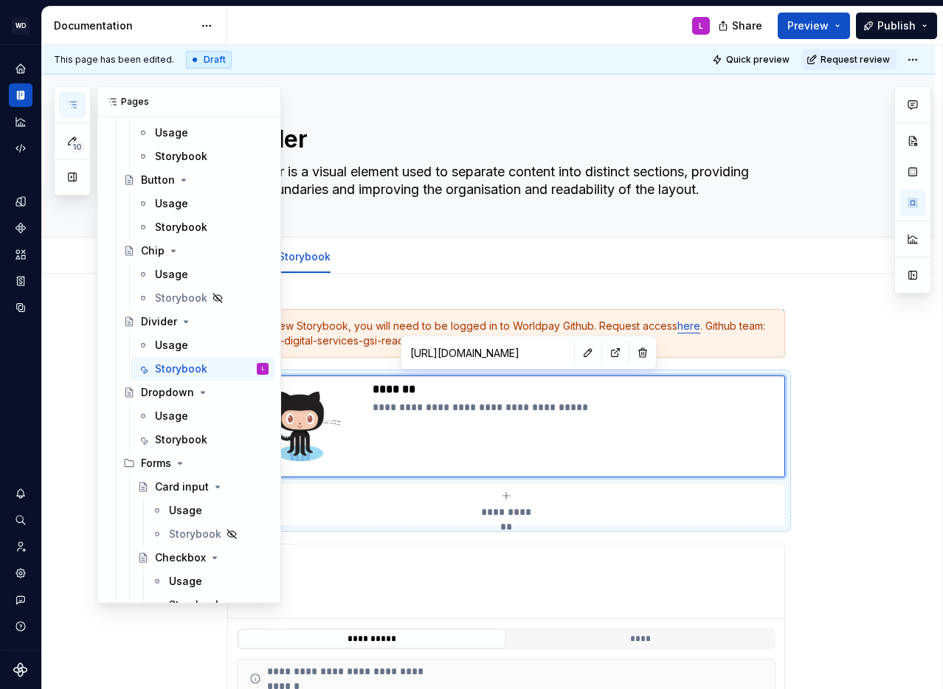
click at [65, 103] on button "button" at bounding box center [72, 105] width 27 height 27
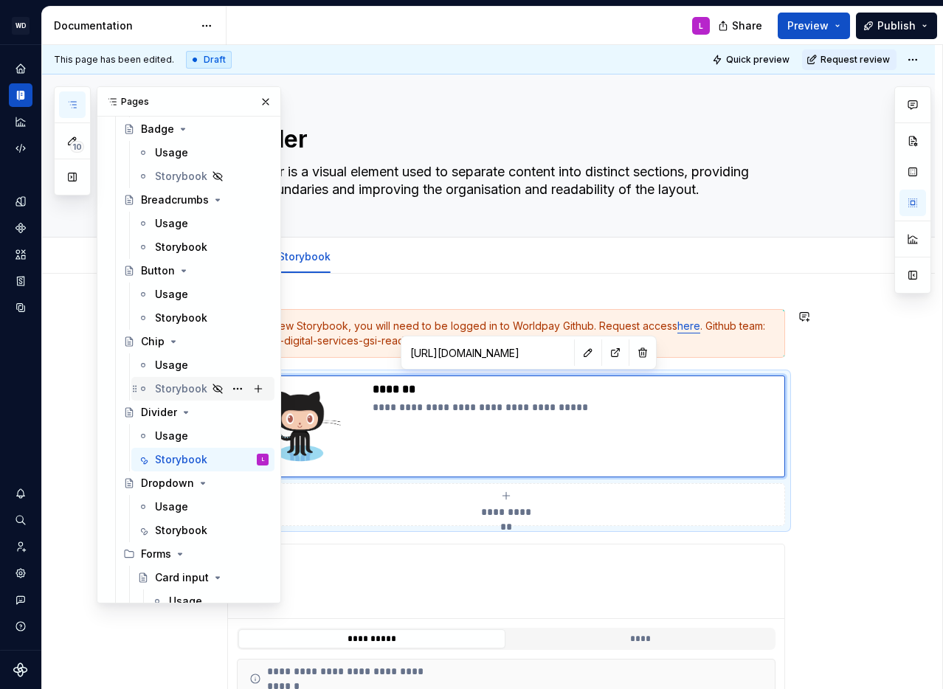
scroll to position [687, 0]
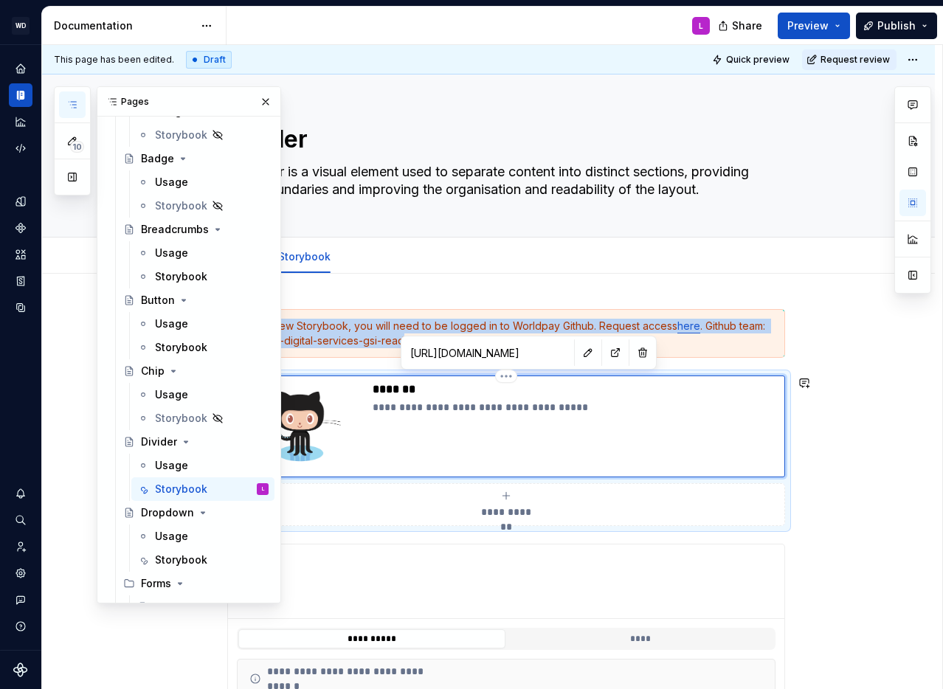
click at [344, 398] on img at bounding box center [300, 426] width 133 height 89
click at [351, 340] on div "To view Storybook, you will need to be logged in to Worldpay Github. Request ac…" at bounding box center [515, 334] width 521 height 30
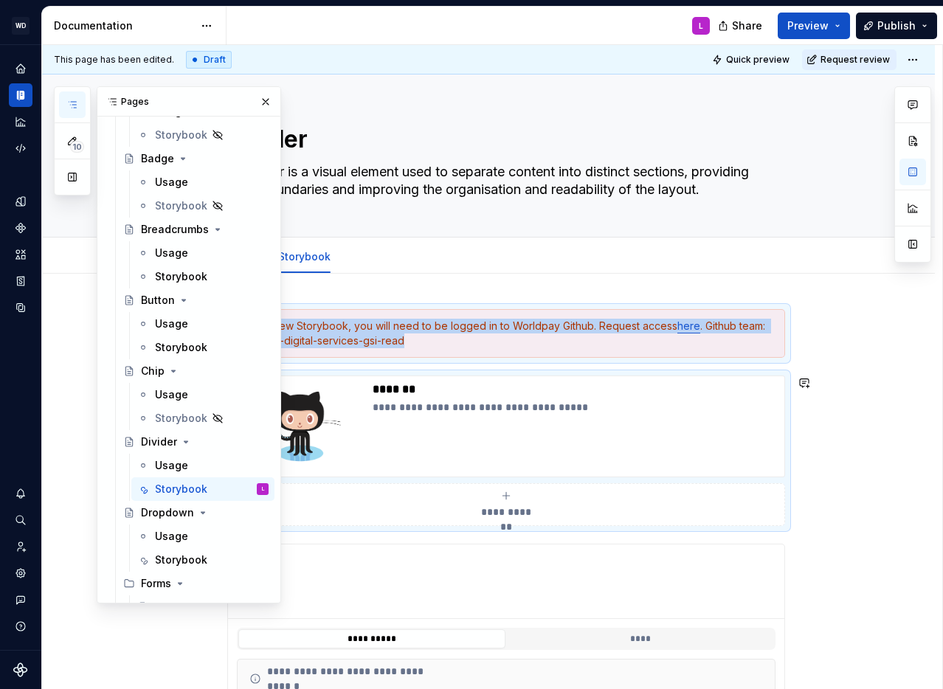
copy div "To view Storybook, you will need to be logged in to Worldpay Github. Request ac…"
click at [187, 345] on div "Storybook" at bounding box center [181, 347] width 52 height 15
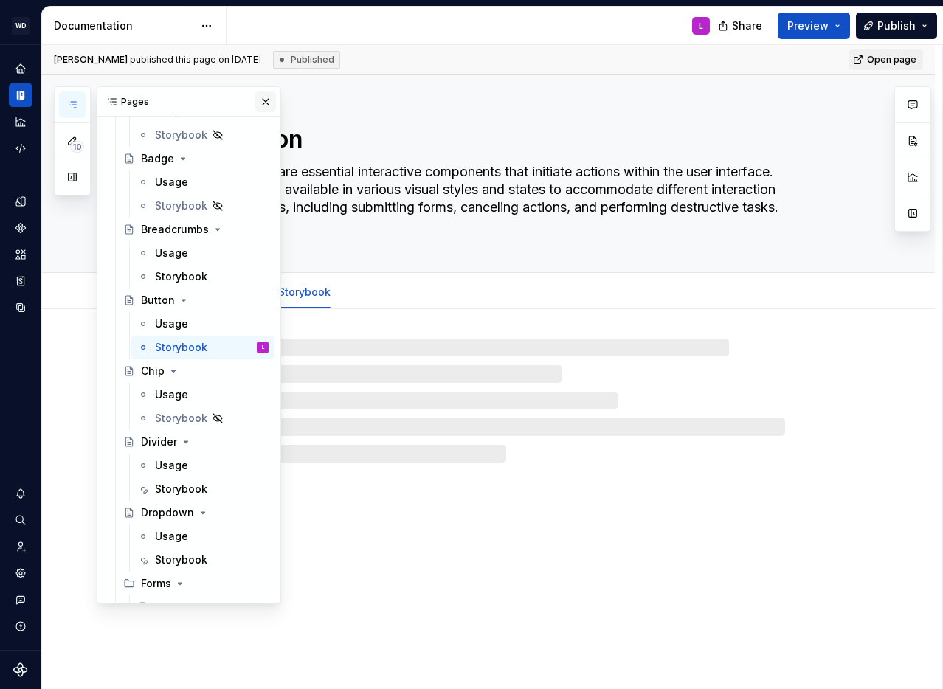
click at [269, 101] on button "button" at bounding box center [265, 102] width 21 height 21
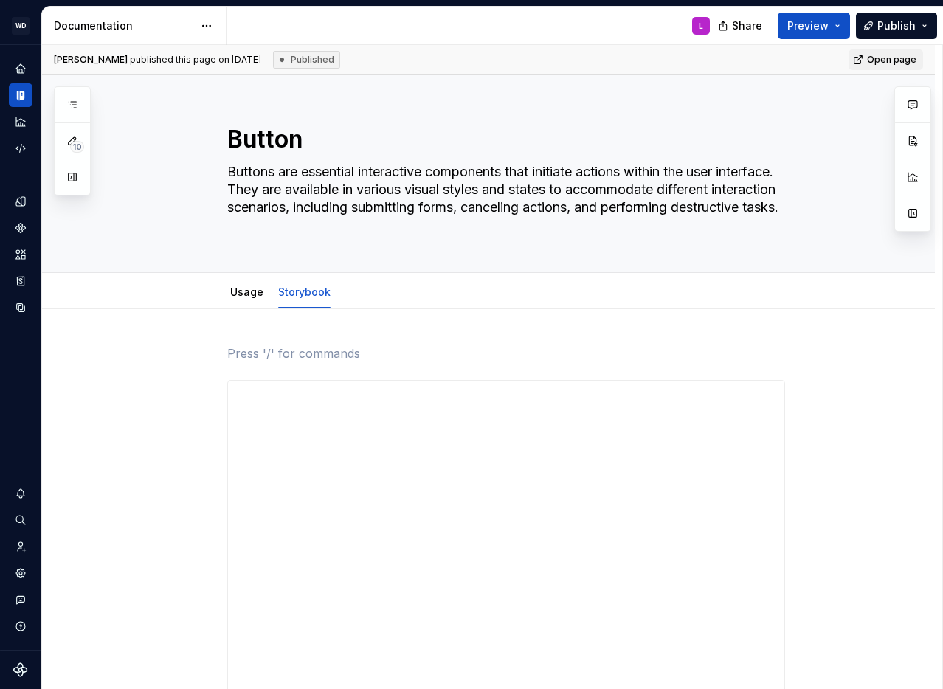
click at [259, 345] on p at bounding box center [506, 354] width 558 height 18
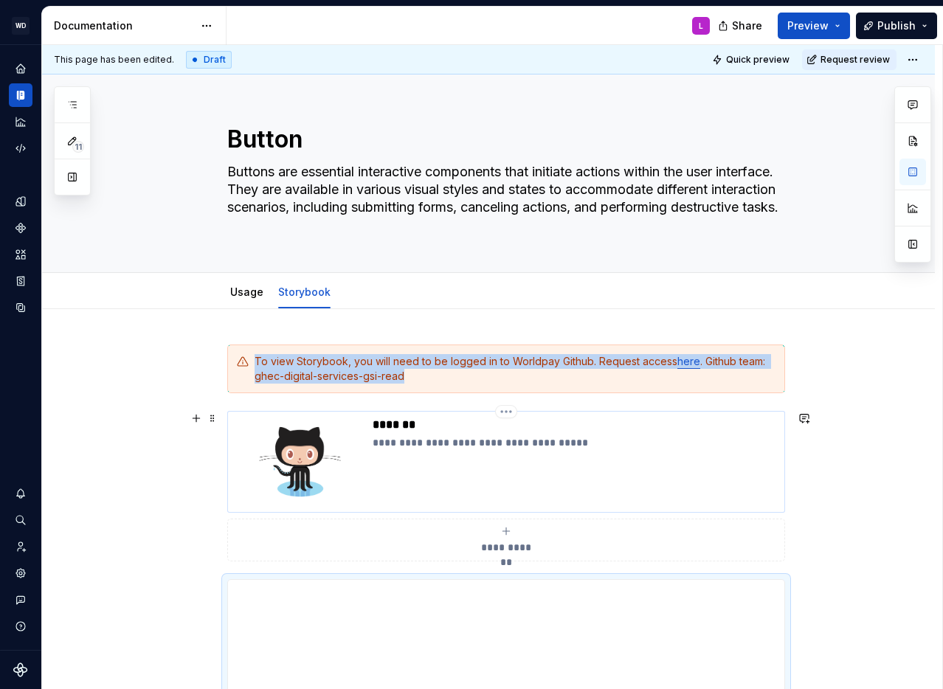
click at [565, 434] on div "**********" at bounding box center [576, 462] width 406 height 89
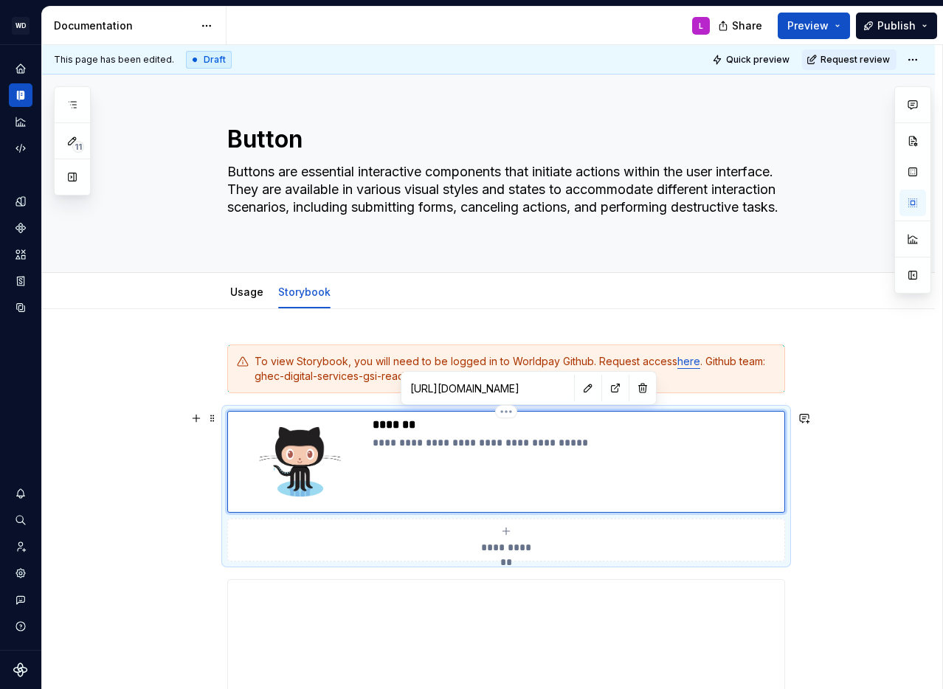
click at [382, 425] on p "*******" at bounding box center [576, 425] width 406 height 15
type textarea "*"
click at [444, 444] on p "**********" at bounding box center [576, 442] width 406 height 15
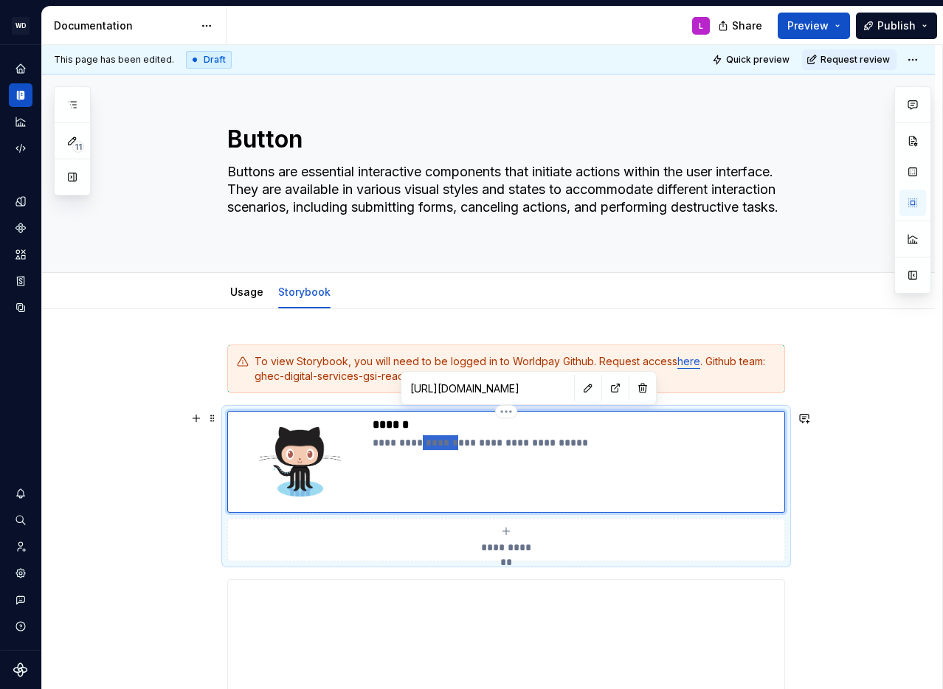
type textarea "*"
click at [578, 384] on button "button" at bounding box center [588, 388] width 21 height 21
type textarea "*"
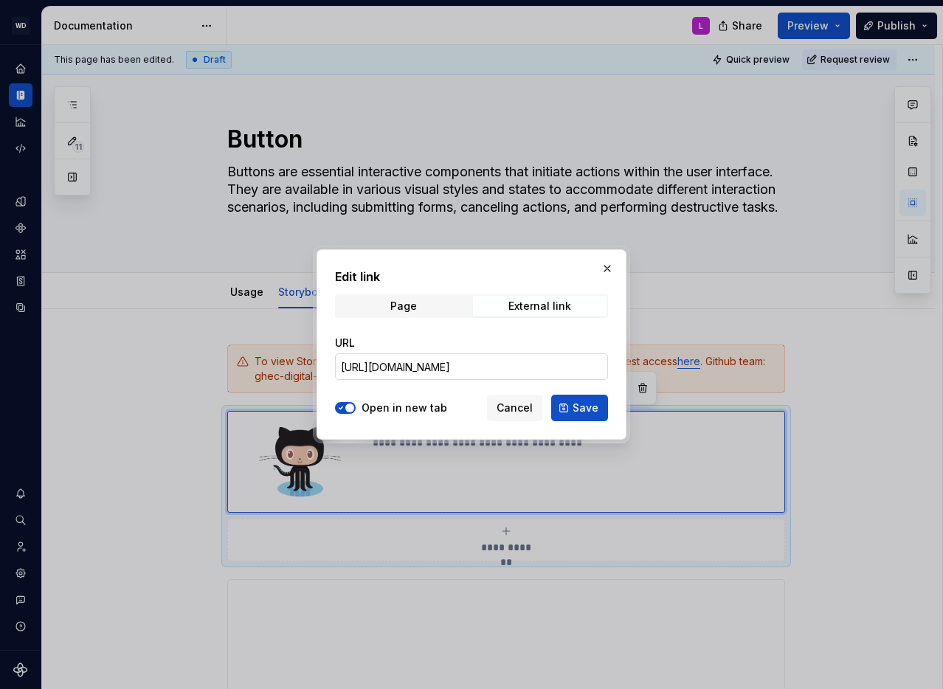
drag, startPoint x: 503, startPoint y: 348, endPoint x: 500, endPoint y: 357, distance: 8.4
click at [503, 349] on div "URL" at bounding box center [471, 343] width 273 height 15
click at [498, 363] on input "[URL][DOMAIN_NAME]" at bounding box center [471, 367] width 273 height 27
paste input "button"
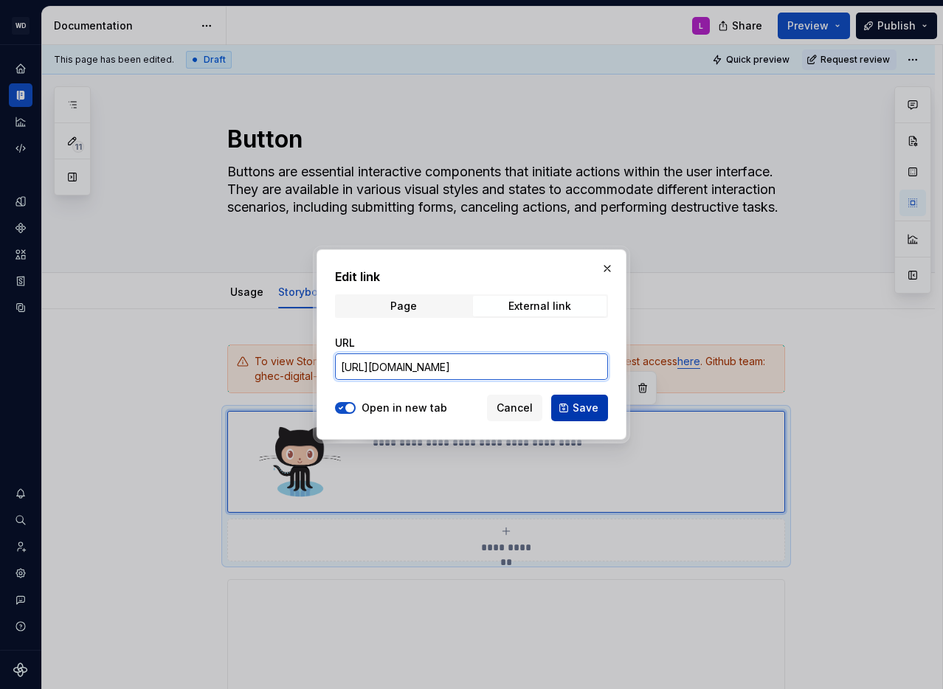
drag, startPoint x: 498, startPoint y: 363, endPoint x: 559, endPoint y: 398, distance: 69.8
click at [498, 364] on input "[URL][DOMAIN_NAME]" at bounding box center [471, 367] width 273 height 27
type input "[URL][DOMAIN_NAME]"
click at [594, 409] on span "Save" at bounding box center [586, 408] width 26 height 15
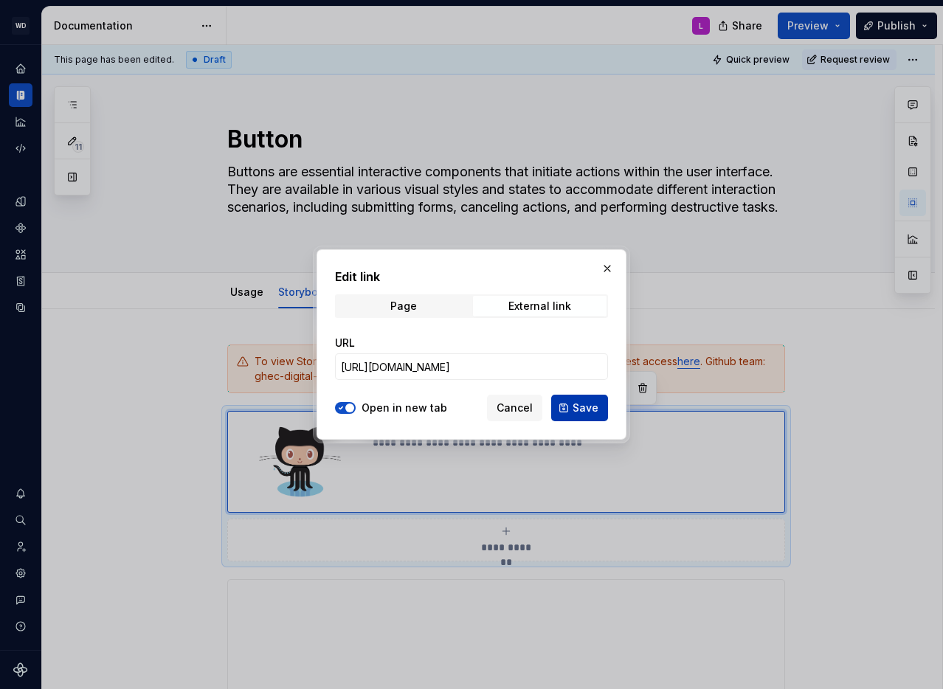
type textarea "*"
type input "[URL][DOMAIN_NAME]"
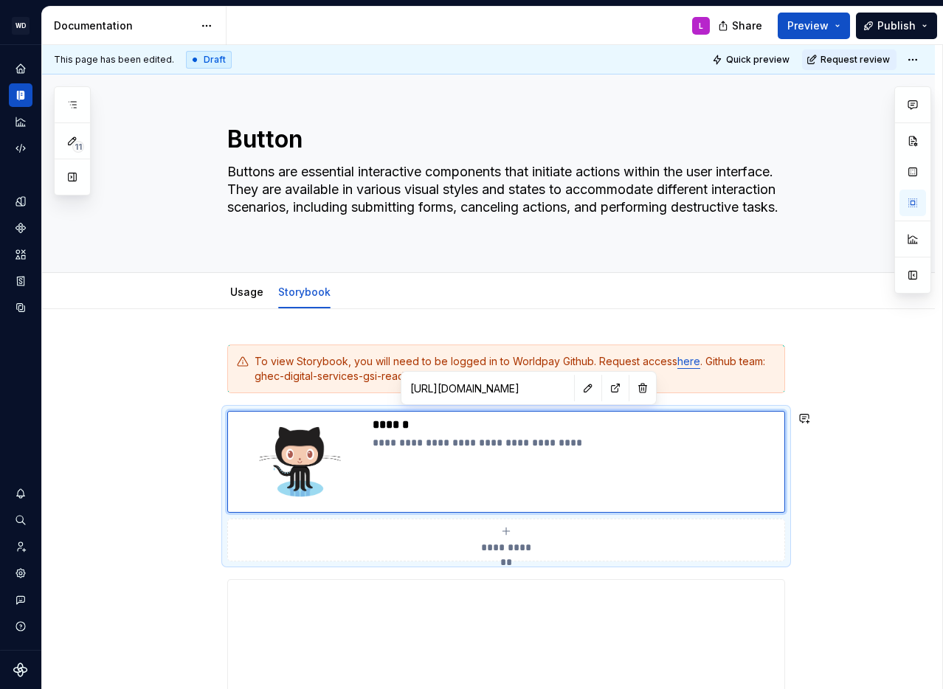
click at [578, 387] on button "button" at bounding box center [588, 388] width 21 height 21
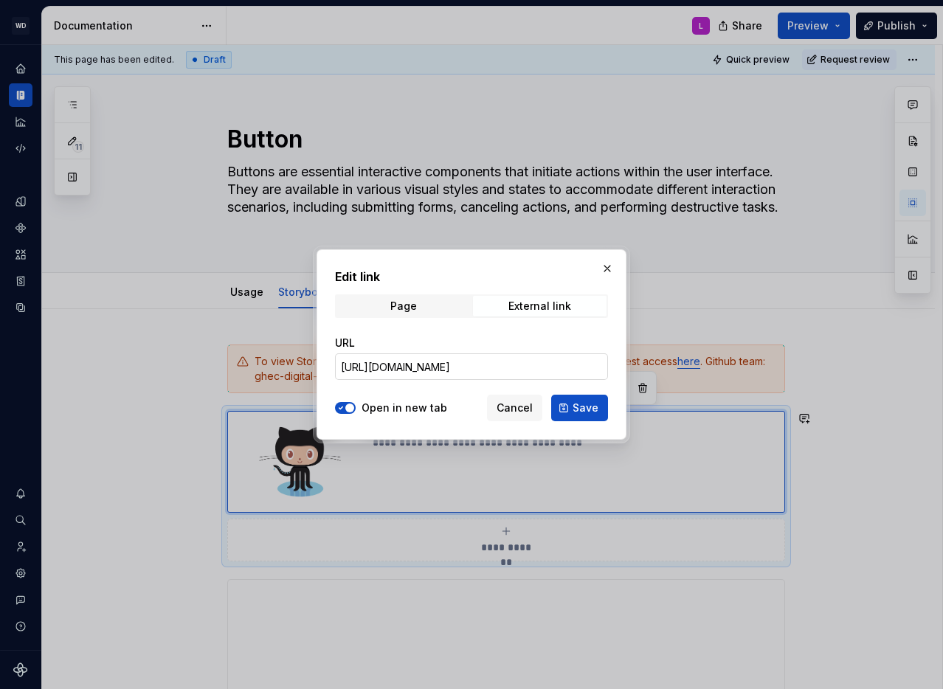
click at [423, 365] on input "[URL][DOMAIN_NAME]" at bounding box center [471, 367] width 273 height 27
click at [582, 407] on span "Save" at bounding box center [586, 408] width 26 height 15
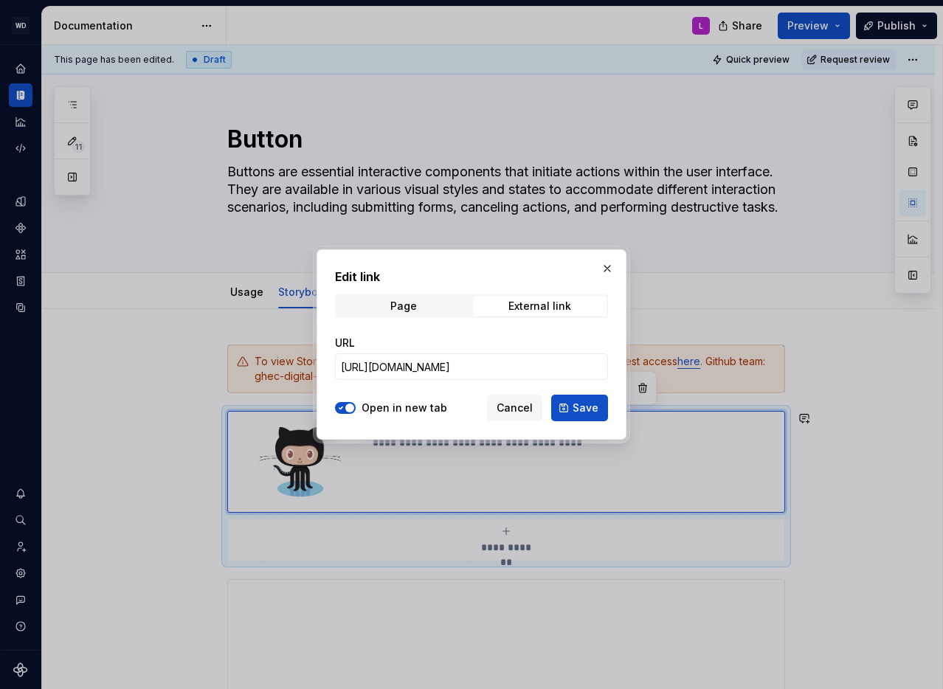
scroll to position [0, 0]
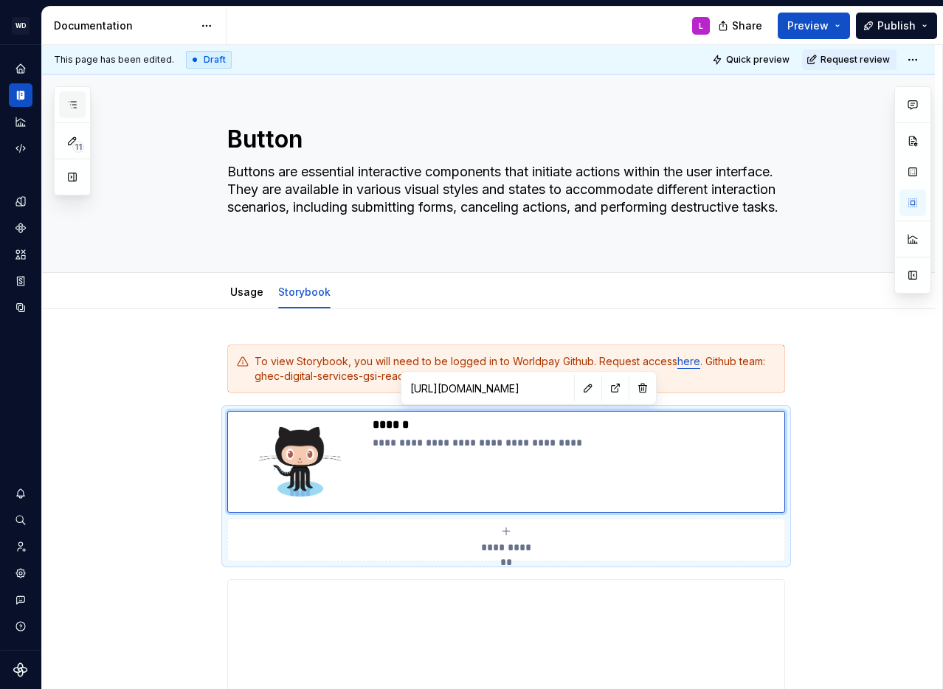
click at [75, 112] on button "button" at bounding box center [72, 105] width 27 height 27
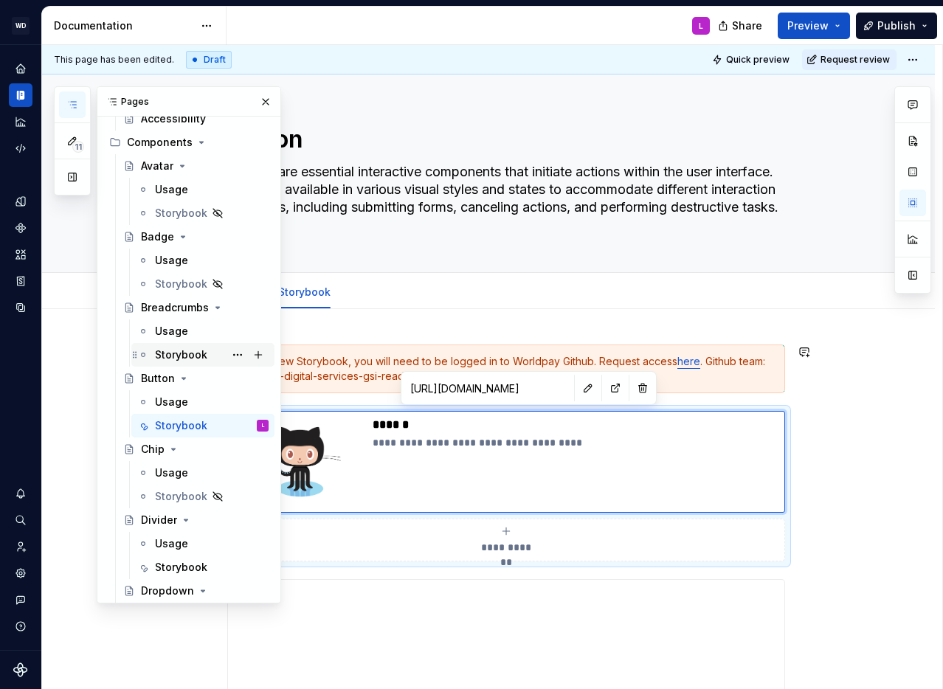
scroll to position [601, 0]
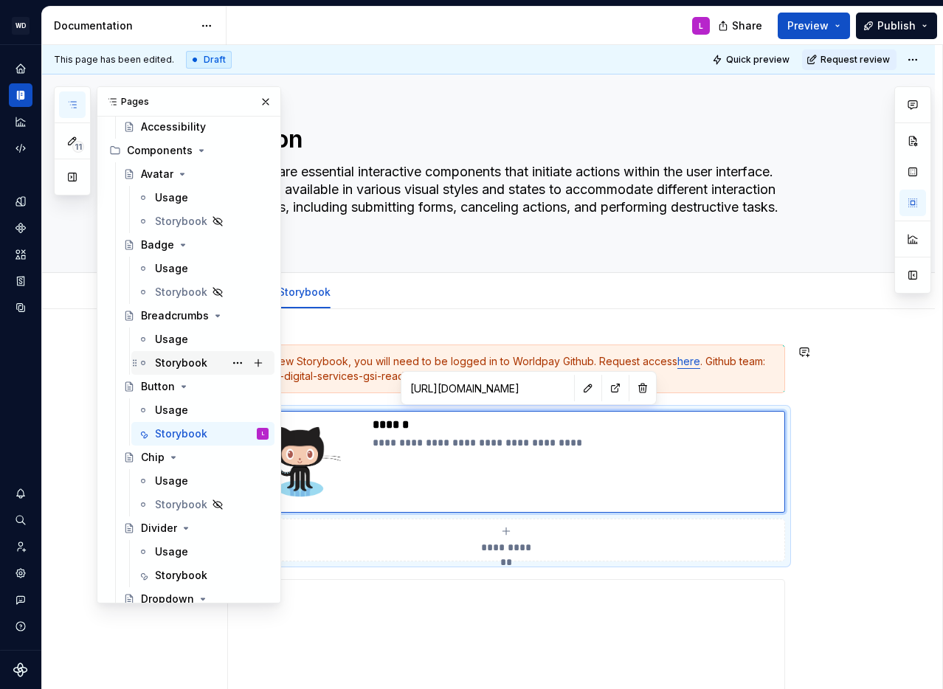
click at [185, 361] on div "Storybook" at bounding box center [181, 363] width 52 height 15
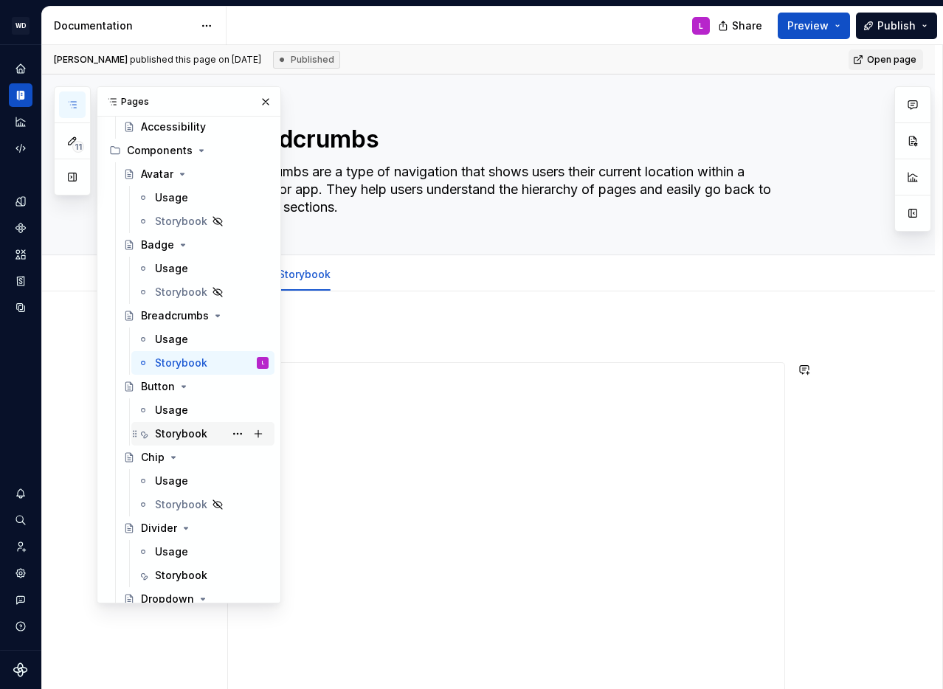
click at [179, 430] on div "Storybook" at bounding box center [181, 434] width 52 height 15
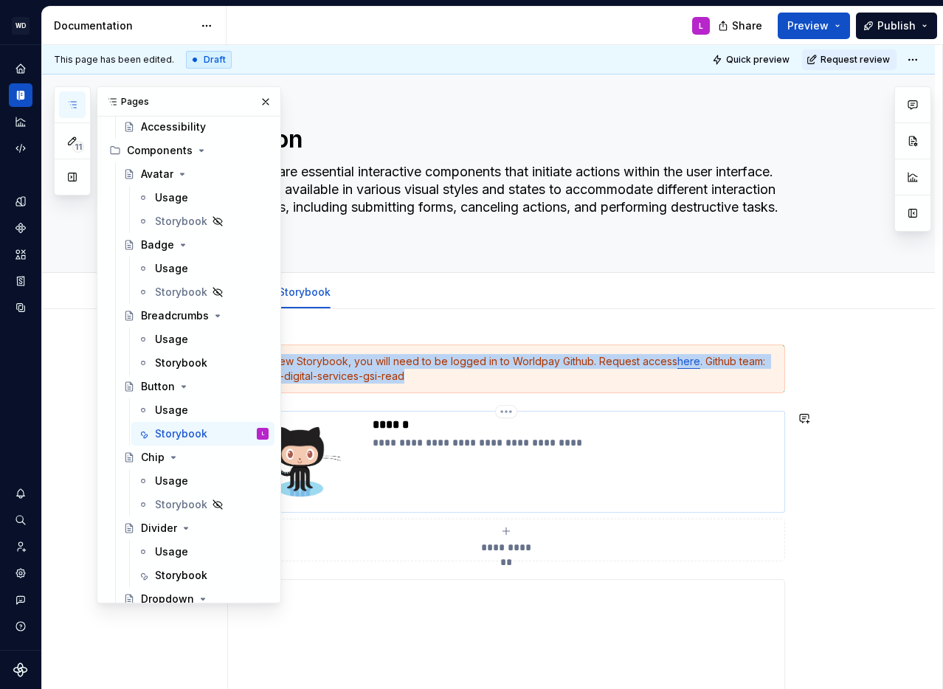
click at [419, 483] on div "**********" at bounding box center [576, 462] width 406 height 89
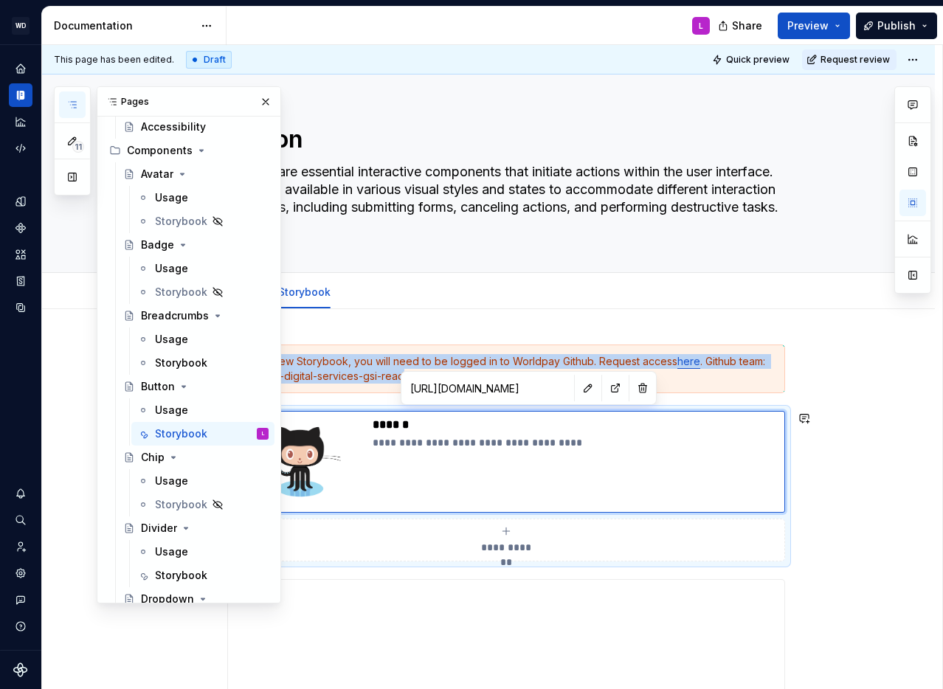
click at [389, 372] on div "To view Storybook, you will need to be logged in to Worldpay Github. Request ac…" at bounding box center [515, 369] width 521 height 30
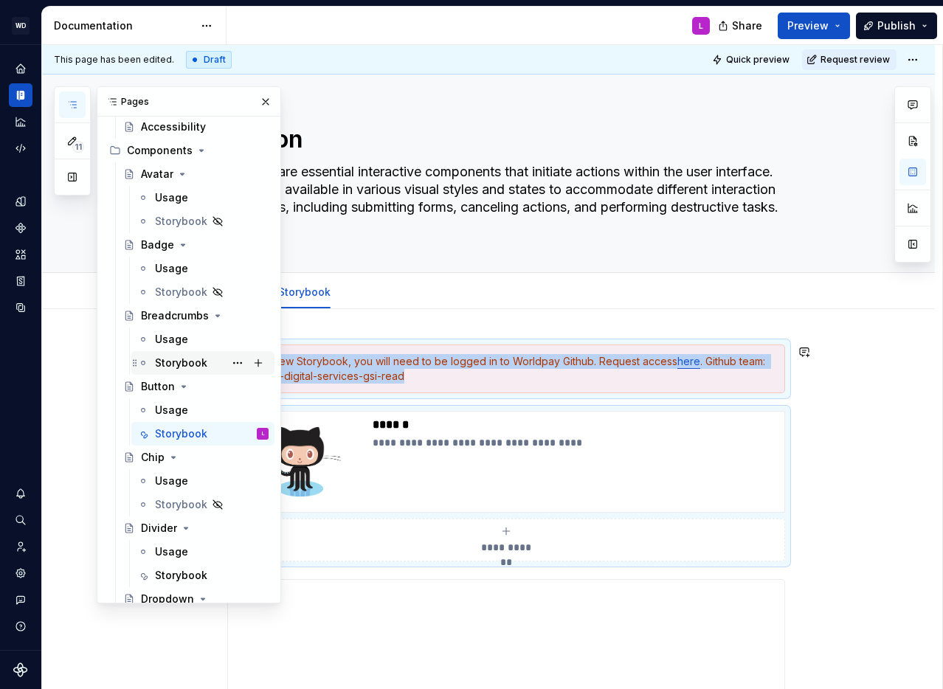
click at [188, 361] on div "Storybook" at bounding box center [181, 363] width 52 height 15
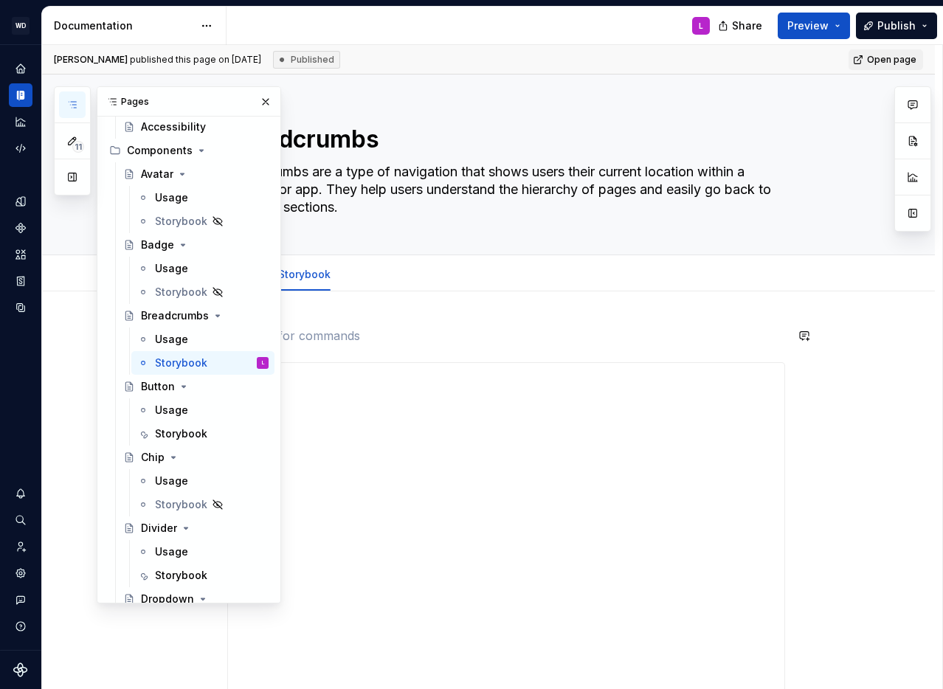
click at [362, 333] on p at bounding box center [506, 336] width 558 height 18
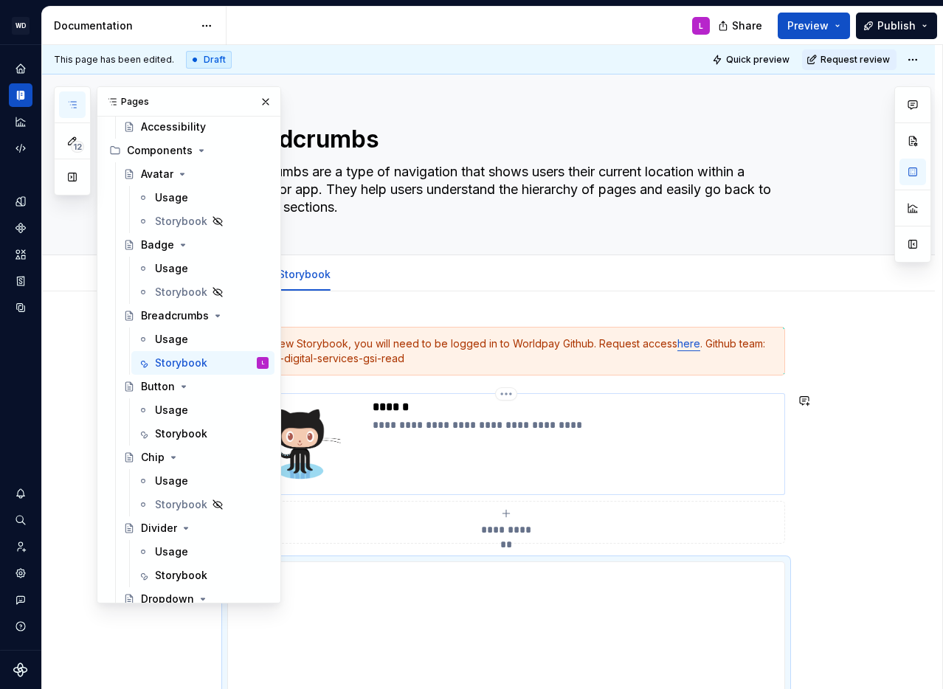
click at [393, 411] on p "******" at bounding box center [576, 407] width 406 height 15
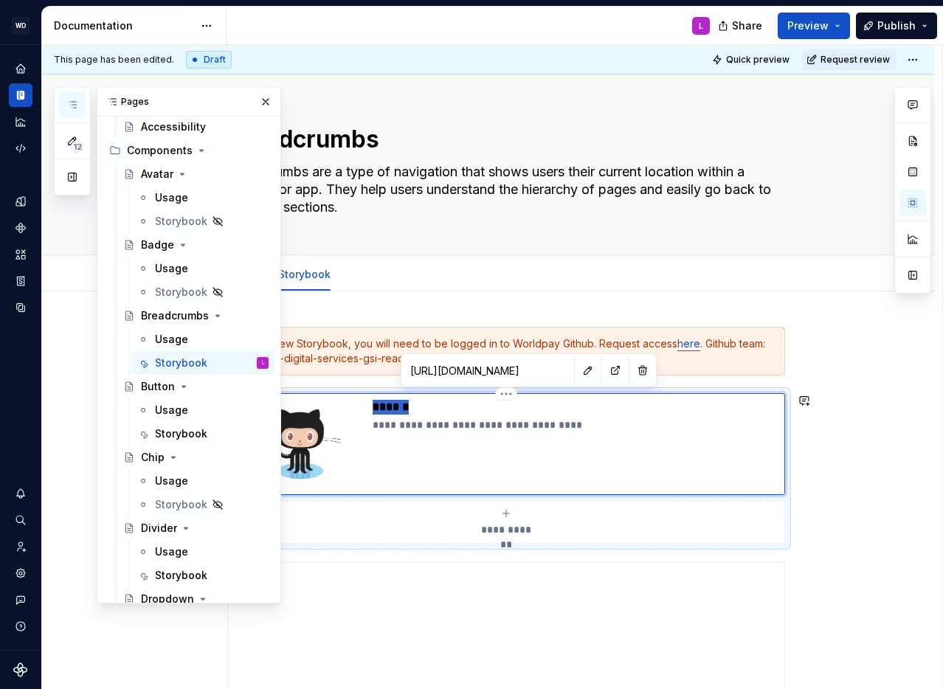
click at [393, 411] on p "******" at bounding box center [576, 407] width 406 height 15
type textarea "*"
click at [433, 424] on p "**********" at bounding box center [576, 425] width 406 height 15
type textarea "*"
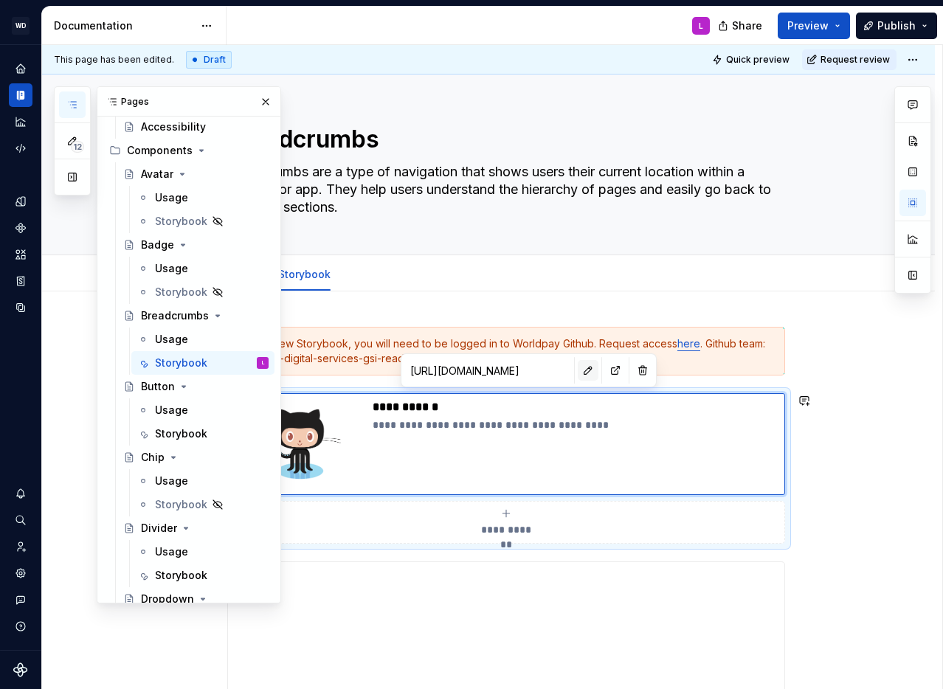
click at [578, 366] on button "button" at bounding box center [588, 370] width 21 height 21
type textarea "*"
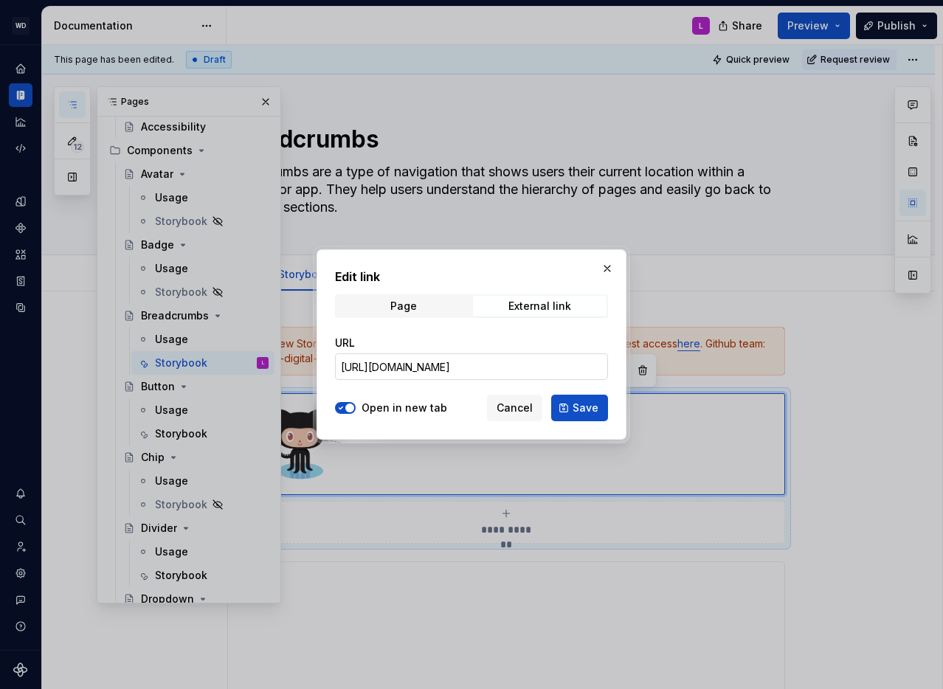
click at [386, 369] on input "[URL][DOMAIN_NAME]" at bounding box center [471, 367] width 273 height 27
paste input "readcrumb"
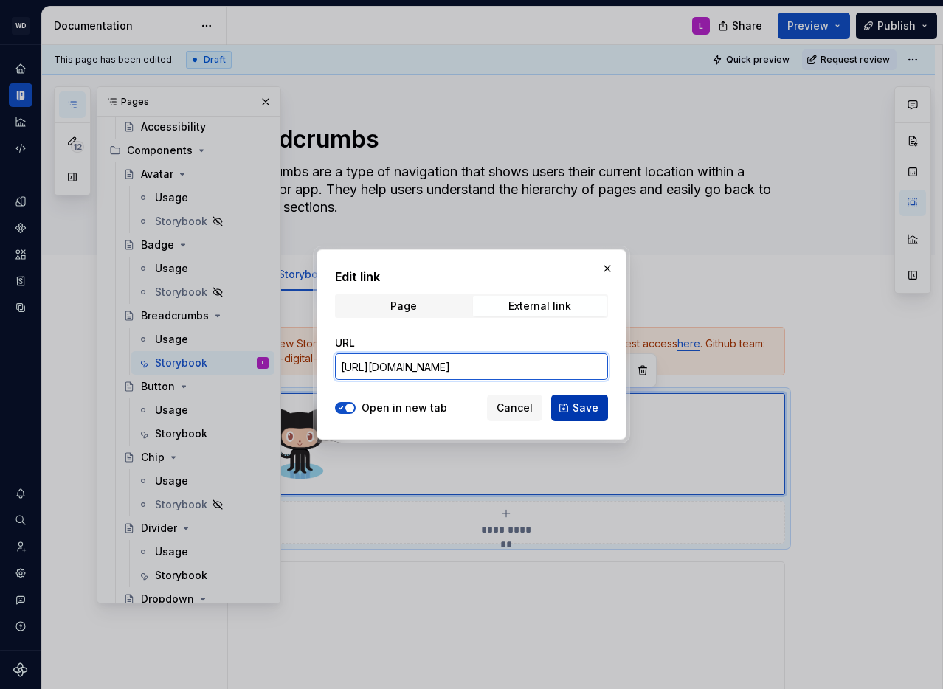
type input "[URL][DOMAIN_NAME]"
drag, startPoint x: 580, startPoint y: 406, endPoint x: 691, endPoint y: 398, distance: 111.0
click at [581, 406] on span "Save" at bounding box center [586, 408] width 26 height 15
type textarea "*"
type input "[URL][DOMAIN_NAME]"
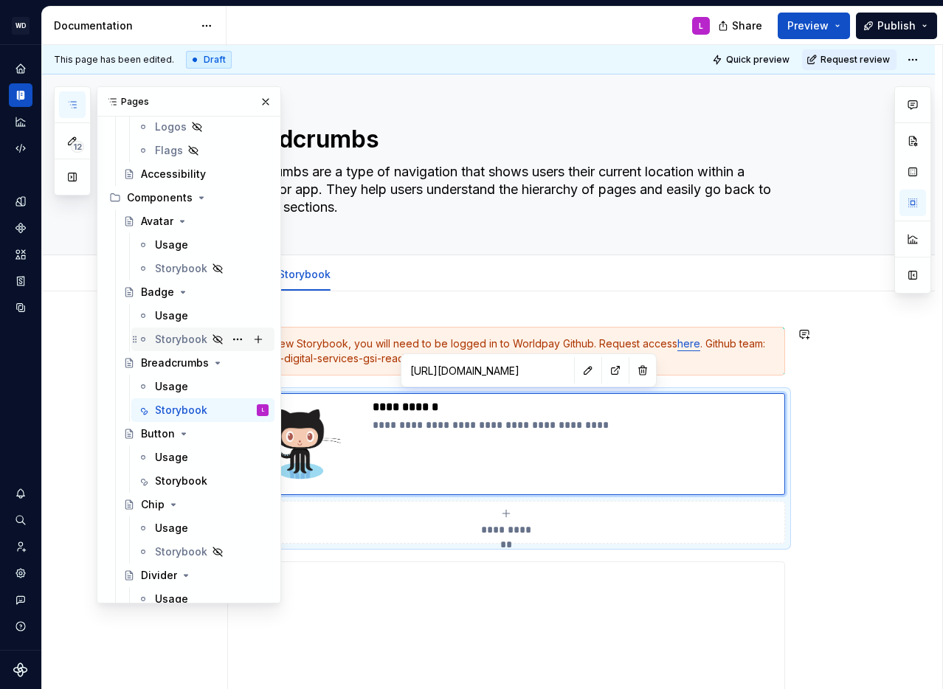
scroll to position [545, 0]
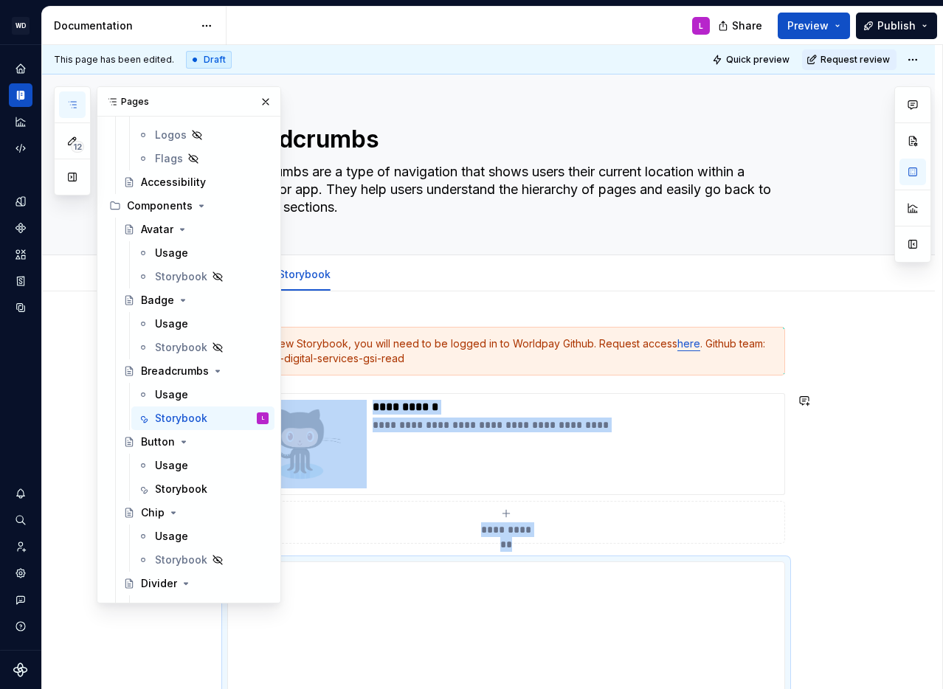
scroll to position [517, 0]
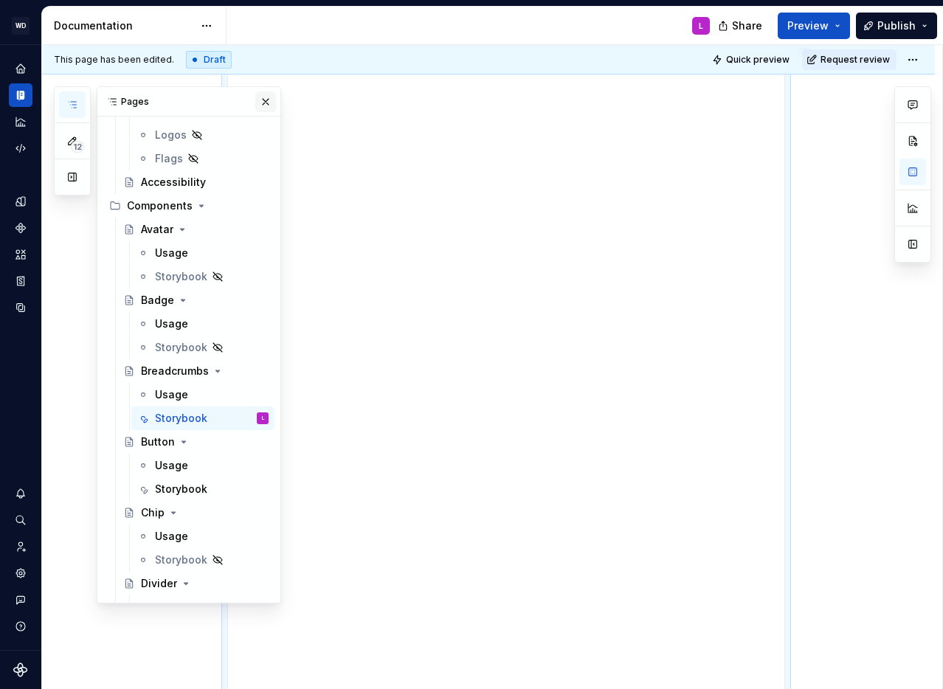
click at [266, 101] on button "button" at bounding box center [265, 102] width 21 height 21
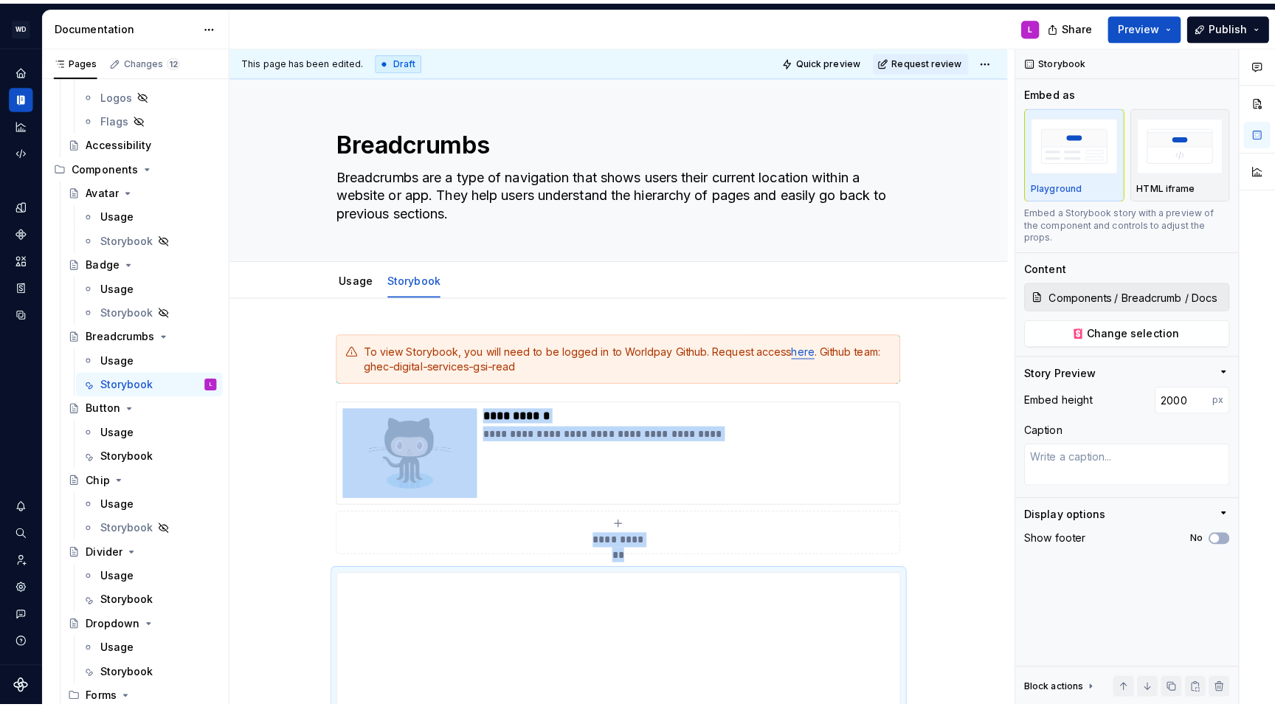
scroll to position [0, 0]
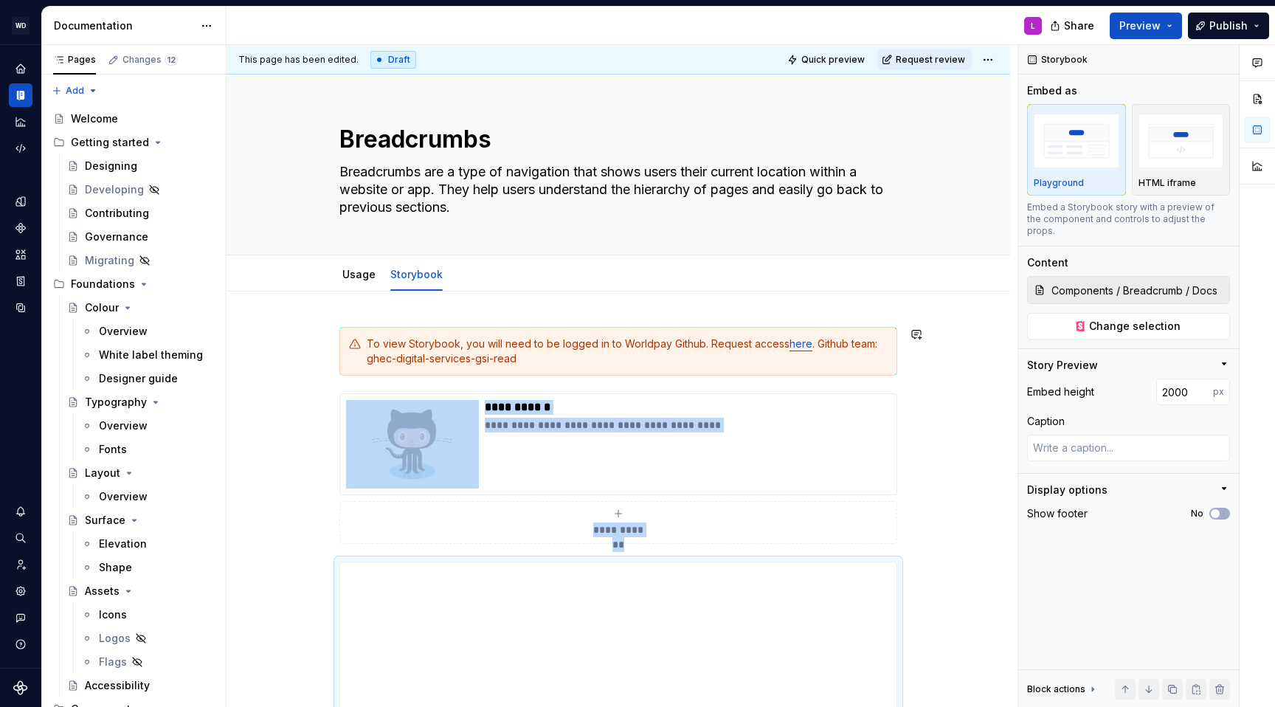
click at [295, 384] on div "**********" at bounding box center [622, 376] width 791 height 663
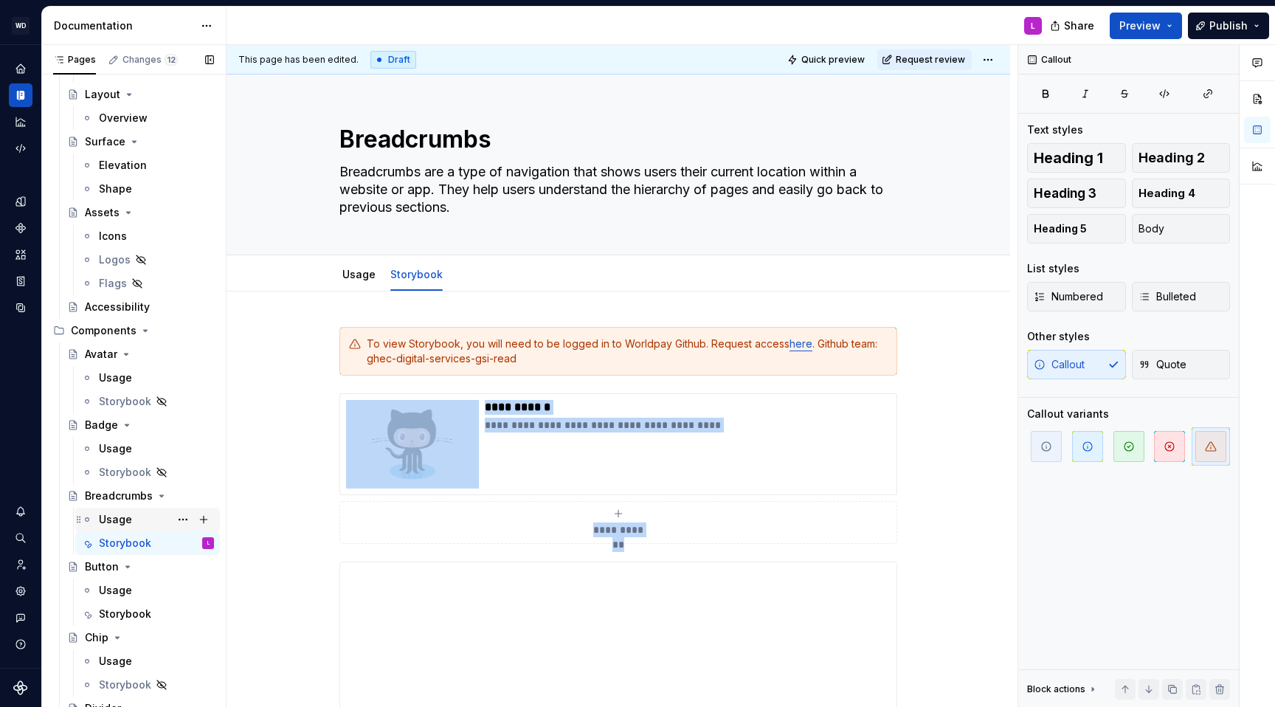
scroll to position [400, 0]
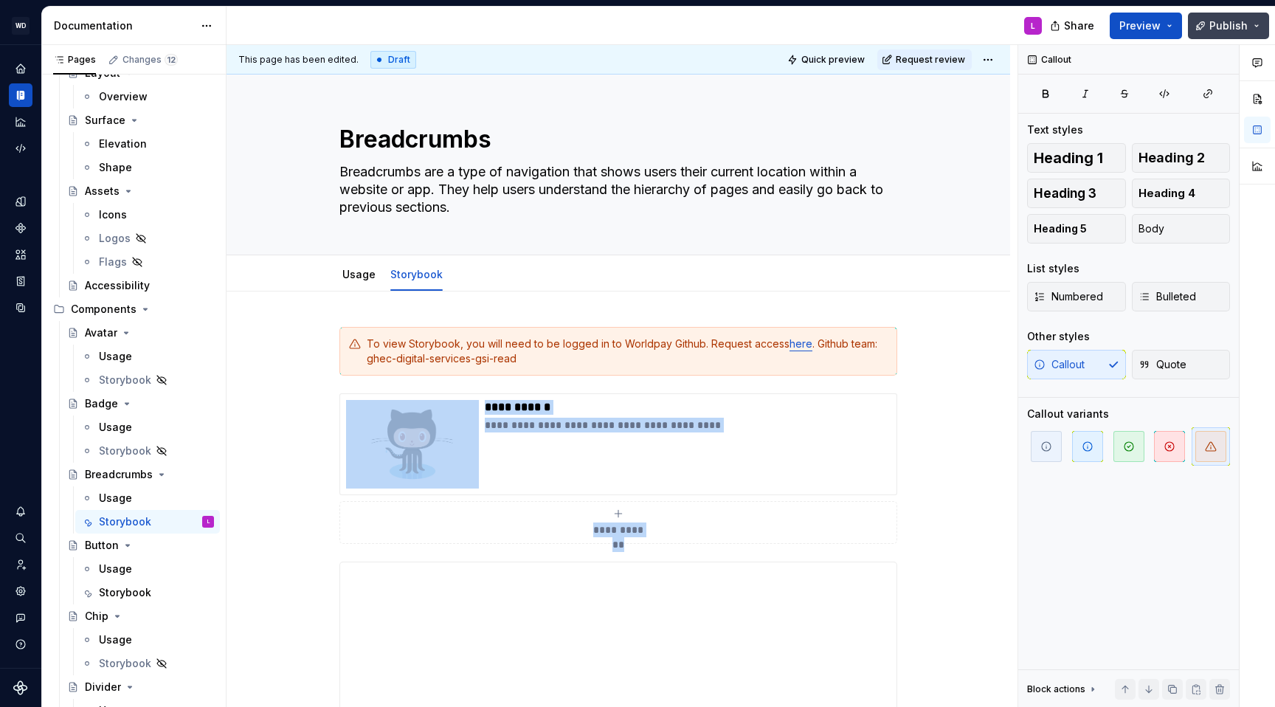
click at [988, 21] on button "Publish" at bounding box center [1228, 26] width 81 height 27
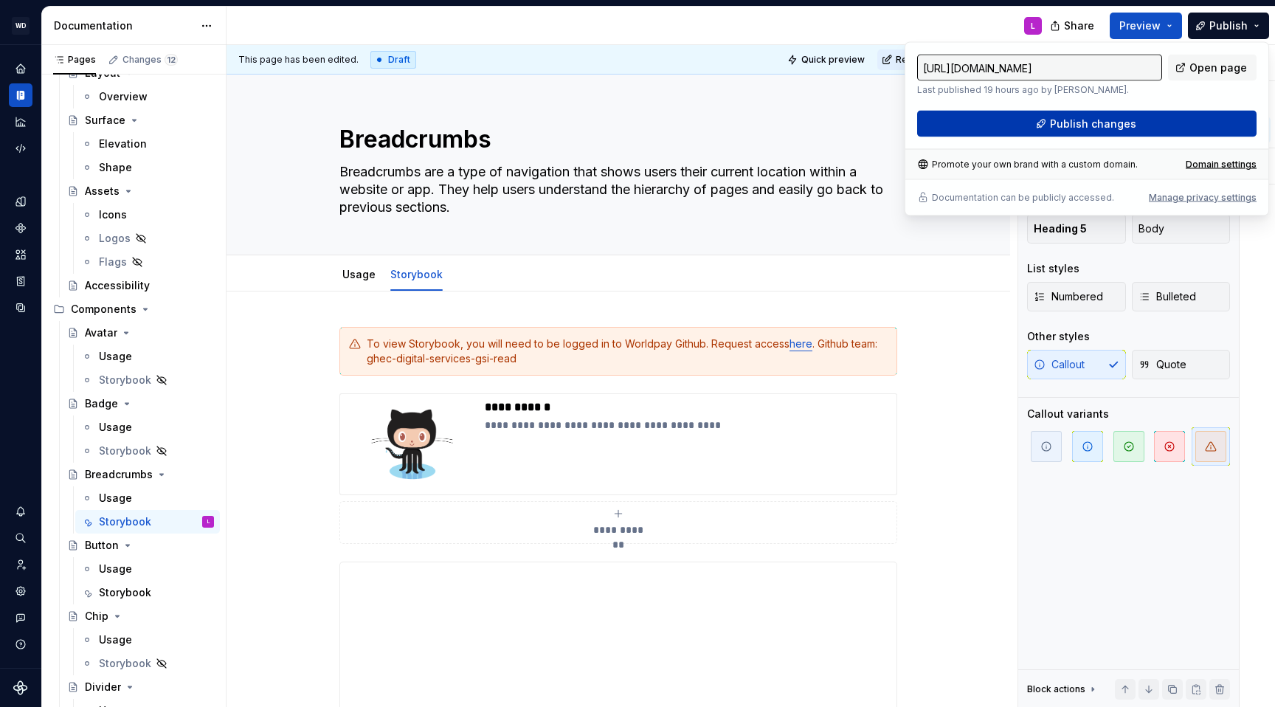
click at [988, 123] on span "Publish changes" at bounding box center [1093, 124] width 86 height 15
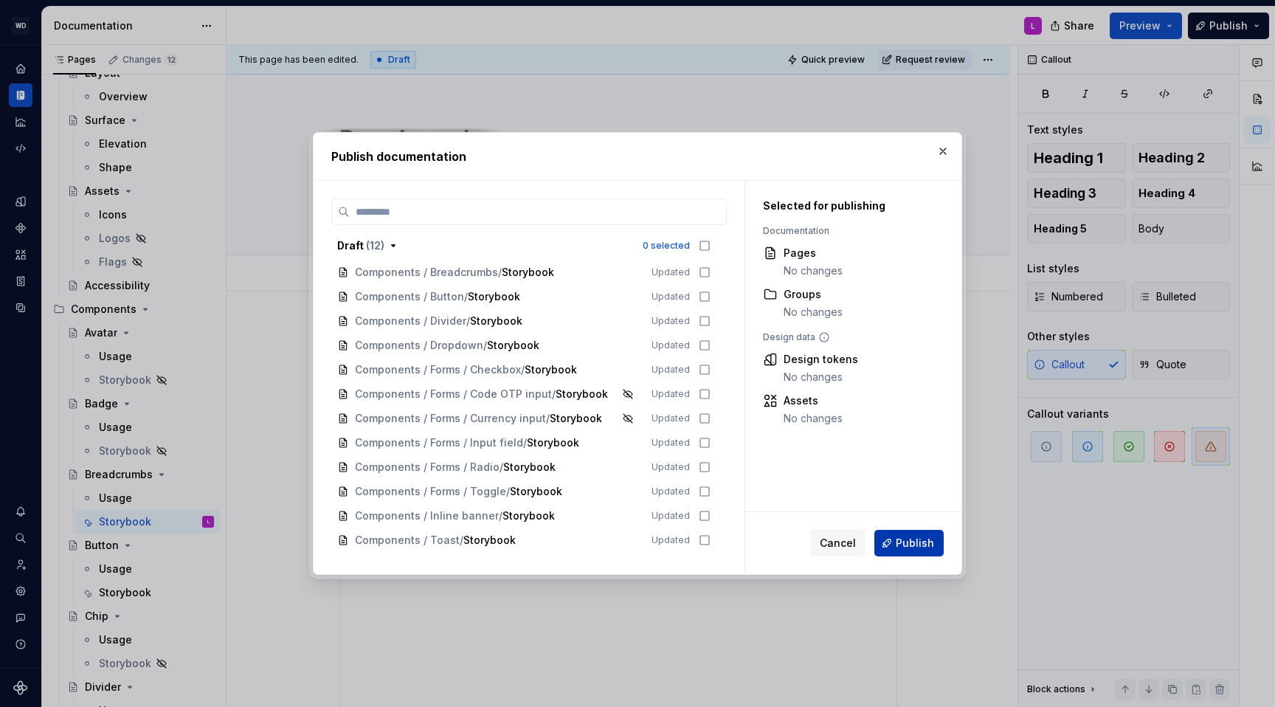
click at [918, 546] on span "Publish" at bounding box center [915, 543] width 38 height 15
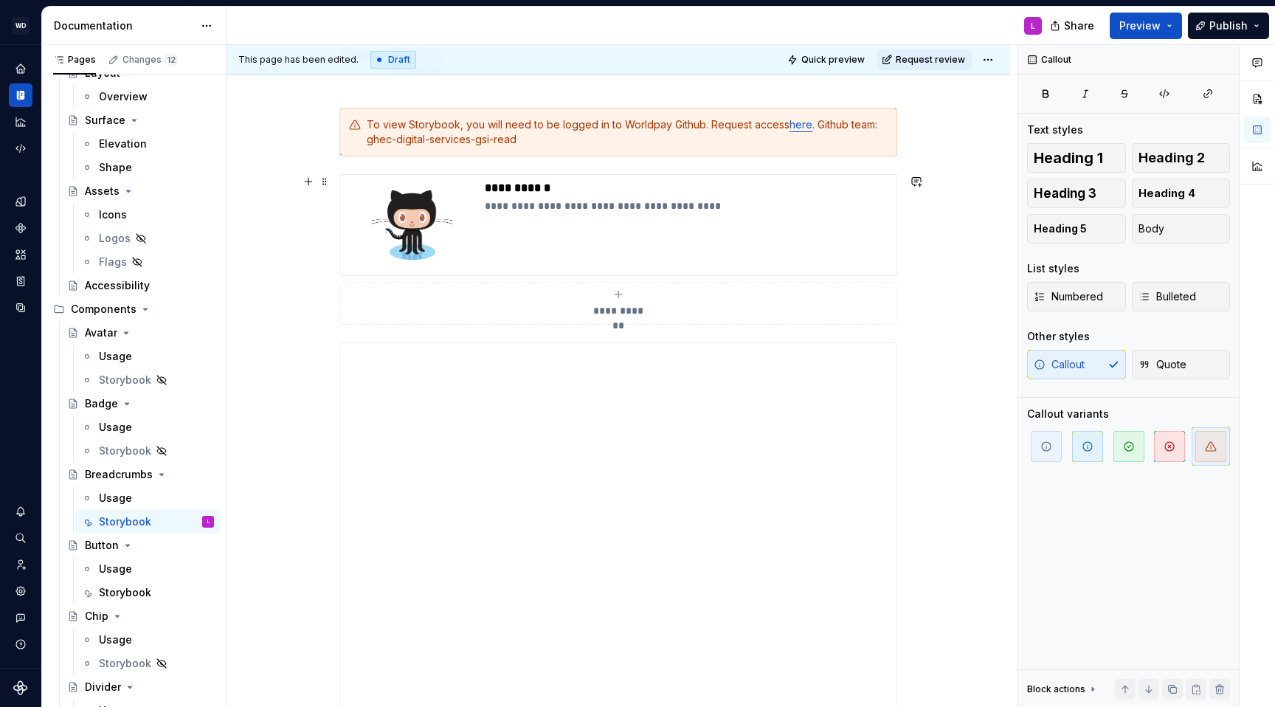
scroll to position [0, 0]
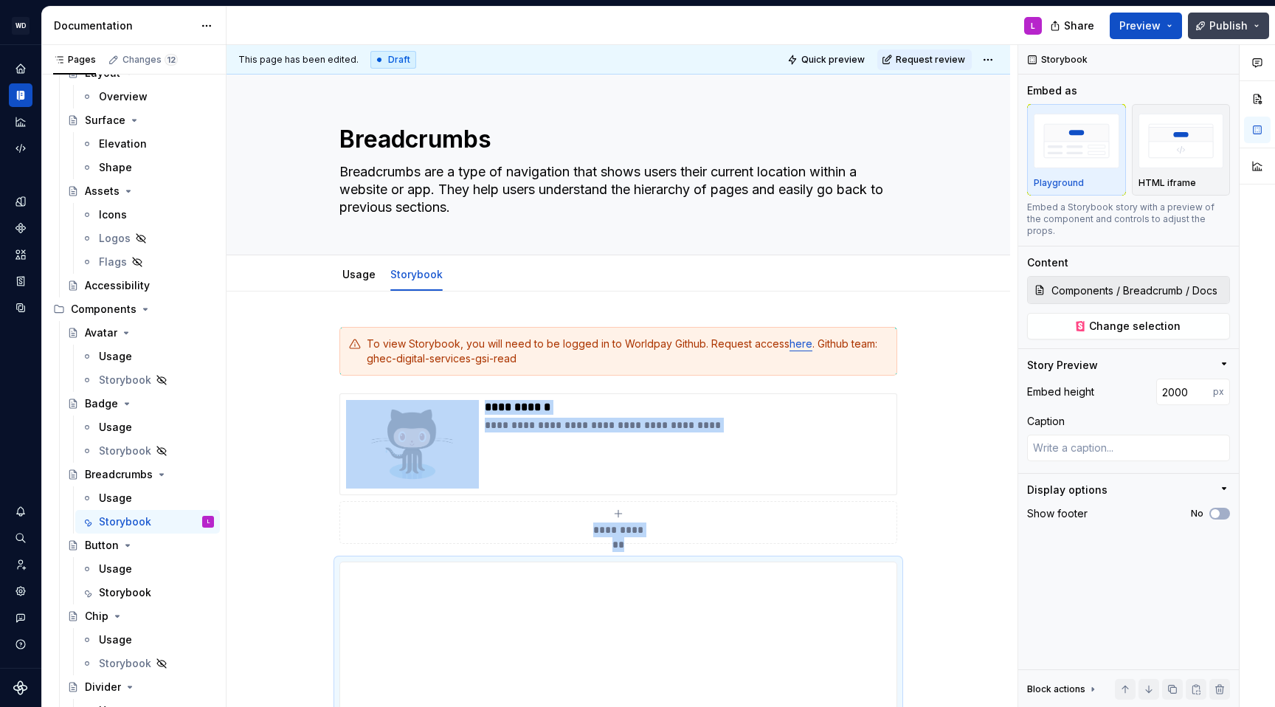
click at [988, 33] on button "Publish" at bounding box center [1228, 26] width 81 height 27
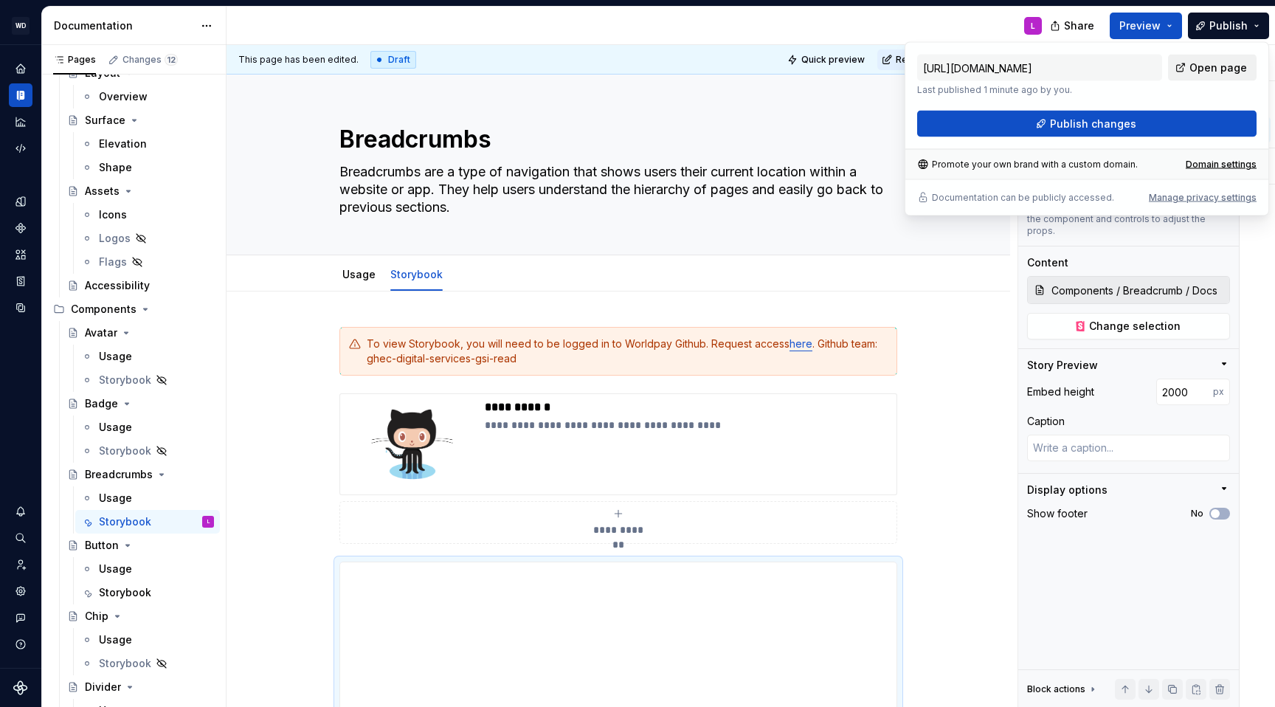
click at [988, 70] on span "Open page" at bounding box center [1219, 68] width 58 height 15
click at [988, 23] on button "Publish" at bounding box center [1228, 26] width 81 height 27
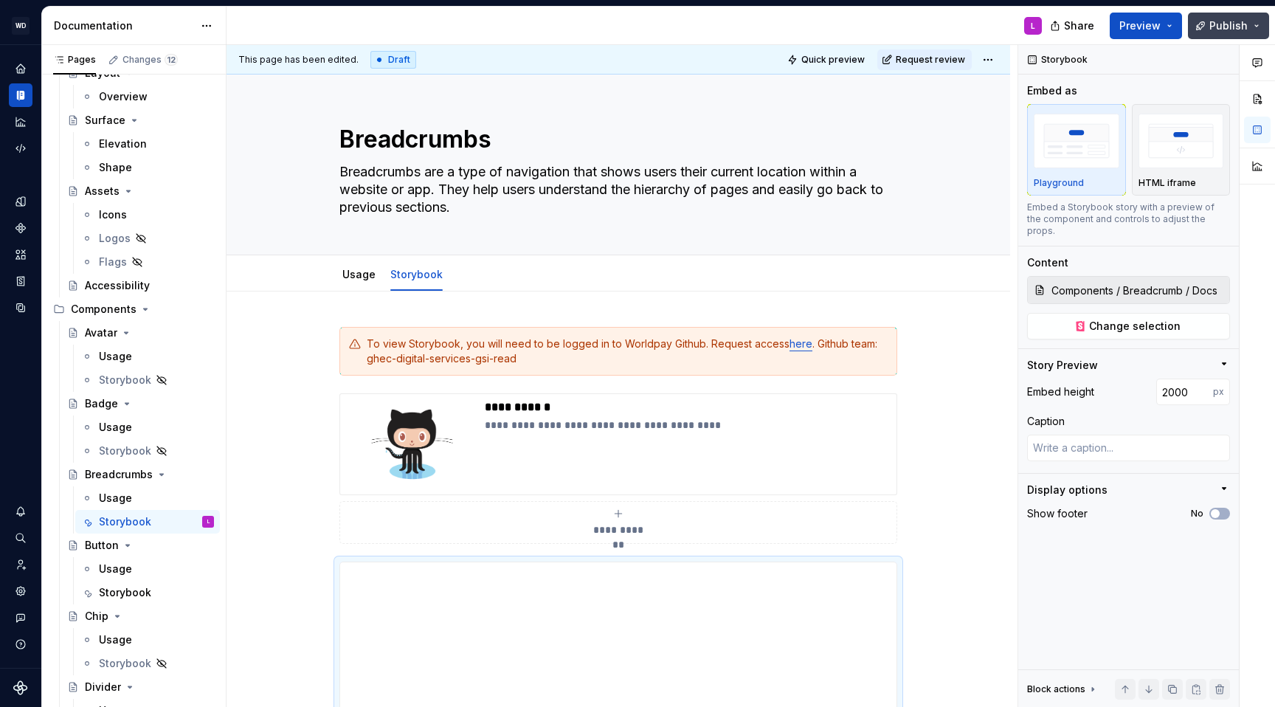
click at [988, 26] on span "Publish" at bounding box center [1229, 25] width 38 height 15
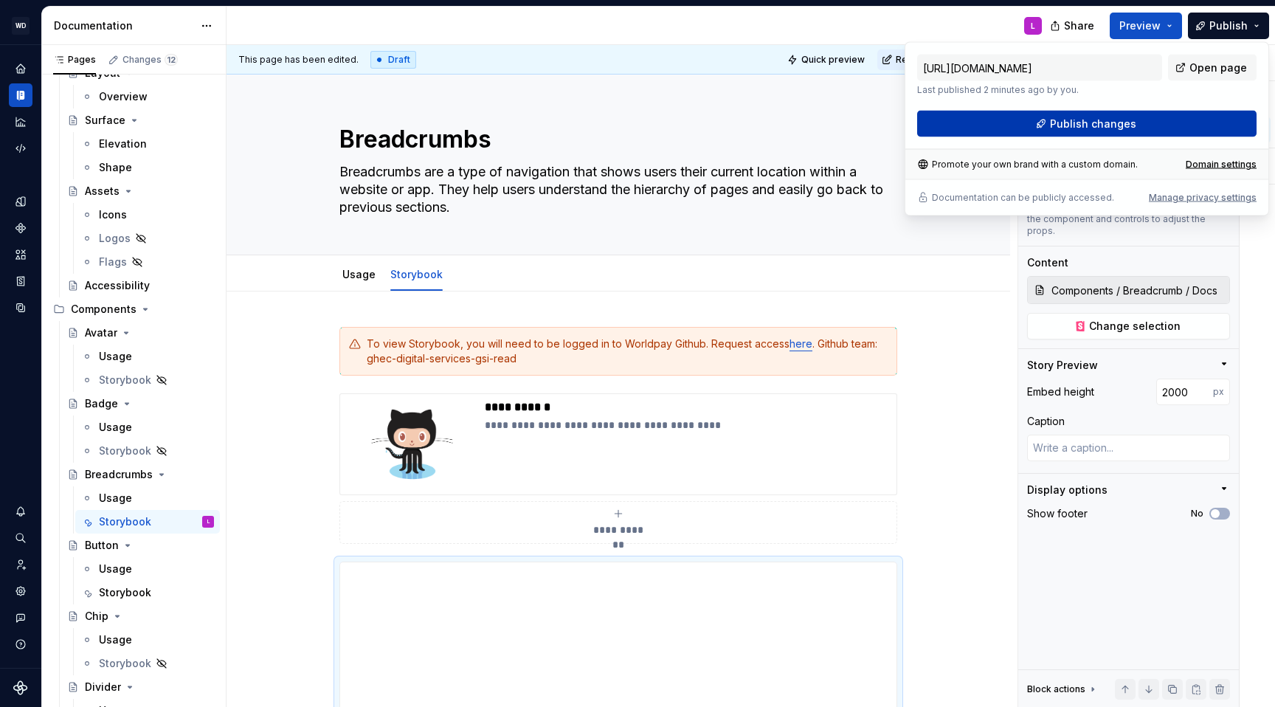
click at [988, 114] on button "Publish changes" at bounding box center [1087, 124] width 340 height 27
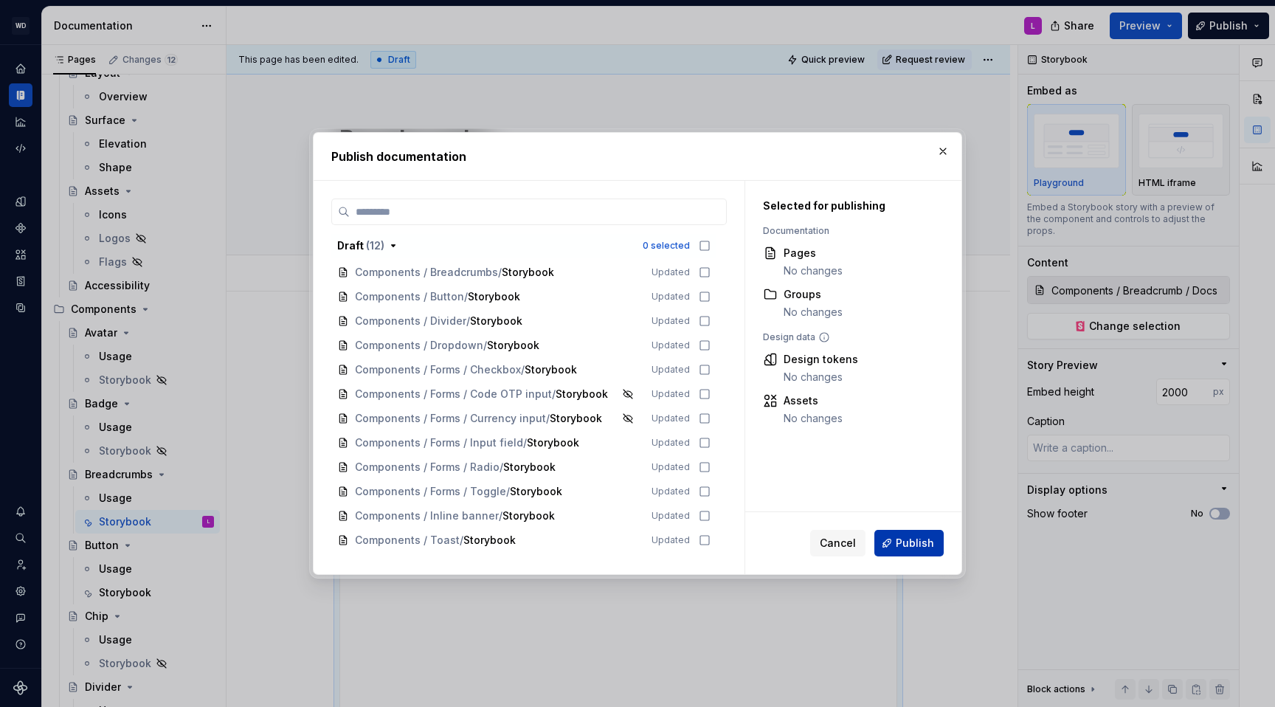
click at [920, 544] on span "Publish" at bounding box center [915, 543] width 38 height 15
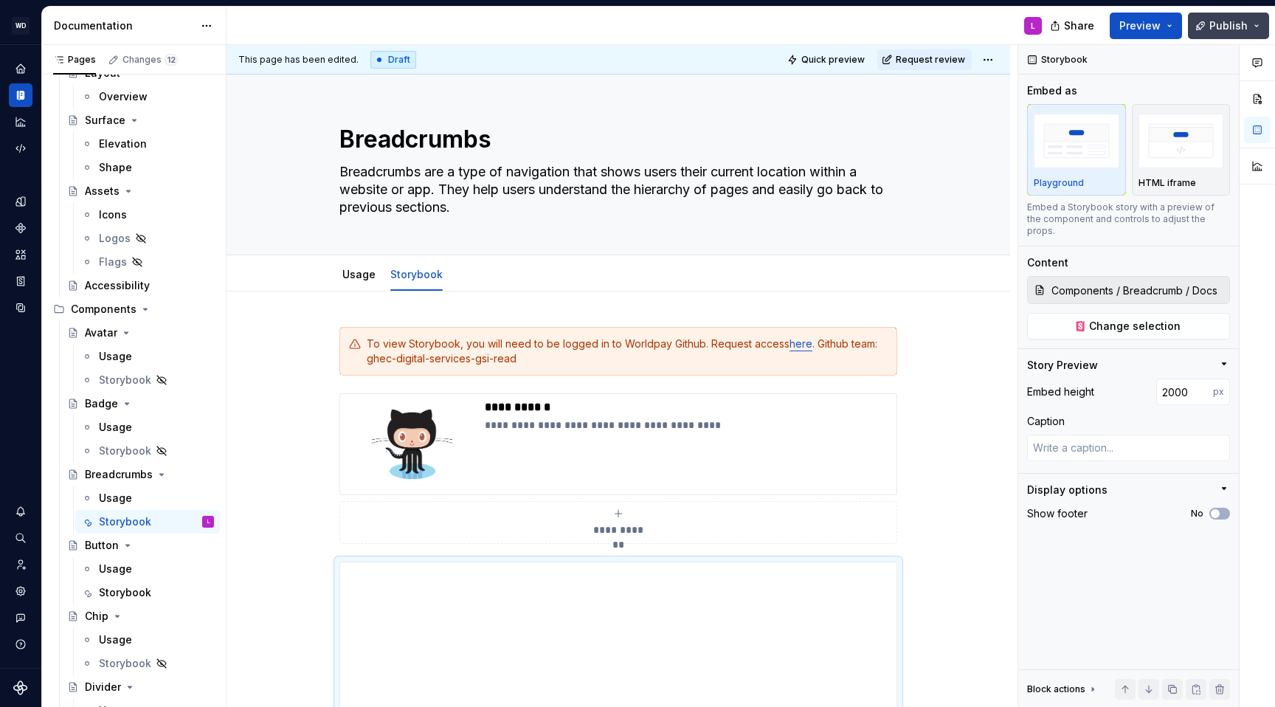
click at [988, 24] on span "Publish" at bounding box center [1229, 25] width 38 height 15
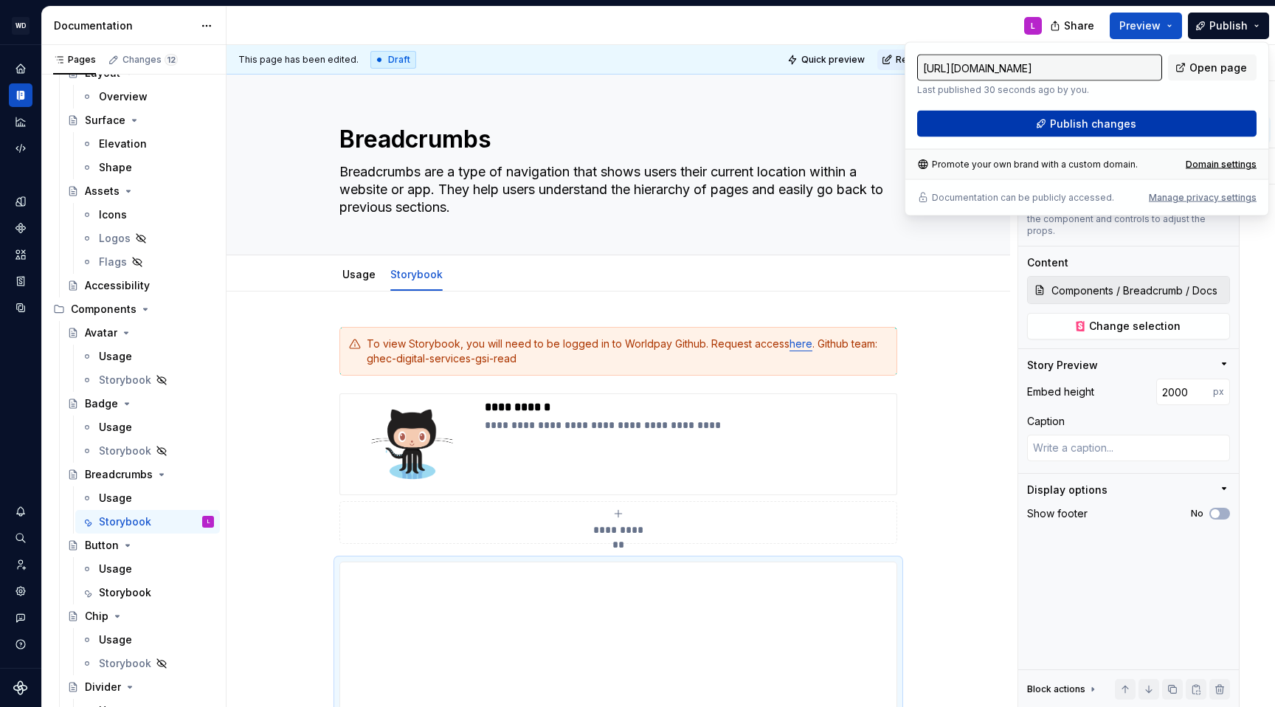
click at [988, 131] on button "Publish changes" at bounding box center [1087, 124] width 340 height 27
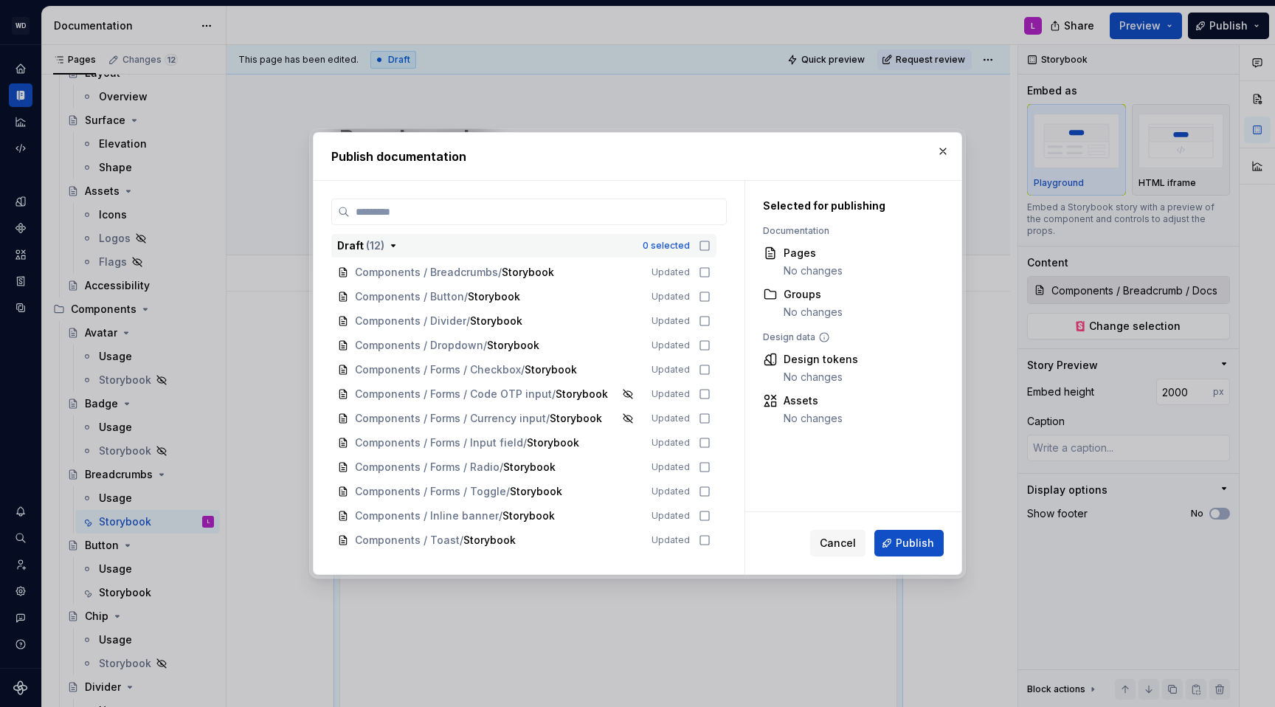
click at [709, 247] on icon "button" at bounding box center [705, 246] width 12 height 12
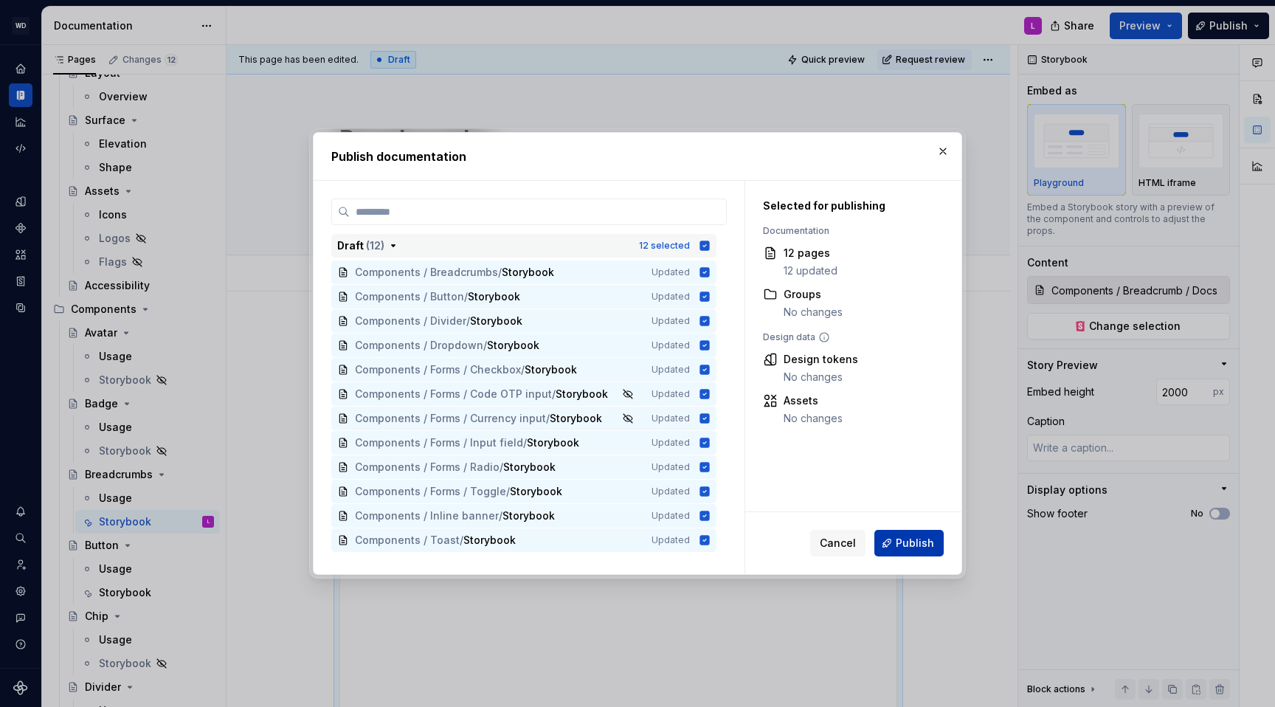
click at [922, 545] on span "Publish" at bounding box center [915, 543] width 38 height 15
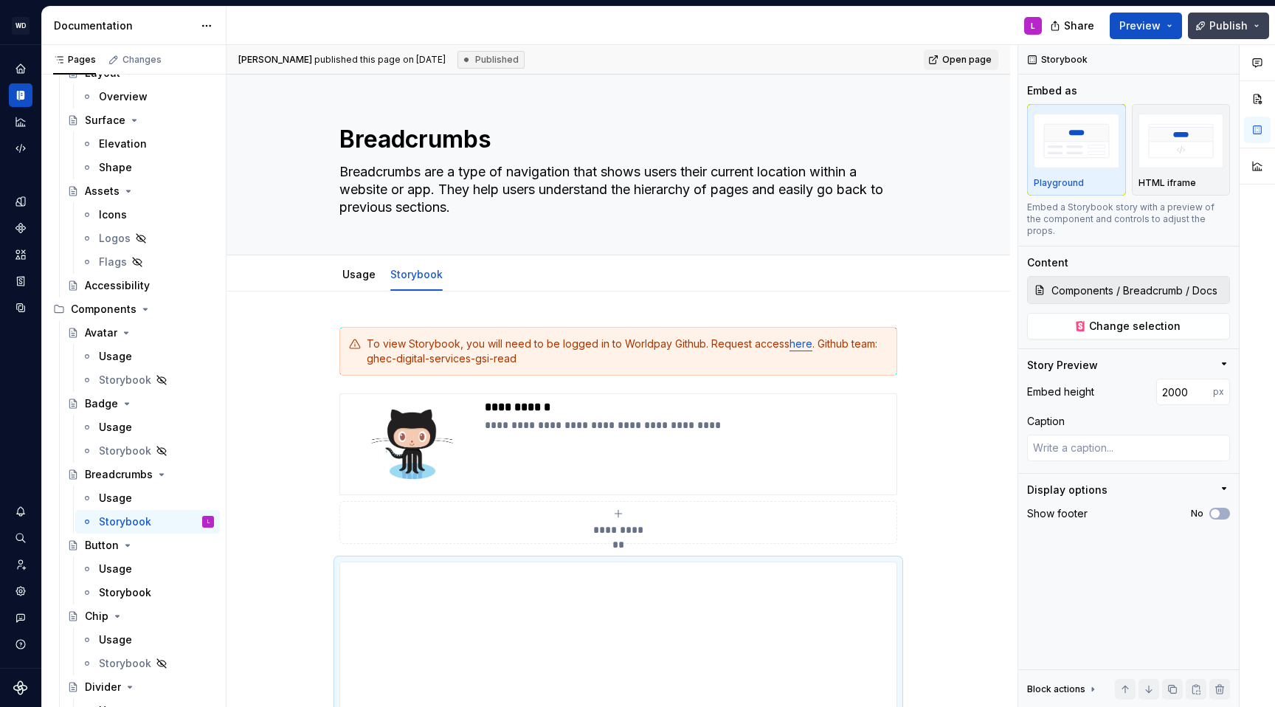
click at [988, 25] on span "Publish" at bounding box center [1229, 25] width 38 height 15
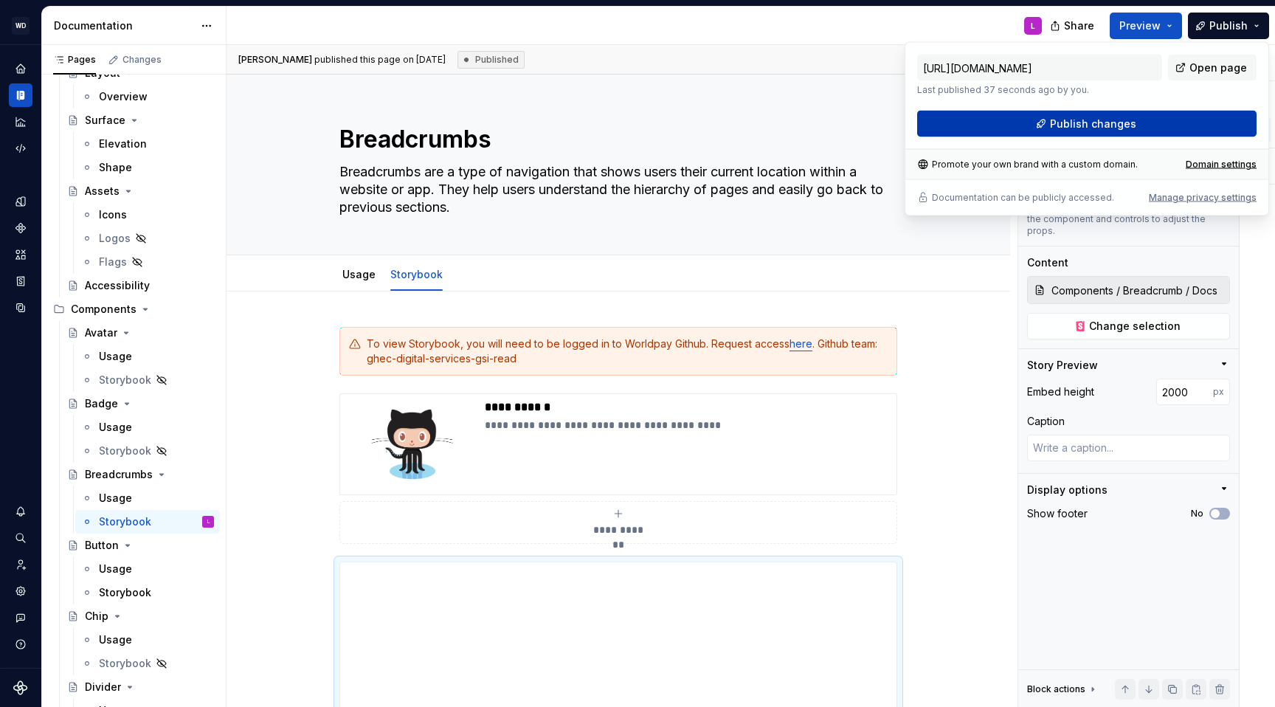
click at [988, 131] on button "Publish changes" at bounding box center [1087, 124] width 340 height 27
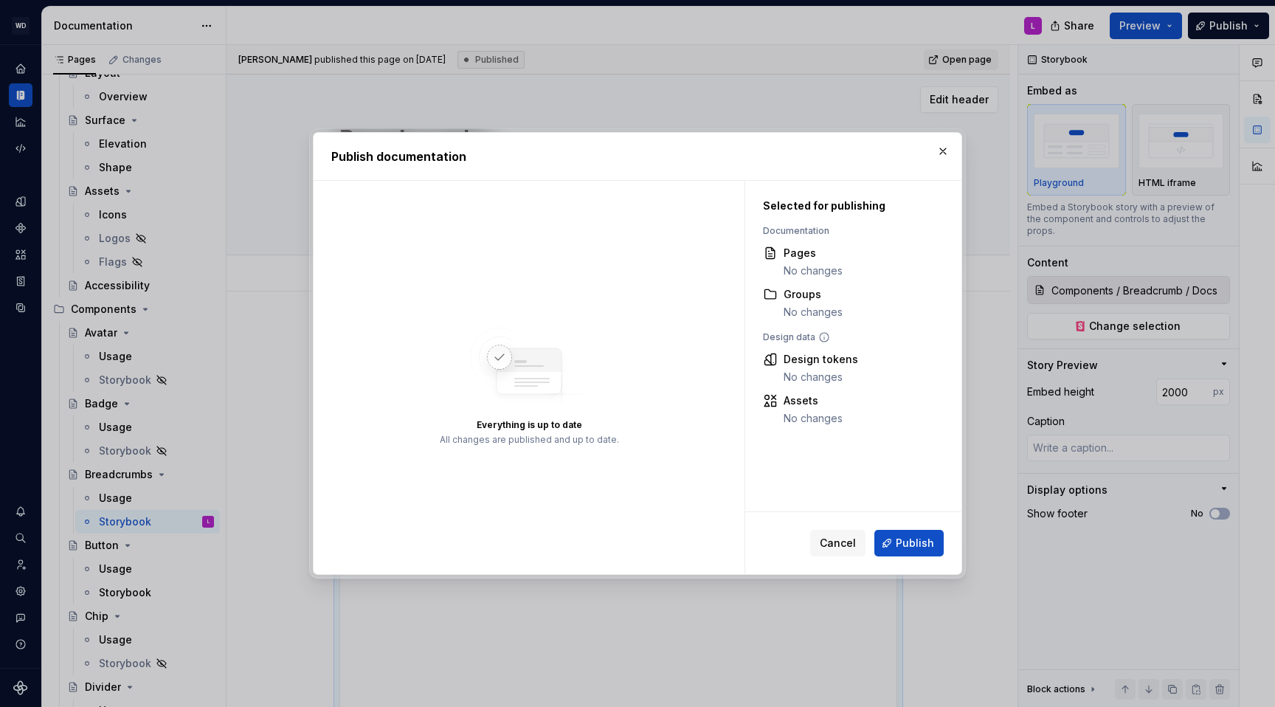
drag, startPoint x: 944, startPoint y: 151, endPoint x: 1016, endPoint y: 114, distance: 80.5
click at [945, 151] on button "button" at bounding box center [943, 151] width 21 height 21
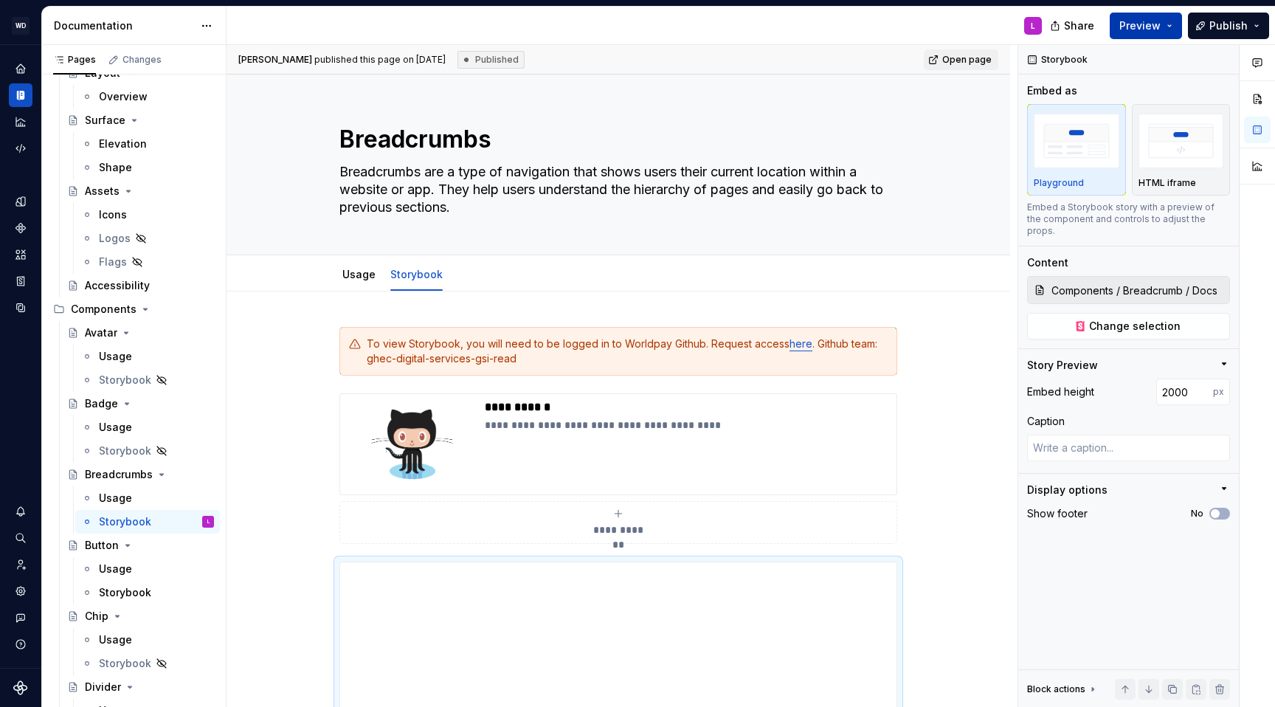
click at [988, 21] on button "Preview" at bounding box center [1146, 26] width 72 height 27
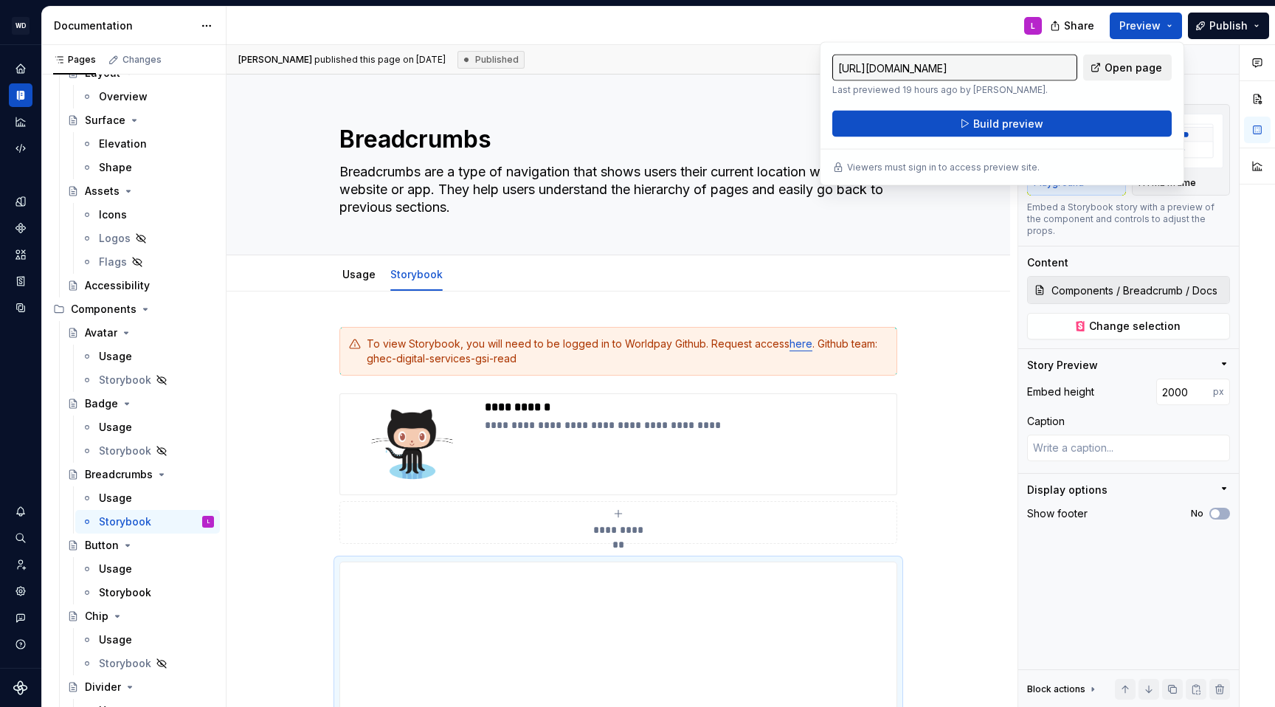
click at [988, 69] on span "Open page" at bounding box center [1134, 68] width 58 height 15
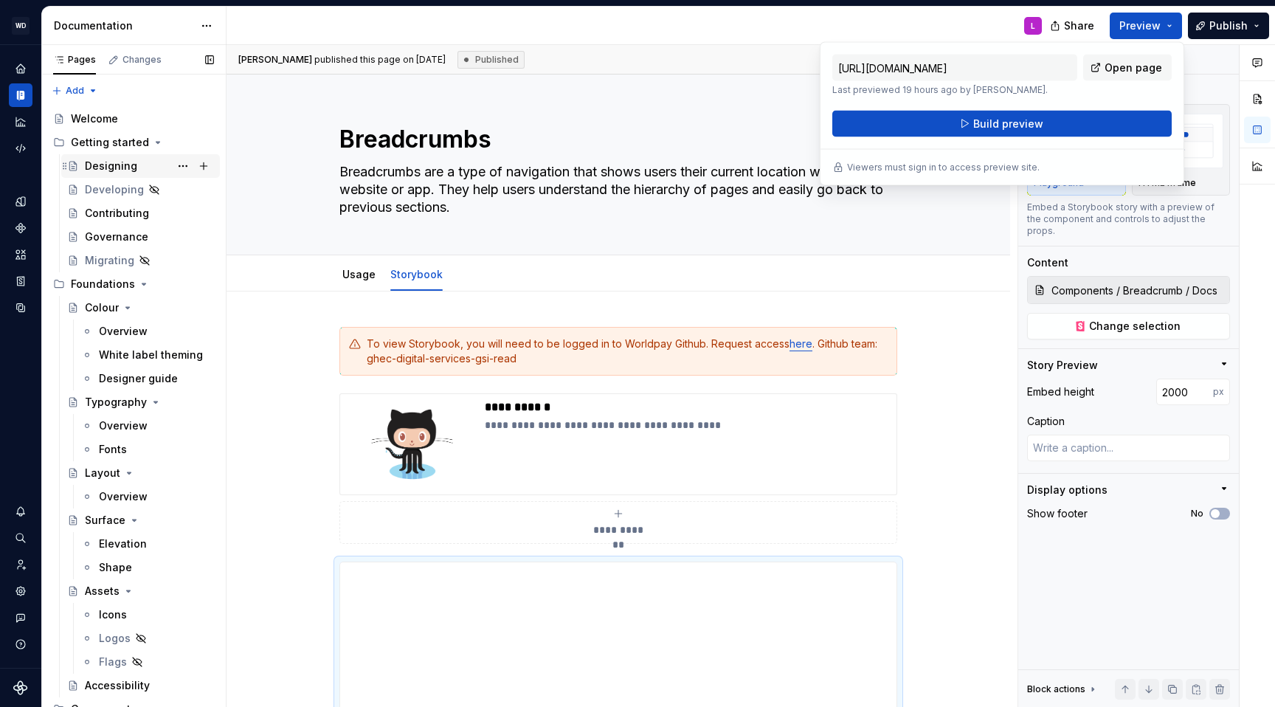
click at [120, 165] on div "Designing" at bounding box center [111, 166] width 52 height 15
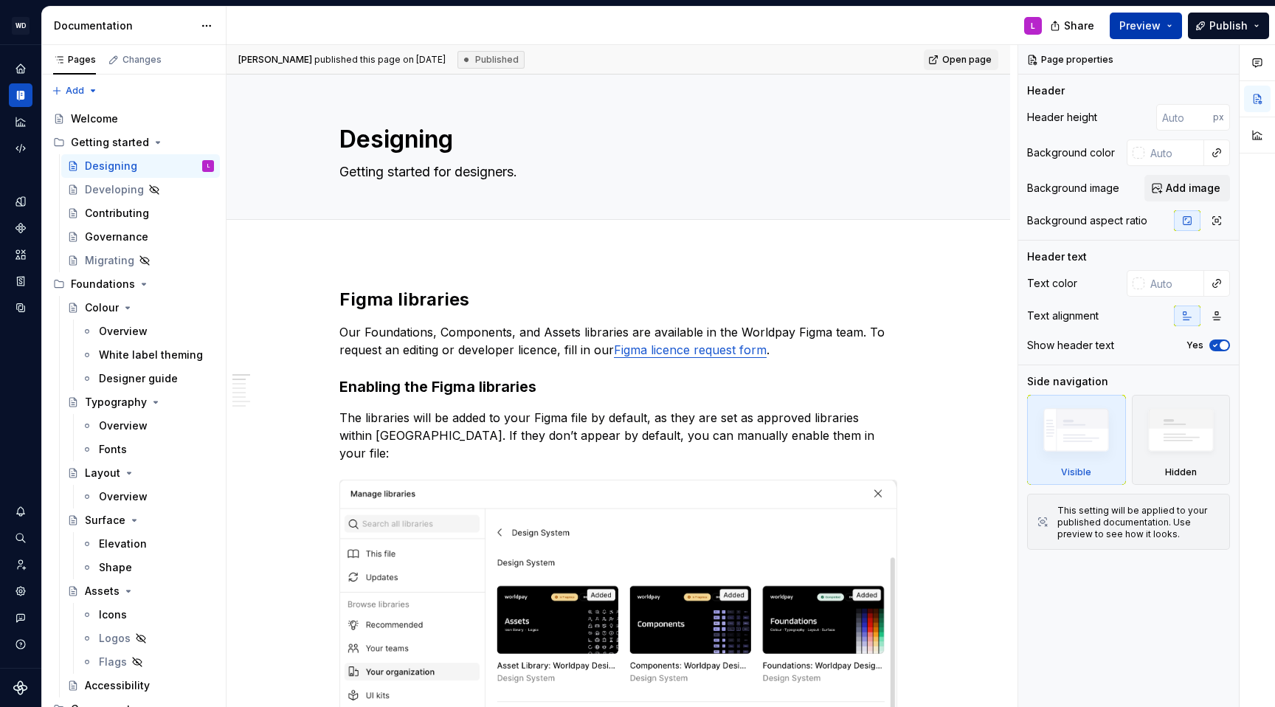
click at [988, 24] on span "Preview" at bounding box center [1140, 25] width 41 height 15
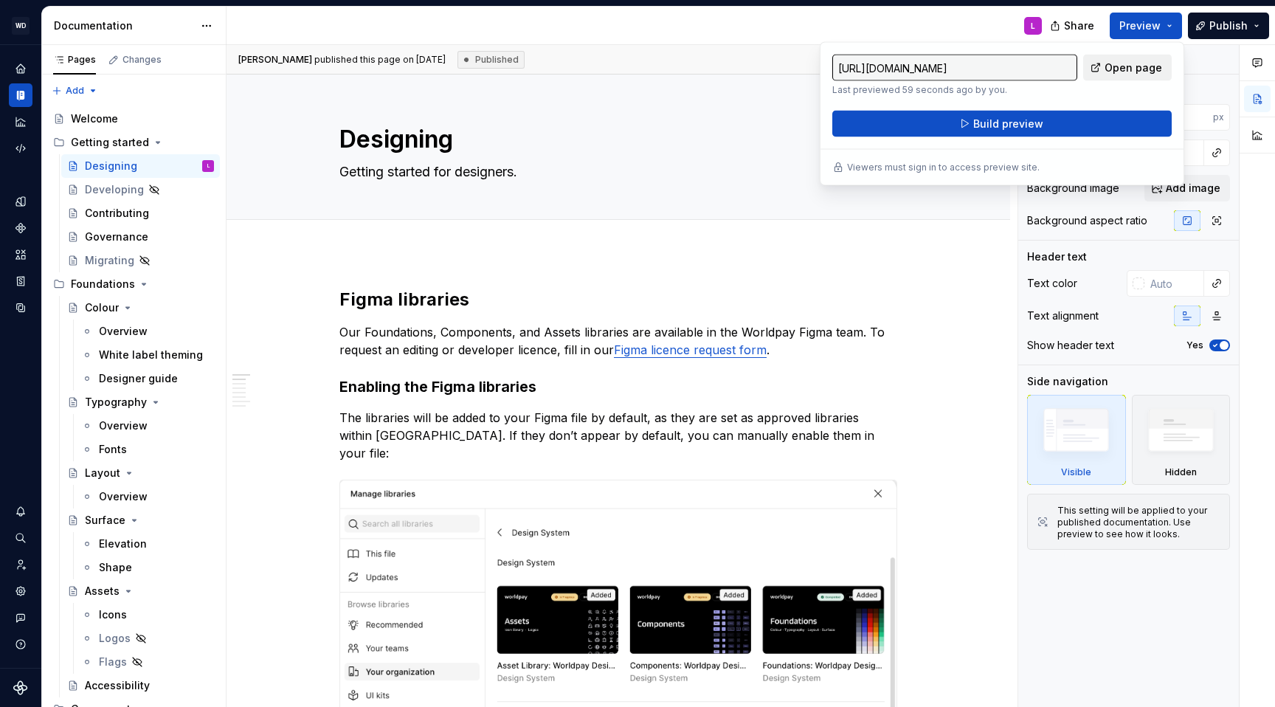
click at [988, 64] on span "Open page" at bounding box center [1134, 68] width 58 height 15
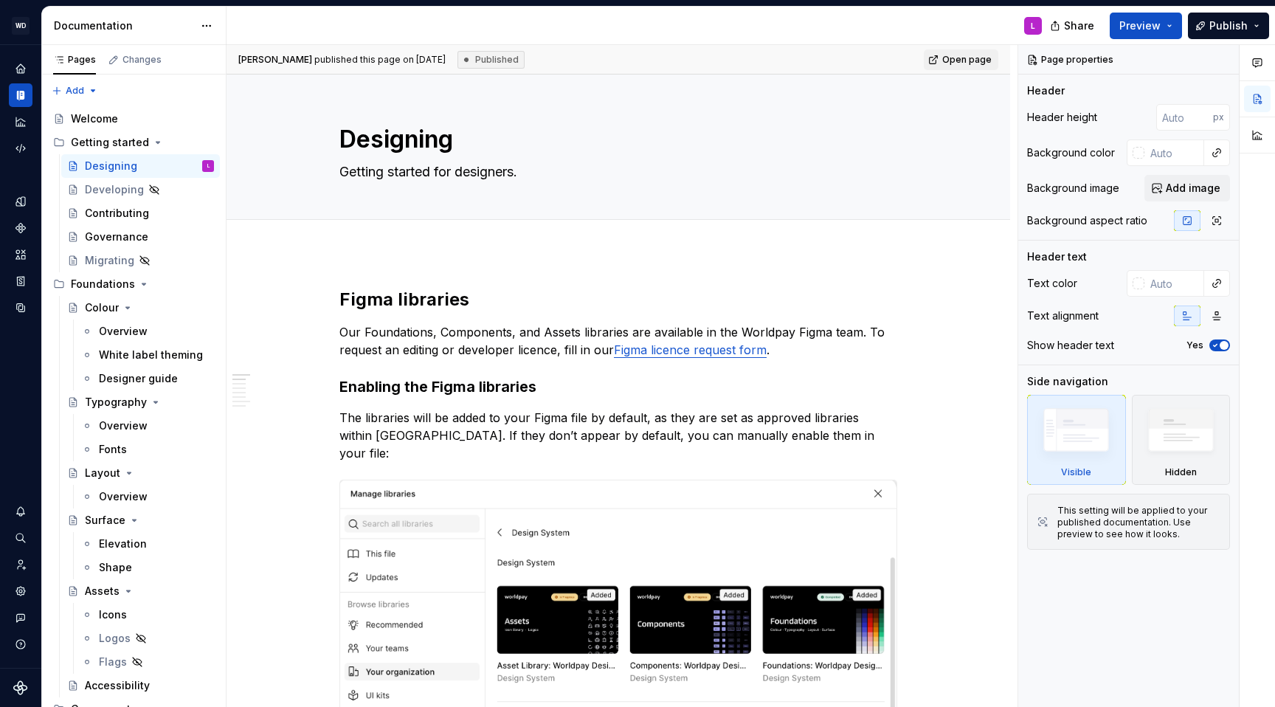
click at [988, 25] on div "Share Preview Publish" at bounding box center [1164, 26] width 221 height 38
click at [988, 27] on button "Publish" at bounding box center [1228, 26] width 81 height 27
click at [145, 63] on div "Changes" at bounding box center [142, 60] width 39 height 12
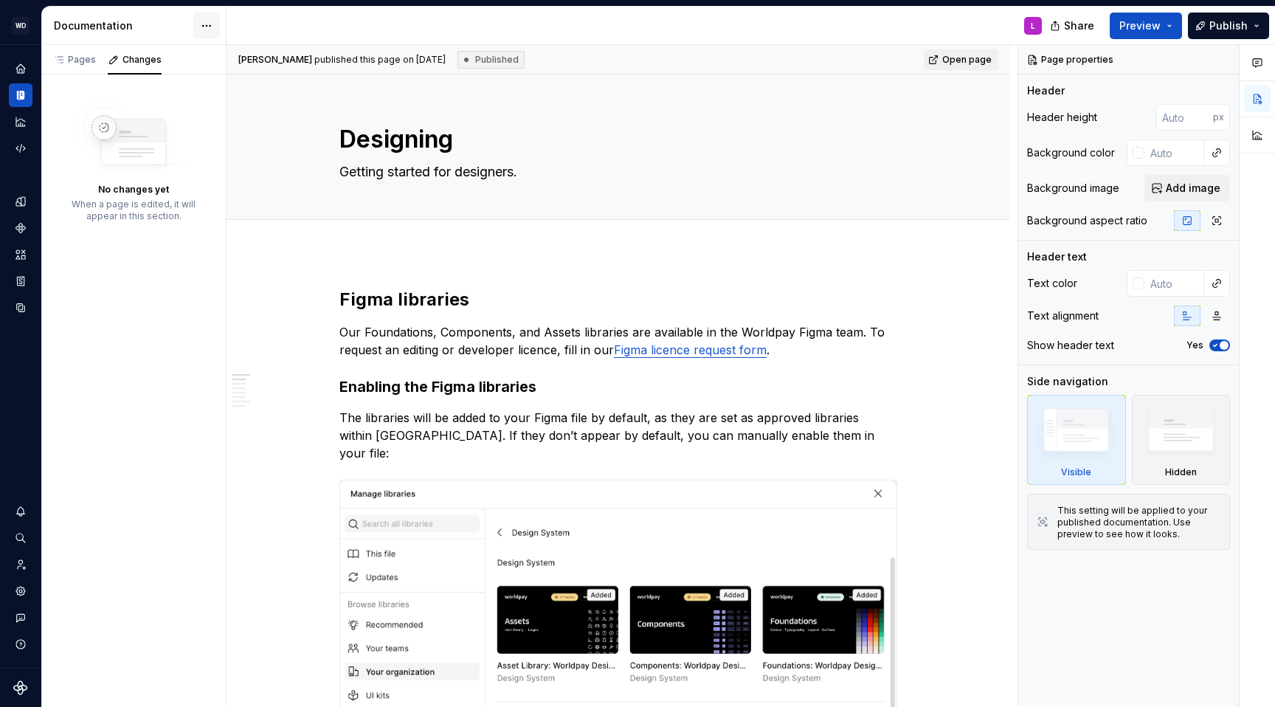
click at [203, 32] on html "WD Worldpay Design System L Design system data Documentation L Share Preview Pu…" at bounding box center [637, 353] width 1275 height 707
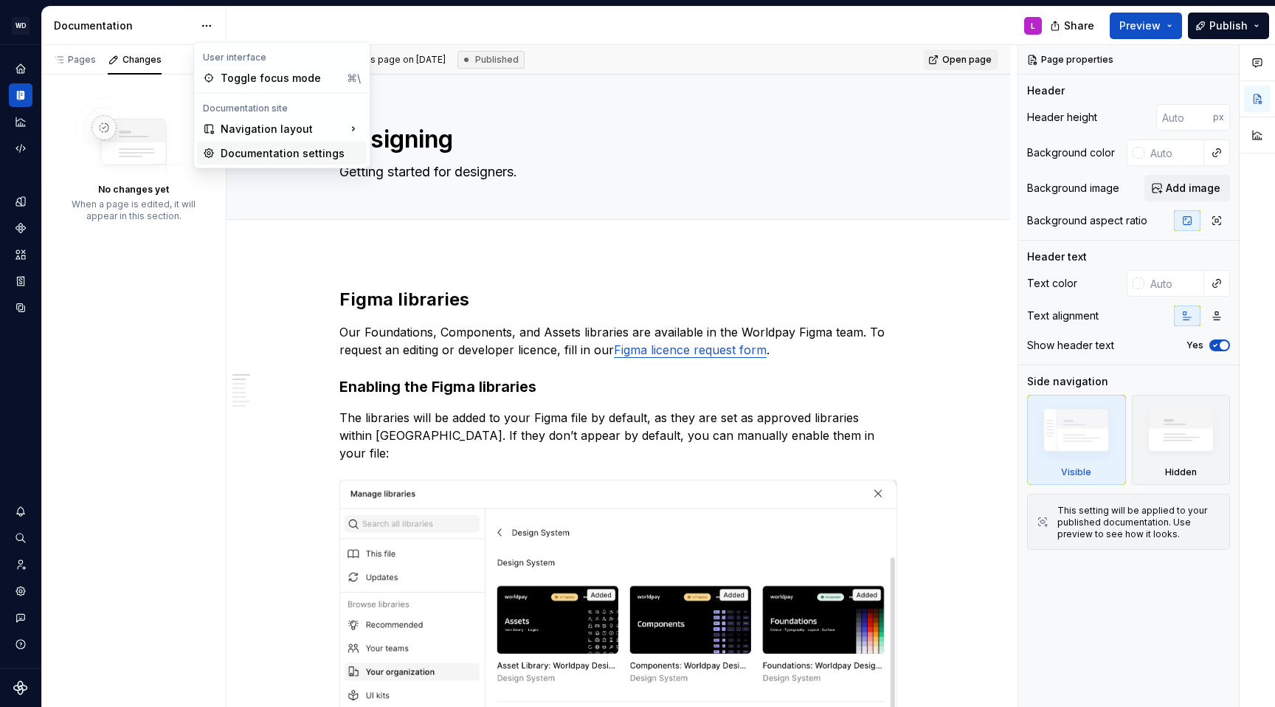
click at [249, 159] on div "Documentation settings" at bounding box center [291, 153] width 140 height 15
type textarea "*"
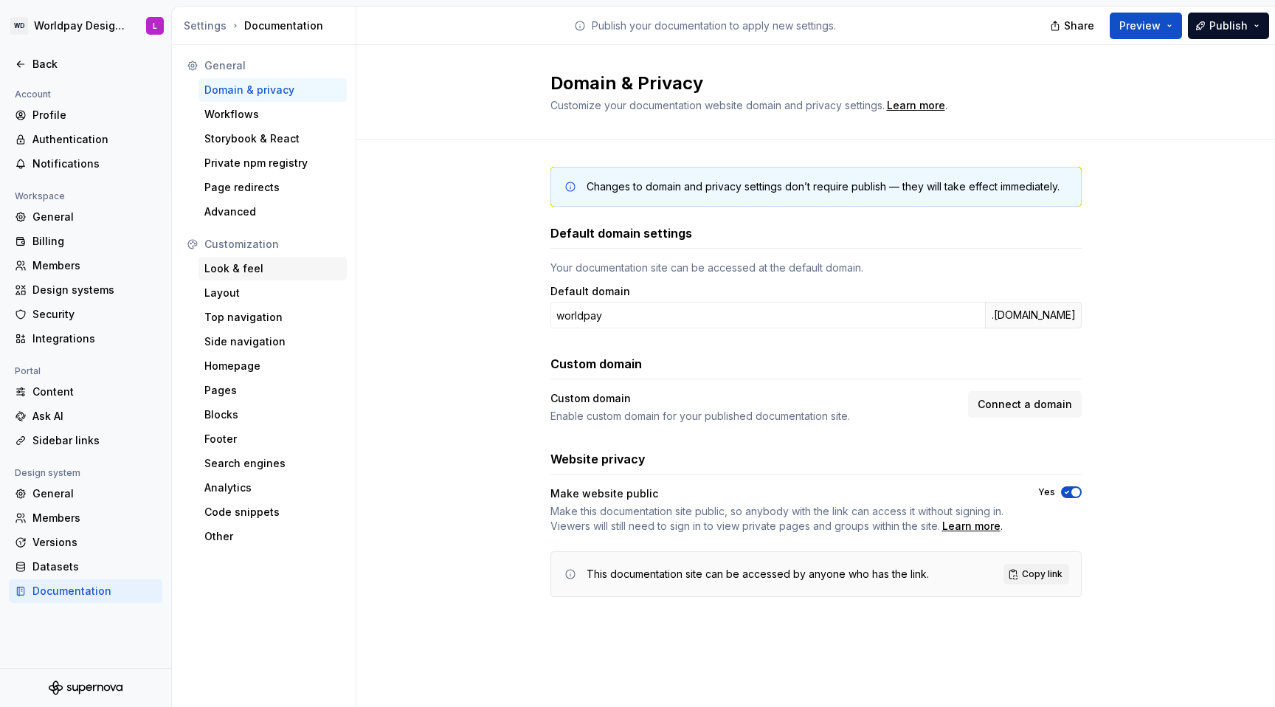
click at [250, 262] on div "Look & feel" at bounding box center [272, 268] width 137 height 15
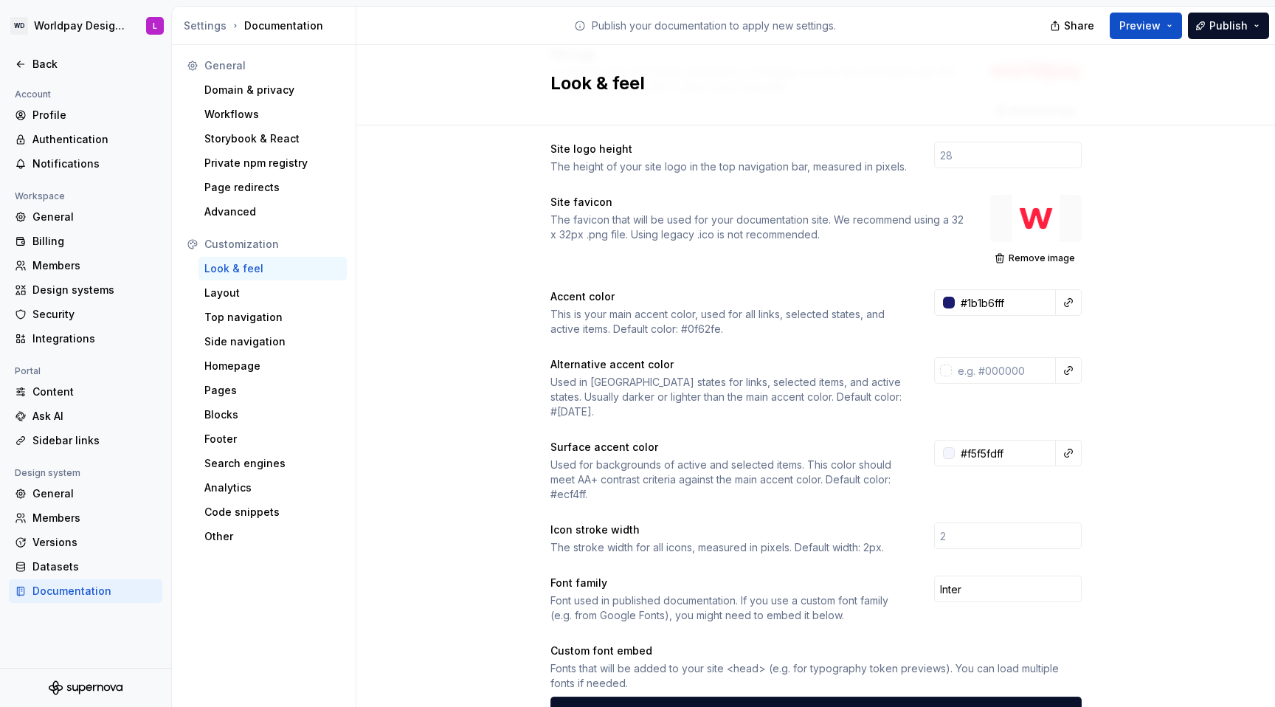
scroll to position [538, 0]
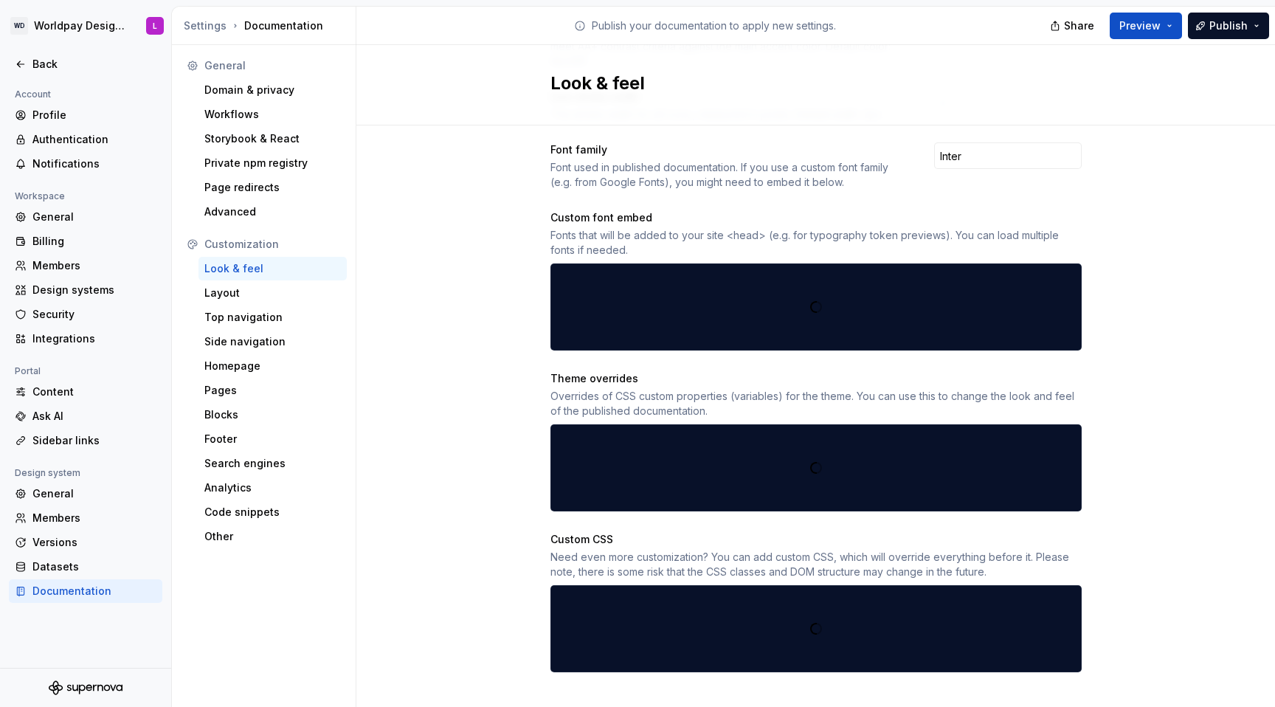
click at [597, 602] on div at bounding box center [816, 629] width 530 height 80
click at [596, 602] on div at bounding box center [816, 629] width 530 height 80
click at [229, 300] on div "Layout" at bounding box center [273, 293] width 148 height 24
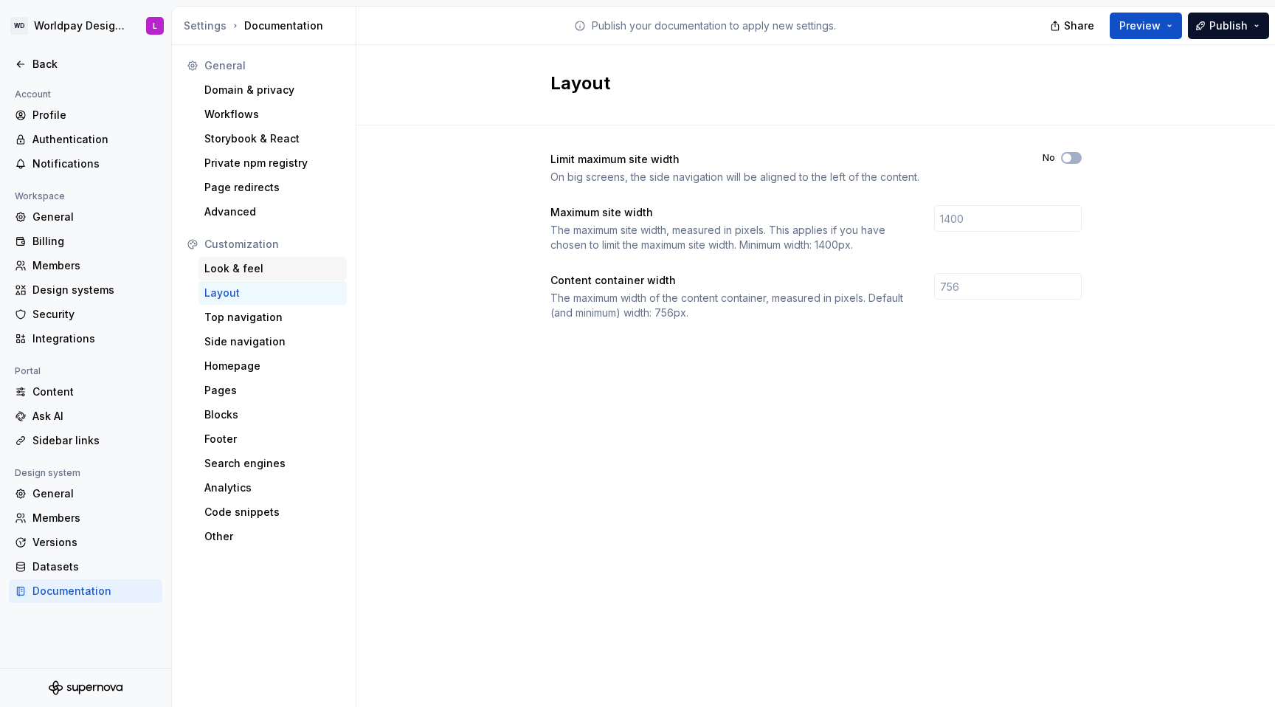
click at [234, 267] on div "Look & feel" at bounding box center [272, 268] width 137 height 15
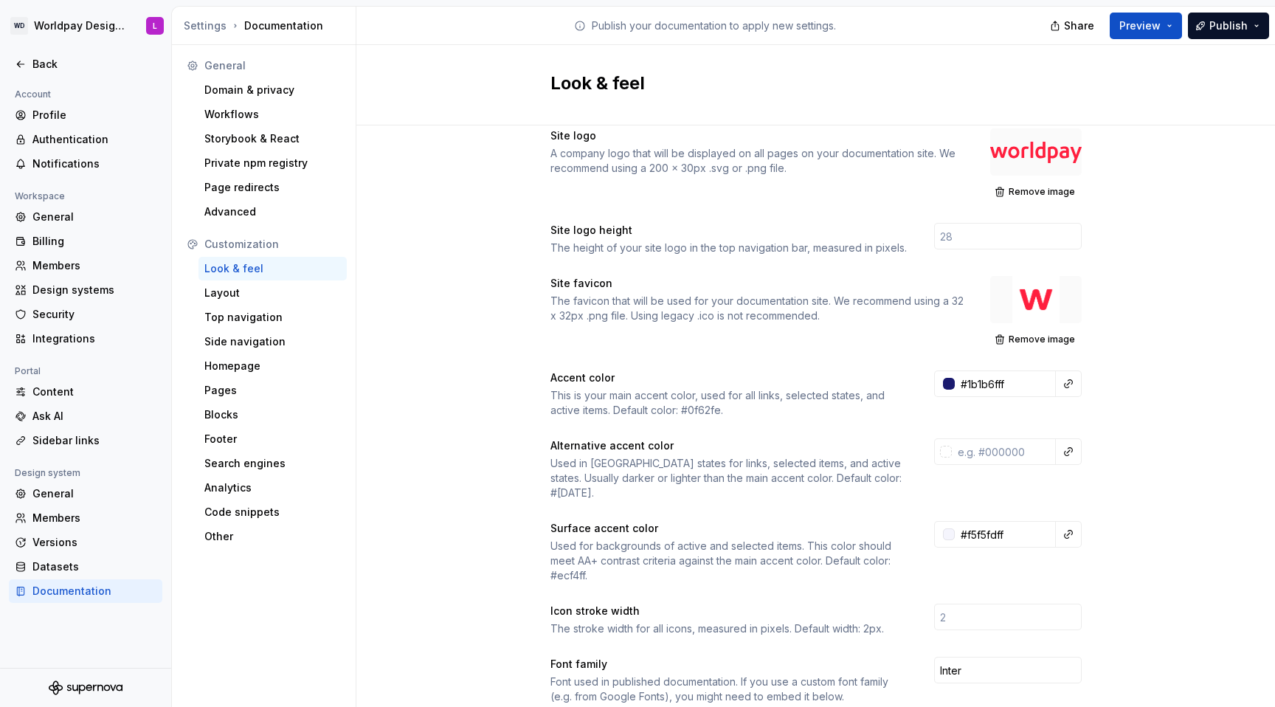
scroll to position [538, 0]
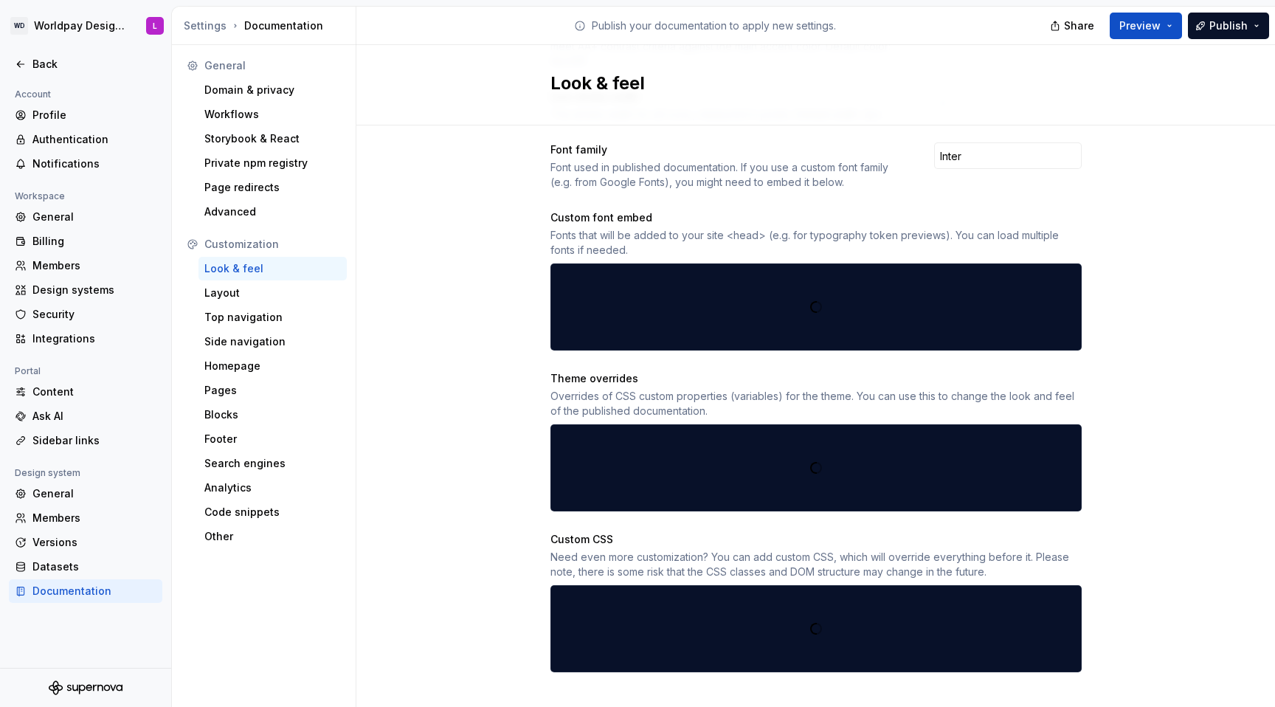
click at [599, 607] on div at bounding box center [816, 629] width 530 height 80
click at [712, 448] on div at bounding box center [816, 468] width 530 height 80
click at [88, 683] on icon "Supernova Logo" at bounding box center [86, 688] width 74 height 15
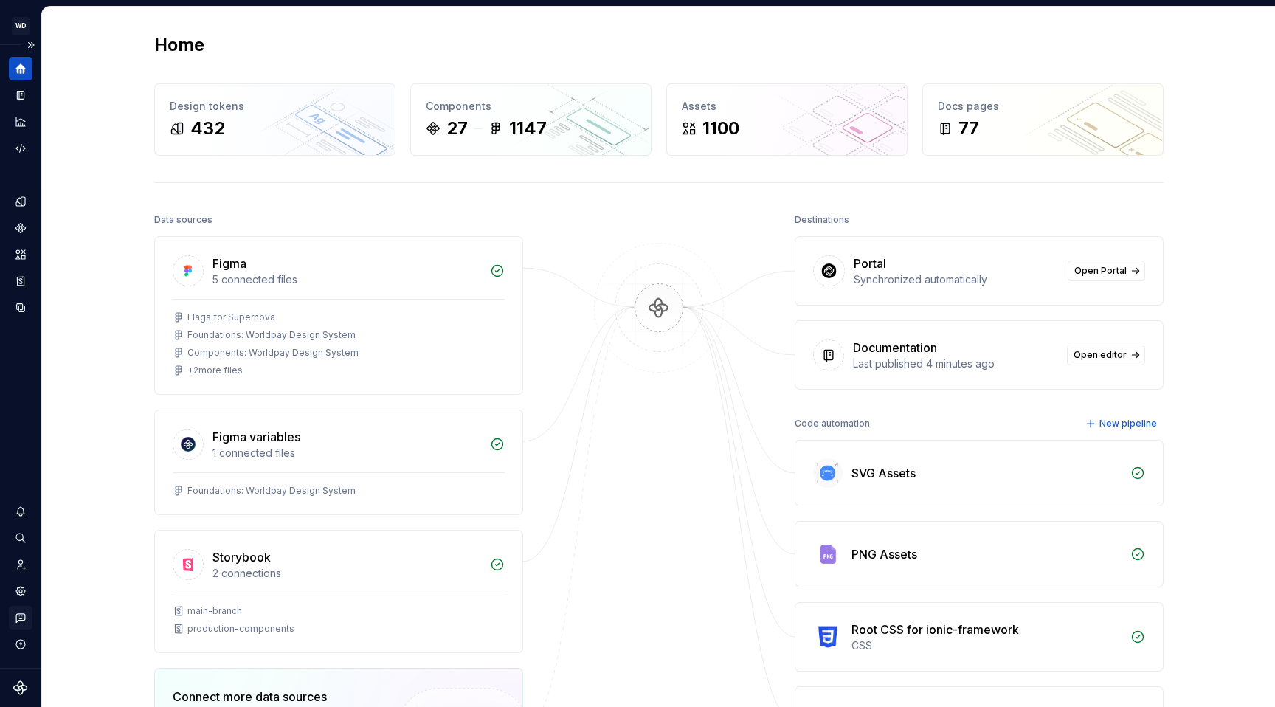
click at [24, 616] on icon "Contact support" at bounding box center [20, 617] width 13 height 13
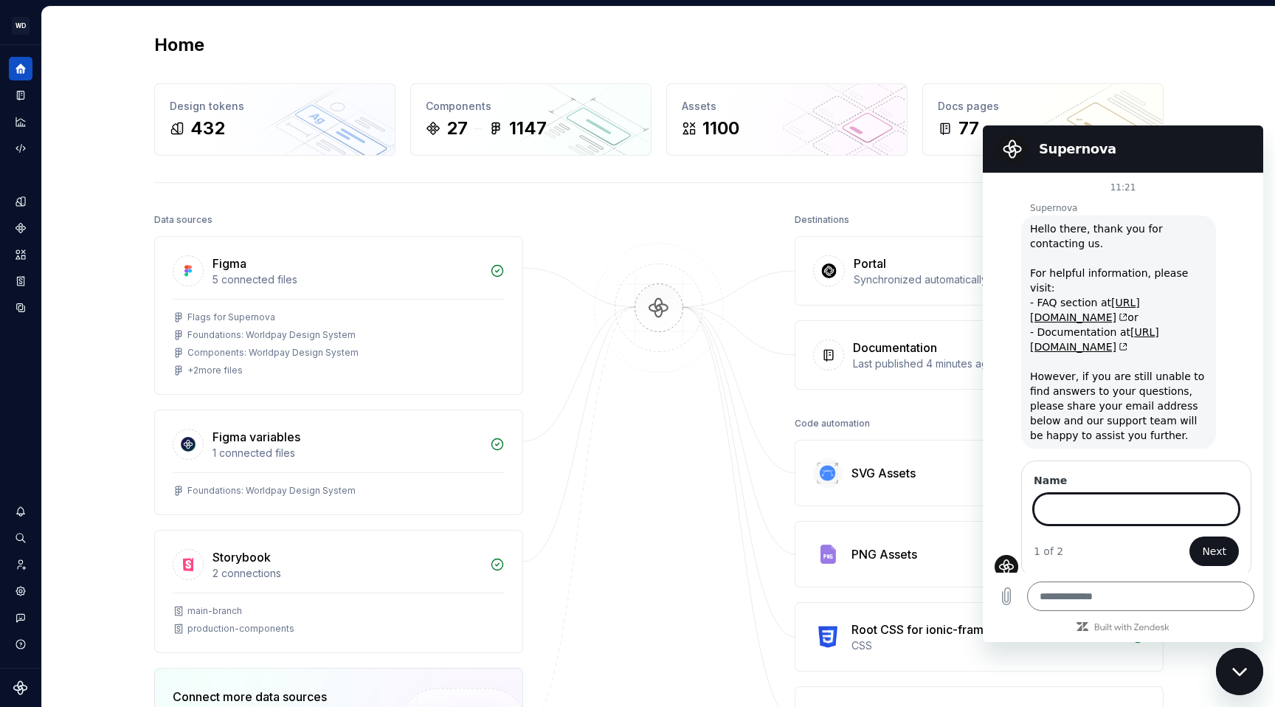
click at [988, 494] on input "Name" at bounding box center [1136, 509] width 205 height 31
type input "****"
click at [988, 544] on span "Next" at bounding box center [1214, 552] width 24 height 18
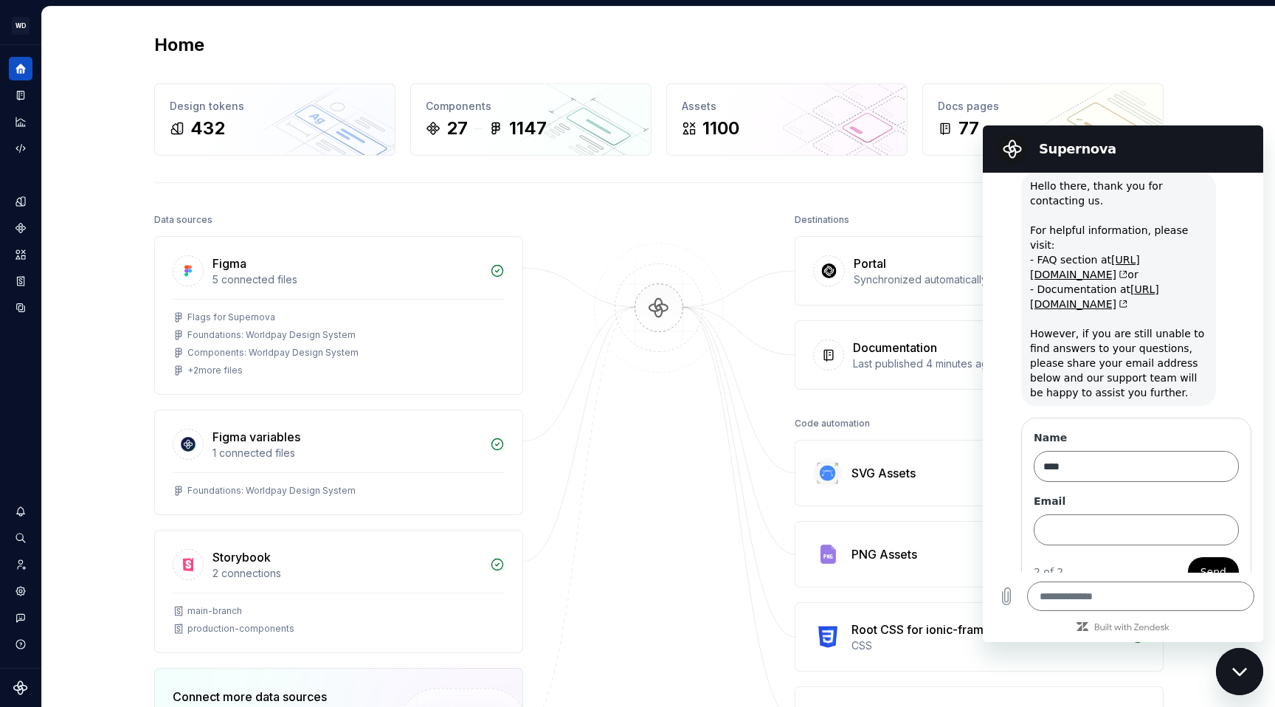
scroll to position [55, 0]
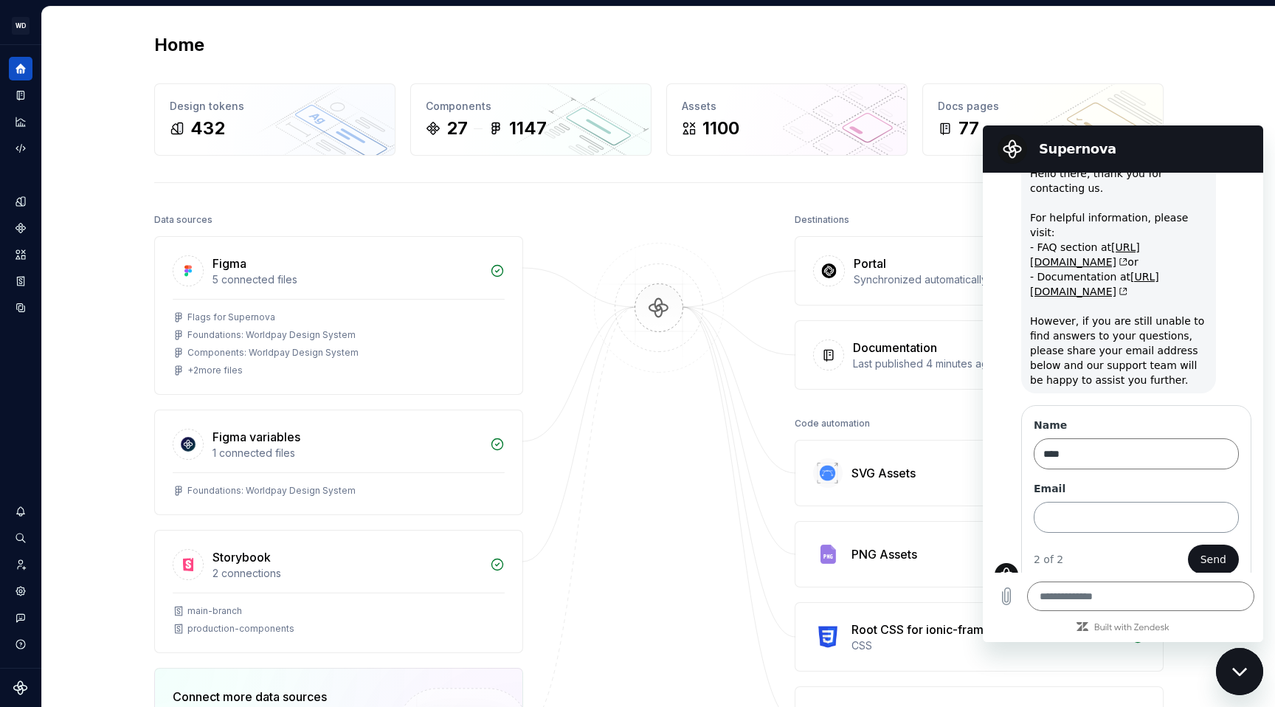
click at [988, 506] on input "Email" at bounding box center [1136, 517] width 205 height 31
type input "**********"
click at [988, 605] on textarea at bounding box center [1140, 597] width 227 height 30
type textarea "*"
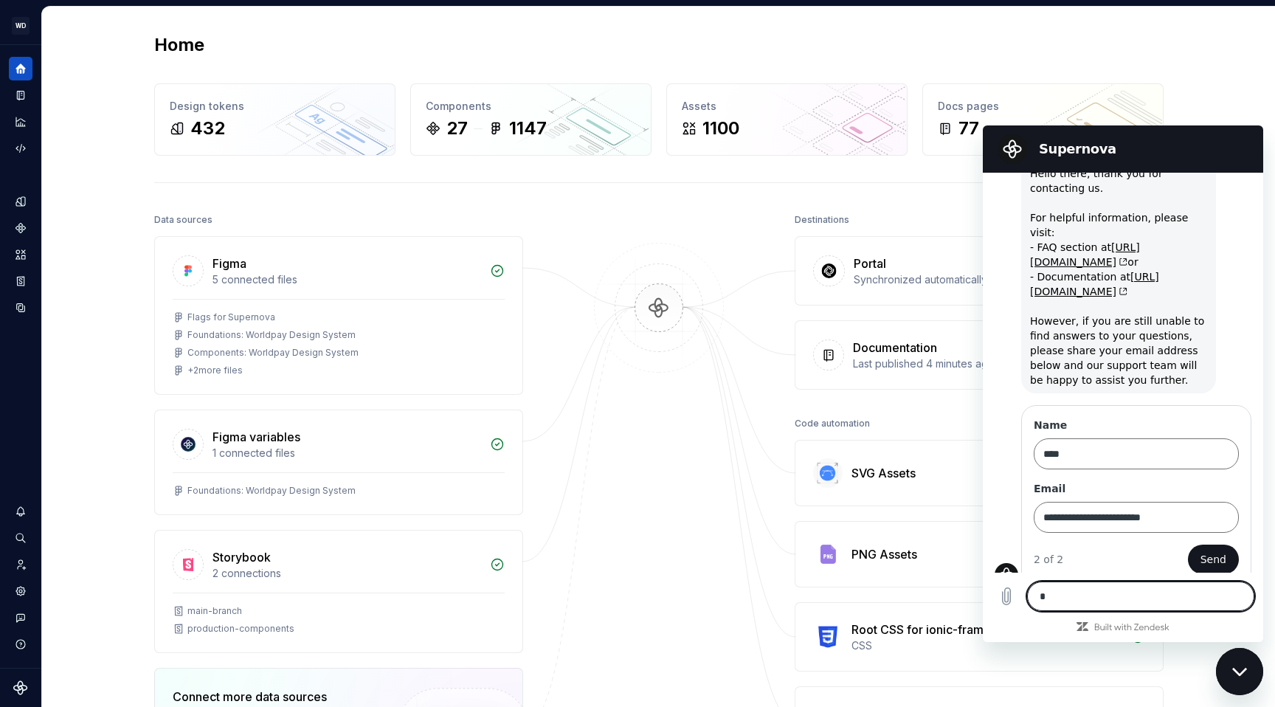
type textarea "**"
type textarea "*"
type textarea "**"
type textarea "*"
type textarea "****"
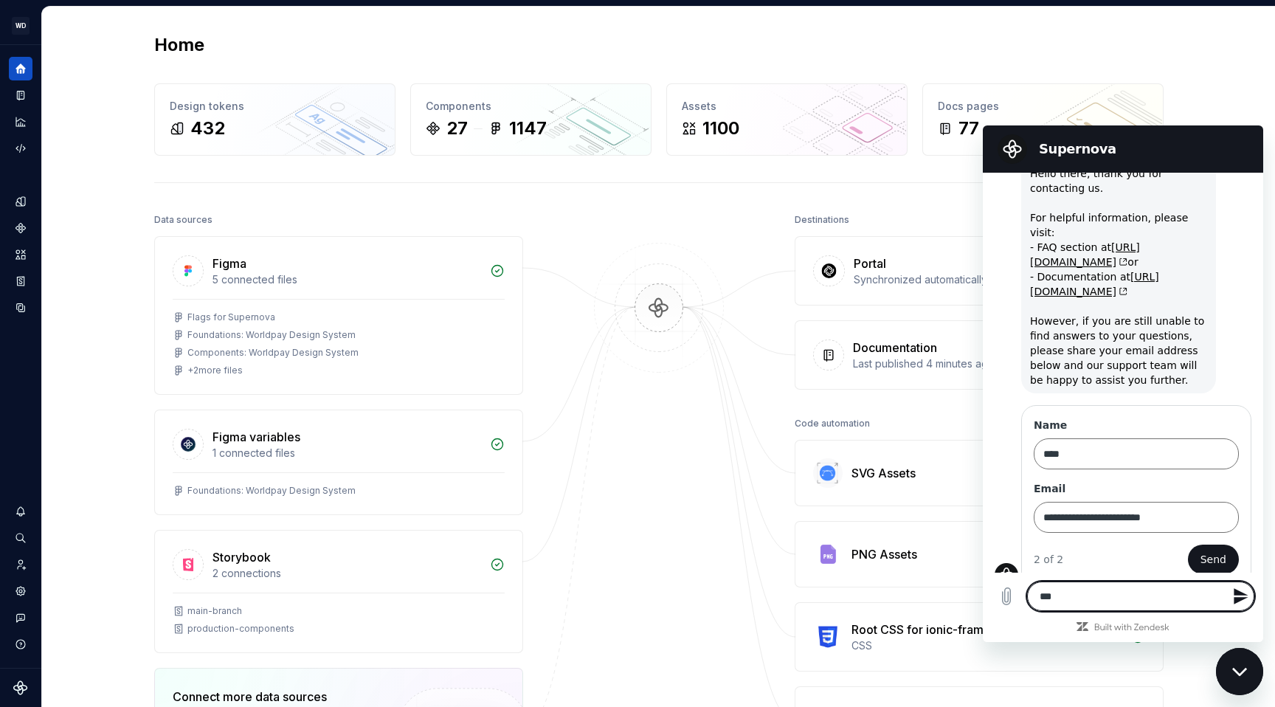
type textarea "*"
type textarea "*****"
type textarea "*"
type textarea "******"
type textarea "*"
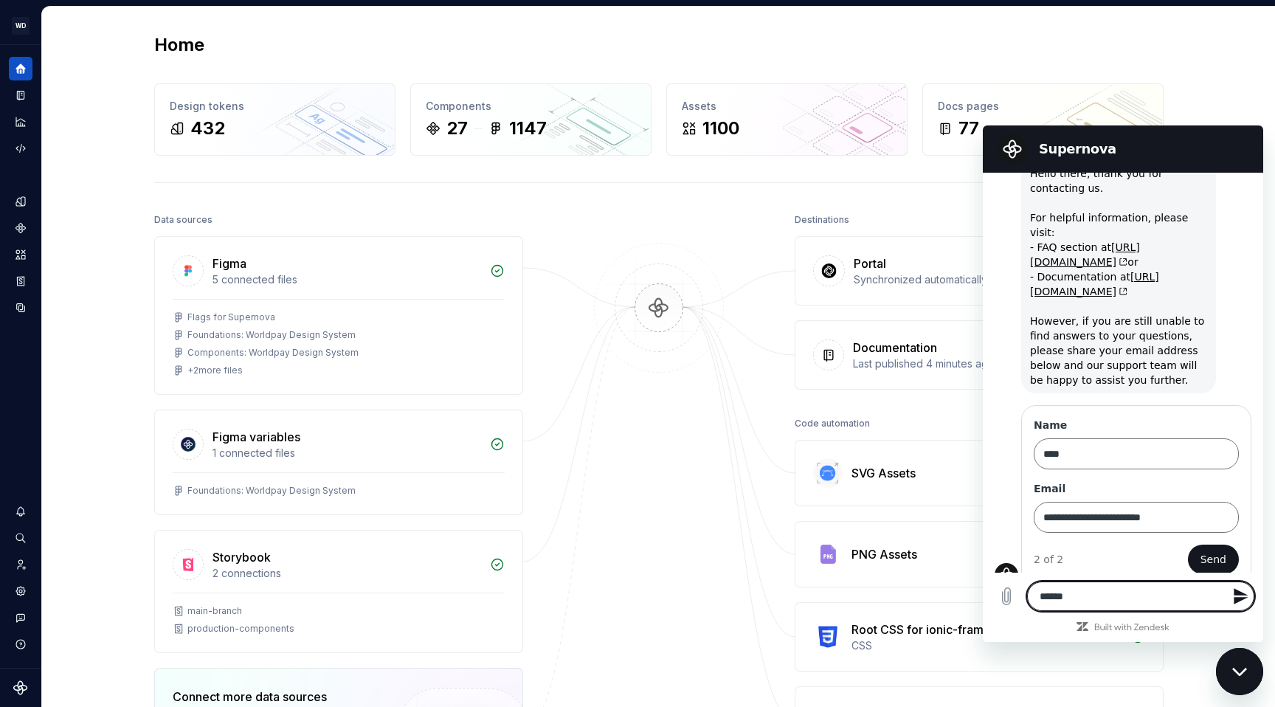
type textarea "*******"
type textarea "*"
type textarea "********"
type textarea "*"
type textarea "*********"
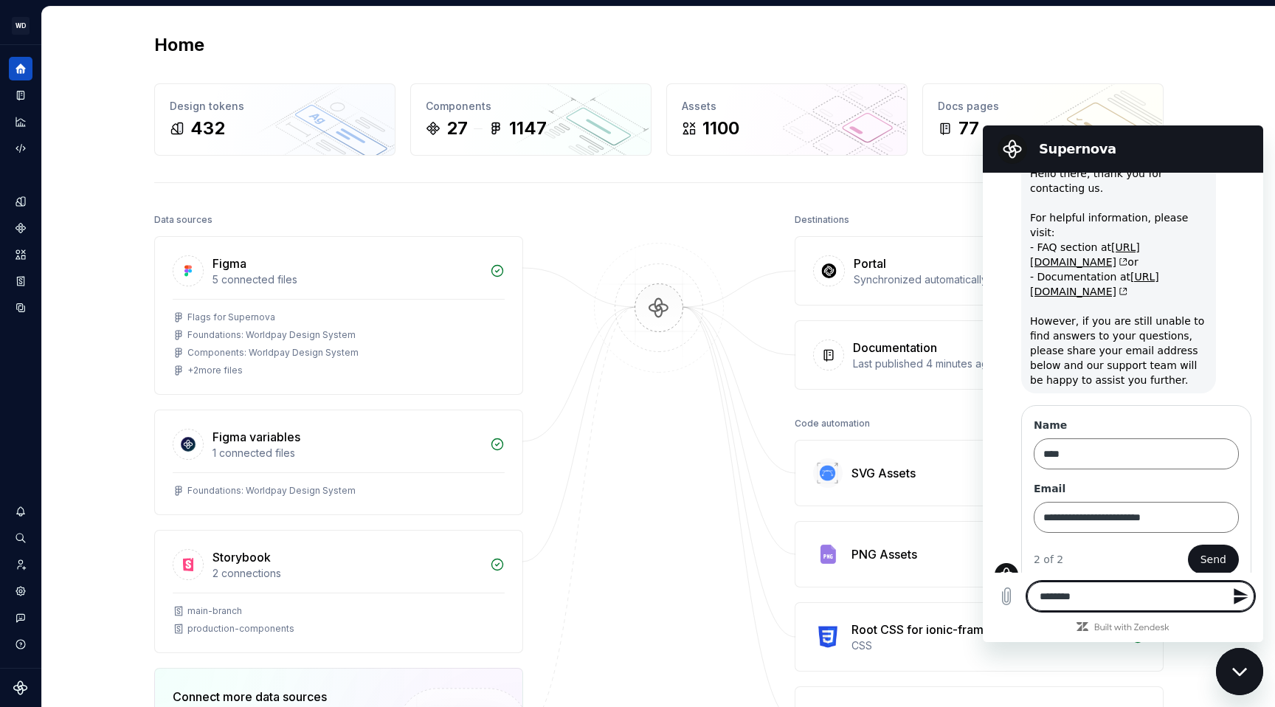
type textarea "*"
type textarea "*********"
type textarea "*"
type textarea "**********"
type textarea "*"
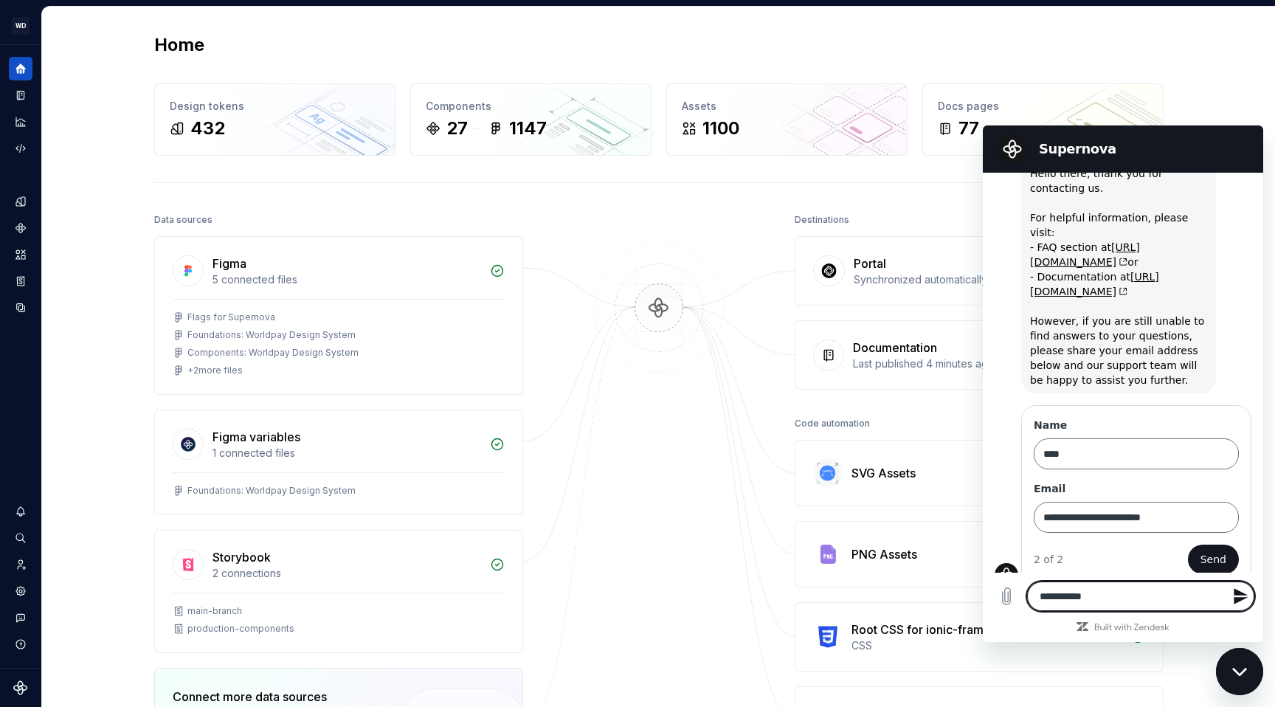
type textarea "**********"
type textarea "*"
type textarea "**********"
type textarea "*"
type textarea "**********"
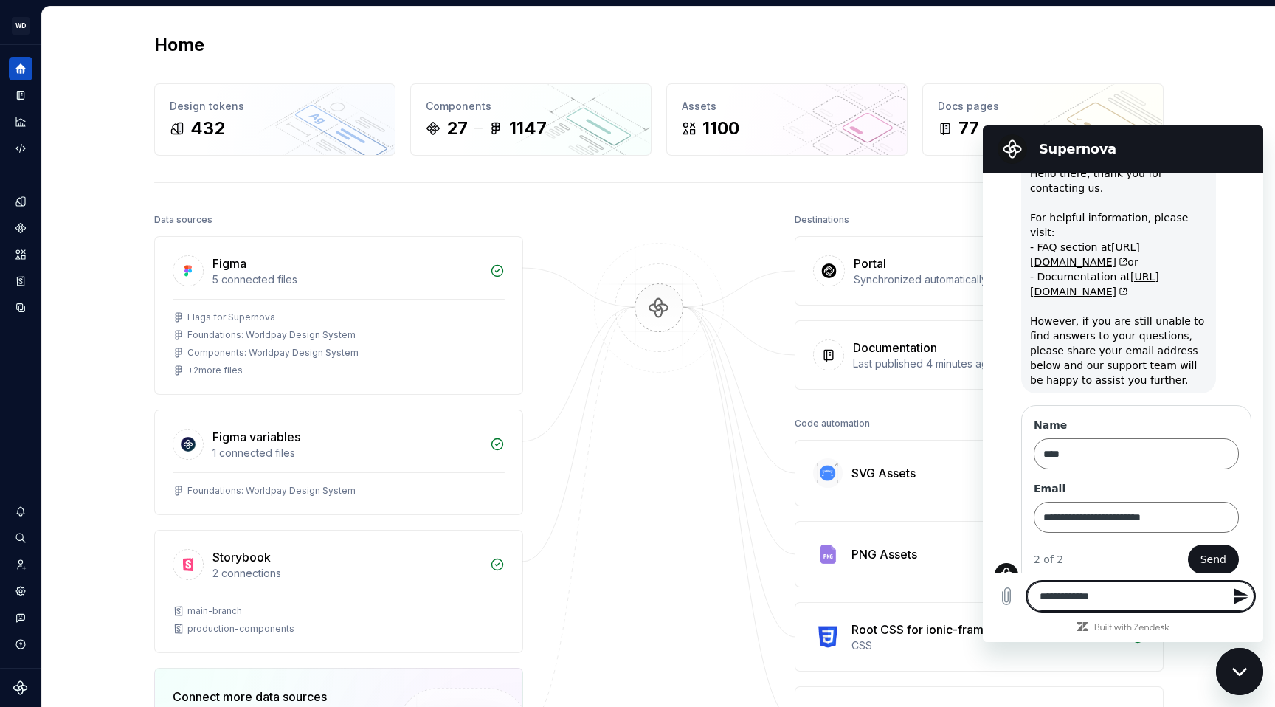
type textarea "*"
type textarea "**********"
type textarea "*"
type textarea "**********"
type textarea "*"
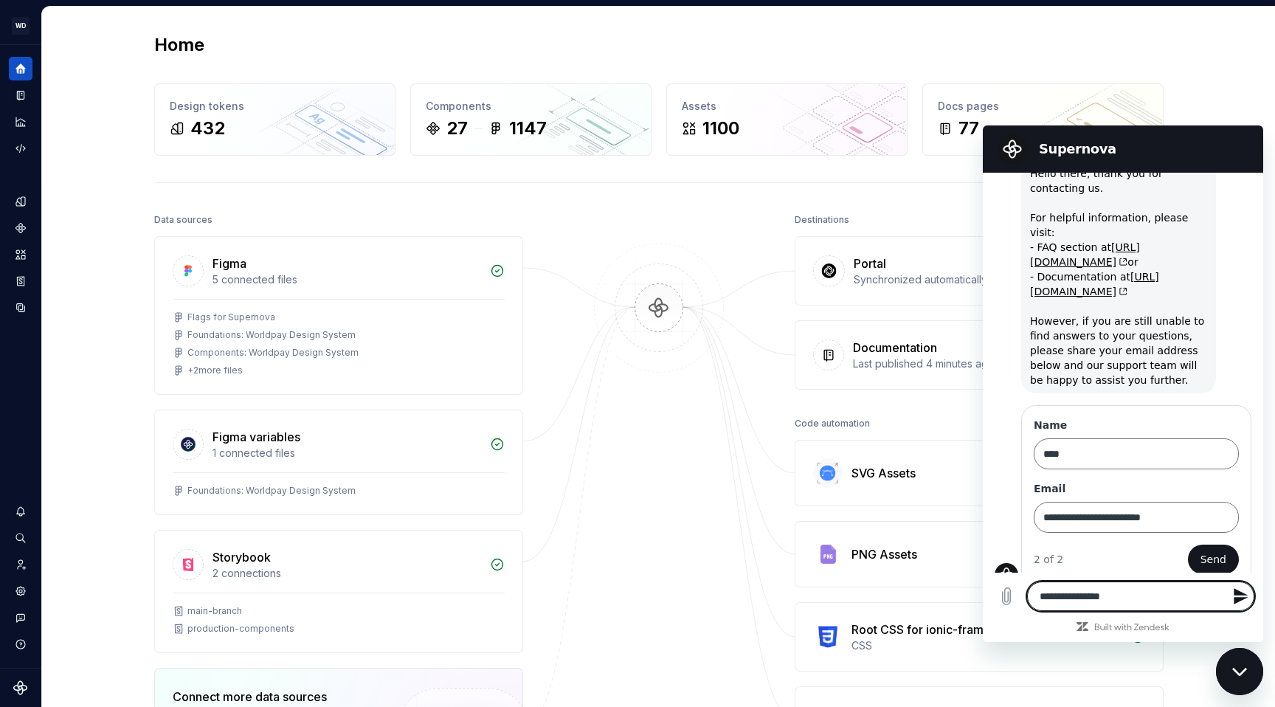
type textarea "**********"
type textarea "*"
type textarea "**********"
type textarea "*"
type textarea "**********"
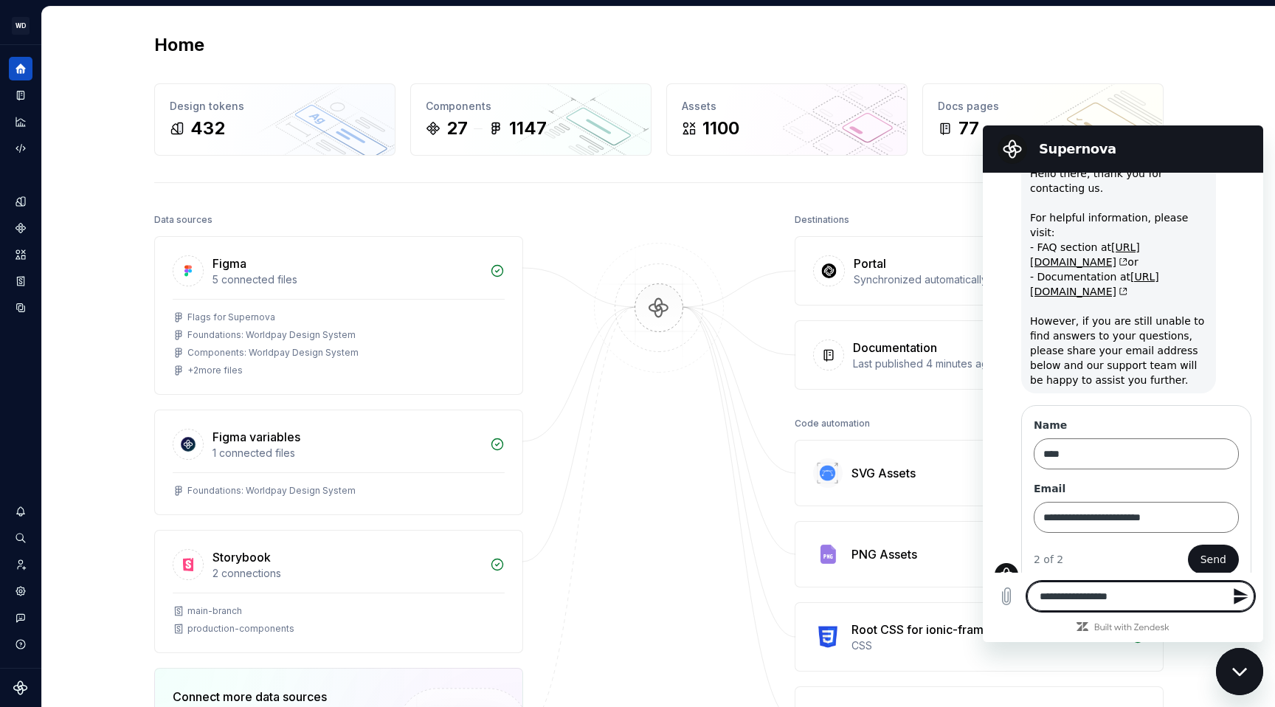
type textarea "*"
type textarea "**********"
type textarea "*"
type textarea "**********"
type textarea "*"
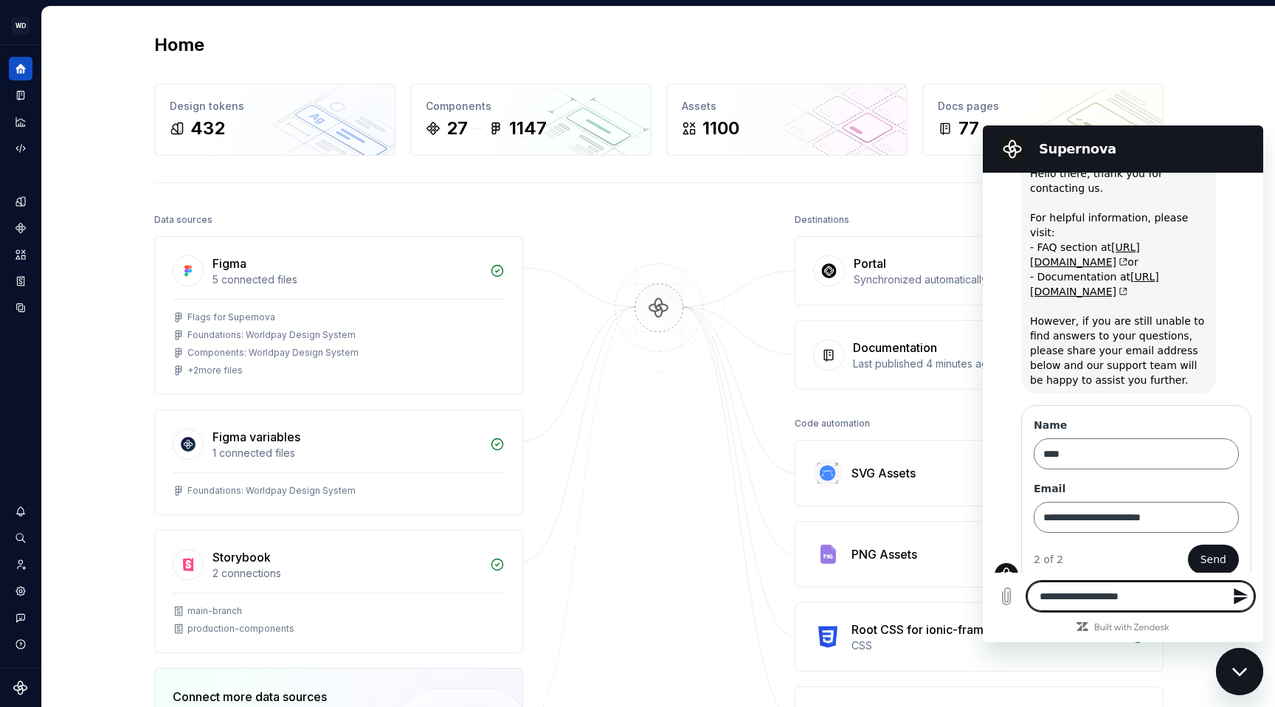
type textarea "**********"
type textarea "*"
type textarea "**********"
type textarea "*"
type textarea "**********"
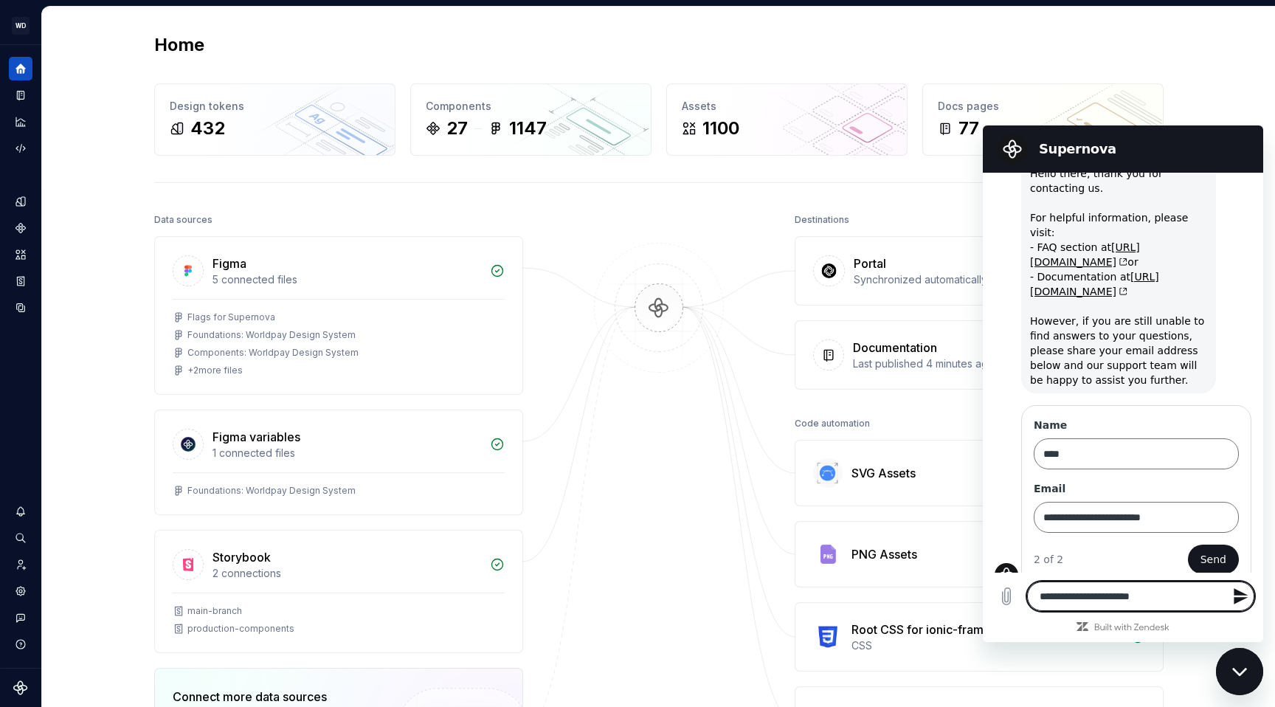
type textarea "*"
type textarea "**********"
type textarea "*"
type textarea "**********"
type textarea "*"
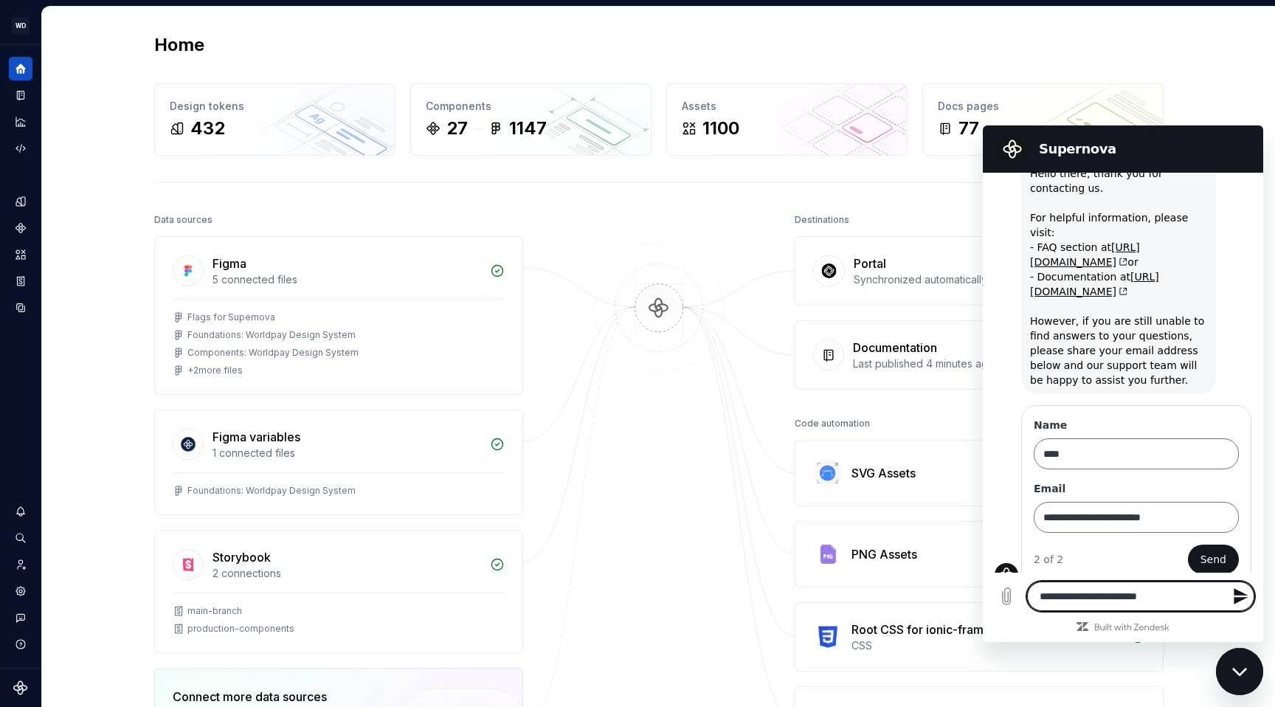
type textarea "**********"
type textarea "*"
type textarea "**********"
type textarea "*"
type textarea "**********"
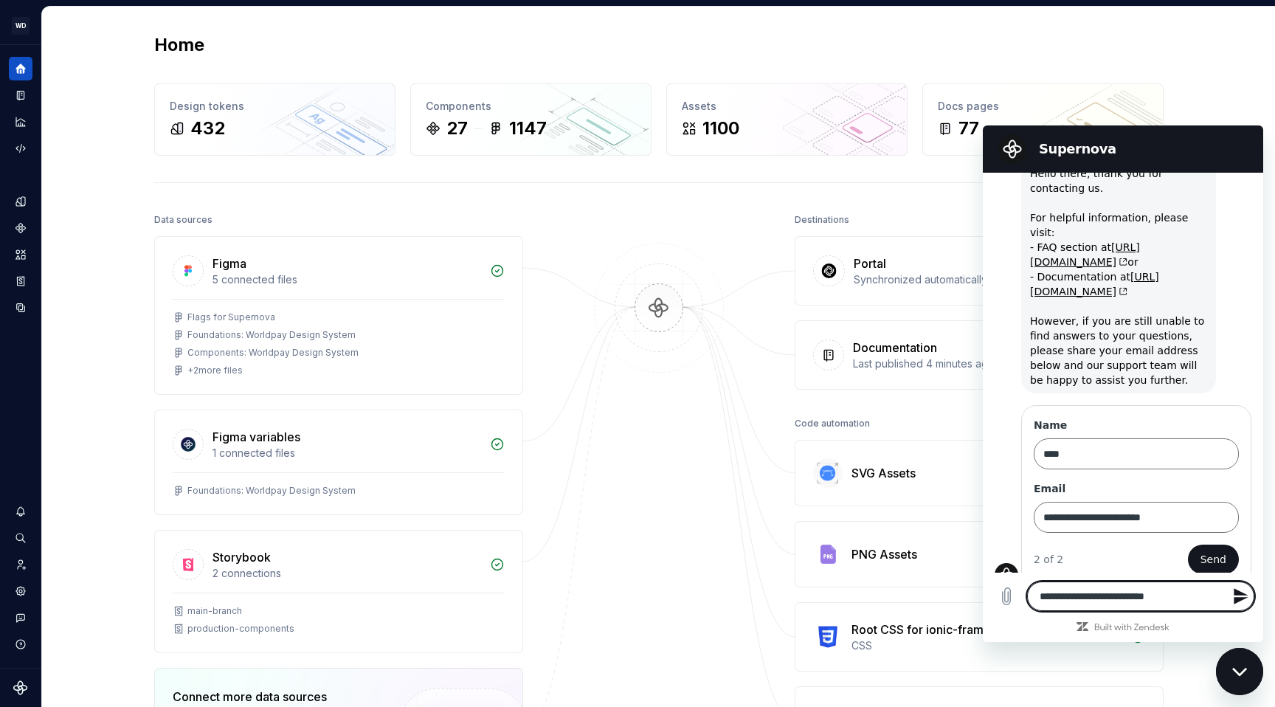
type textarea "*"
type textarea "**********"
type textarea "*"
type textarea "**********"
type textarea "*"
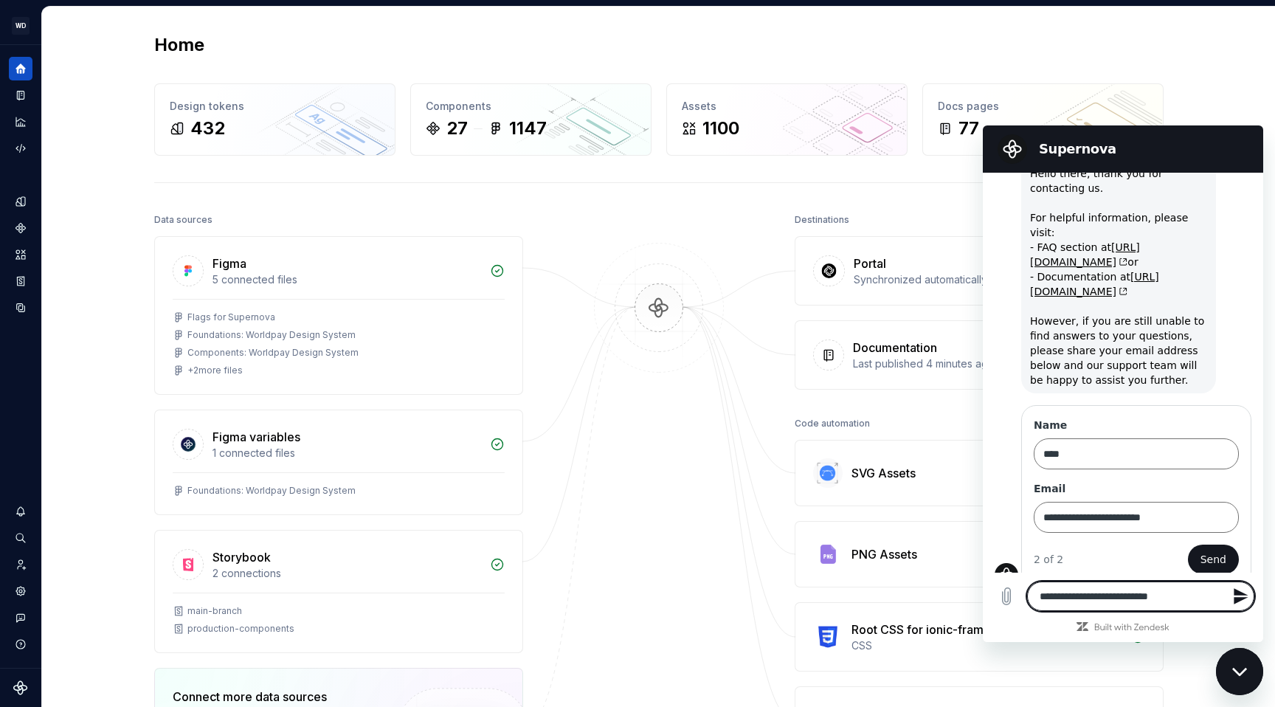
type textarea "**********"
type textarea "*"
type textarea "**********"
type textarea "*"
type textarea "**********"
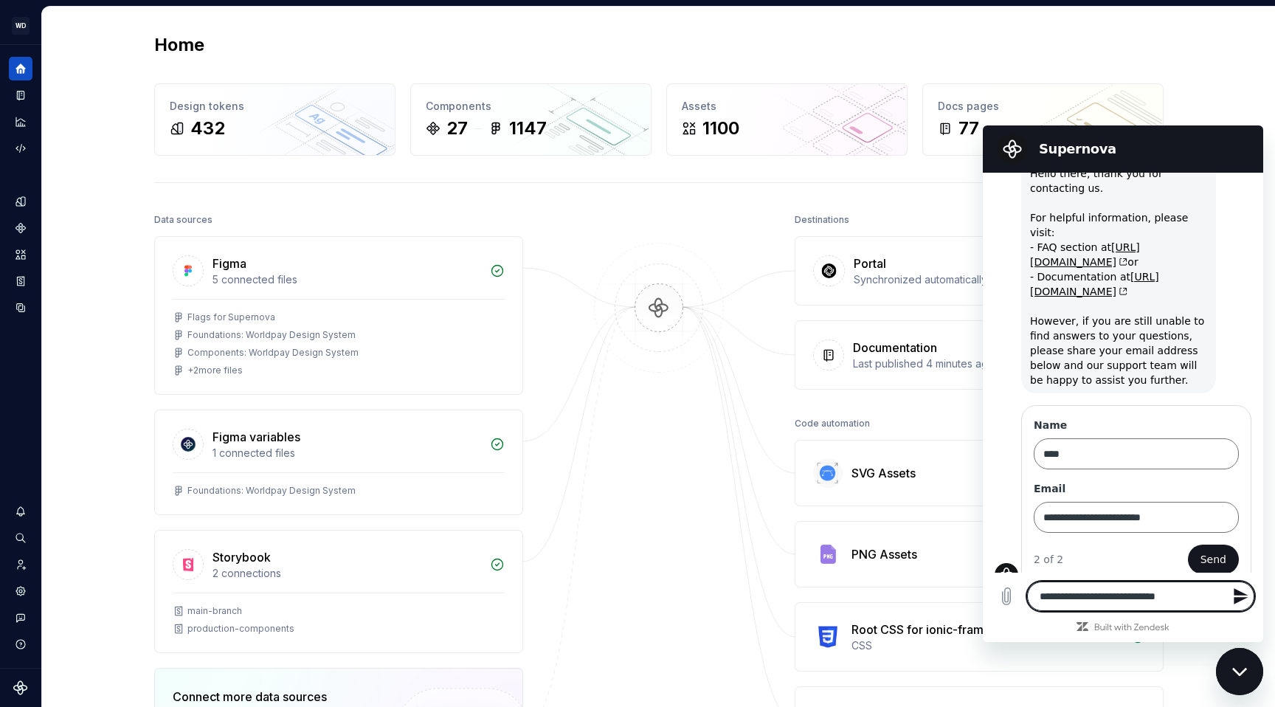
type textarea "*"
type textarea "**********"
type textarea "*"
type textarea "**********"
type textarea "*"
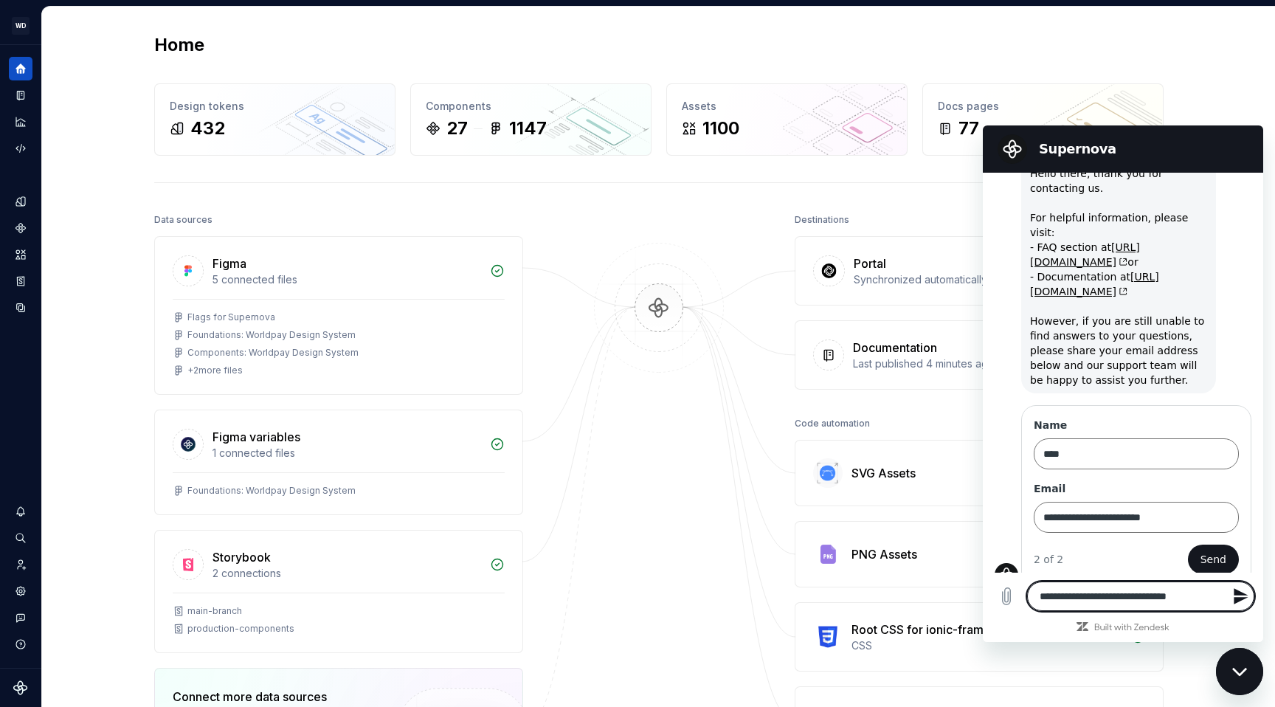
type textarea "**********"
type textarea "*"
type textarea "**********"
type textarea "*"
type textarea "**********"
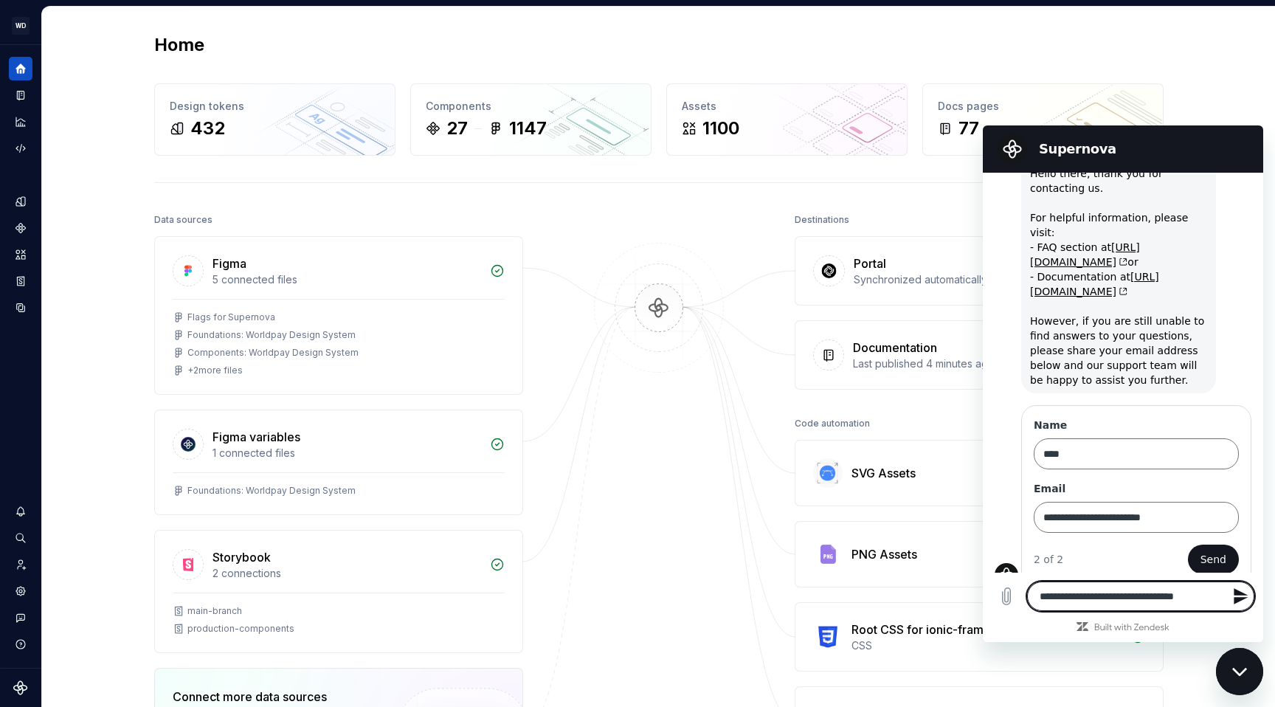
type textarea "*"
type textarea "**********"
type textarea "*"
type textarea "**********"
type textarea "*"
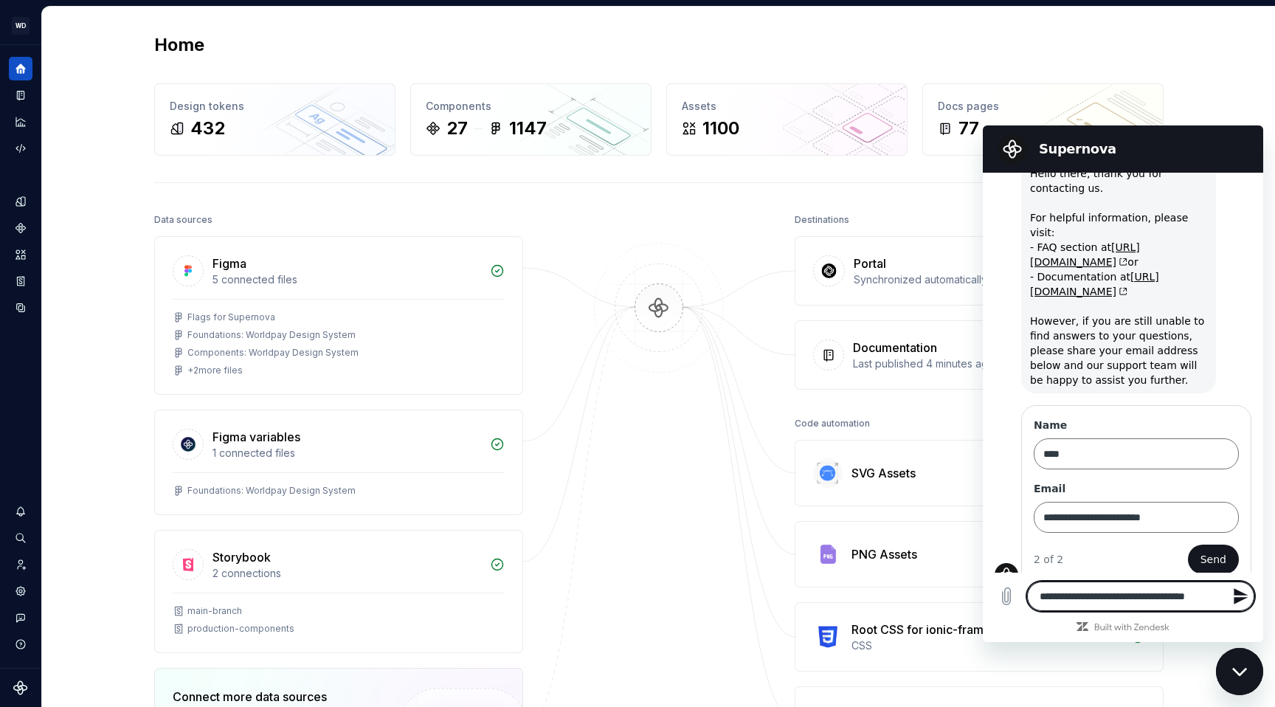
type textarea "**********"
type textarea "*"
type textarea "**********"
type textarea "*"
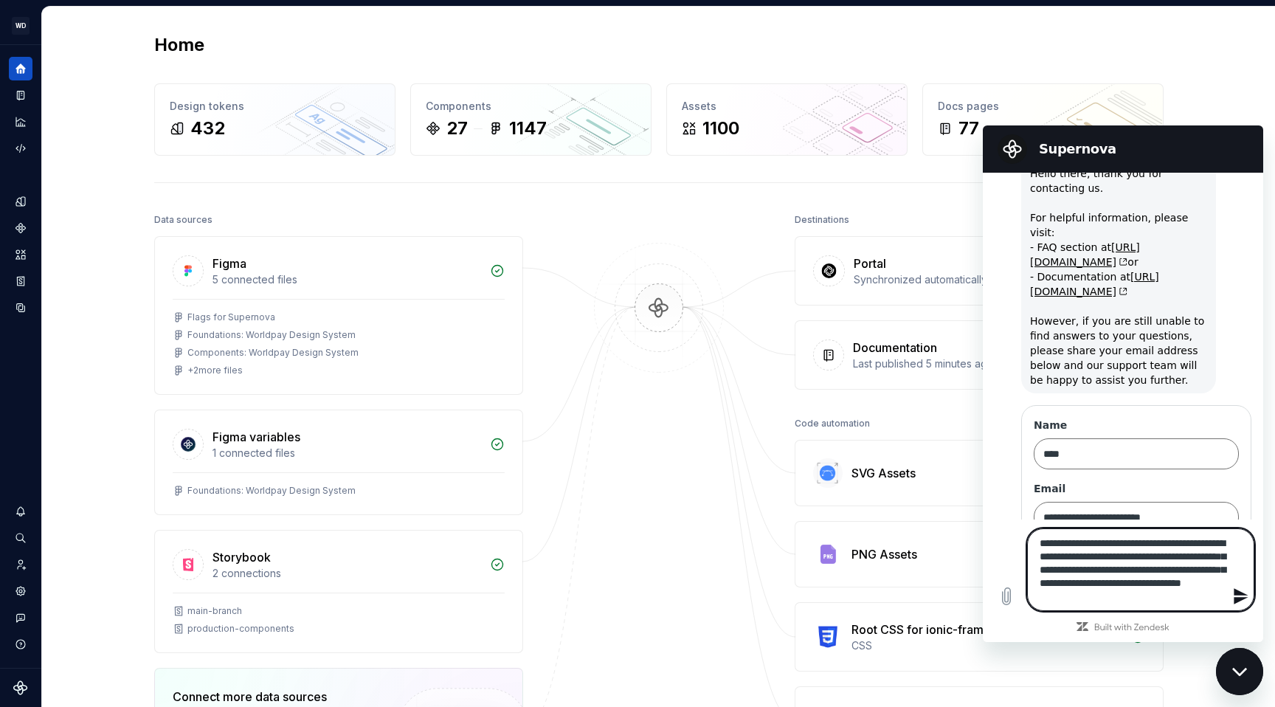
scroll to position [5, 0]
click at [988, 603] on textarea "**********" at bounding box center [1140, 569] width 227 height 83
click at [988, 607] on textarea "**********" at bounding box center [1140, 569] width 227 height 83
click at [988, 596] on icon "Send message" at bounding box center [1242, 597] width 18 height 18
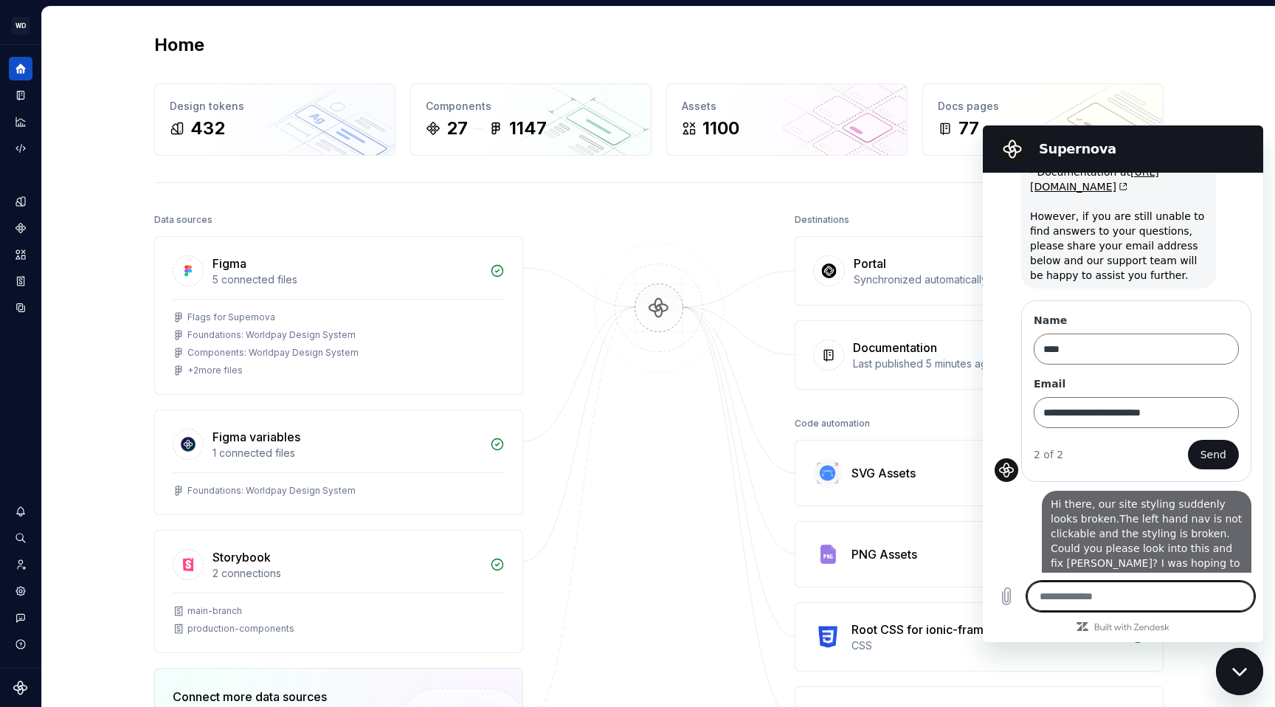
scroll to position [181, 0]
